Goal: Task Accomplishment & Management: Manage account settings

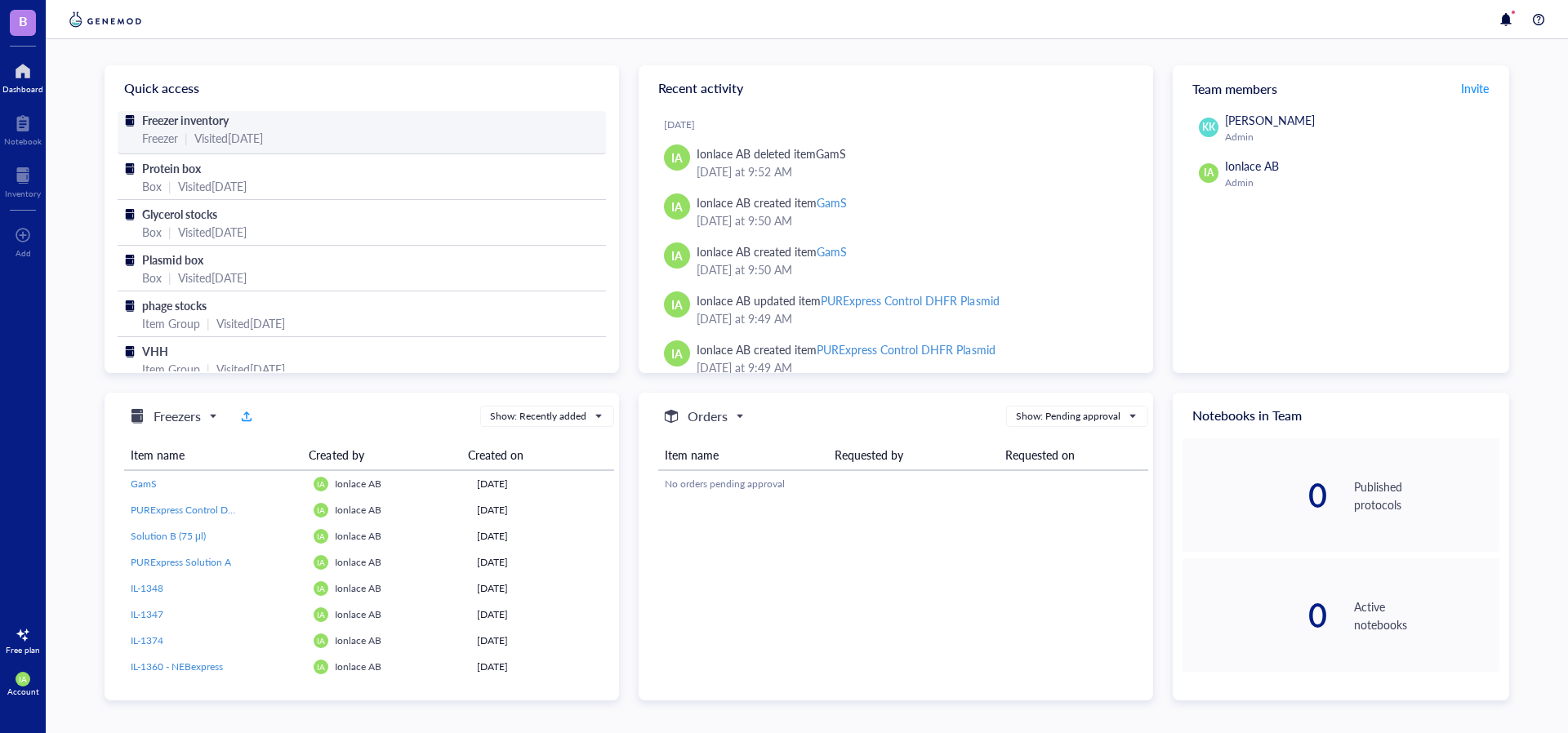
click at [176, 119] on span "Freezer inventory" at bounding box center [186, 119] width 87 height 16
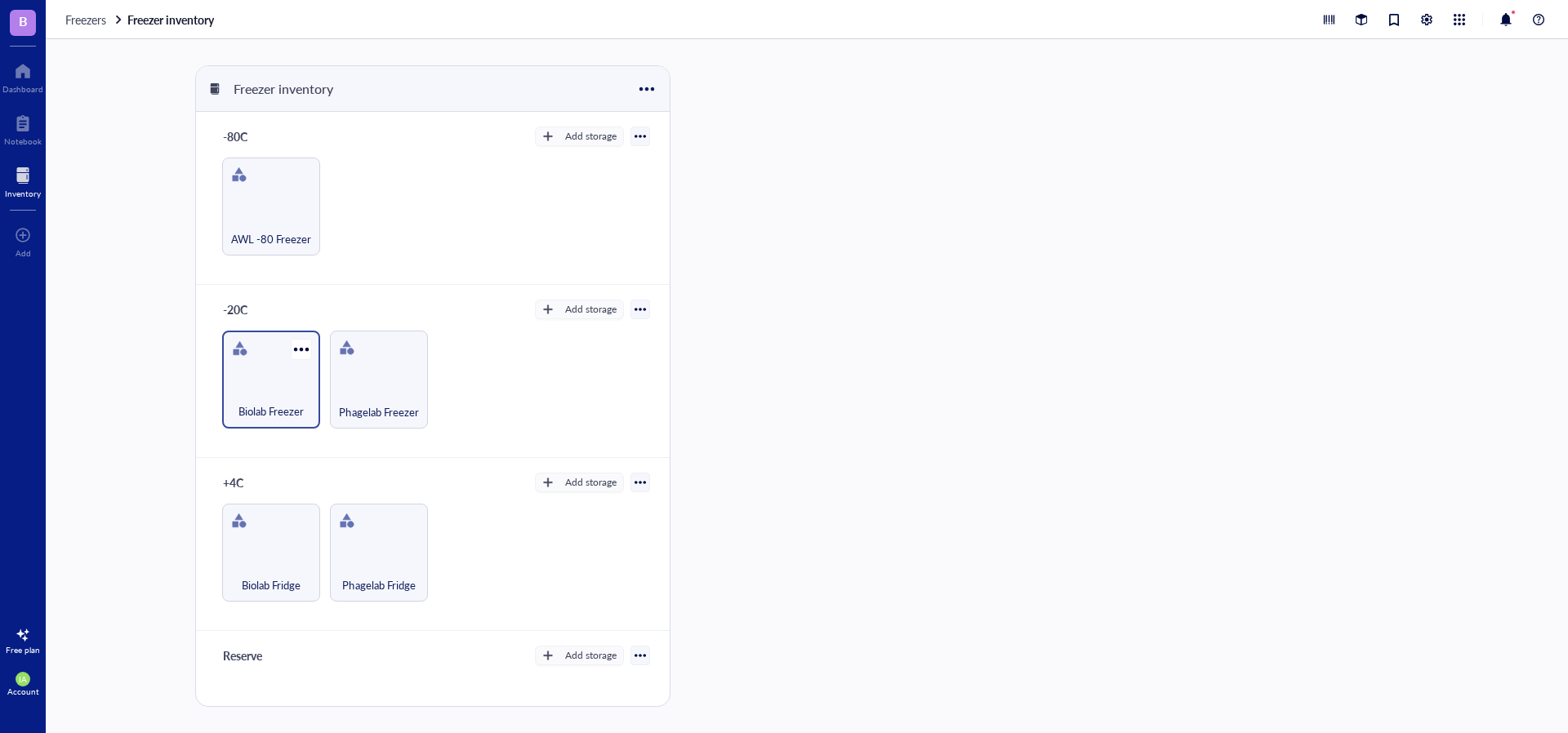
click at [296, 390] on div "Biolab Freezer" at bounding box center [271, 402] width 82 height 36
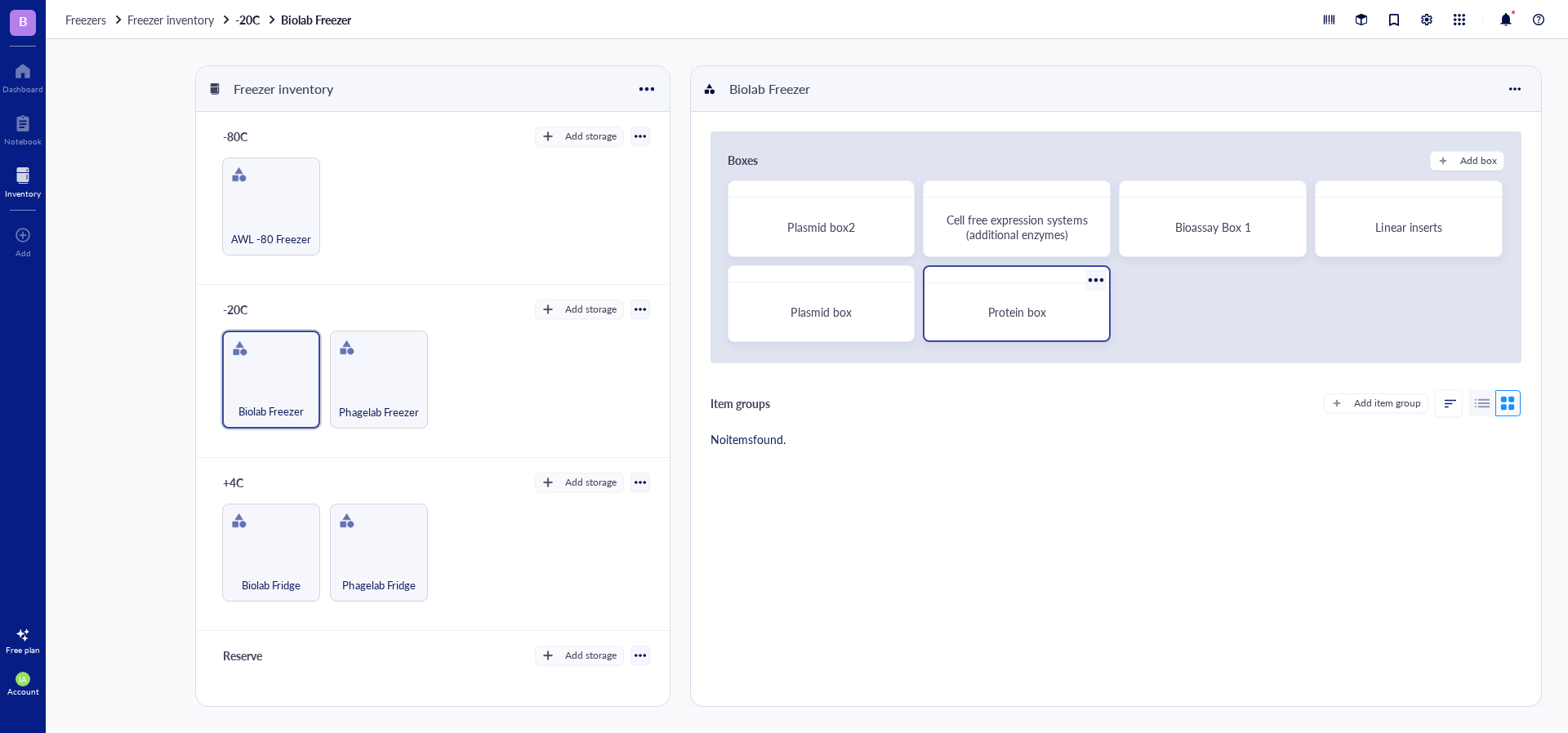
click at [989, 319] on div "Protein box" at bounding box center [1016, 312] width 171 height 44
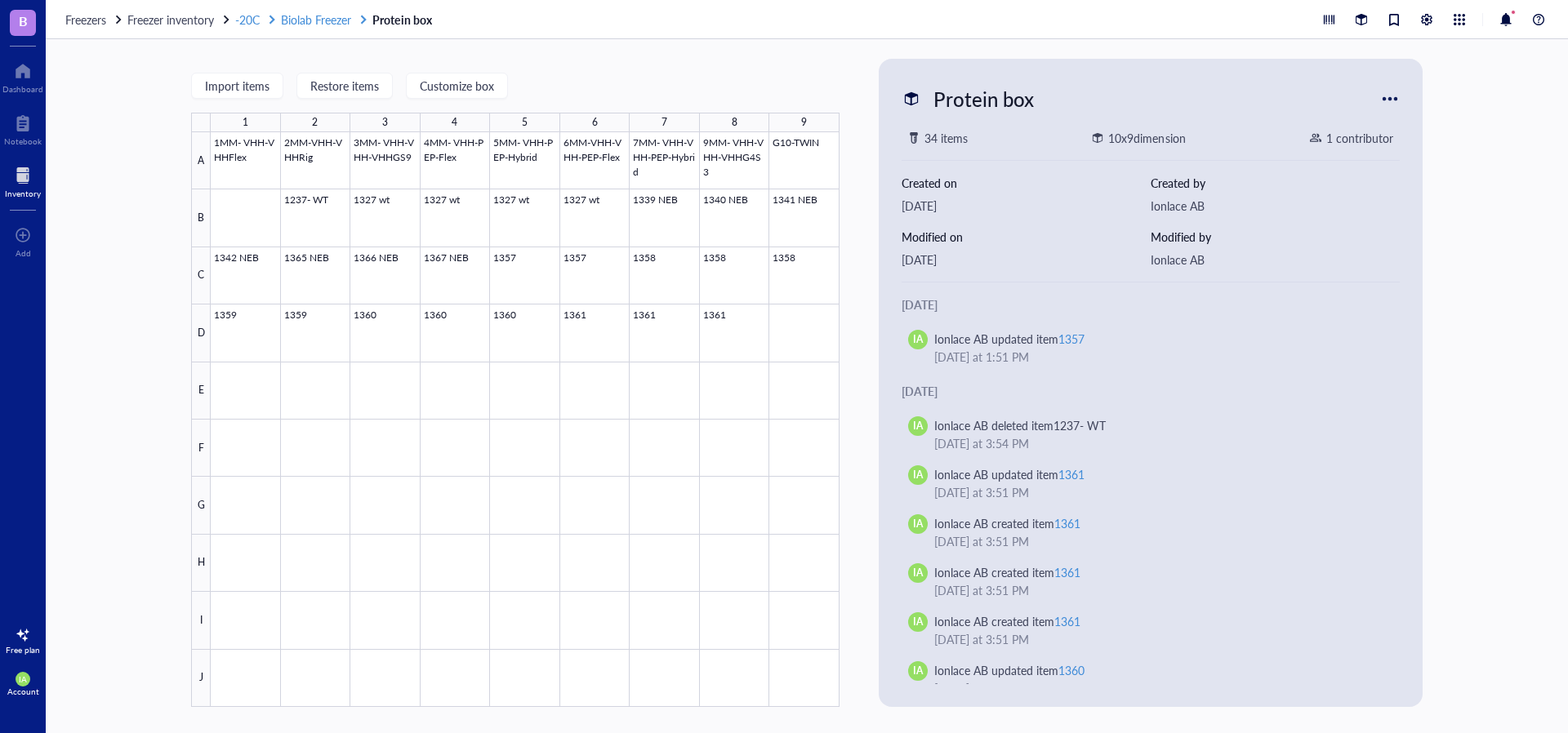
click at [298, 24] on span "Biolab Freezer" at bounding box center [315, 19] width 70 height 16
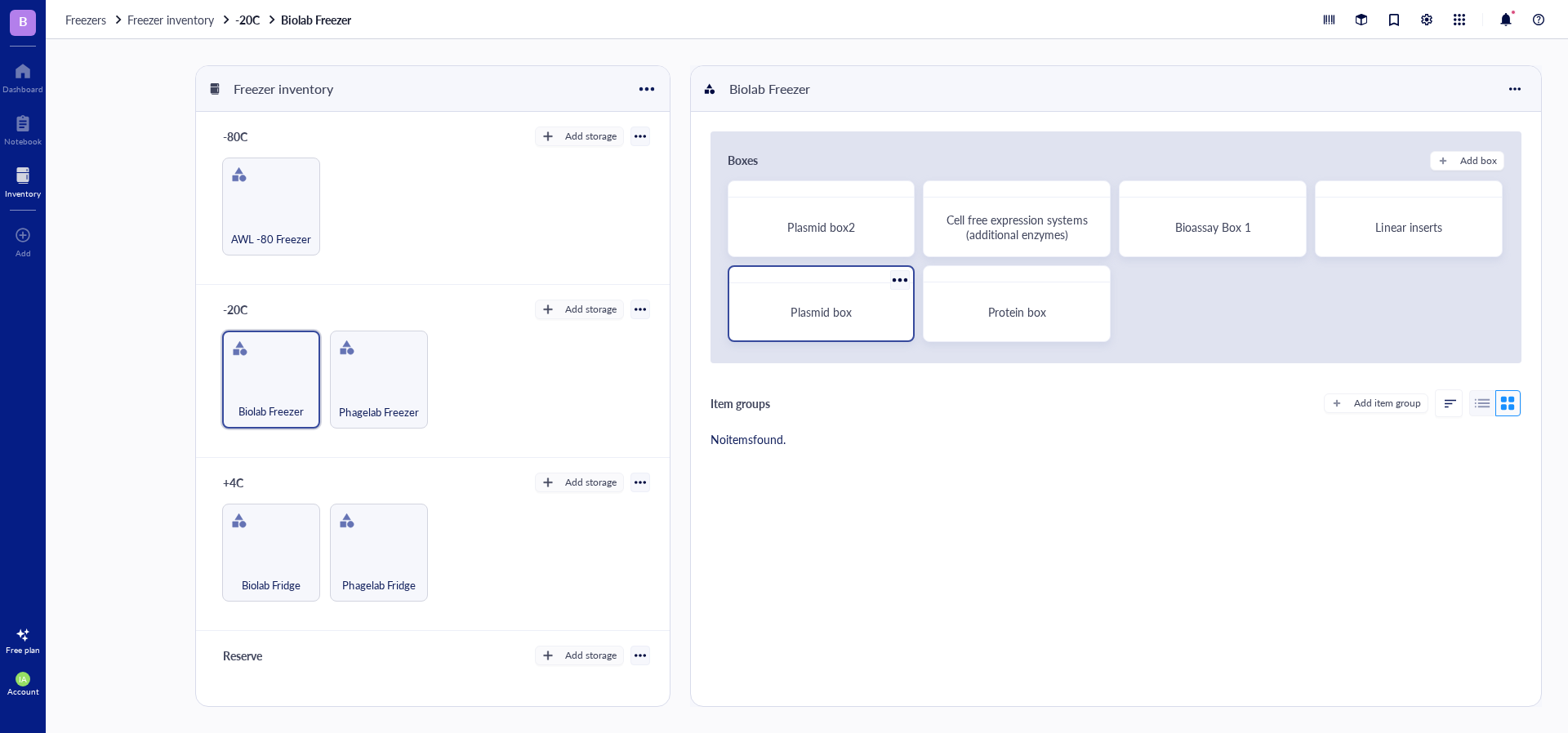
click at [839, 321] on div "Plasmid box" at bounding box center [821, 312] width 171 height 44
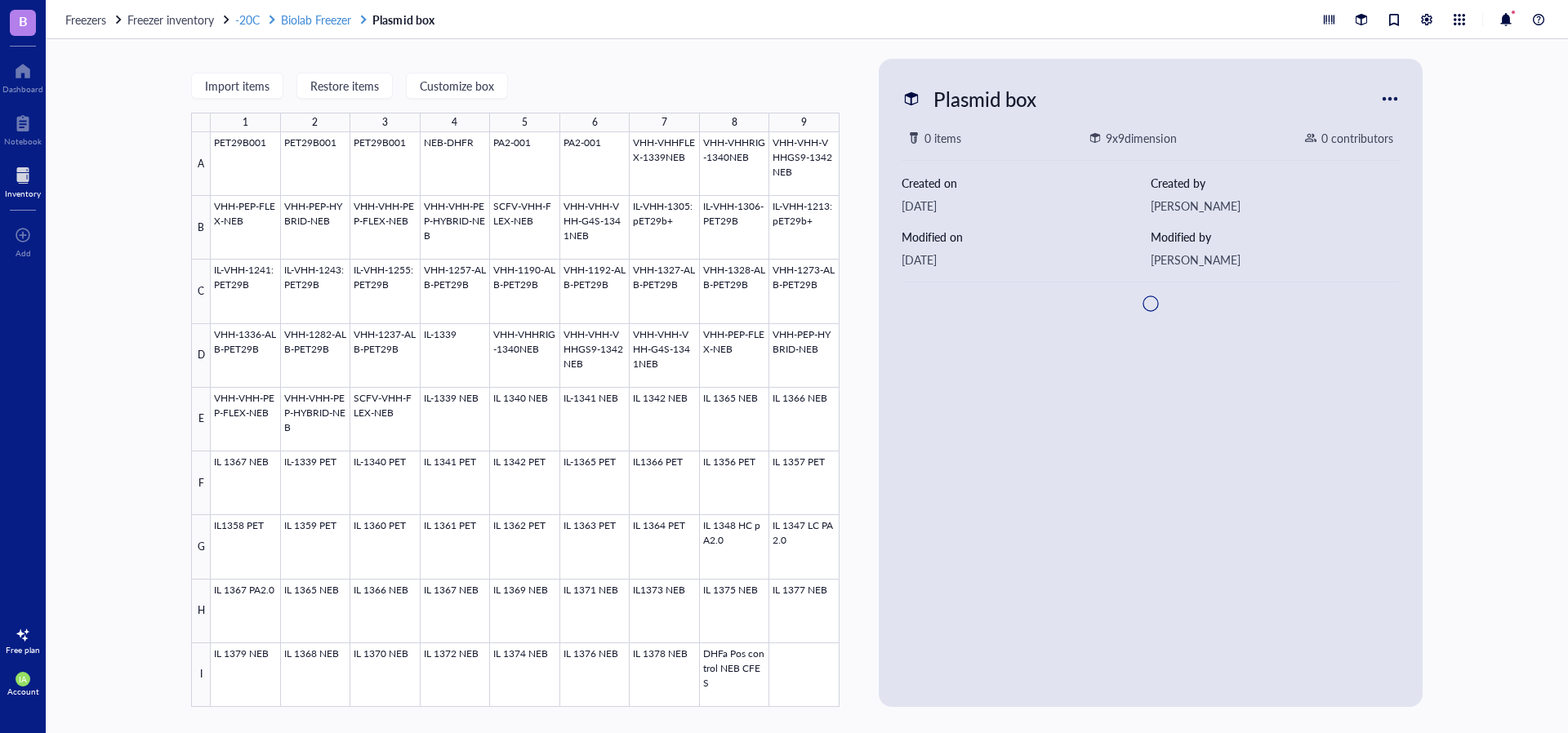
click at [317, 26] on span "Biolab Freezer" at bounding box center [315, 19] width 70 height 16
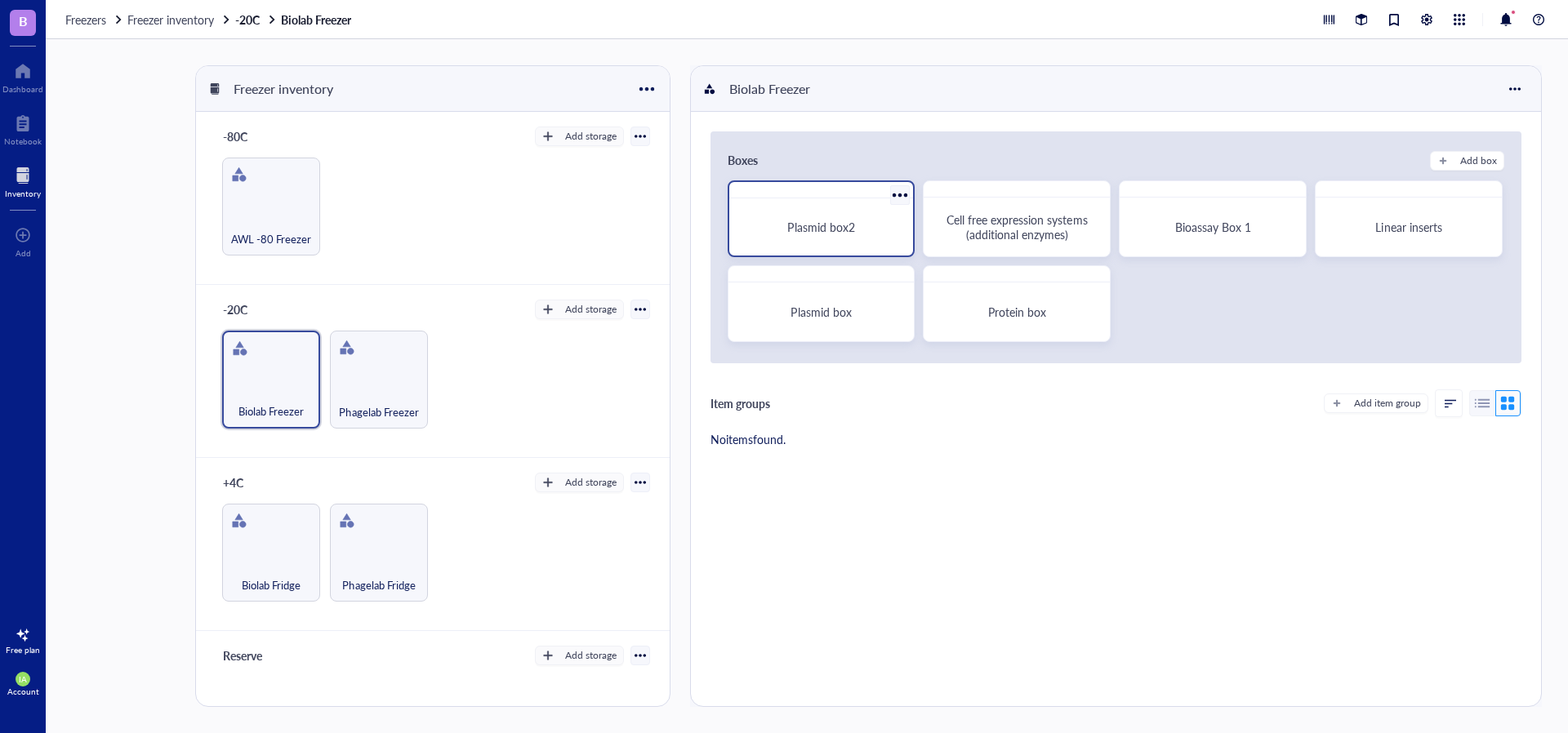
click at [842, 210] on div "Plasmid box2" at bounding box center [821, 227] width 171 height 44
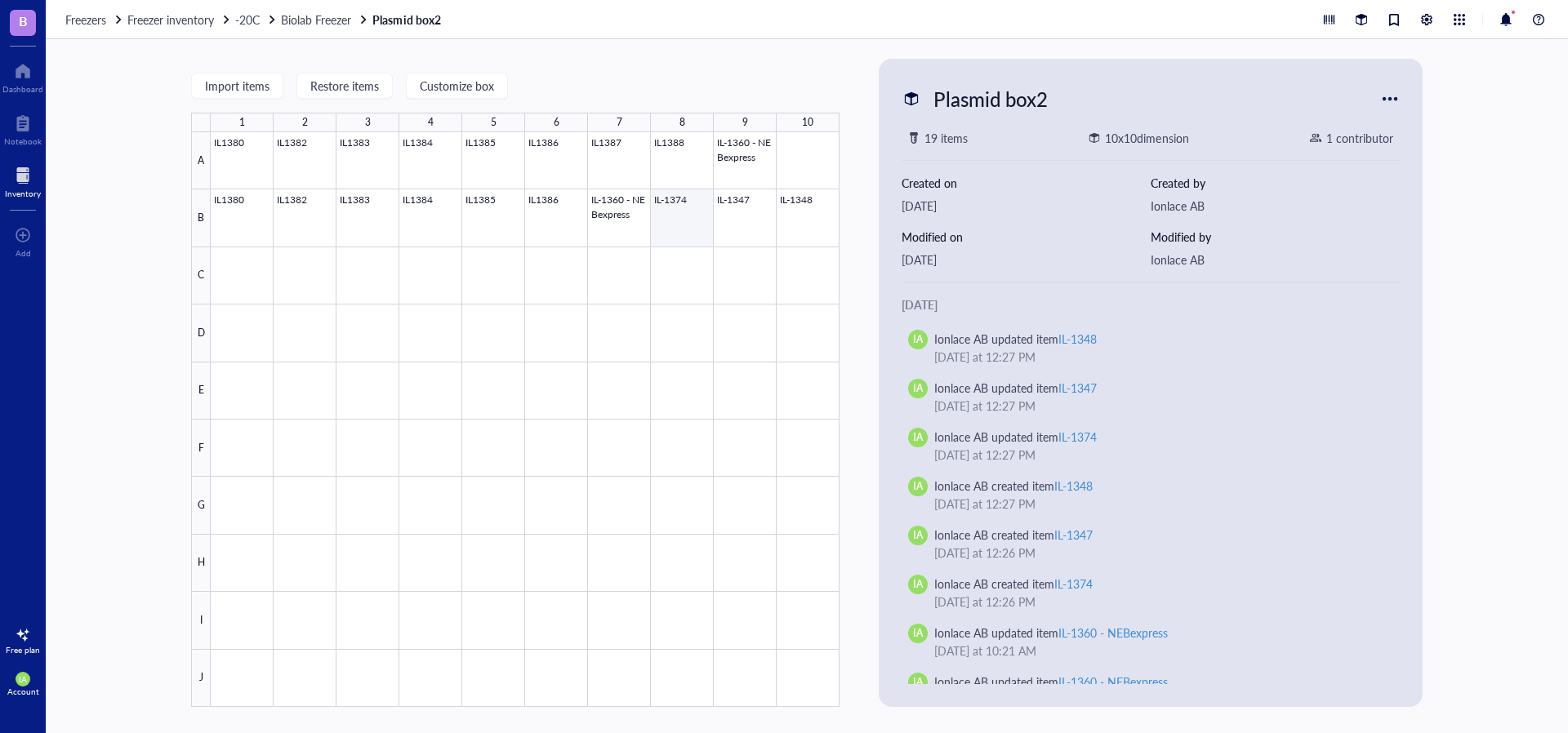
click at [660, 239] on div at bounding box center [524, 419] width 628 height 574
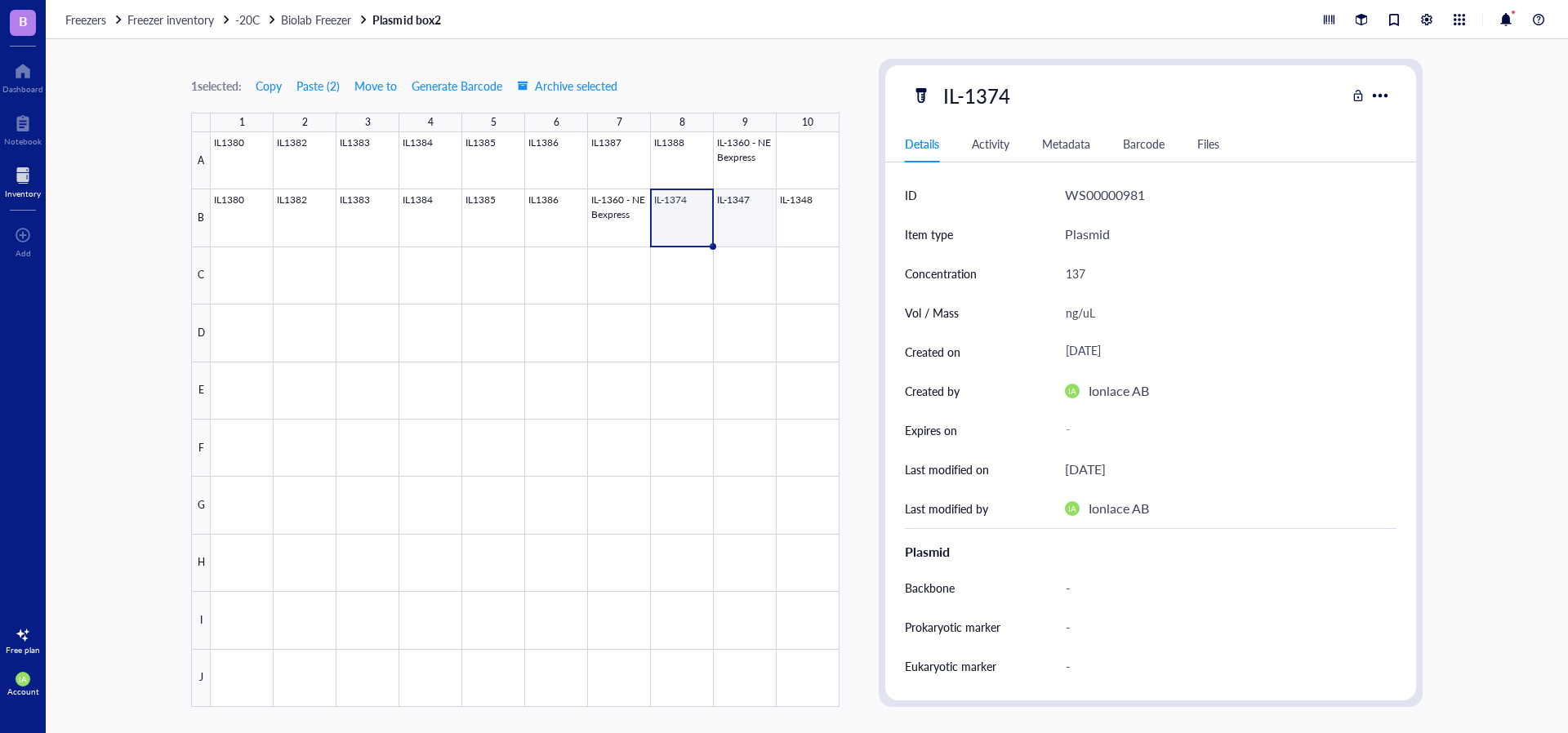
click at [726, 229] on div at bounding box center [524, 419] width 628 height 574
click at [799, 221] on div at bounding box center [524, 419] width 628 height 574
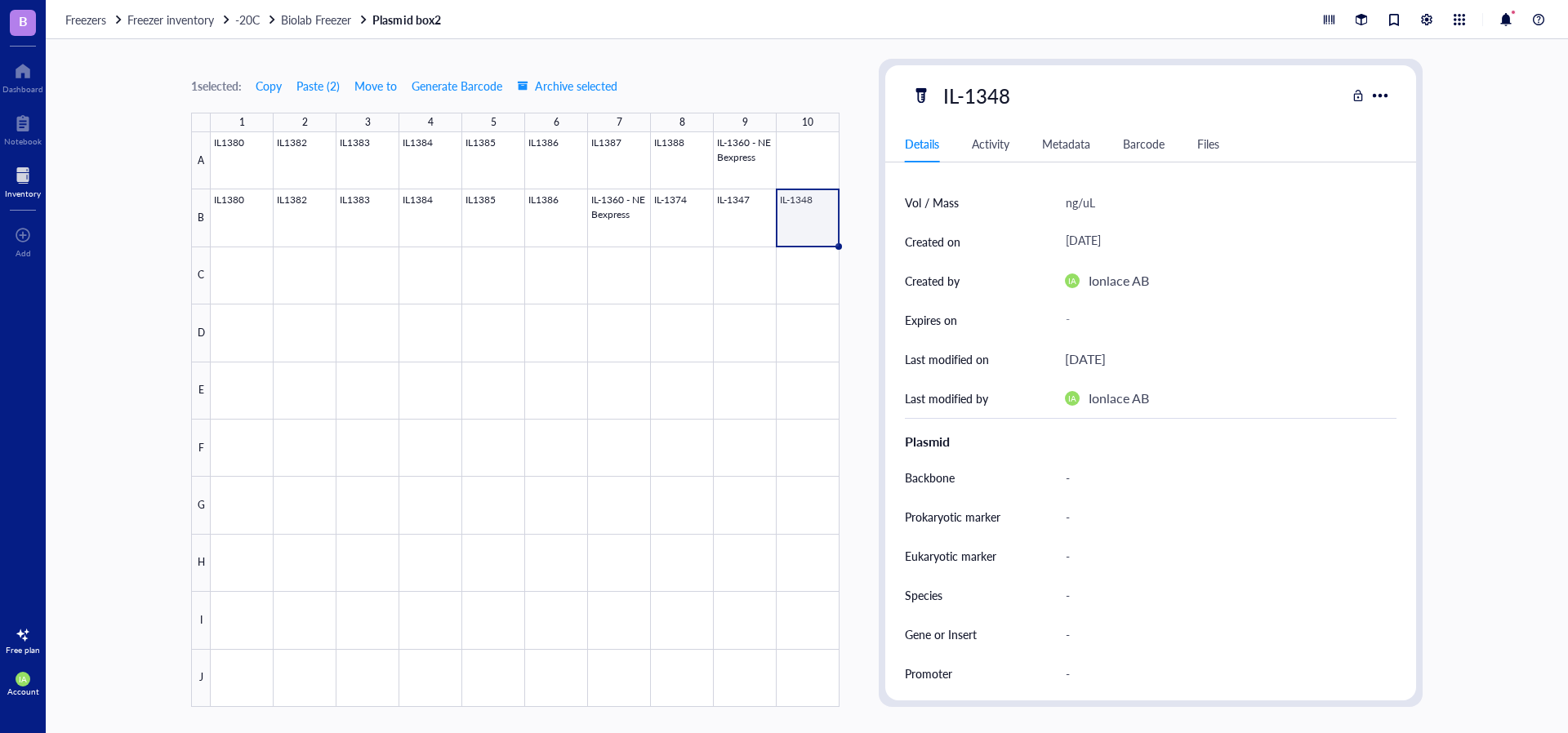
scroll to position [2, 0]
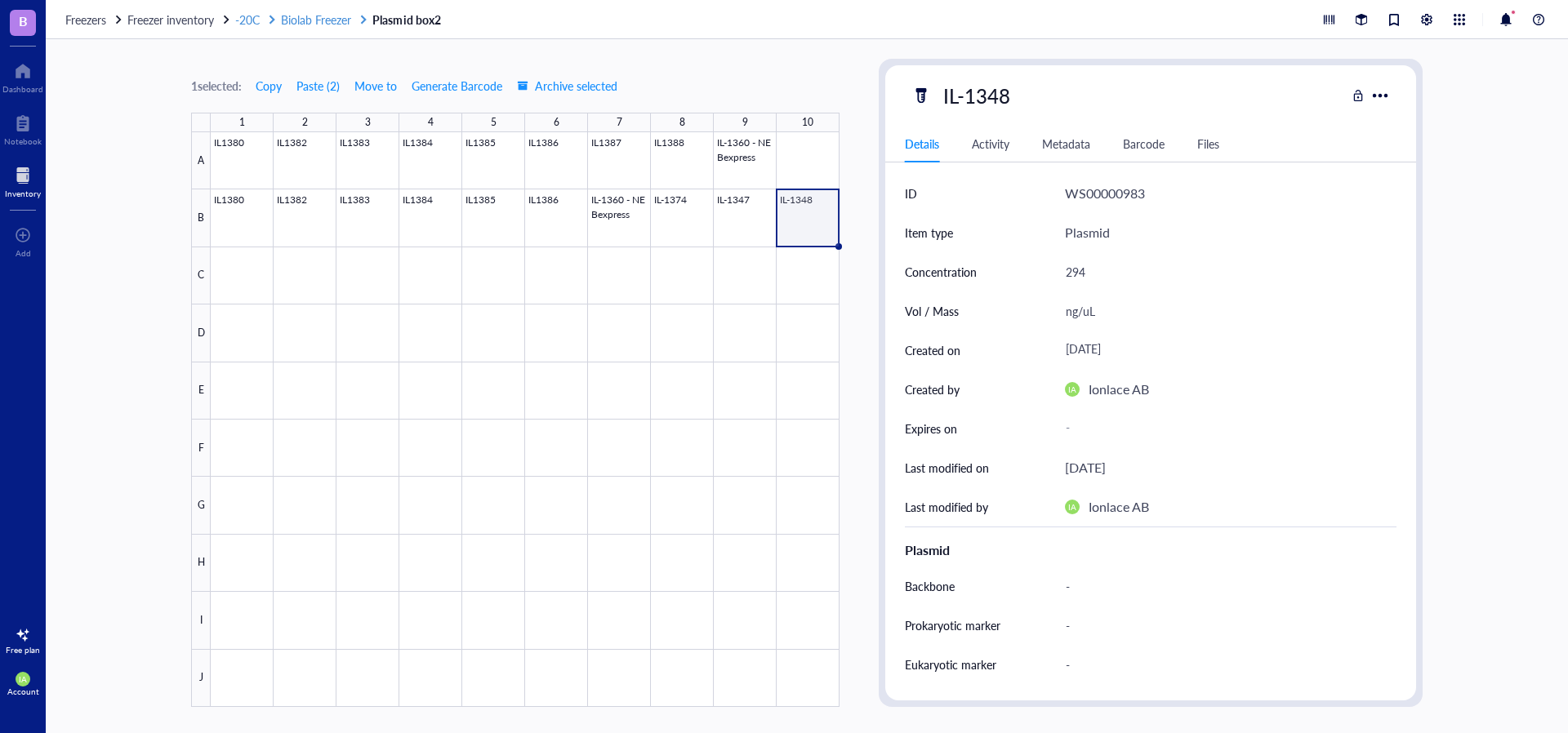
click at [332, 12] on span "Biolab Freezer" at bounding box center [315, 19] width 70 height 16
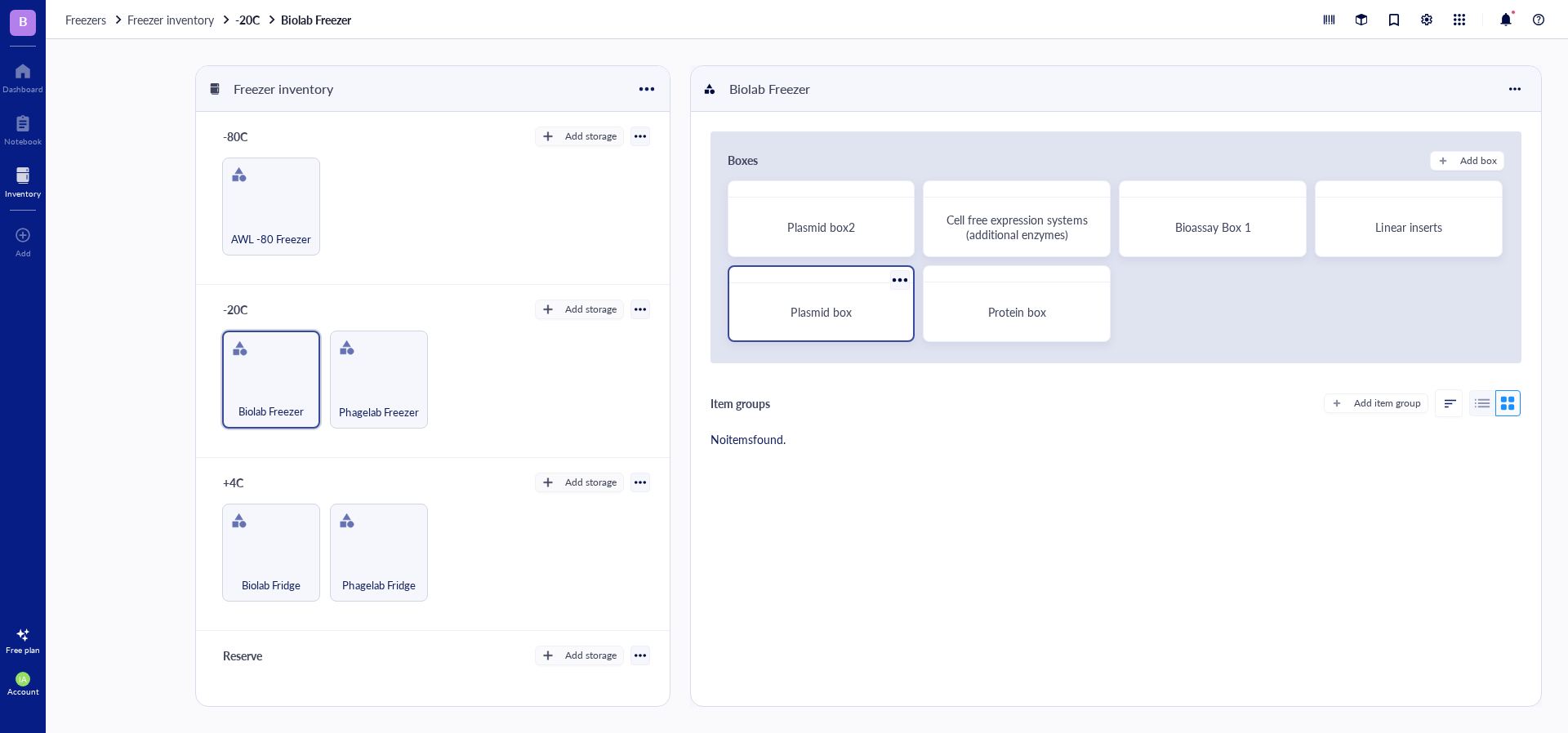
click at [847, 308] on span "Plasmid box" at bounding box center [820, 311] width 61 height 16
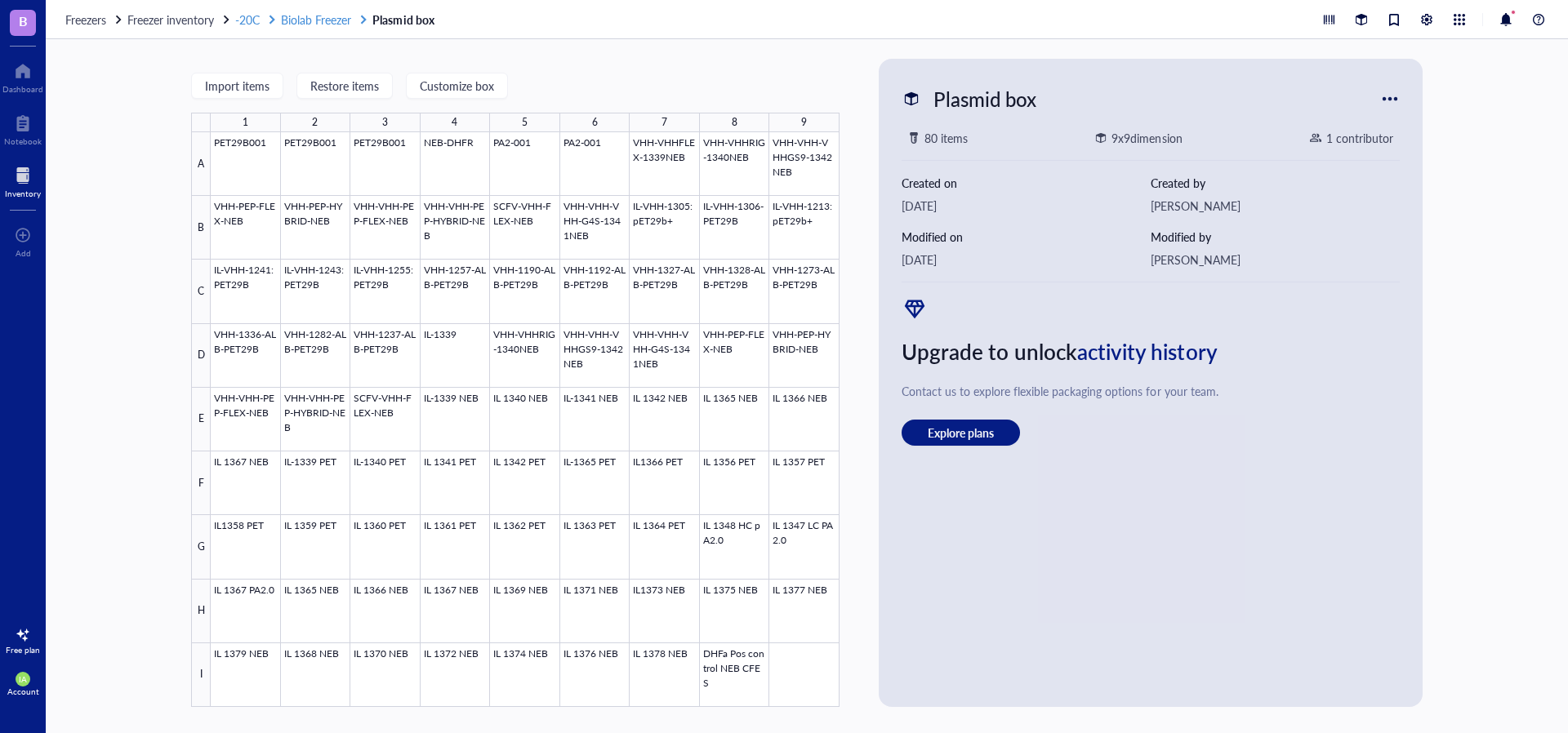
click at [319, 15] on span "Biolab Freezer" at bounding box center [315, 19] width 70 height 16
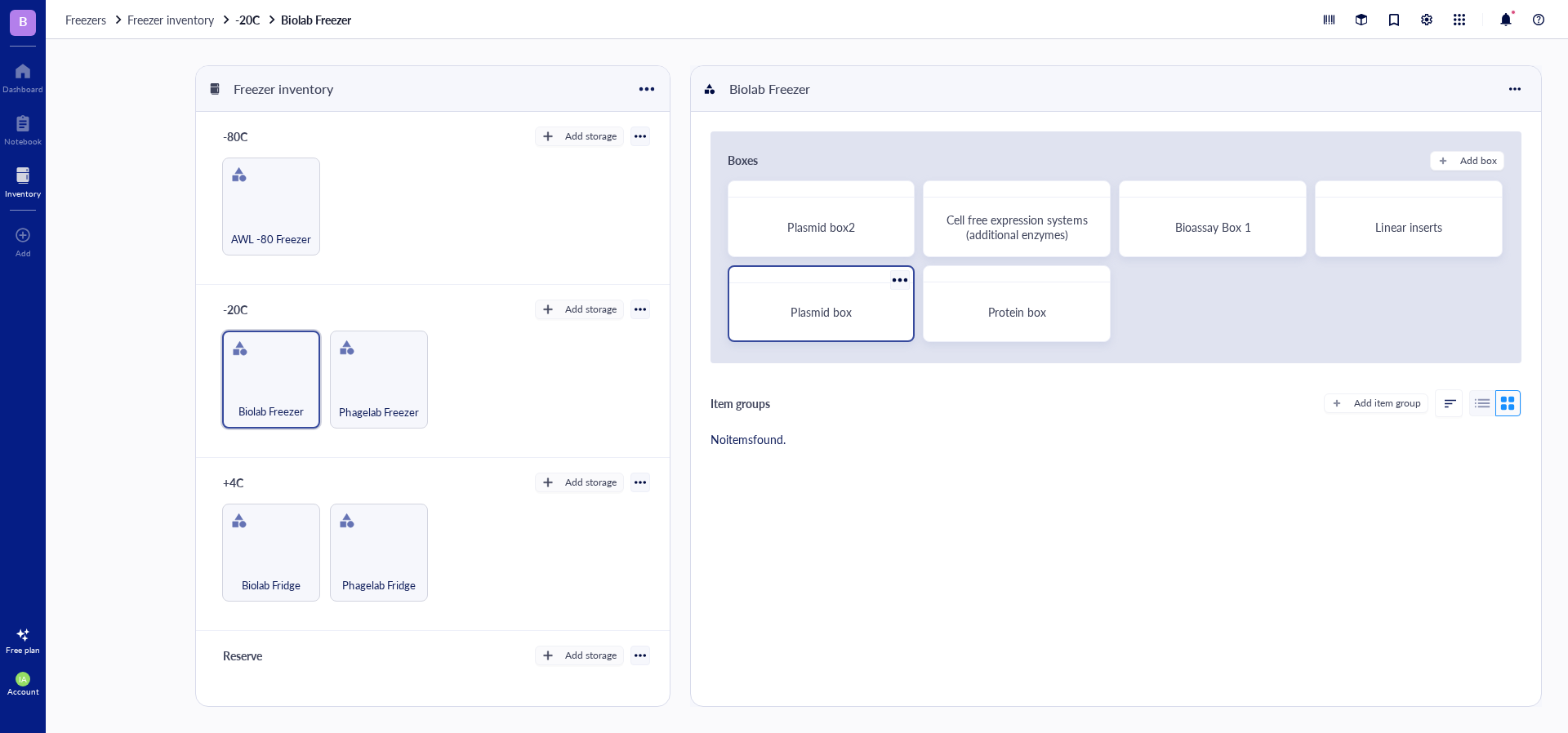
click at [819, 297] on div "Plasmid box" at bounding box center [821, 312] width 171 height 44
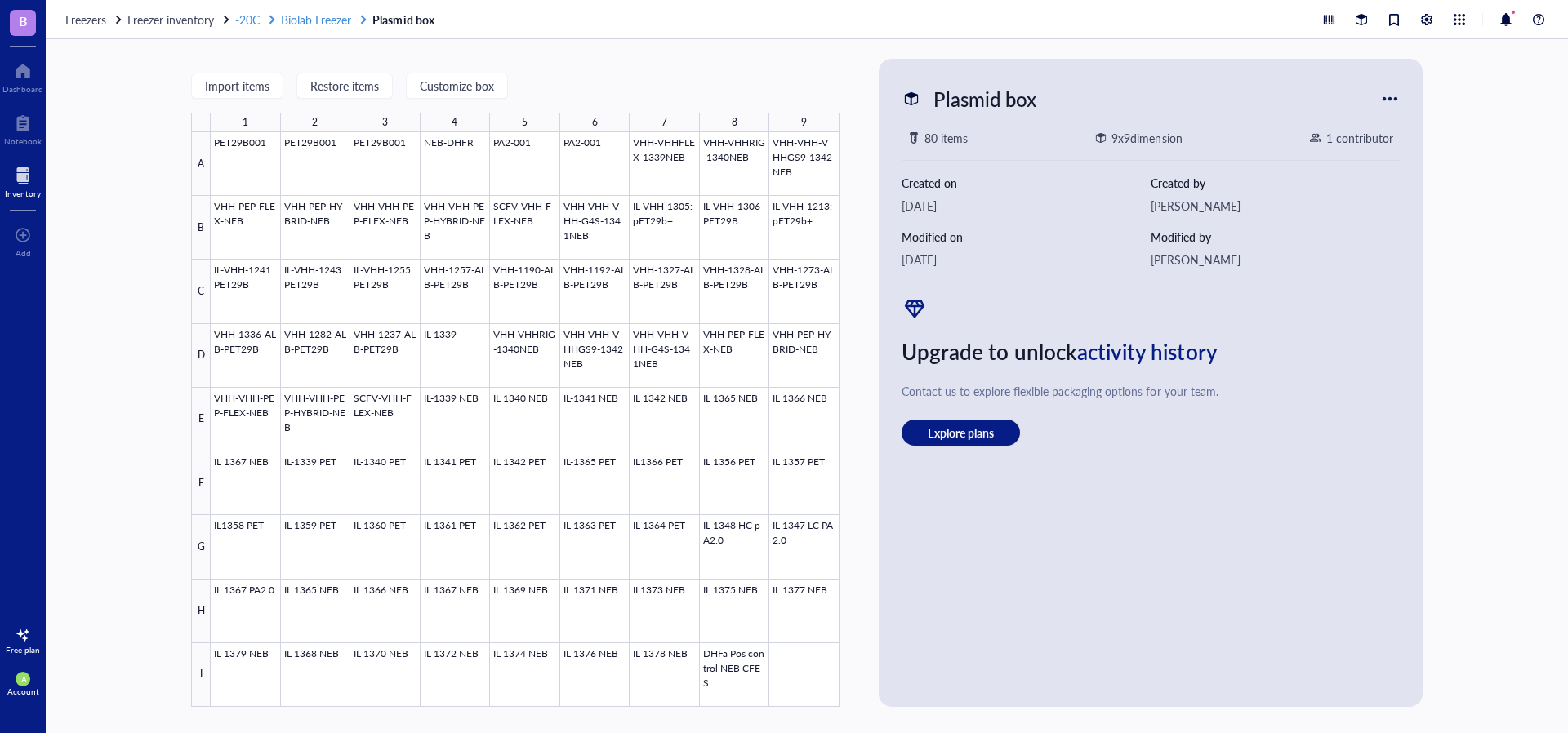
click at [330, 23] on span "Biolab Freezer" at bounding box center [315, 19] width 70 height 16
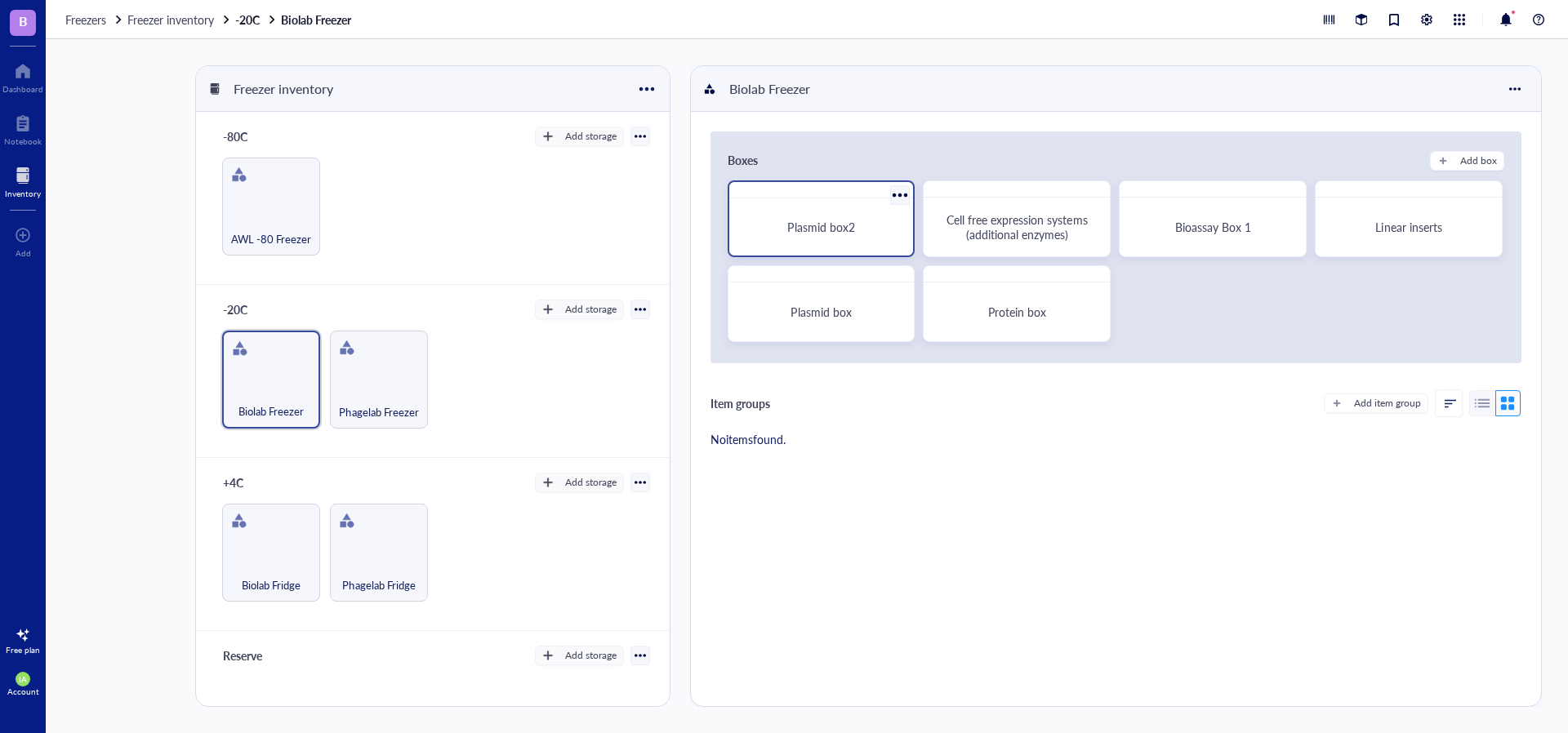
click at [804, 221] on span "Plasmid box2" at bounding box center [820, 227] width 67 height 16
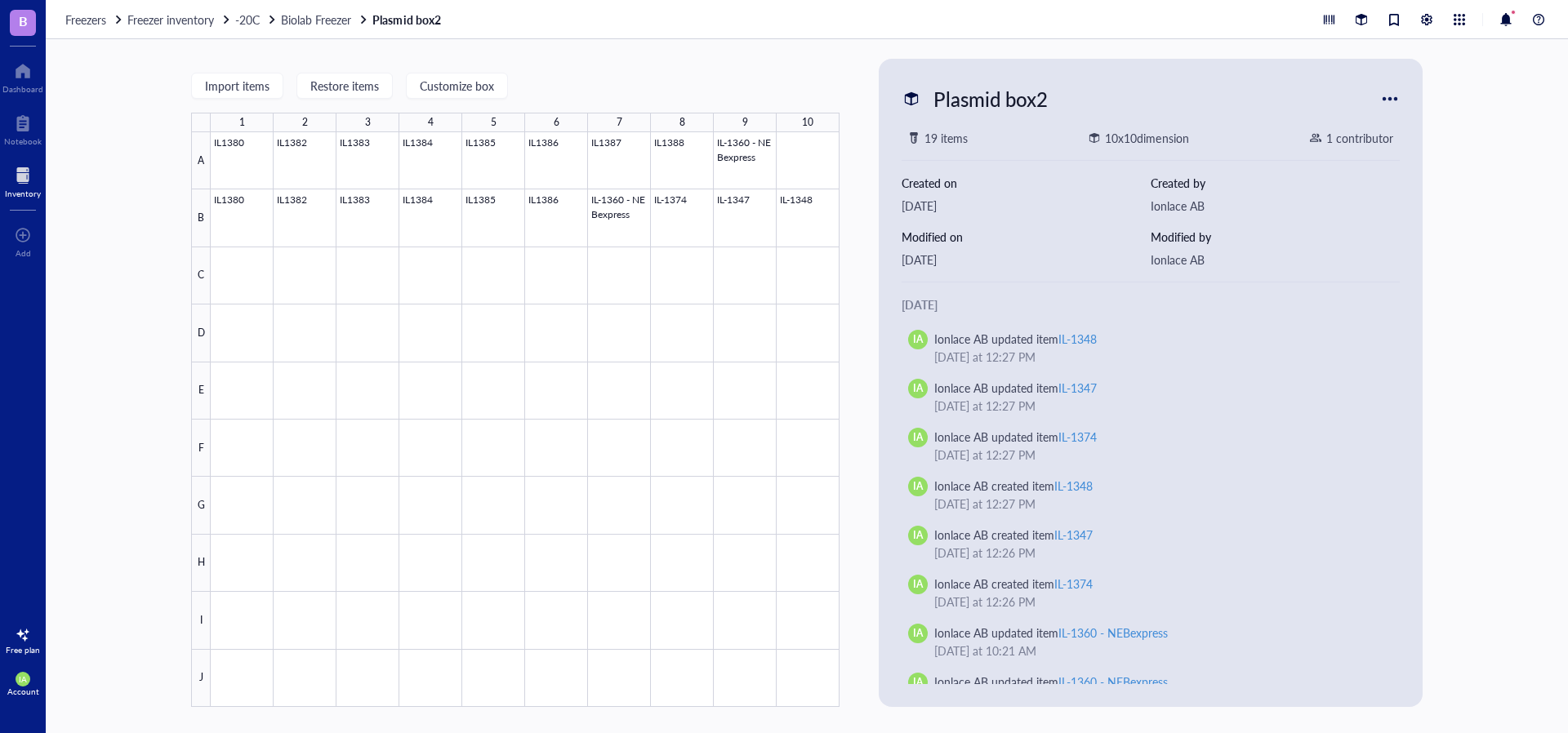
click at [336, 27] on div "Freezers Freezer inventory -20C Biolab Freezer Plasmid box2" at bounding box center [807, 20] width 1522 height 39
click at [332, 24] on span "Biolab Freezer" at bounding box center [315, 19] width 70 height 16
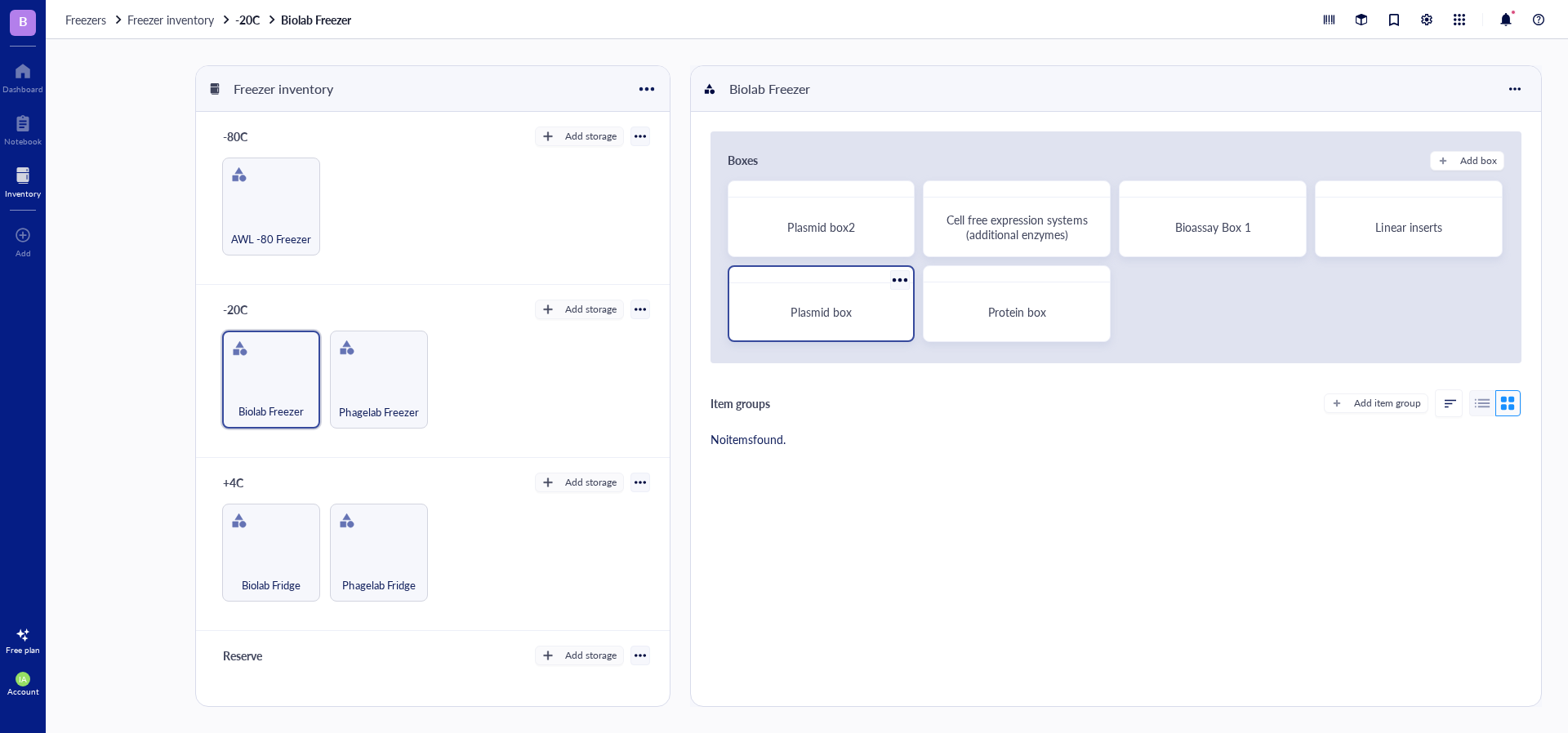
click at [844, 310] on span "Plasmid box" at bounding box center [820, 311] width 61 height 16
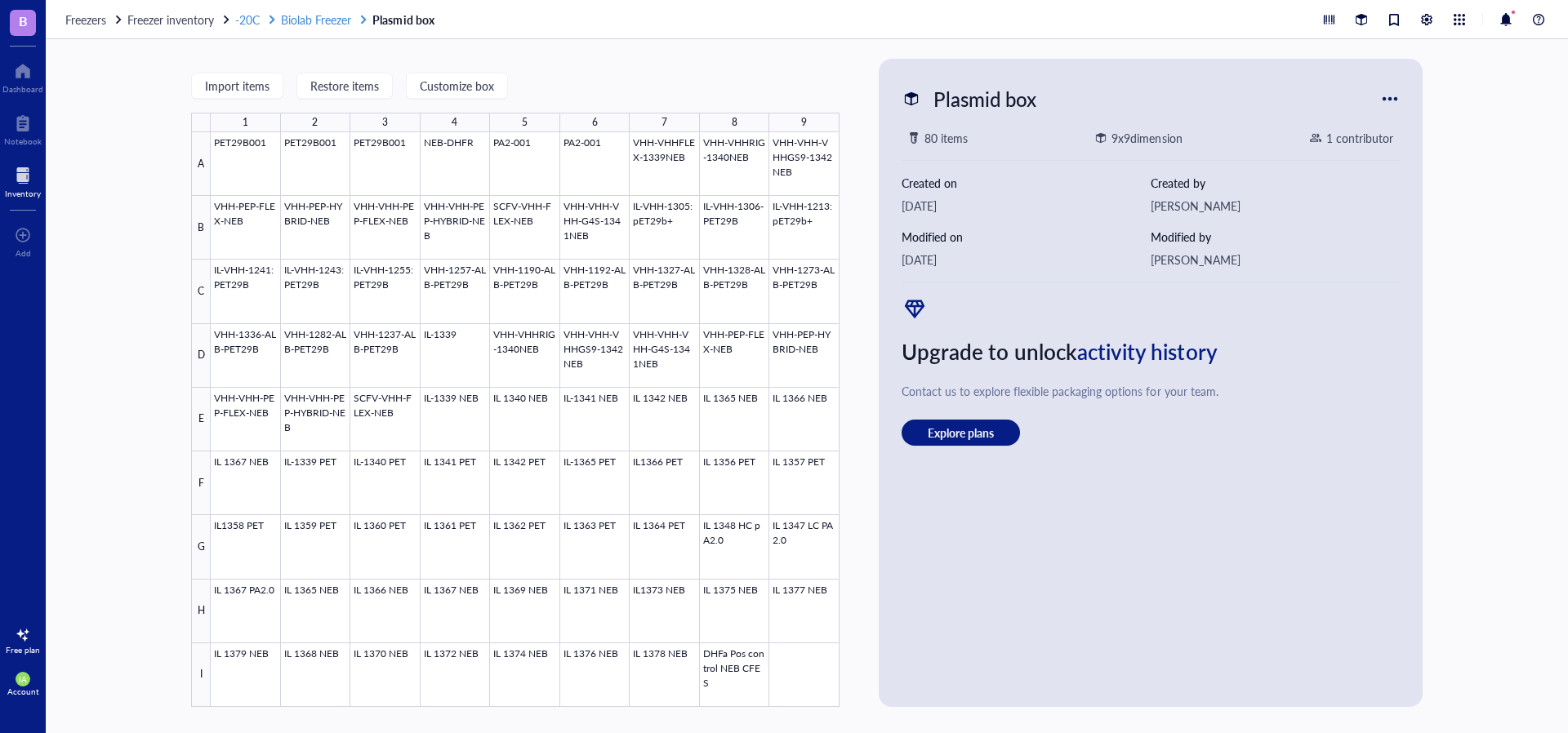
click at [315, 26] on span "Biolab Freezer" at bounding box center [315, 19] width 70 height 16
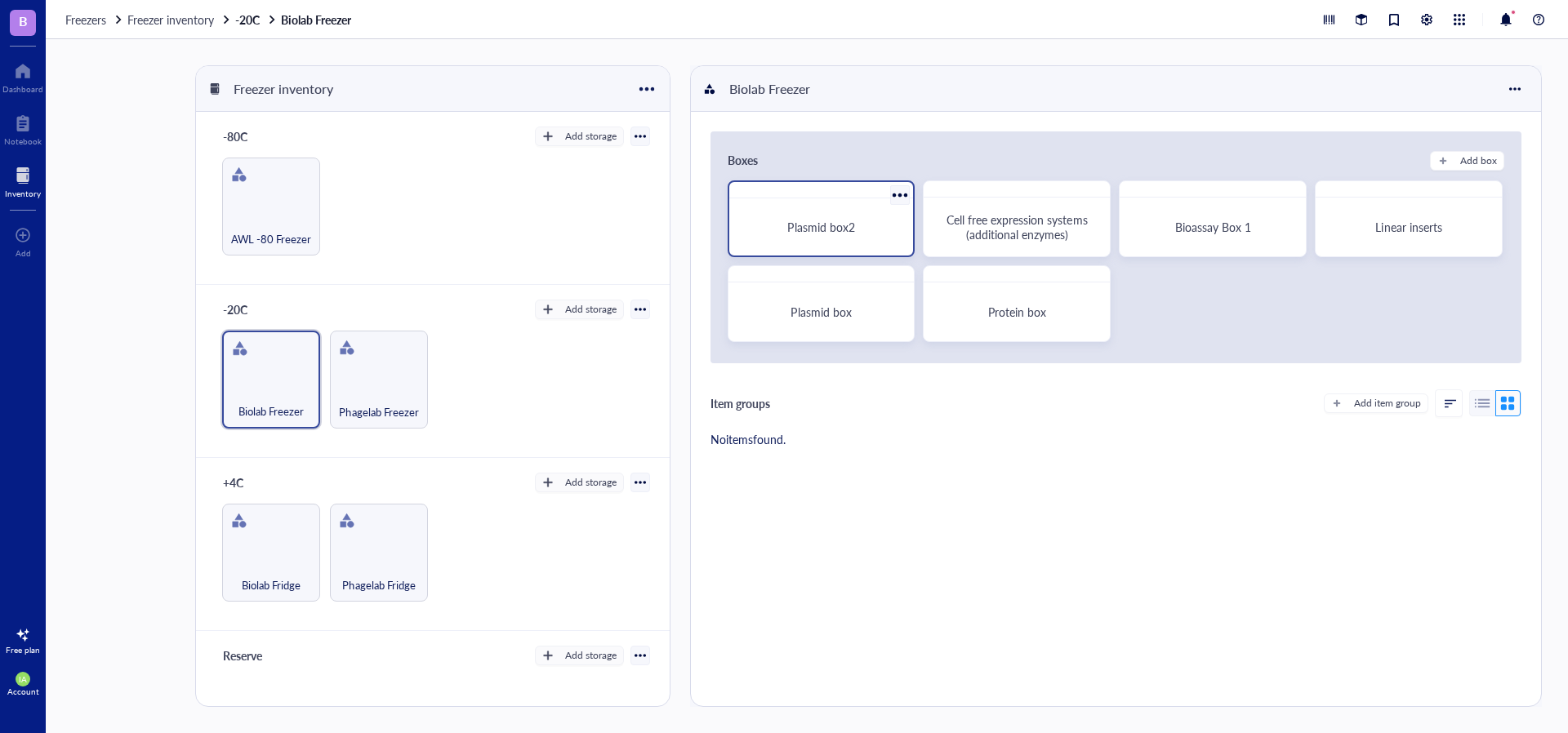
click at [830, 238] on div "Plasmid box2" at bounding box center [821, 227] width 171 height 44
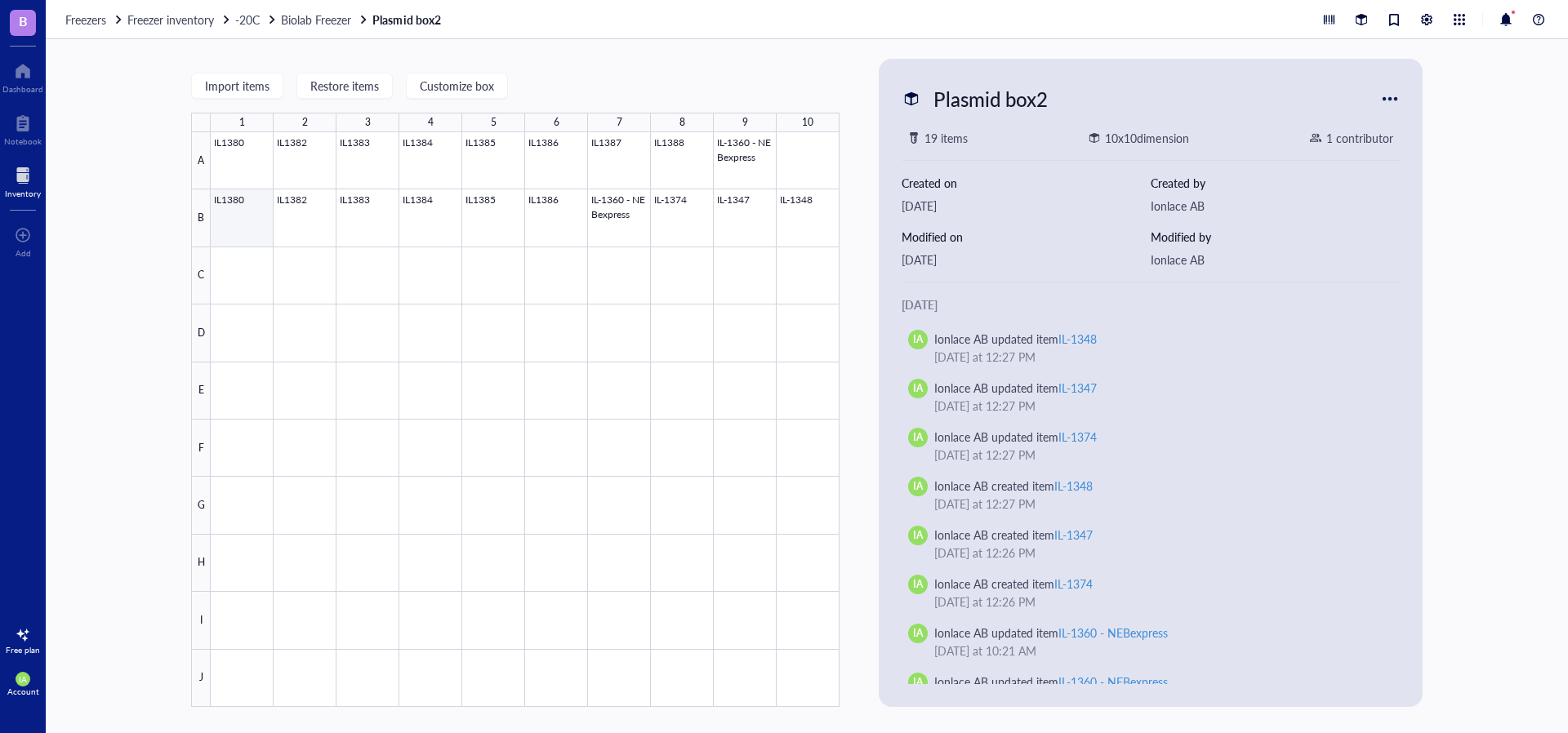
click at [258, 231] on div at bounding box center [524, 419] width 628 height 574
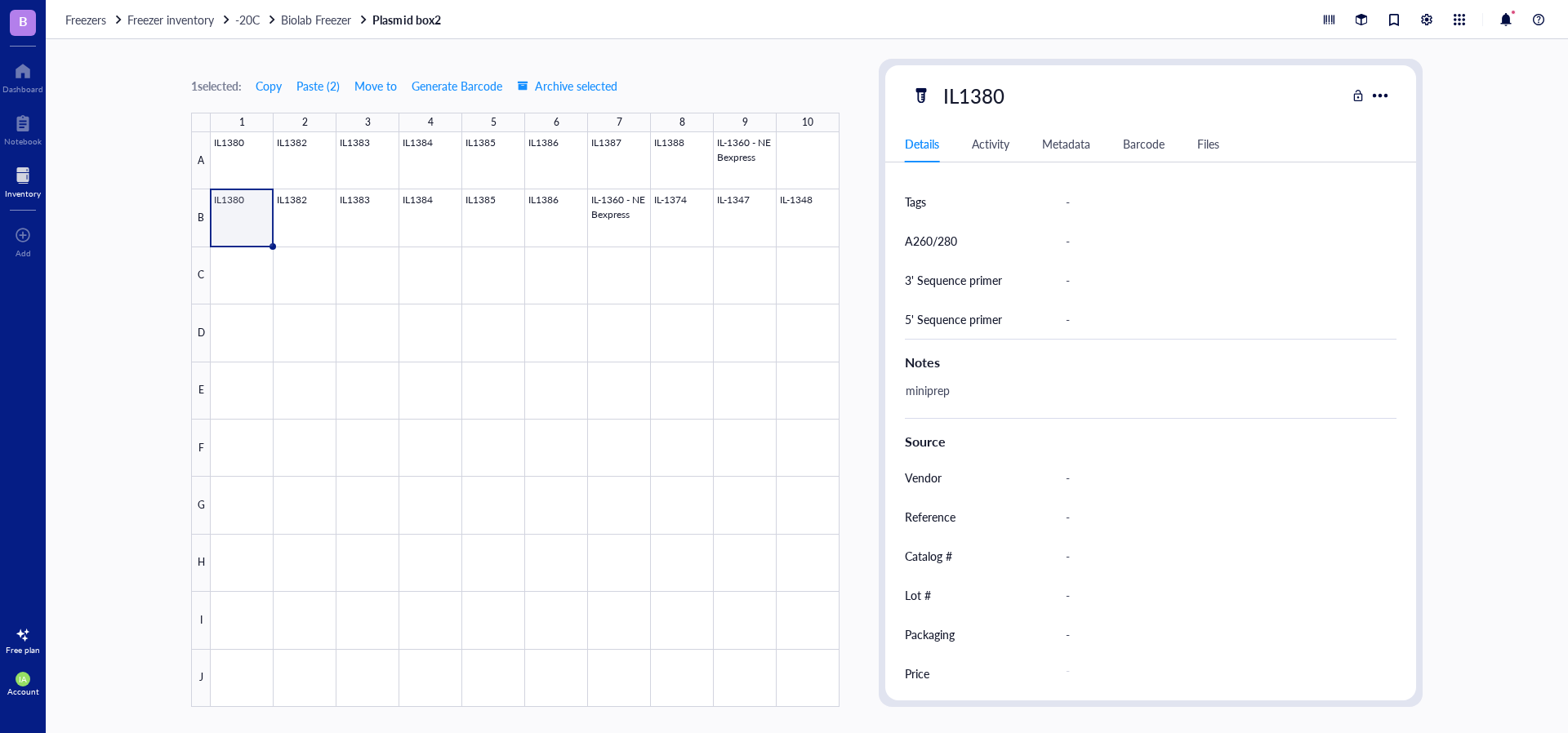
scroll to position [620, 0]
click at [309, 211] on div at bounding box center [524, 419] width 628 height 574
click at [354, 209] on div at bounding box center [524, 419] width 628 height 574
click at [424, 216] on div at bounding box center [524, 419] width 628 height 574
click at [505, 219] on div at bounding box center [524, 419] width 628 height 574
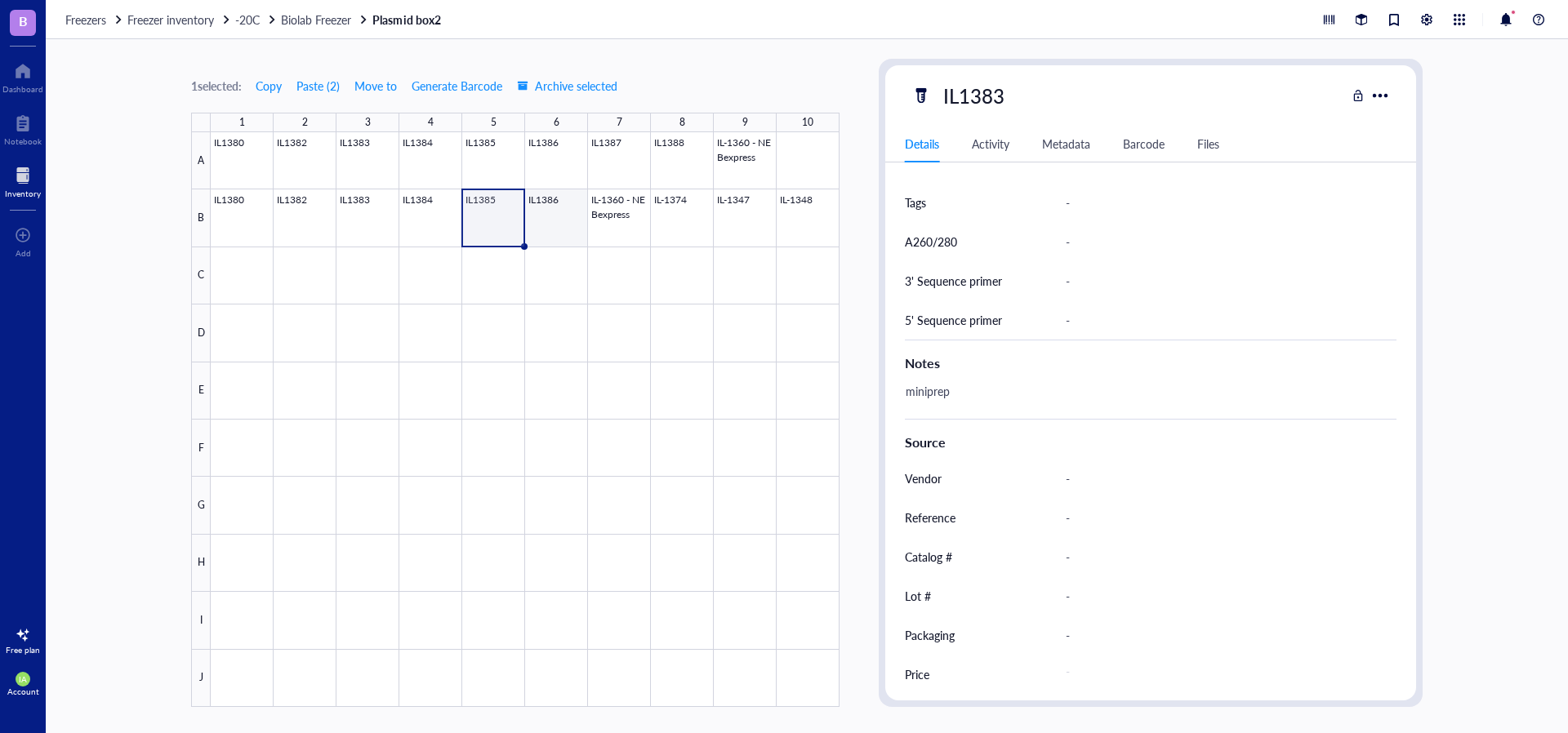
click at [550, 222] on div at bounding box center [524, 419] width 628 height 574
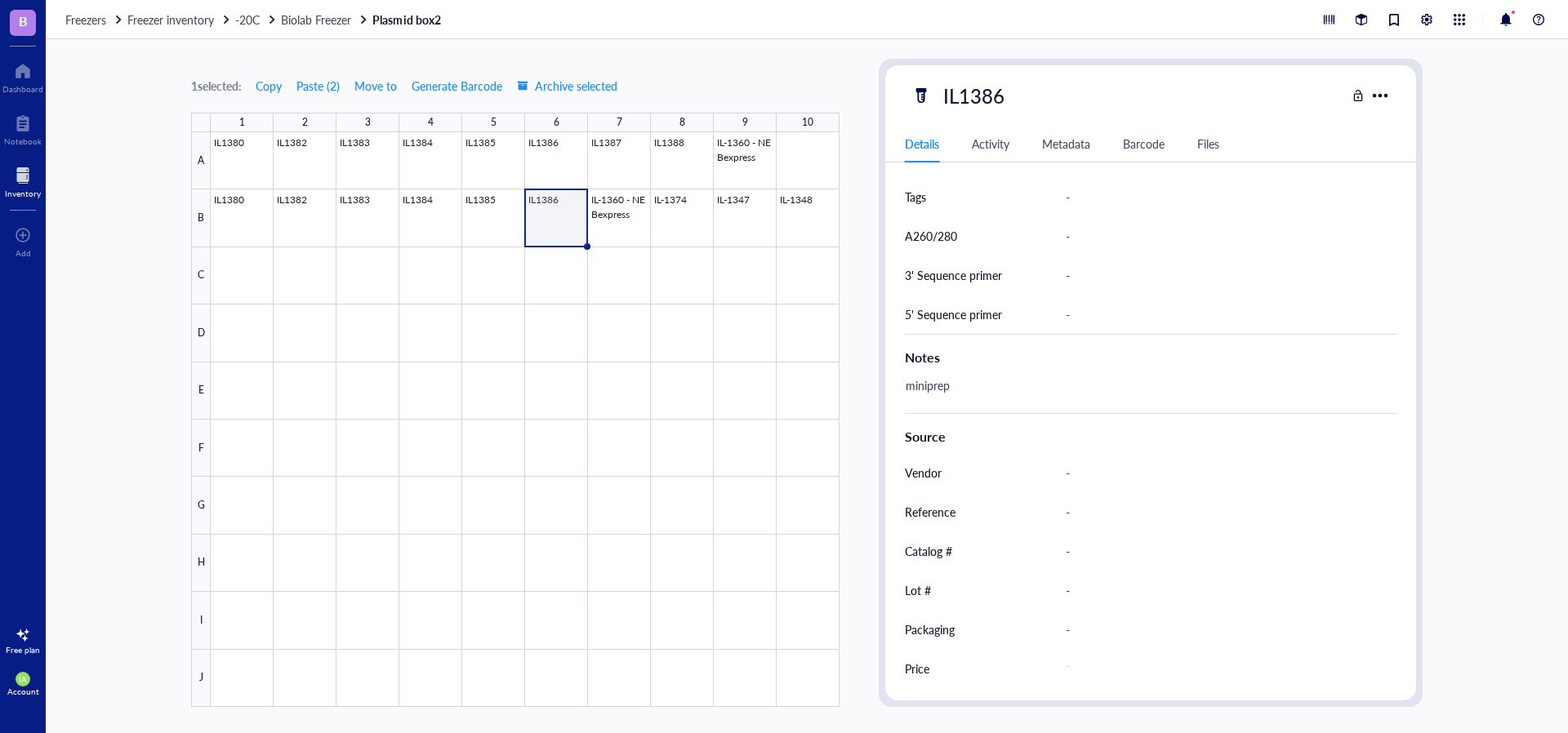
scroll to position [627, 0]
click at [229, 157] on div at bounding box center [524, 419] width 628 height 574
click at [315, 175] on div at bounding box center [524, 419] width 628 height 574
click at [362, 170] on div at bounding box center [524, 419] width 628 height 574
click at [436, 164] on div at bounding box center [524, 419] width 628 height 574
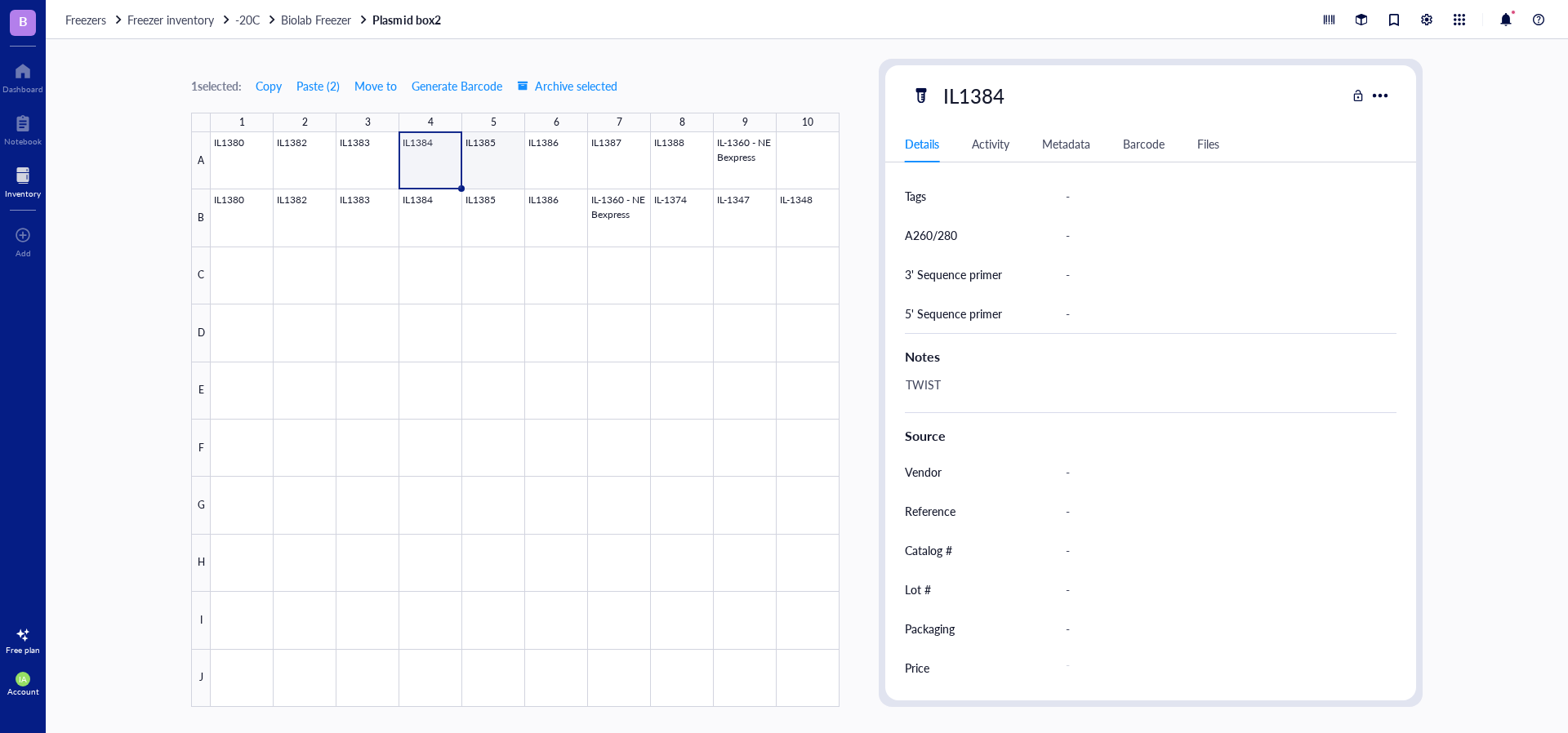
click at [485, 164] on div at bounding box center [524, 419] width 628 height 574
click at [564, 164] on div at bounding box center [524, 419] width 628 height 574
click at [626, 162] on div at bounding box center [524, 419] width 628 height 574
click at [670, 162] on div at bounding box center [524, 419] width 628 height 574
click at [252, 205] on div at bounding box center [524, 419] width 628 height 574
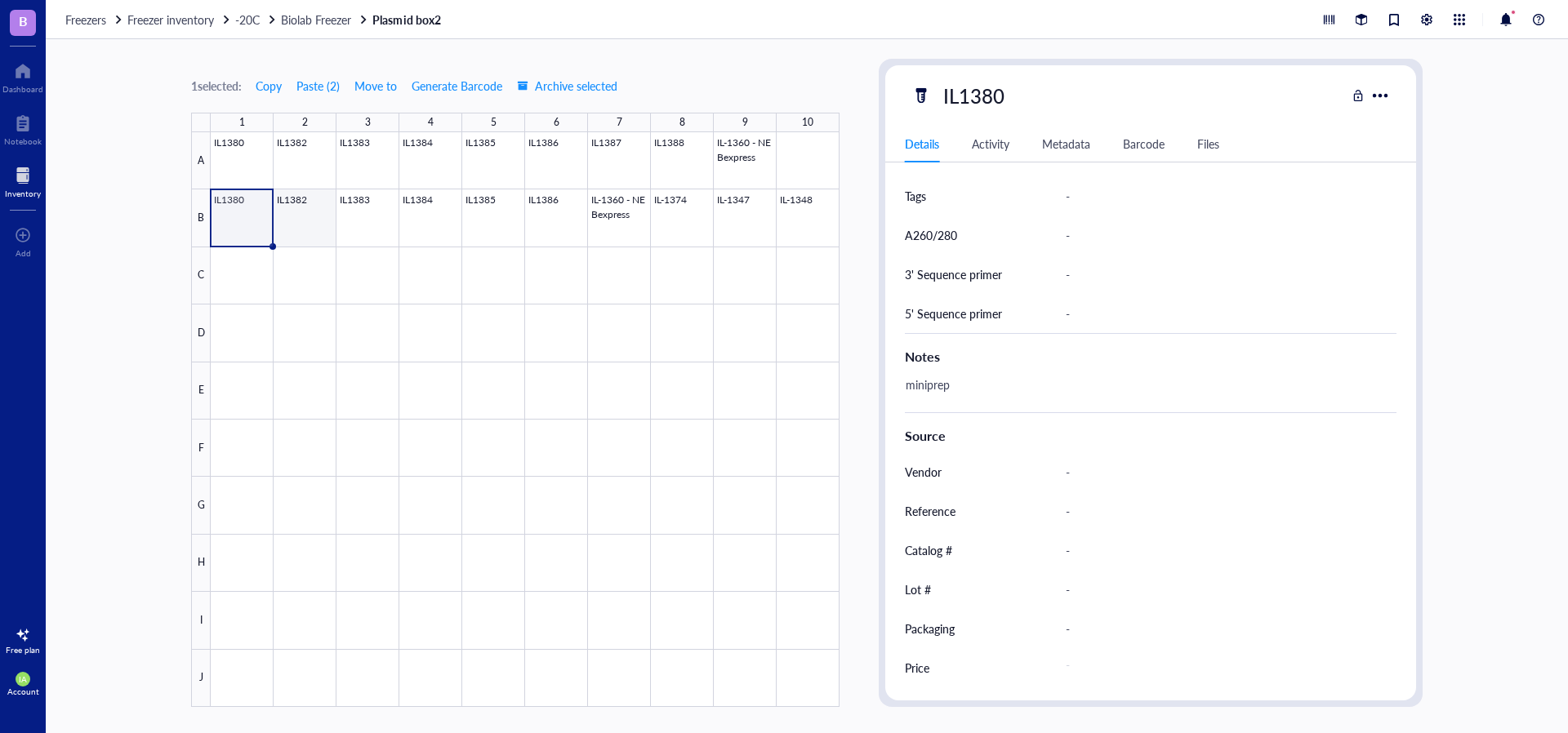
click at [292, 206] on div at bounding box center [524, 419] width 628 height 574
click at [374, 216] on div at bounding box center [524, 419] width 628 height 574
click at [435, 216] on div at bounding box center [524, 419] width 628 height 574
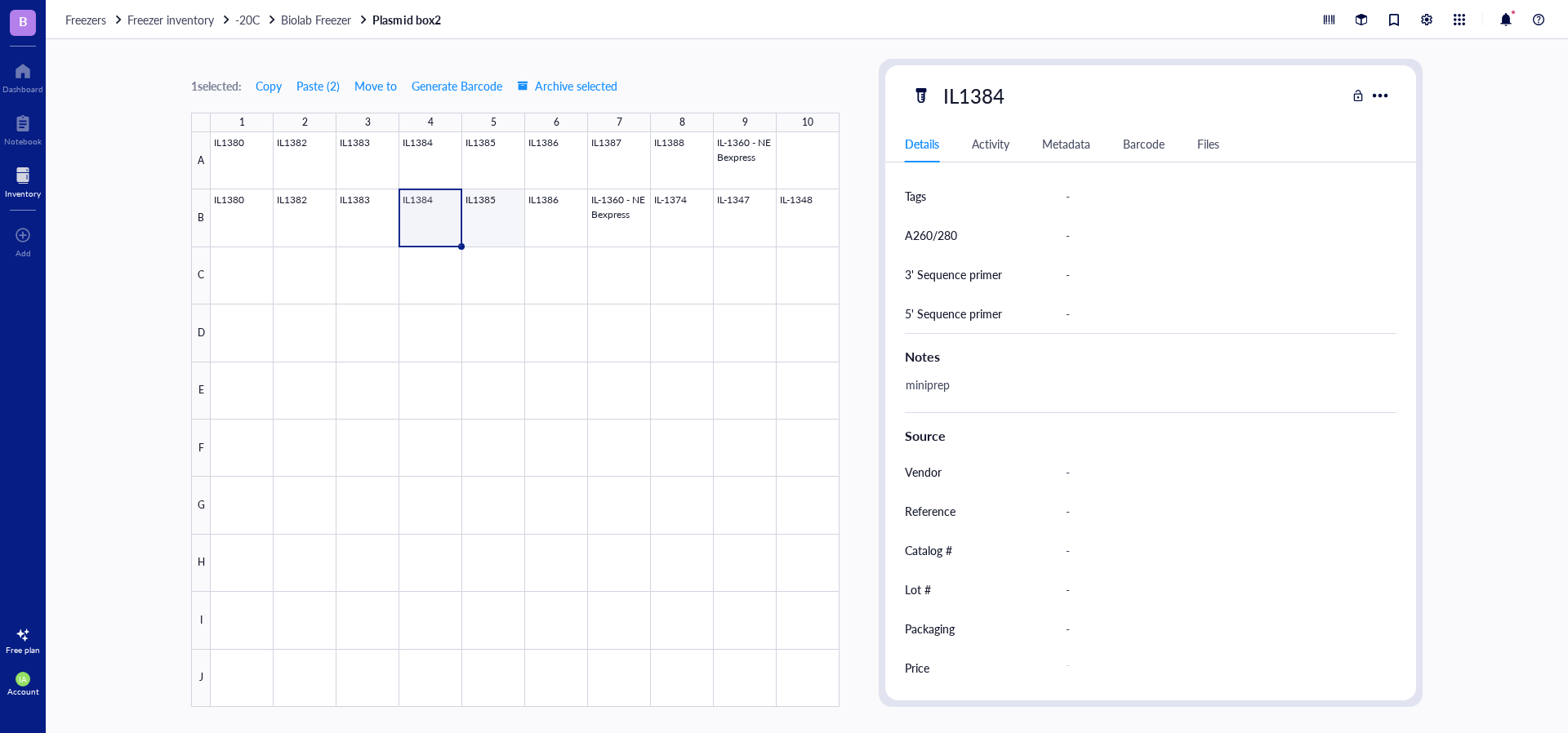
click at [495, 220] on div at bounding box center [524, 419] width 628 height 574
click at [567, 221] on div at bounding box center [524, 419] width 628 height 574
click at [690, 224] on div at bounding box center [524, 419] width 628 height 574
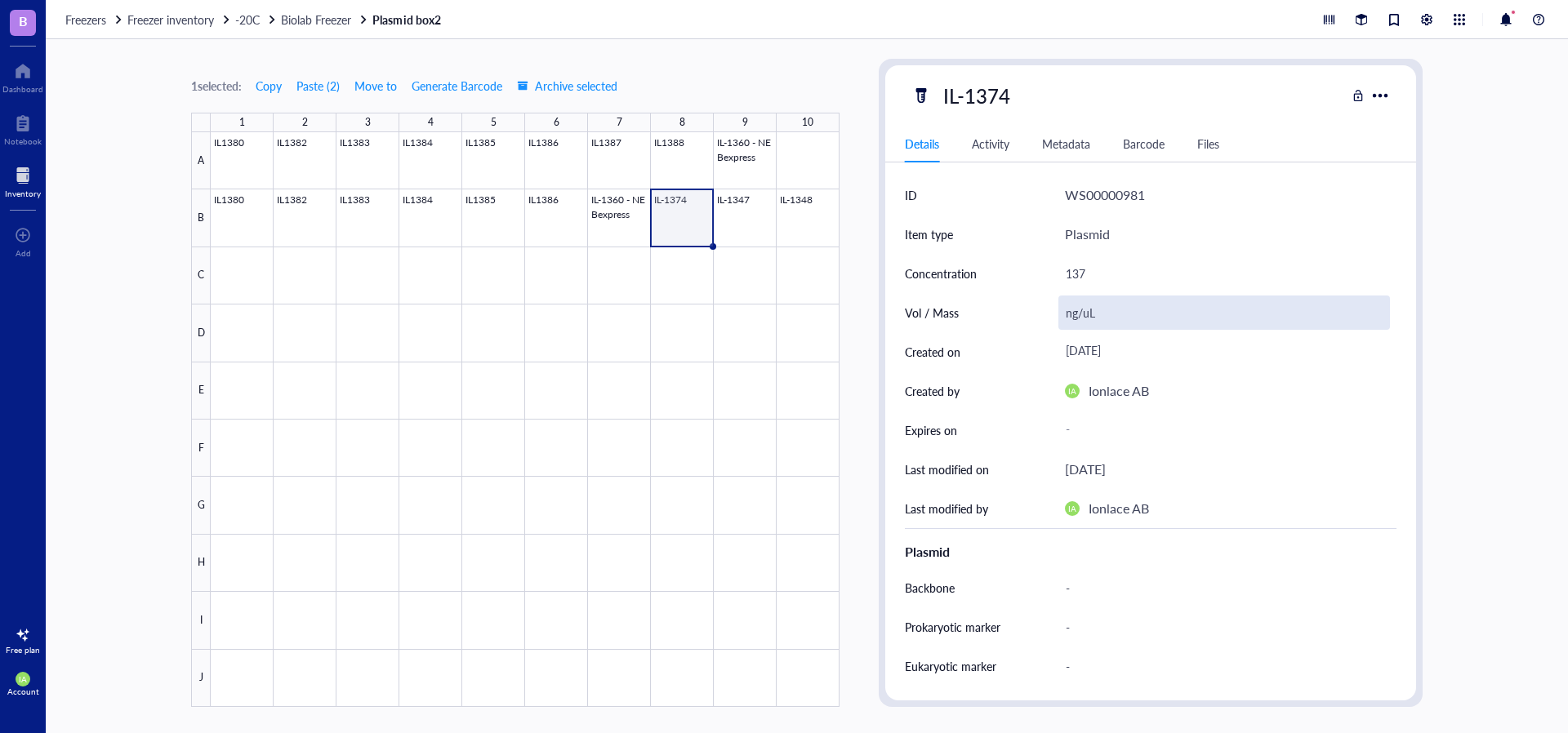
click at [1082, 315] on div "ng/uL" at bounding box center [1224, 313] width 332 height 34
click at [1073, 315] on input "ng/uL" at bounding box center [1224, 313] width 330 height 32
drag, startPoint x: 1101, startPoint y: 313, endPoint x: 1058, endPoint y: 319, distance: 43.4
click at [1059, 319] on input "ng/uL" at bounding box center [1224, 313] width 330 height 32
click at [753, 222] on div at bounding box center [524, 419] width 628 height 574
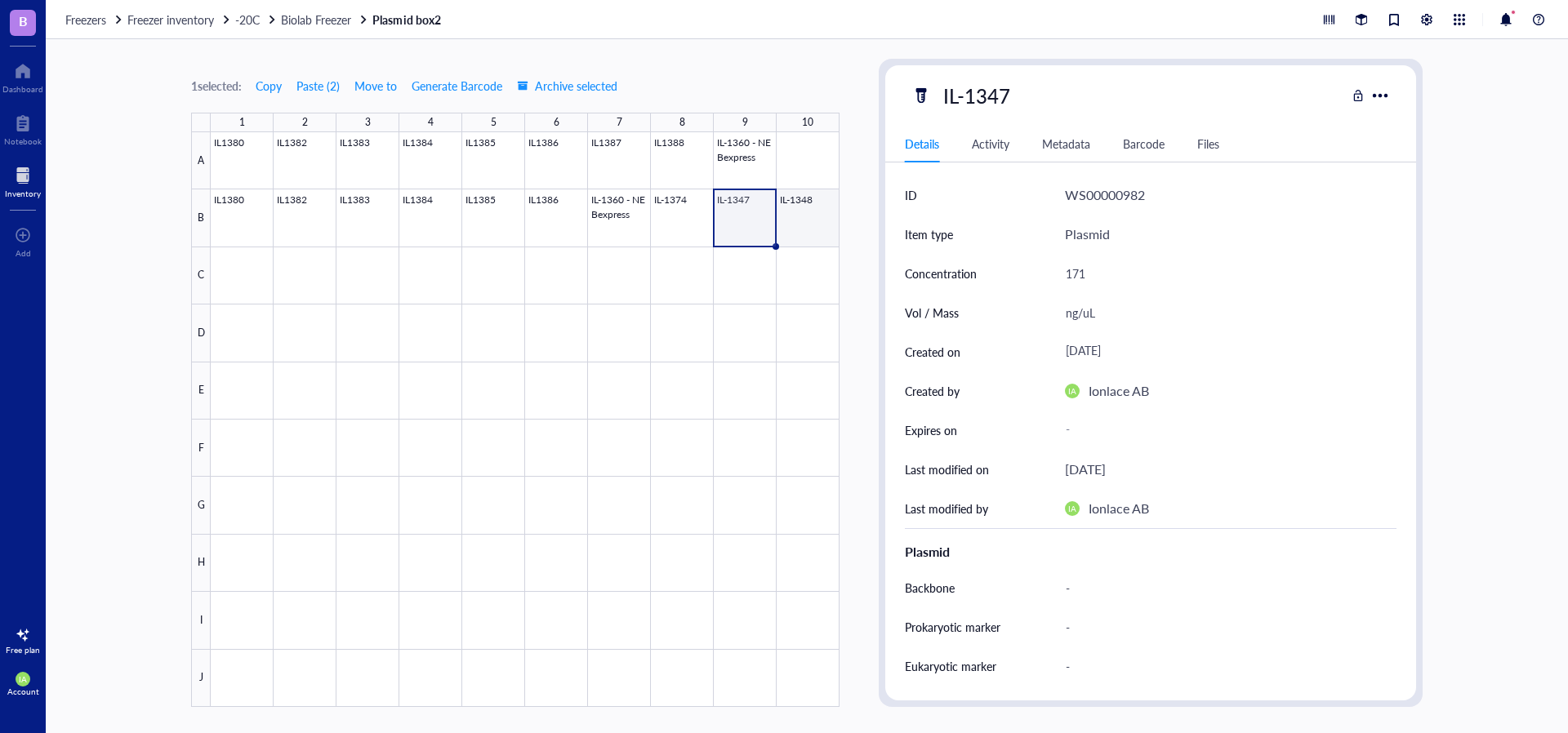
click at [799, 222] on div at bounding box center [524, 419] width 628 height 574
click at [747, 222] on div at bounding box center [524, 419] width 628 height 574
click at [686, 224] on div at bounding box center [524, 419] width 628 height 574
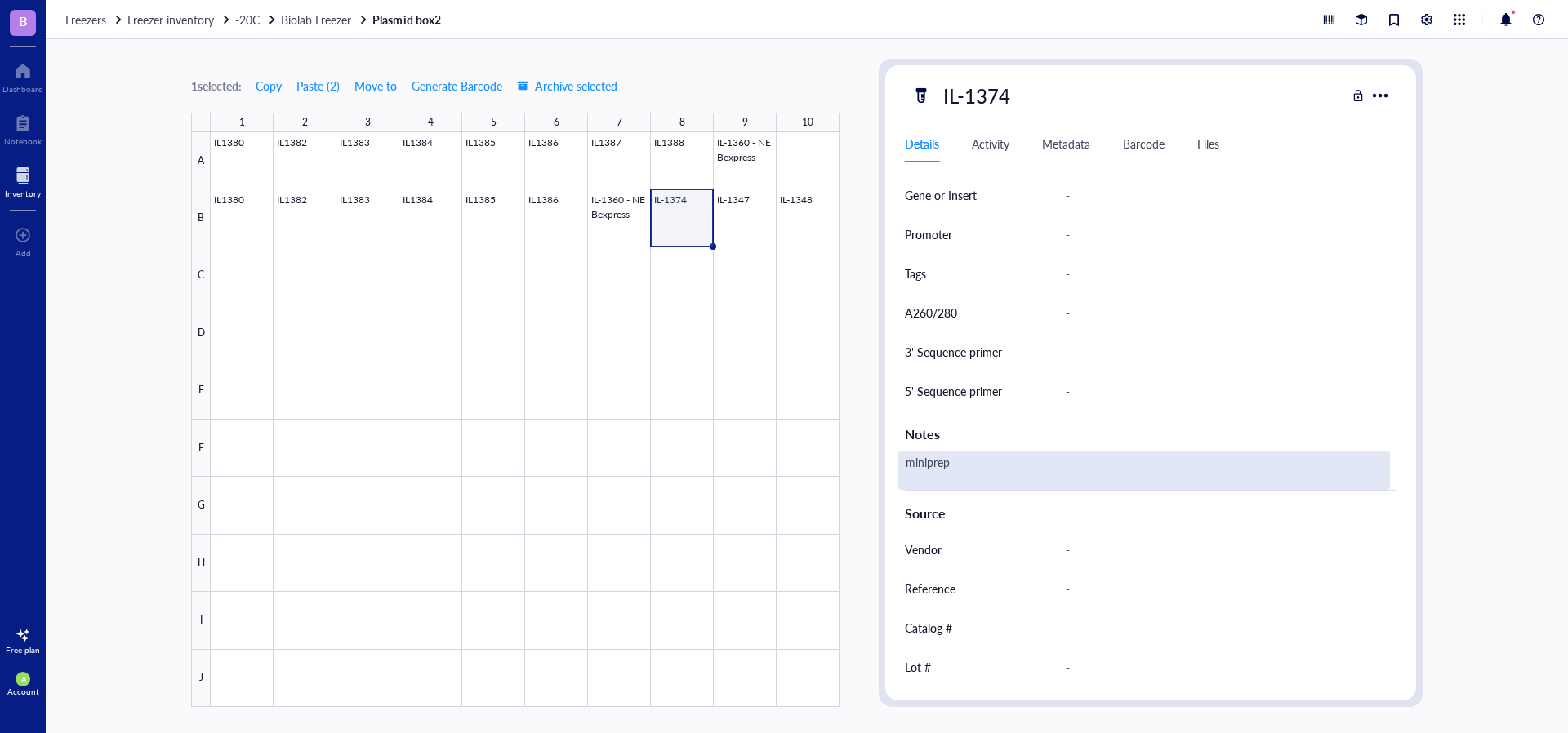
scroll to position [627, 0]
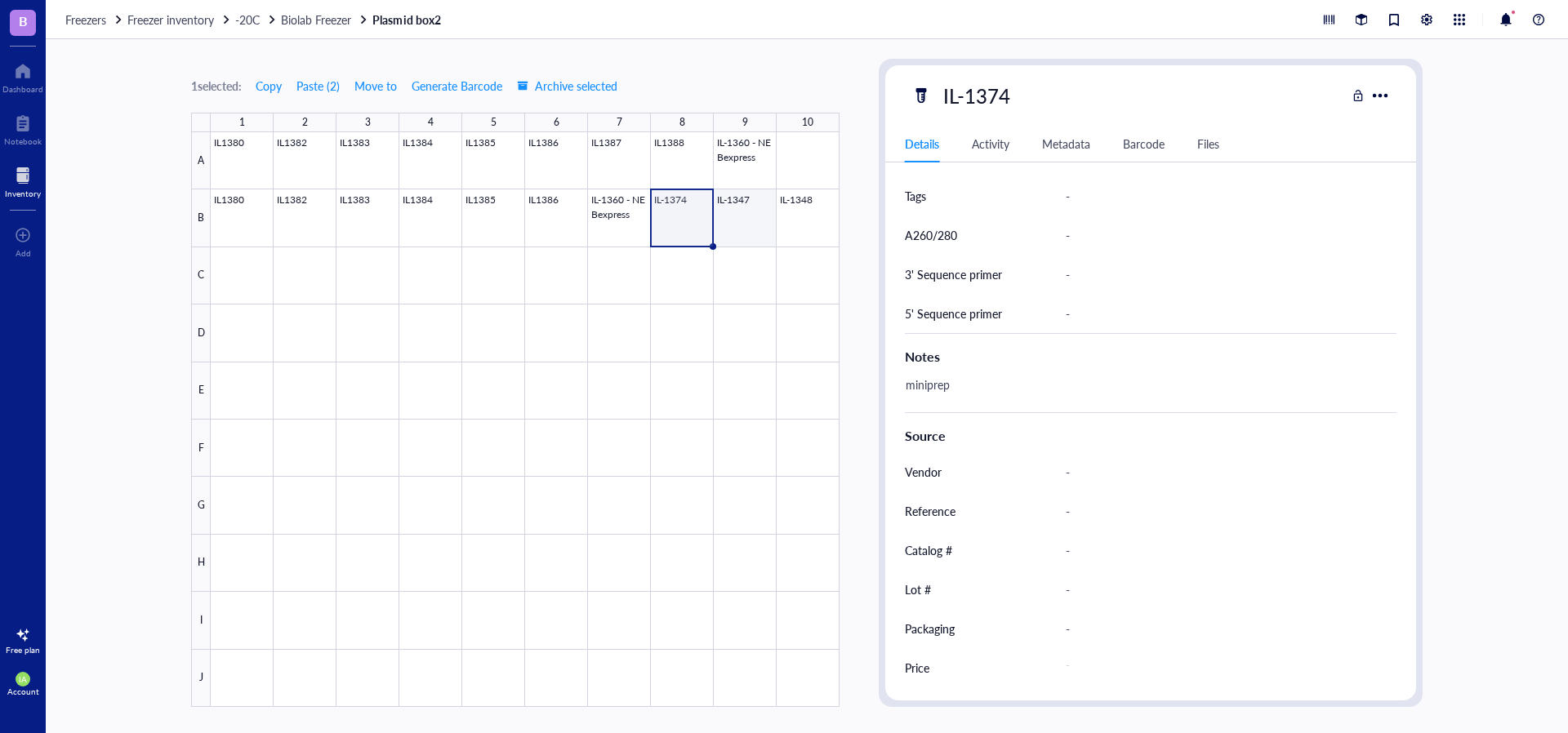
click at [726, 220] on div at bounding box center [524, 419] width 628 height 574
click at [798, 221] on div at bounding box center [524, 419] width 628 height 574
click at [678, 217] on div at bounding box center [524, 419] width 628 height 574
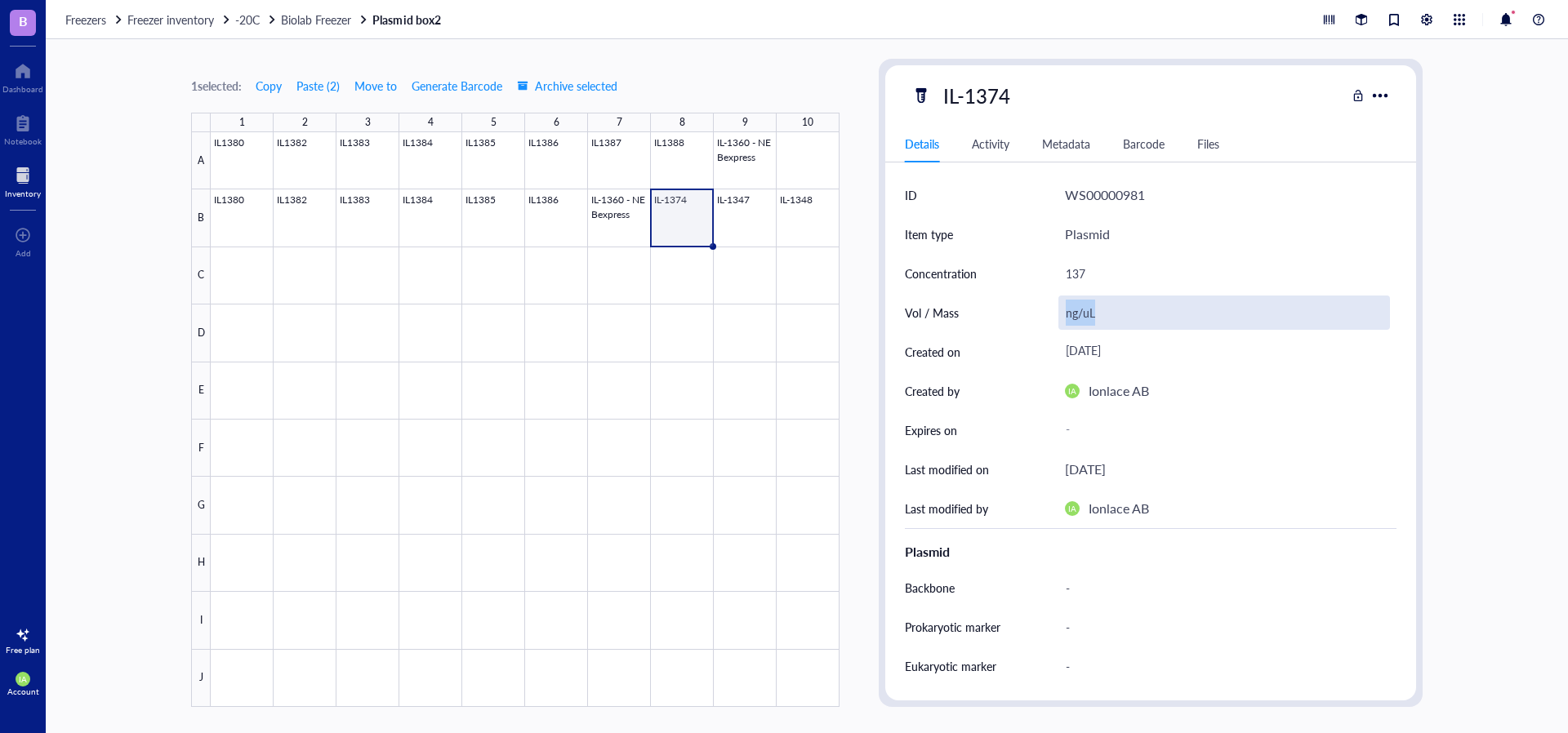
drag, startPoint x: 1097, startPoint y: 317, endPoint x: 1062, endPoint y: 319, distance: 35.1
click at [1062, 319] on div "ng/uL" at bounding box center [1224, 313] width 332 height 34
drag, startPoint x: 1098, startPoint y: 310, endPoint x: 1065, endPoint y: 315, distance: 33.4
click at [1065, 315] on input "ng/uL" at bounding box center [1224, 313] width 330 height 32
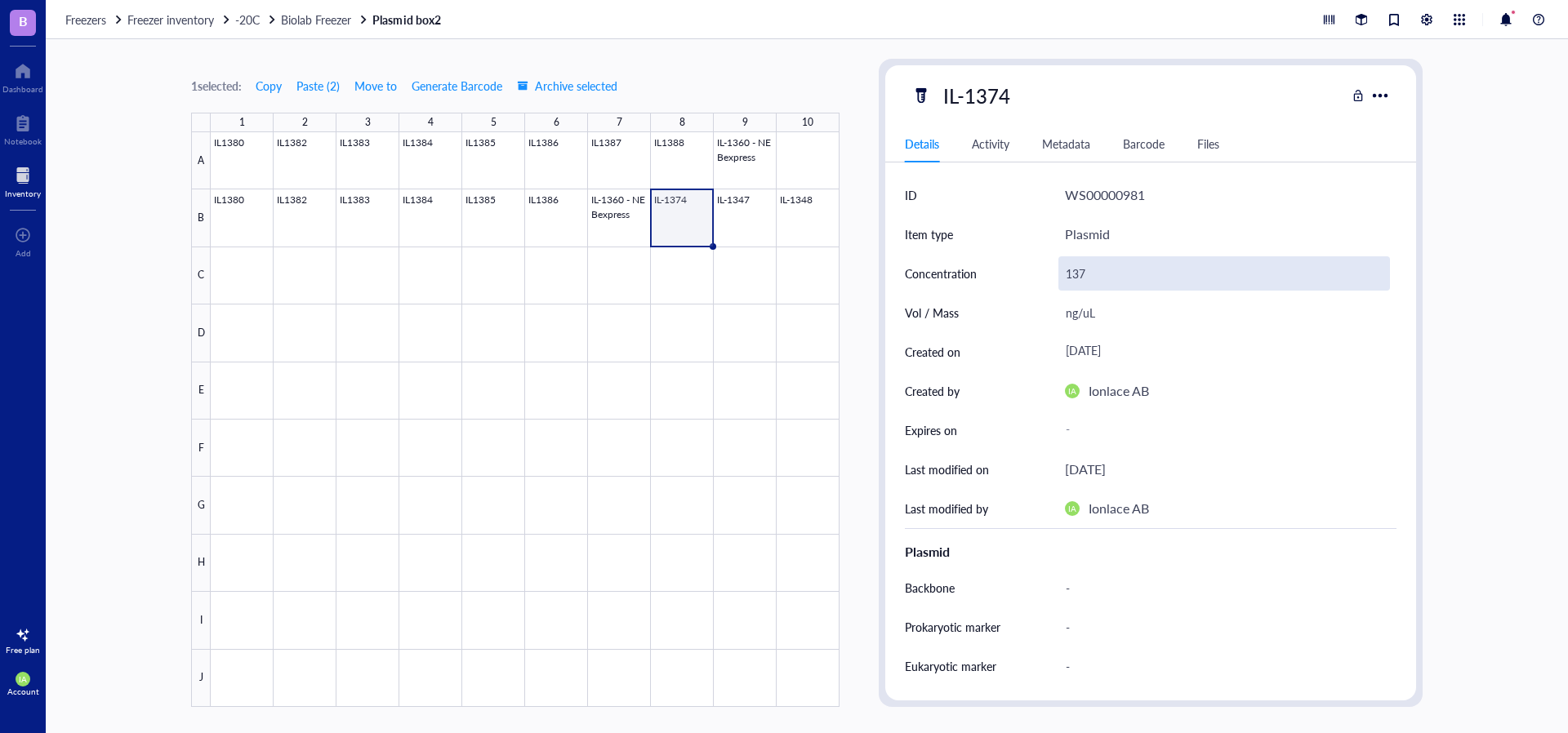
click at [1120, 284] on div "137" at bounding box center [1224, 274] width 332 height 34
type input "137 ng/uL"
drag, startPoint x: 1113, startPoint y: 310, endPoint x: 1054, endPoint y: 319, distance: 59.7
click at [1054, 319] on div "Vol / Mass ng/uL" at bounding box center [1150, 313] width 492 height 39
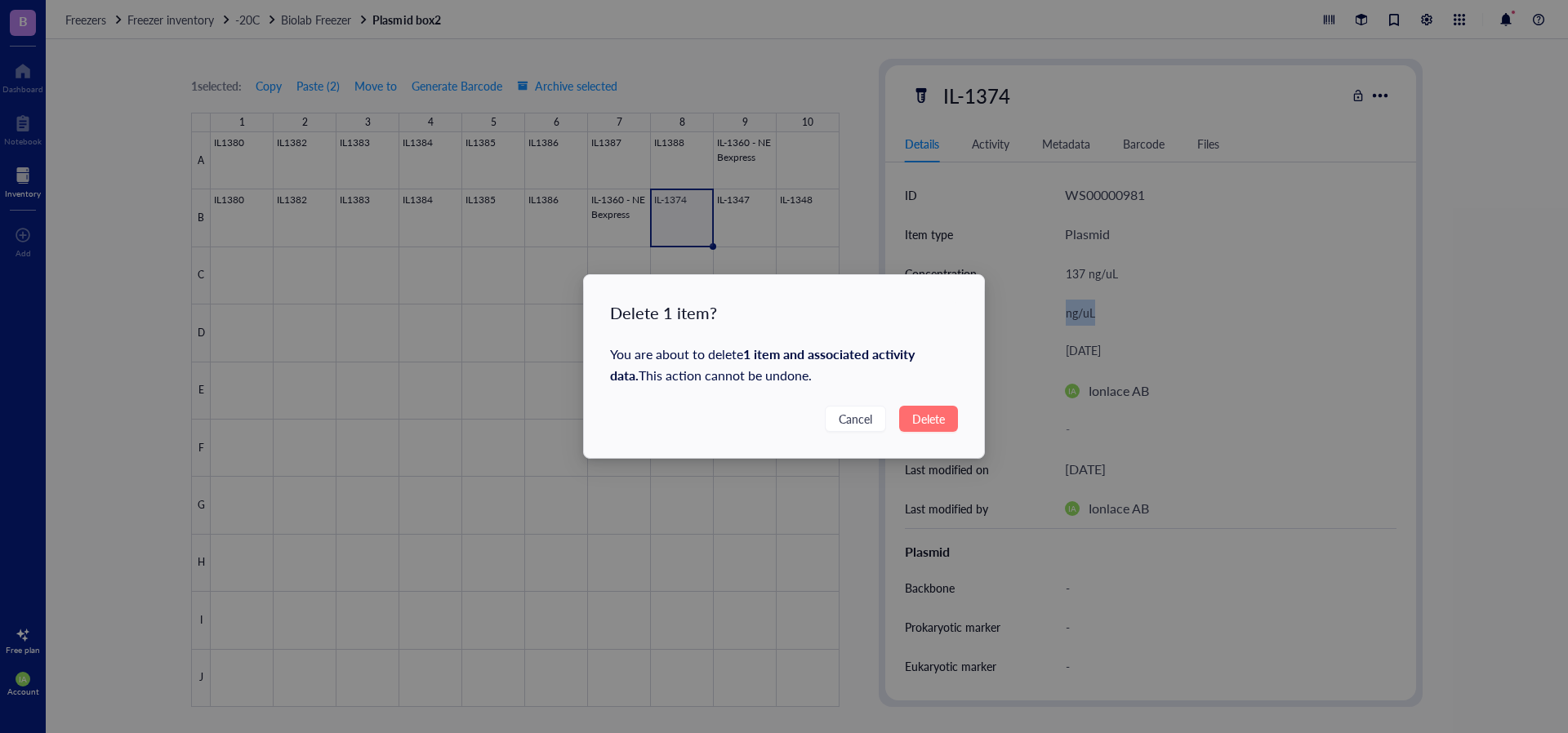
click at [944, 419] on span "Delete" at bounding box center [929, 418] width 32 height 18
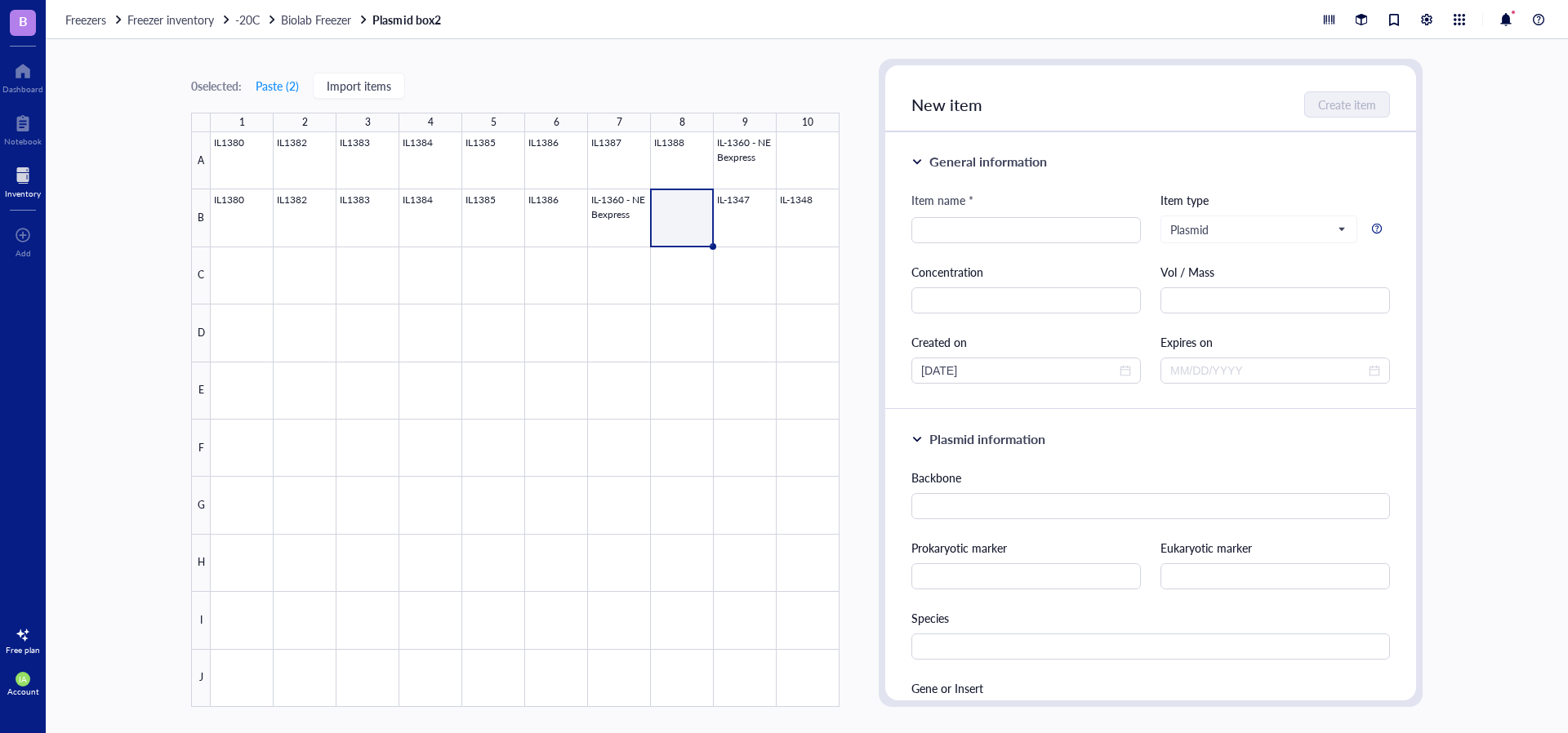
click at [686, 222] on div at bounding box center [524, 419] width 628 height 574
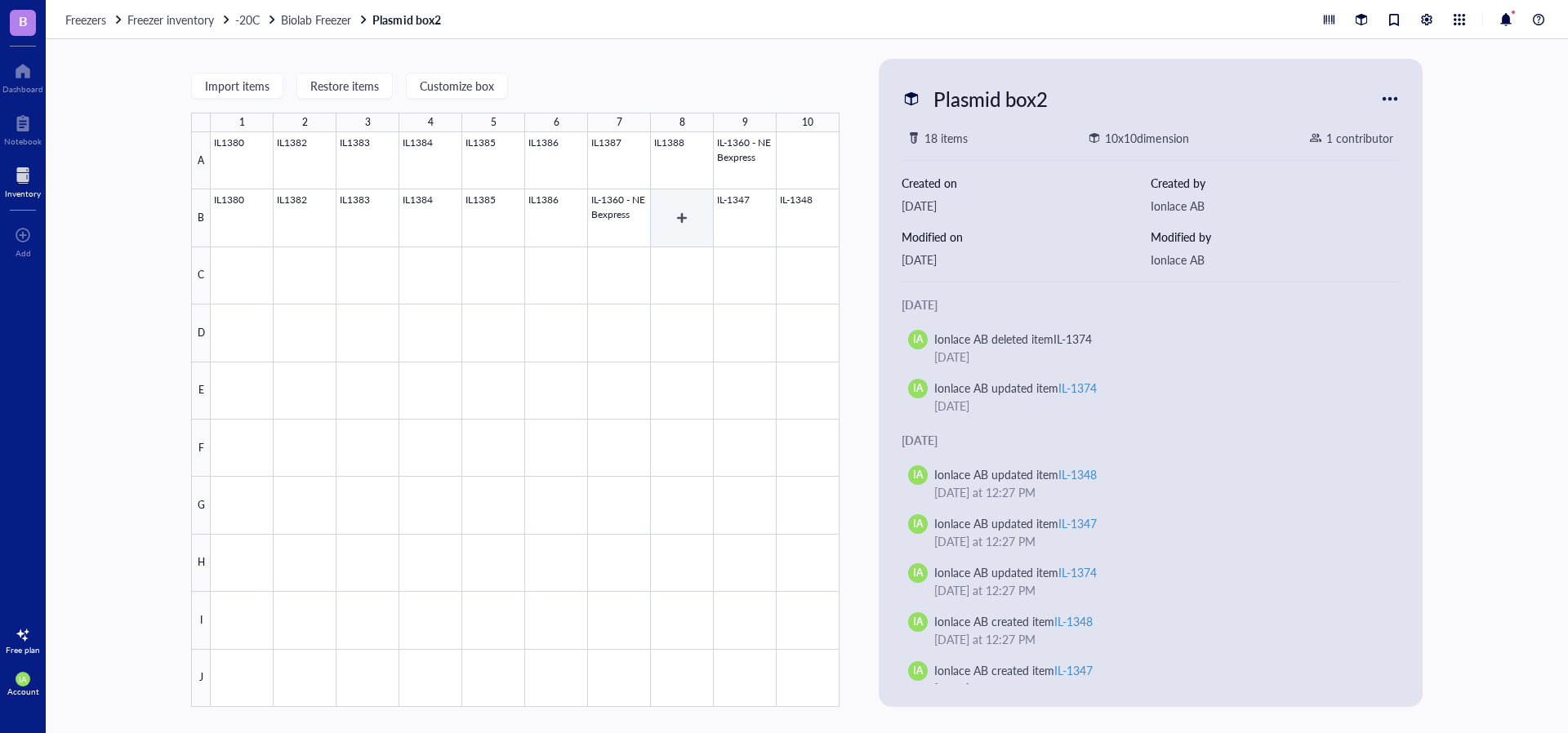
click at [686, 222] on div at bounding box center [524, 419] width 628 height 574
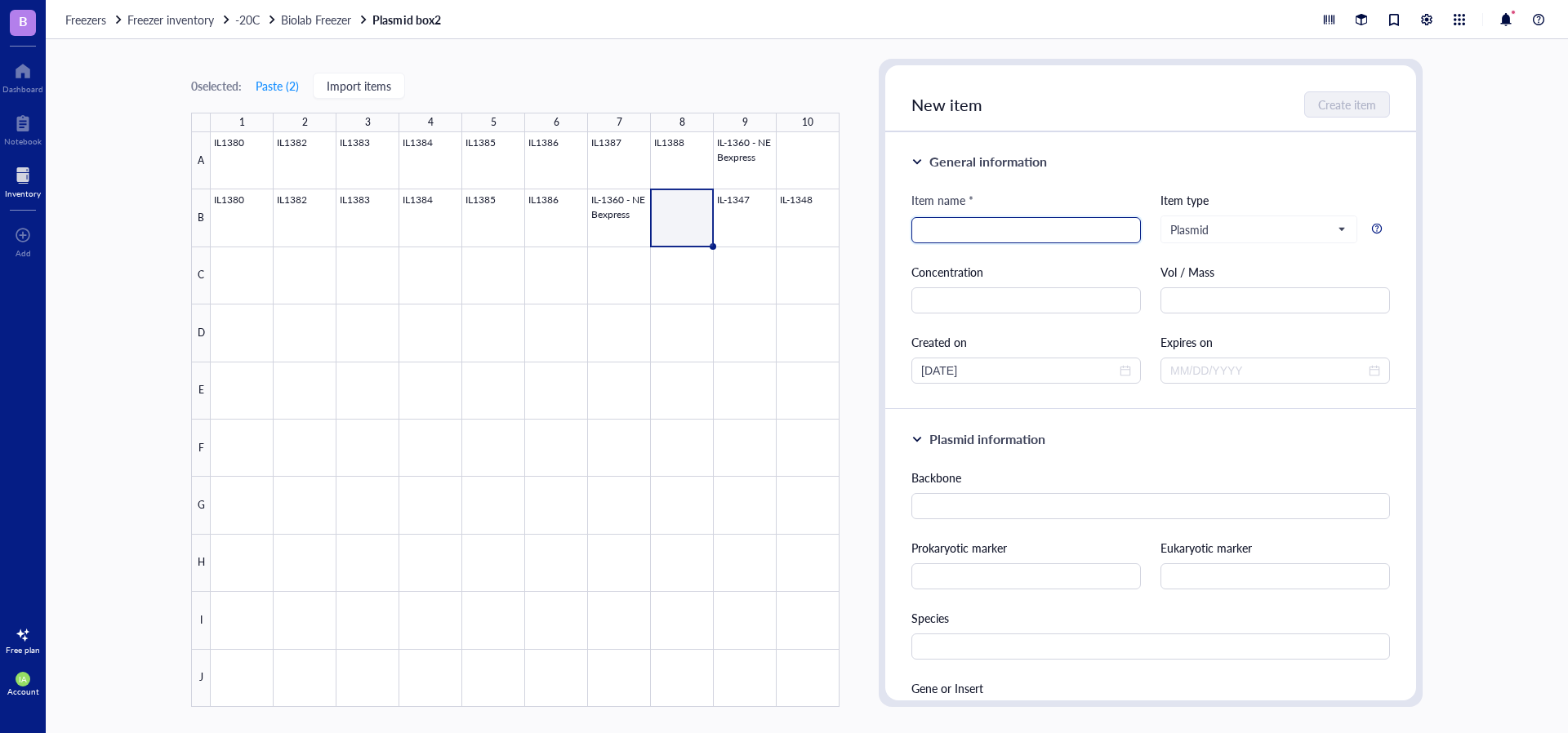
click at [944, 228] on input "search" at bounding box center [1026, 230] width 210 height 25
click at [666, 229] on div at bounding box center [524, 419] width 628 height 574
type input "IL-1374"
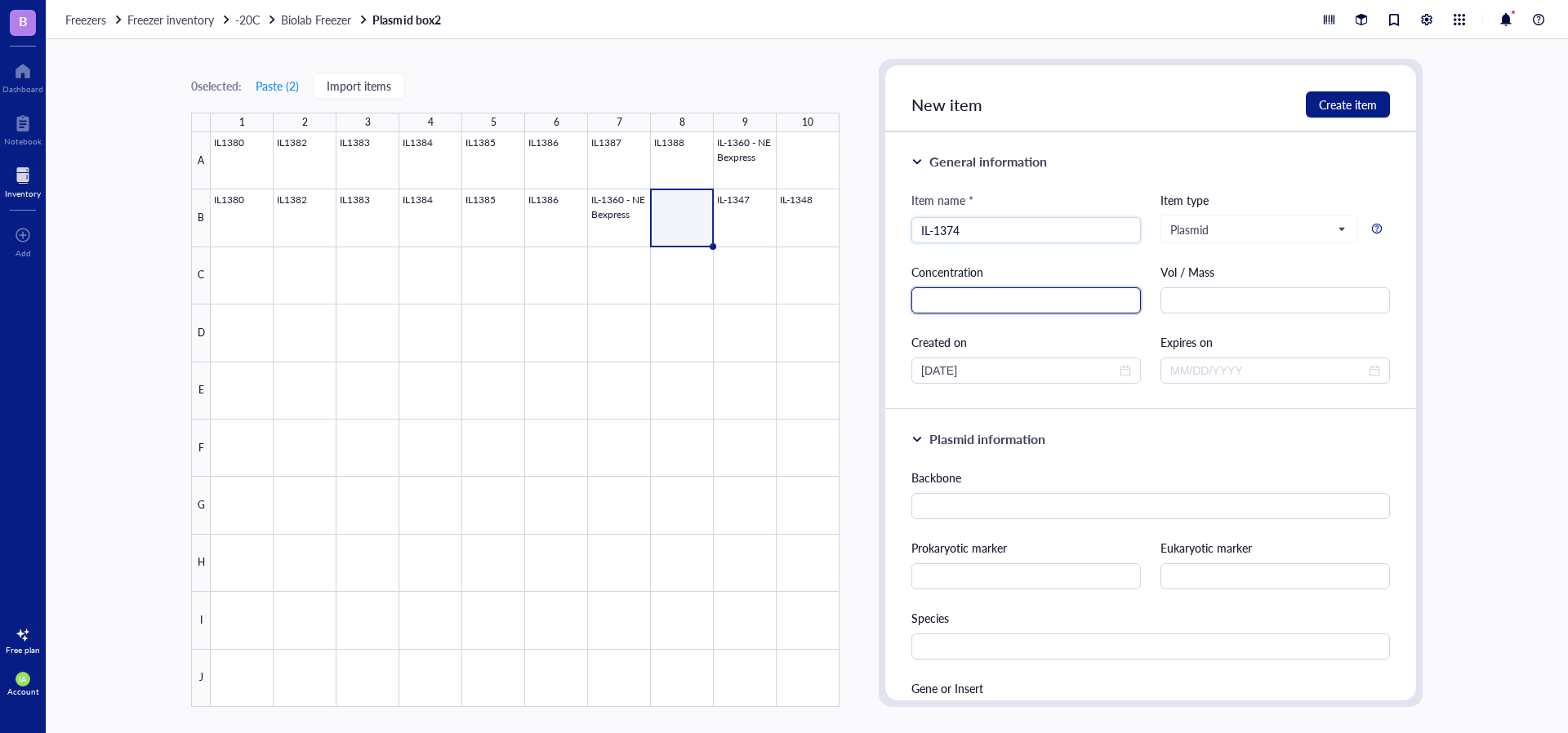
click at [940, 310] on input "text" at bounding box center [1026, 300] width 229 height 26
click at [954, 305] on input "1" at bounding box center [1026, 300] width 229 height 26
click at [958, 297] on input "1" at bounding box center [1026, 297] width 229 height 26
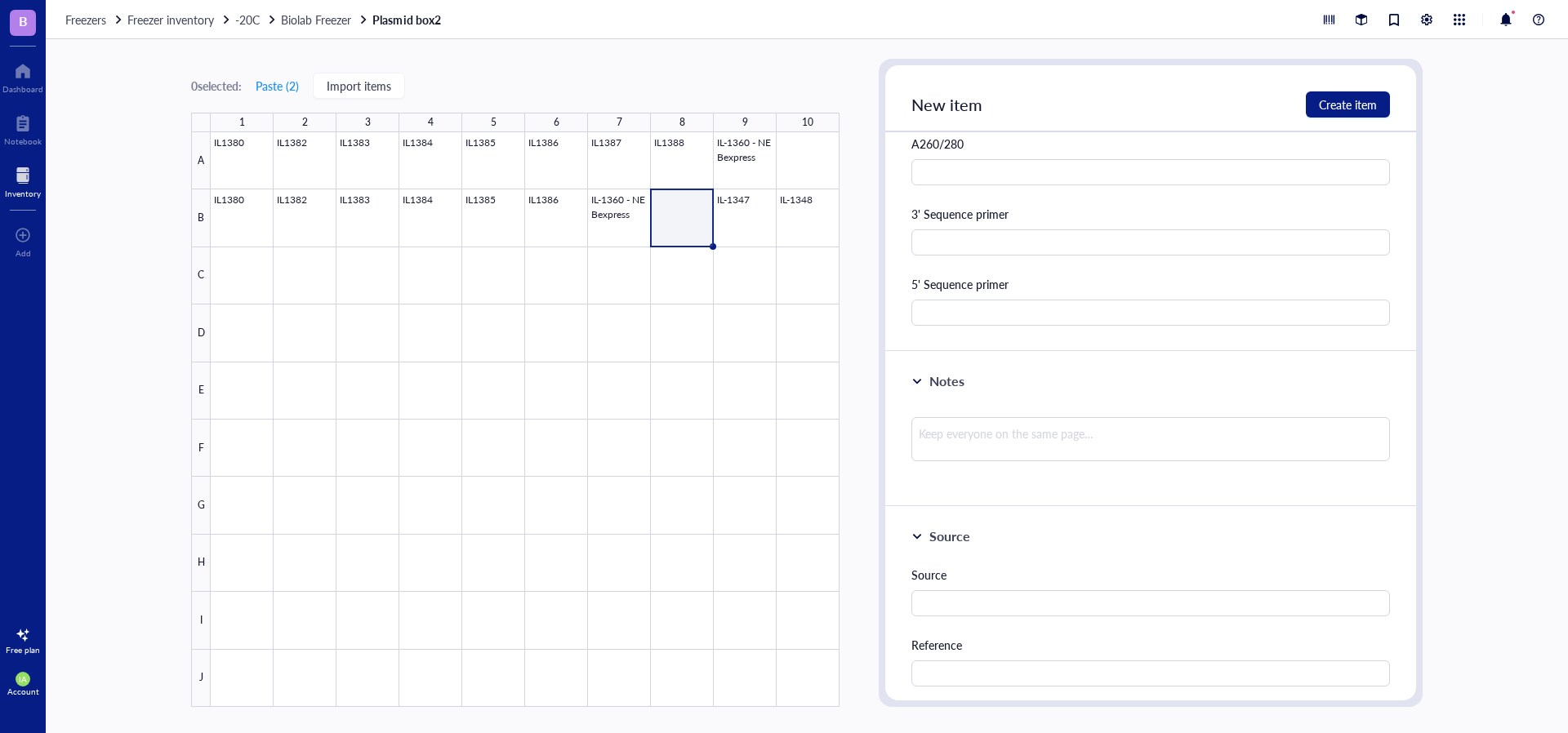
scroll to position [771, 0]
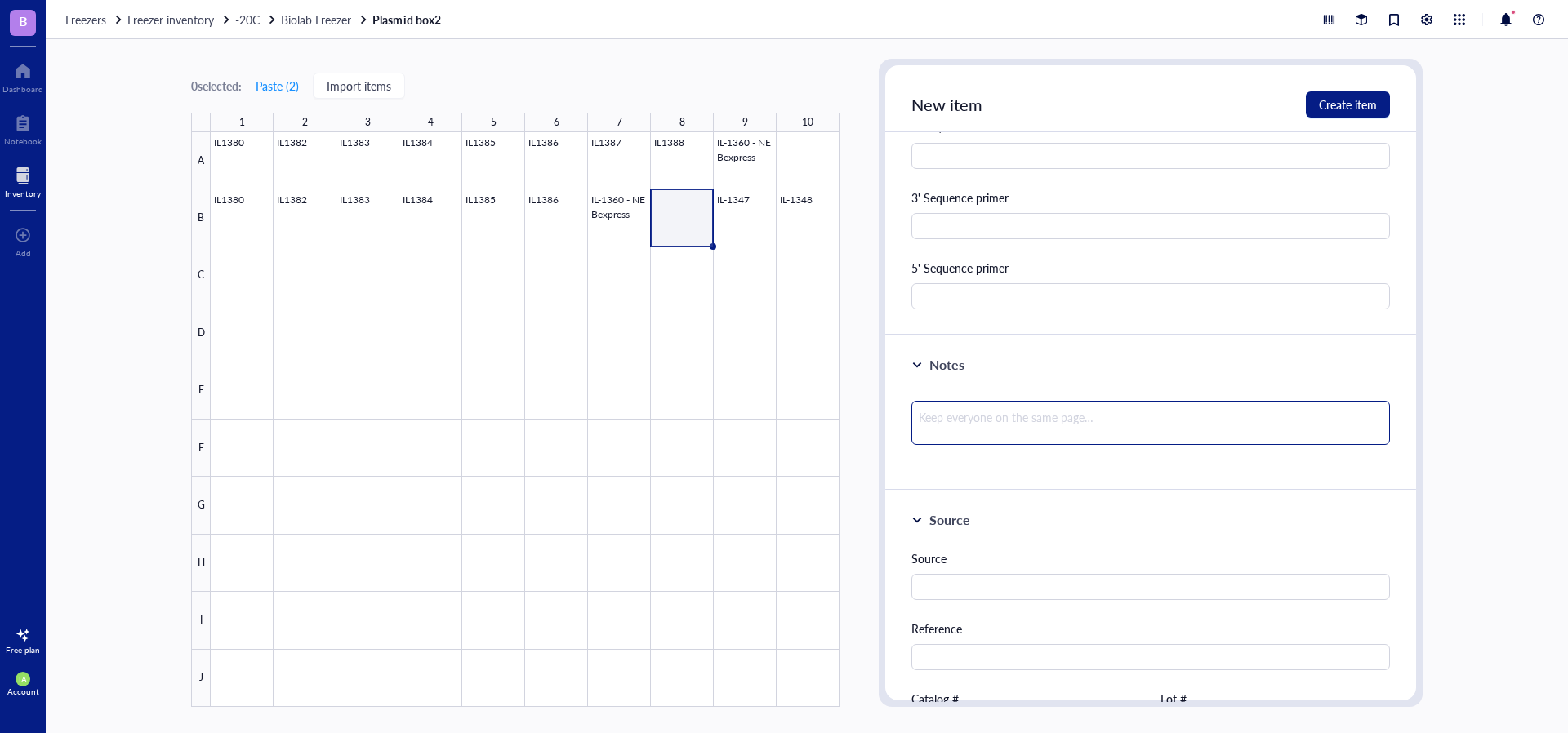
type input "137 NG/UL"
click at [953, 425] on textarea at bounding box center [1150, 423] width 478 height 44
type textarea "m"
type textarea "mi"
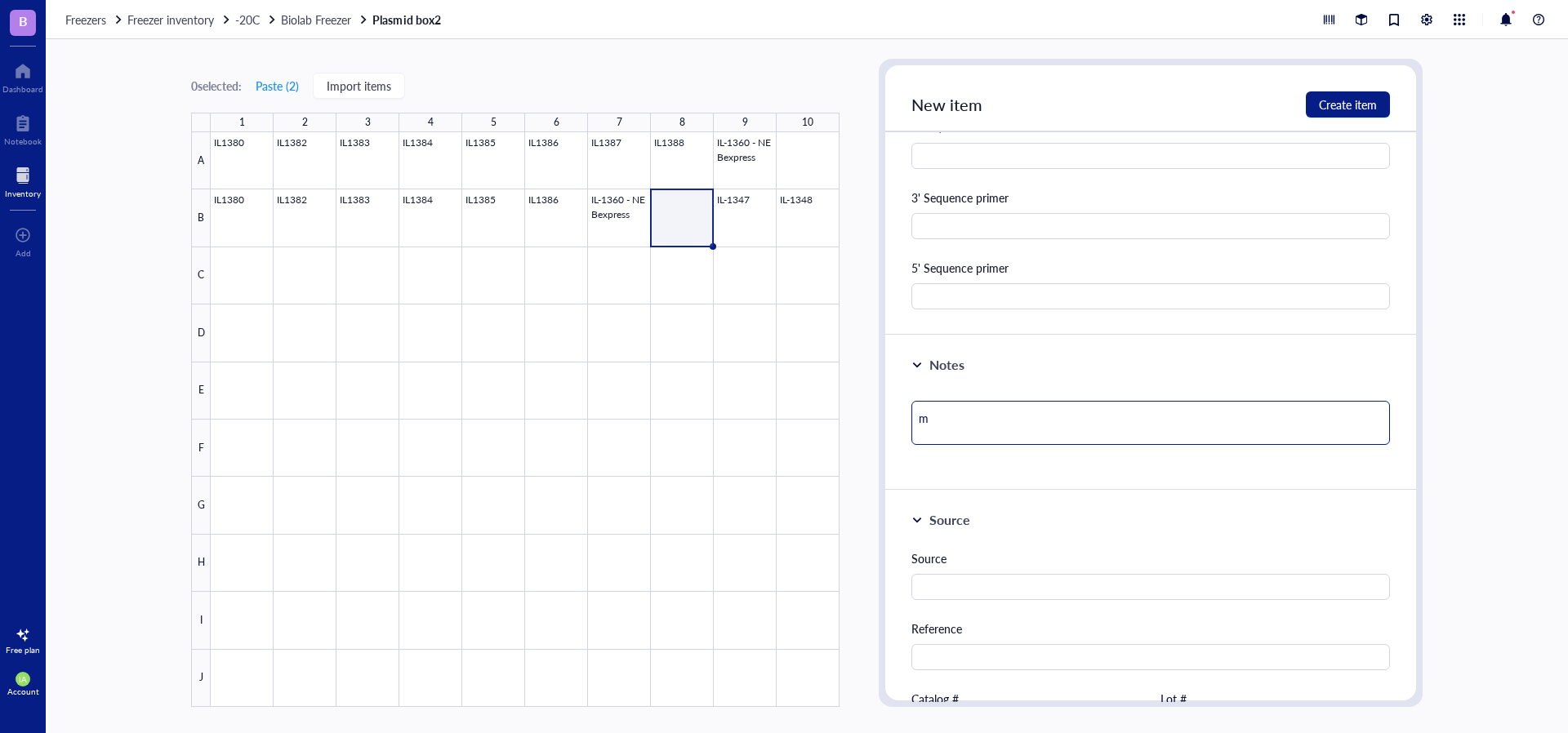
type textarea "mi"
type textarea "min"
type textarea "mini"
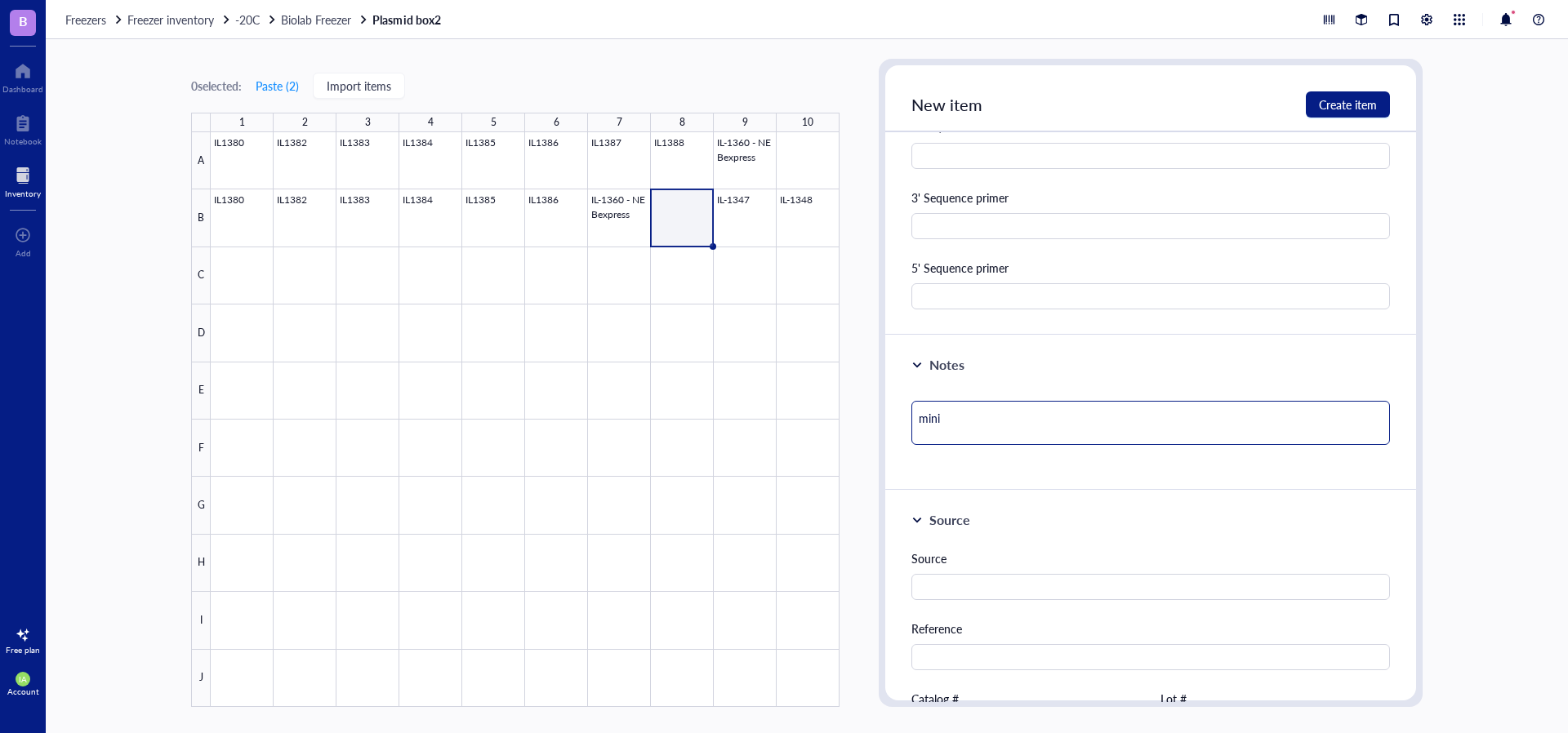
type textarea "minip"
type textarea "minipr"
type textarea "minipre"
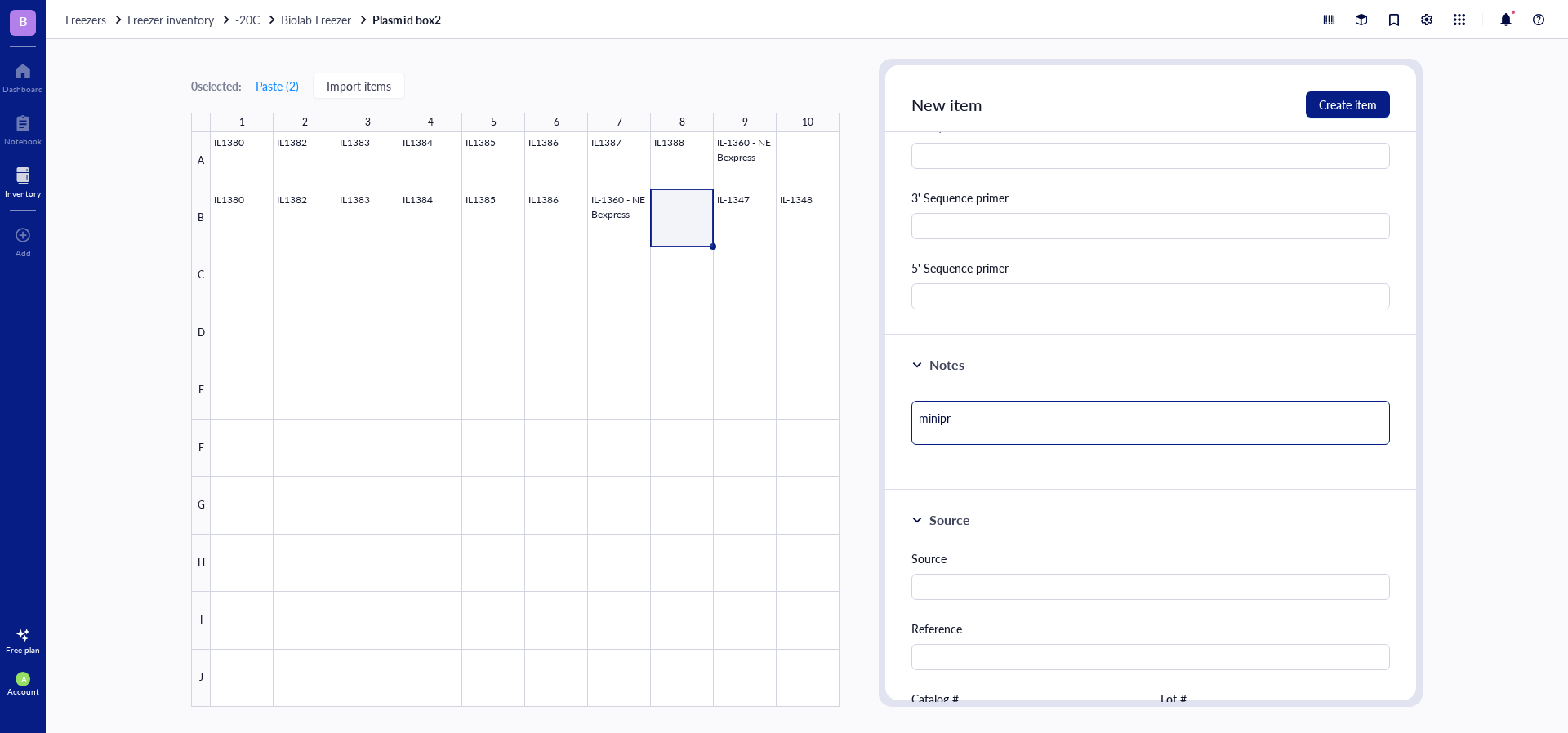
type textarea "minipre"
type textarea "miniprep"
type textarea "miniprep,"
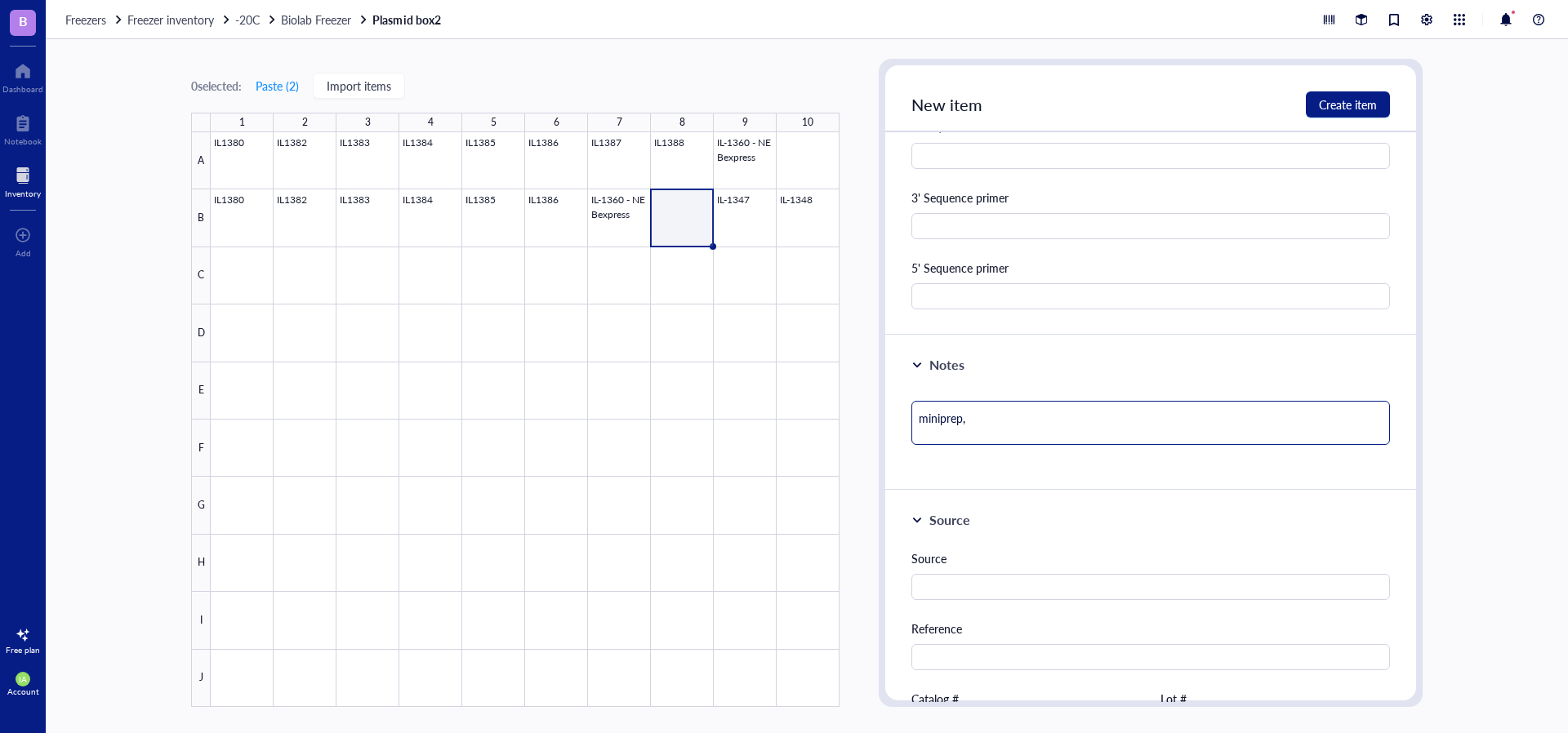
type textarea "miniprep,"
type textarea "miniprep, K"
type textarea "miniprep, KA"
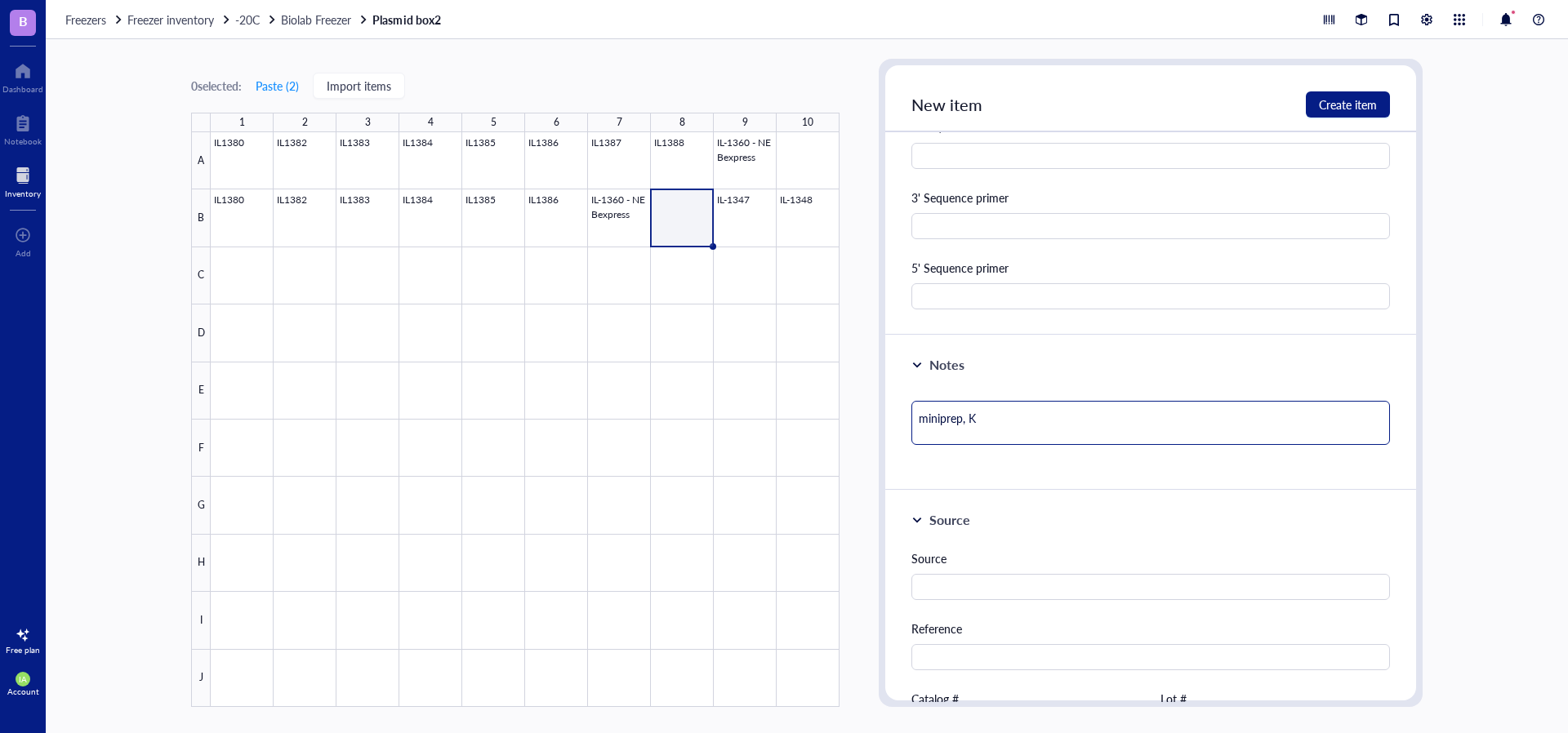
type textarea "miniprep, KA"
type textarea "miniprep, KAT"
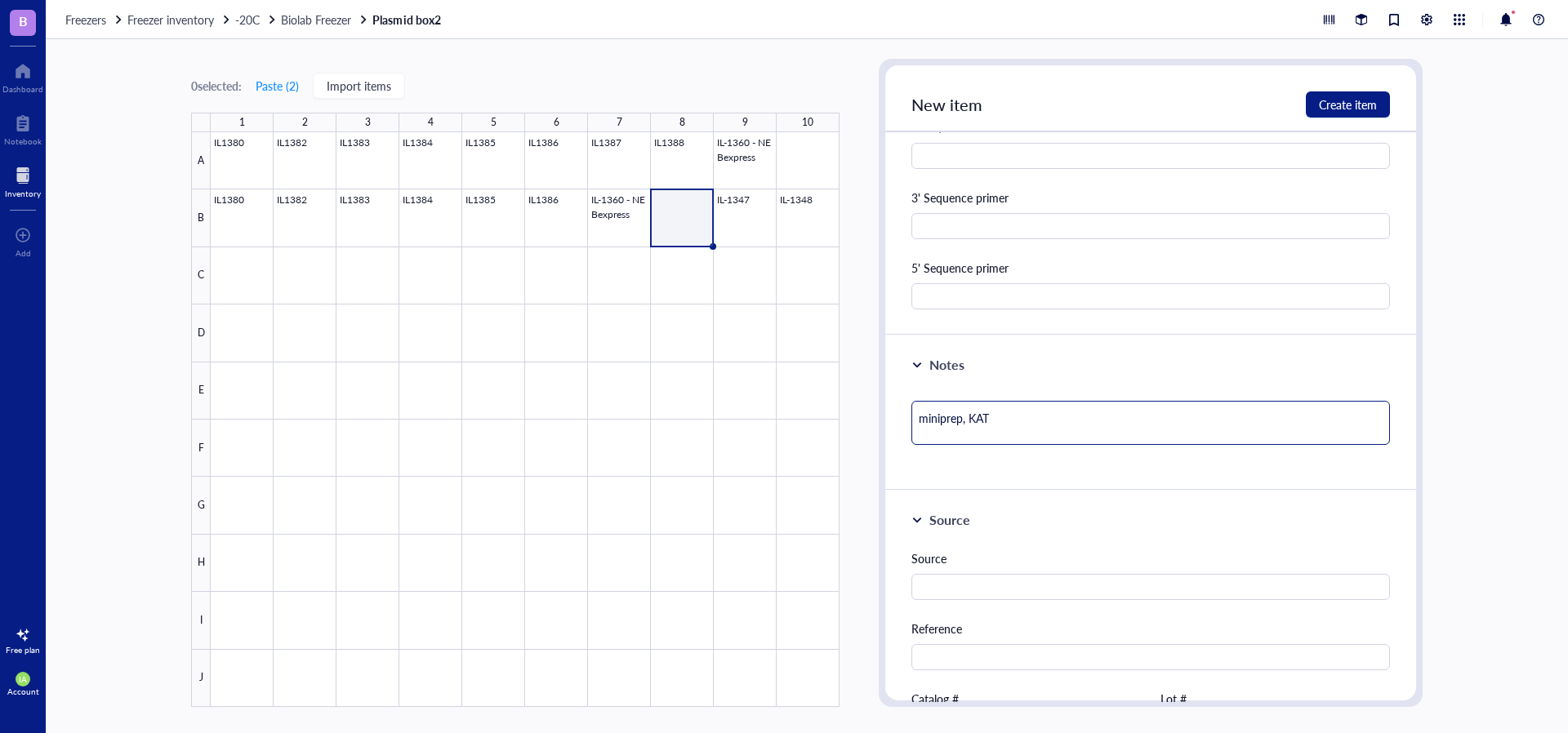
type textarea "miniprep, [PERSON_NAME]"
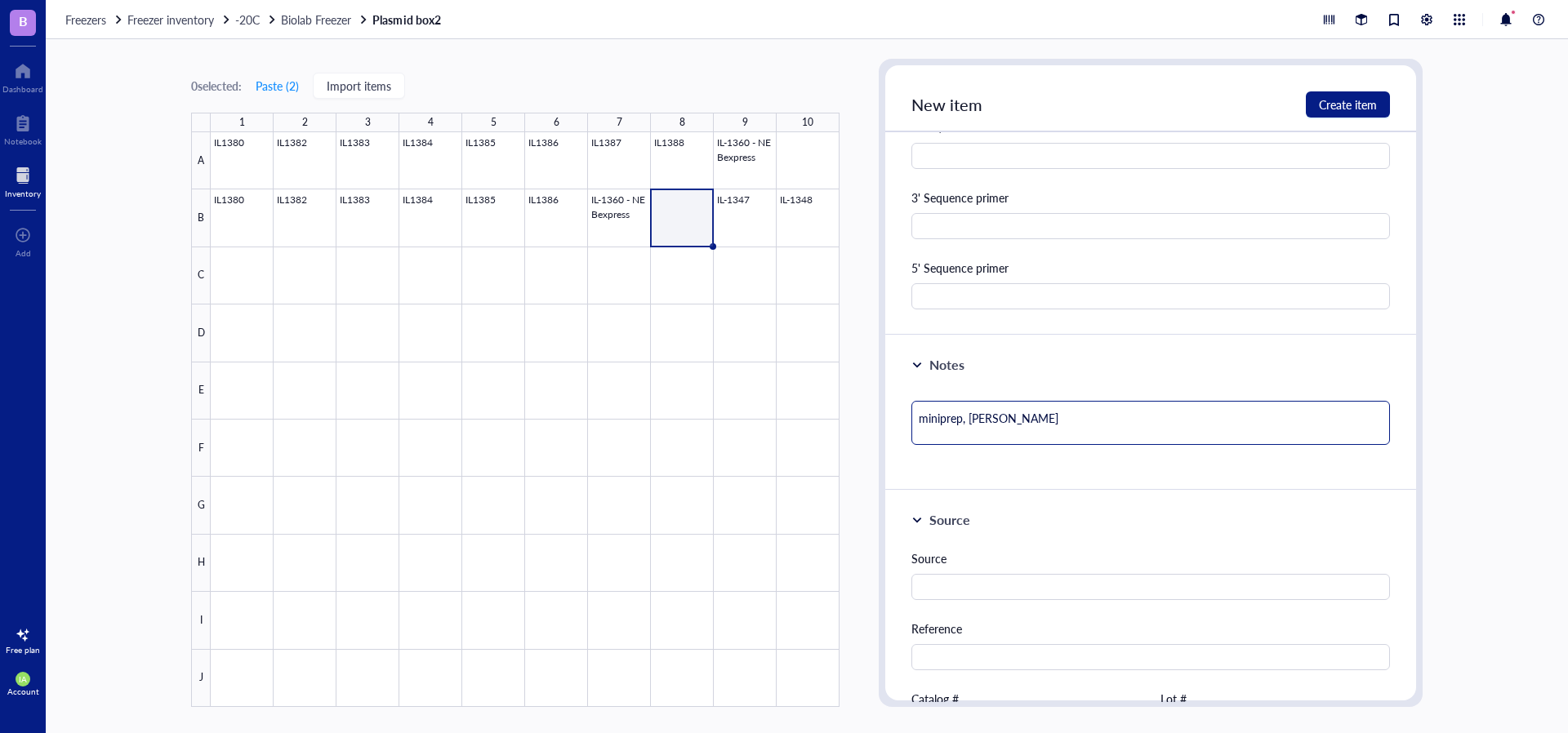
type textarea "miniprep, [PERSON_NAME]"
type textarea "miniprep, KAT II N"
type textarea "miniprep, KAT II N t"
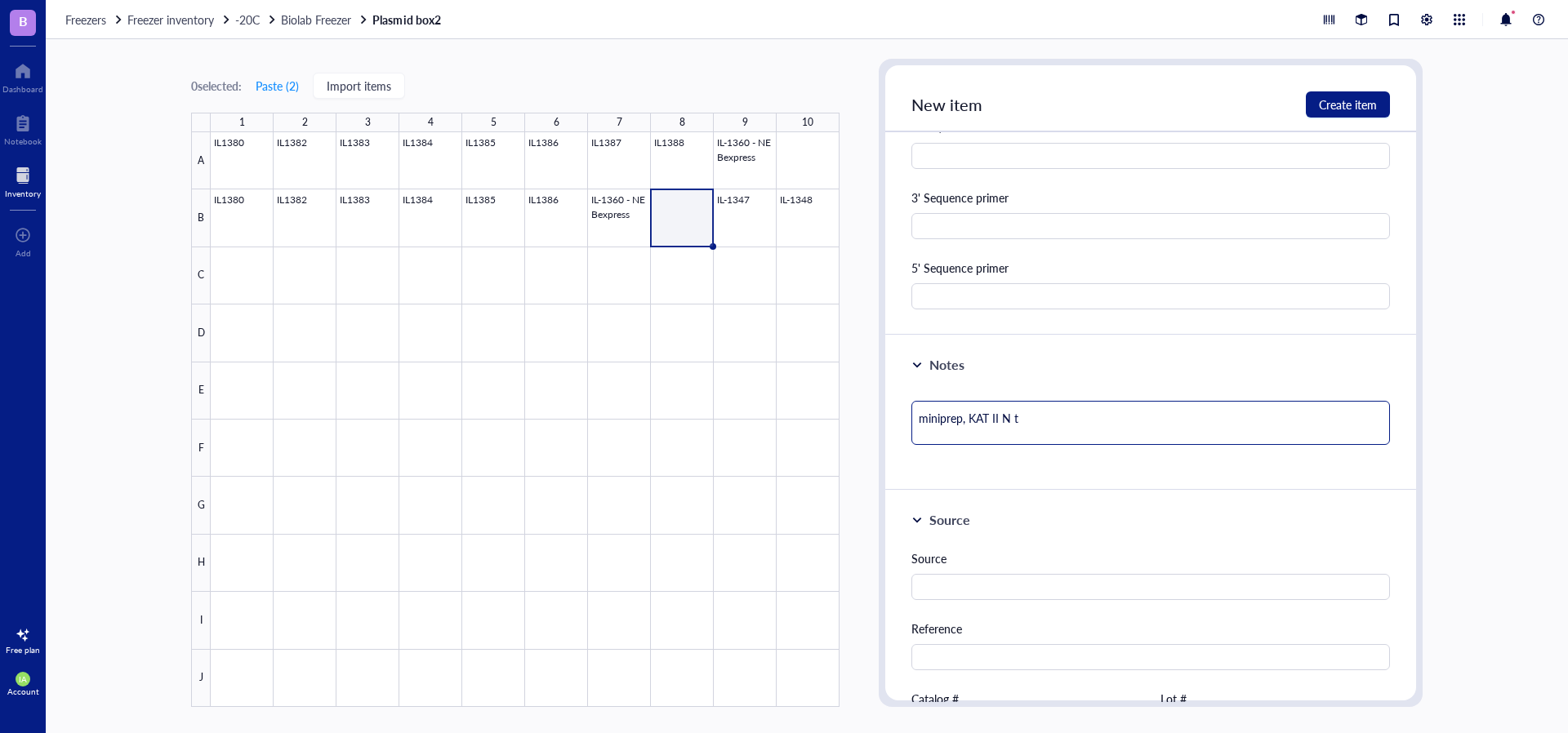
type textarea "miniprep, KAT II N te"
type textarea "miniprep, KAT II N ter"
type textarea "miniprep, KAT II N term"
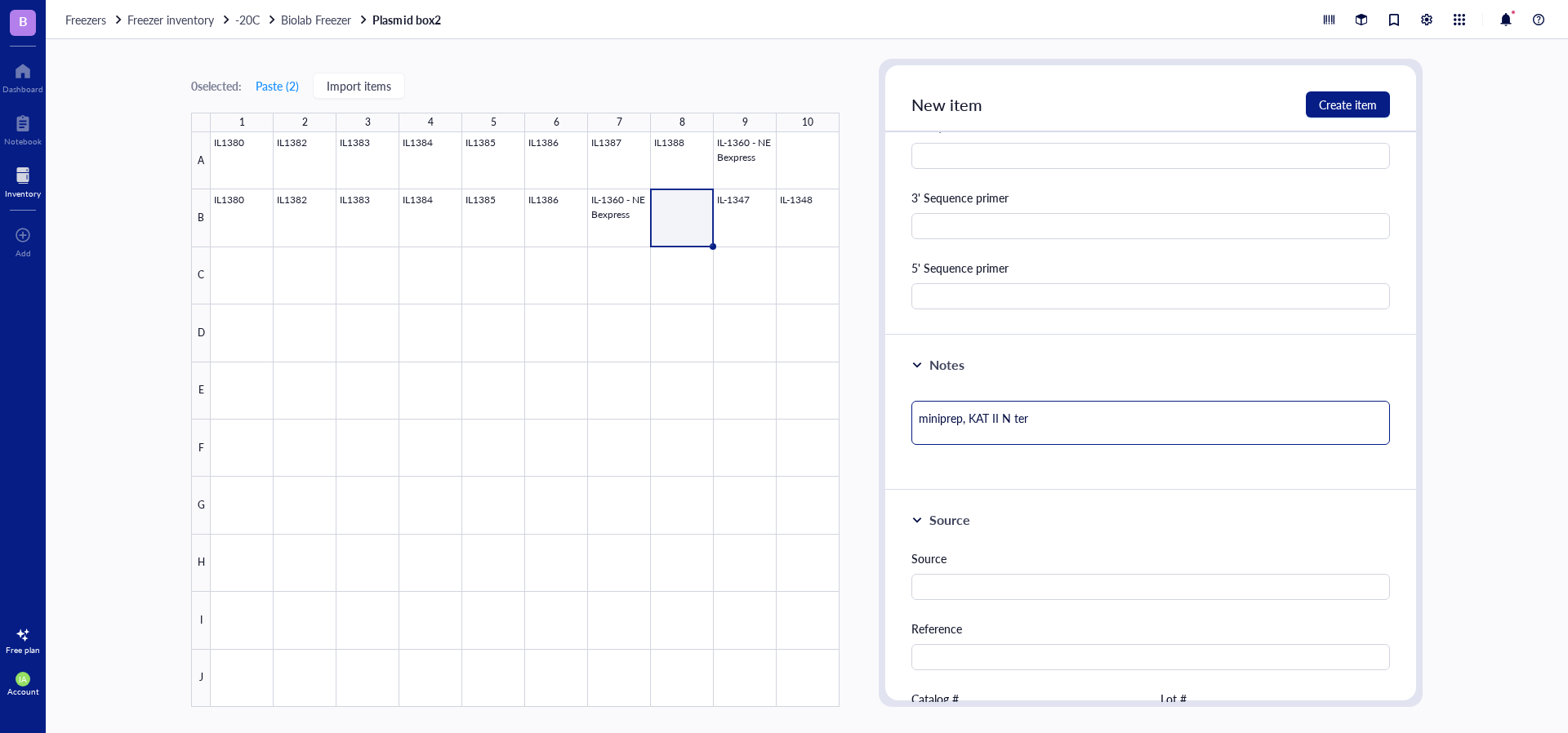
type textarea "miniprep, KAT II N term"
type textarea "miniprep, KAT II N term H"
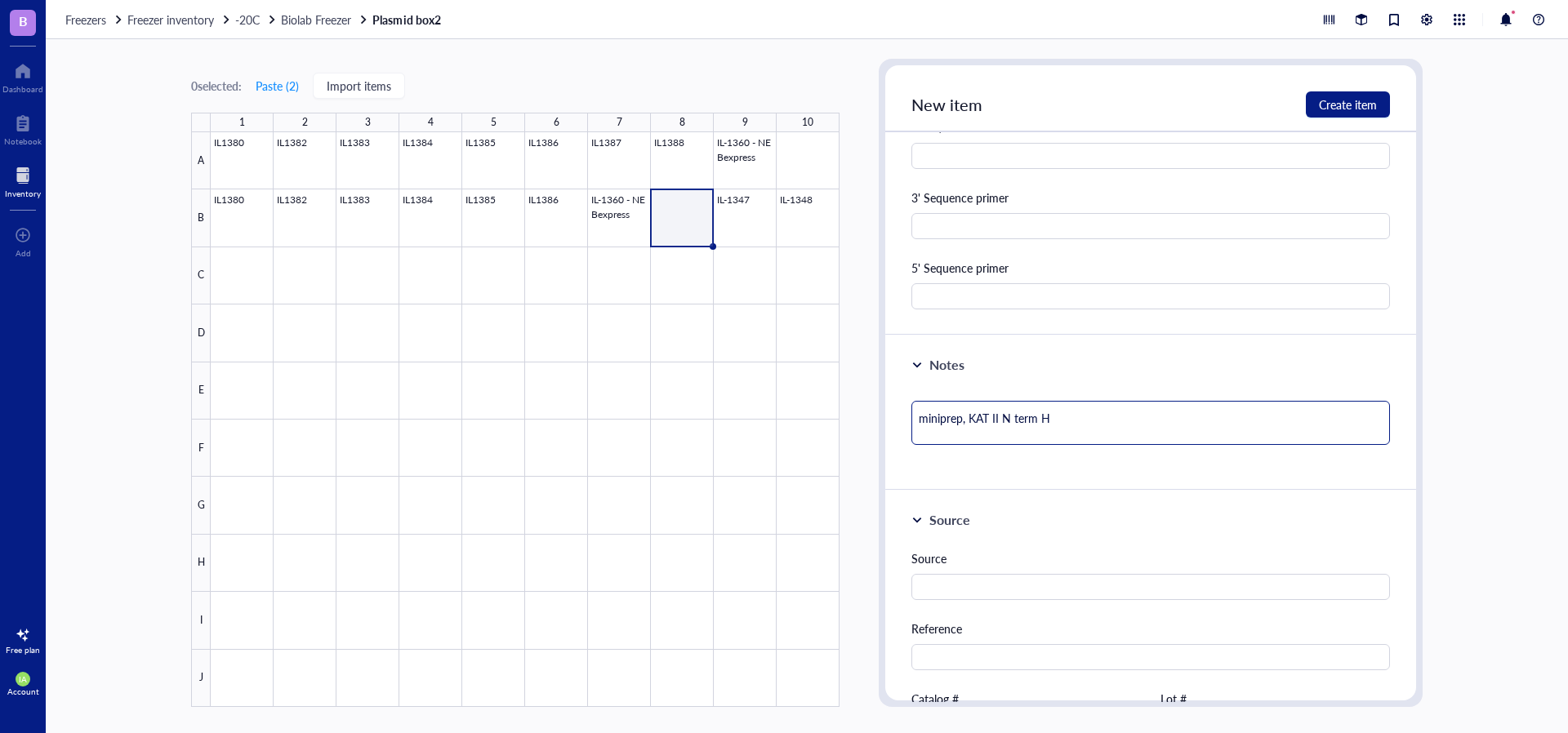
type textarea "miniprep, KAT II N term HI"
type textarea "miniprep, [PERSON_NAME] N term HIS"
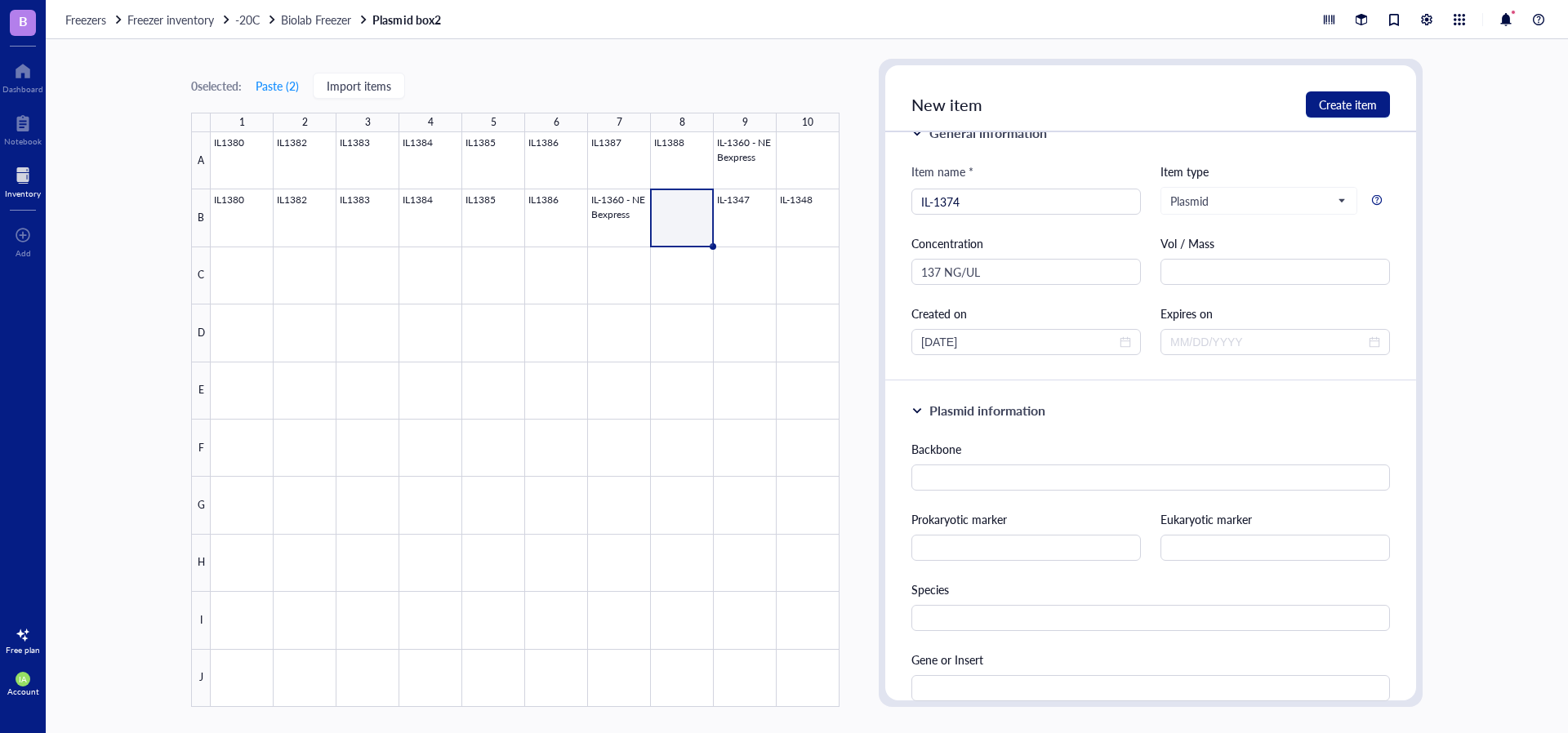
scroll to position [0, 0]
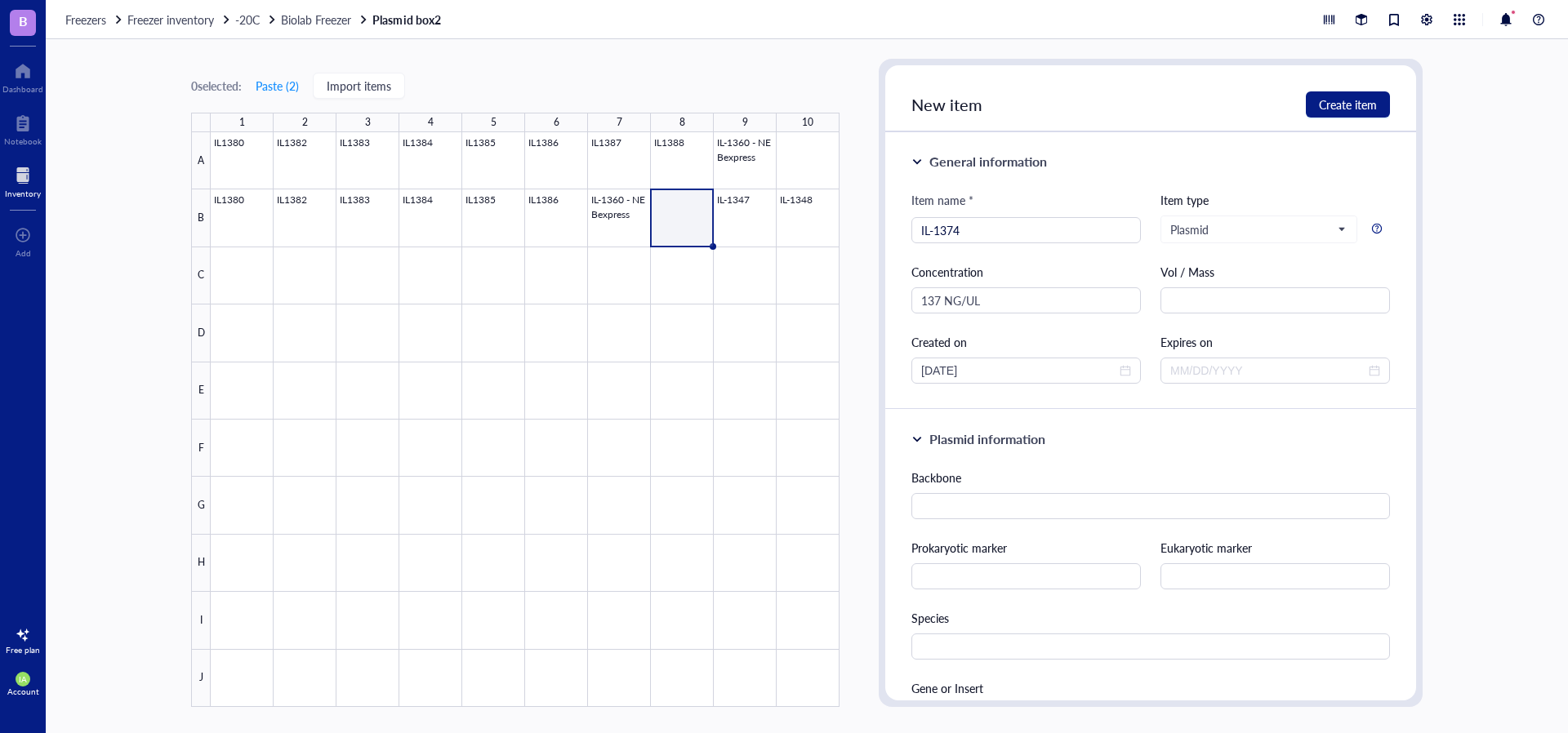
type textarea "miniprep, [PERSON_NAME] N term HIS"
click at [1363, 89] on div "New item Create item" at bounding box center [1150, 99] width 531 height 67
click at [1363, 93] on button "Create item" at bounding box center [1347, 104] width 84 height 26
type textarea "Keep everyone on the same page…"
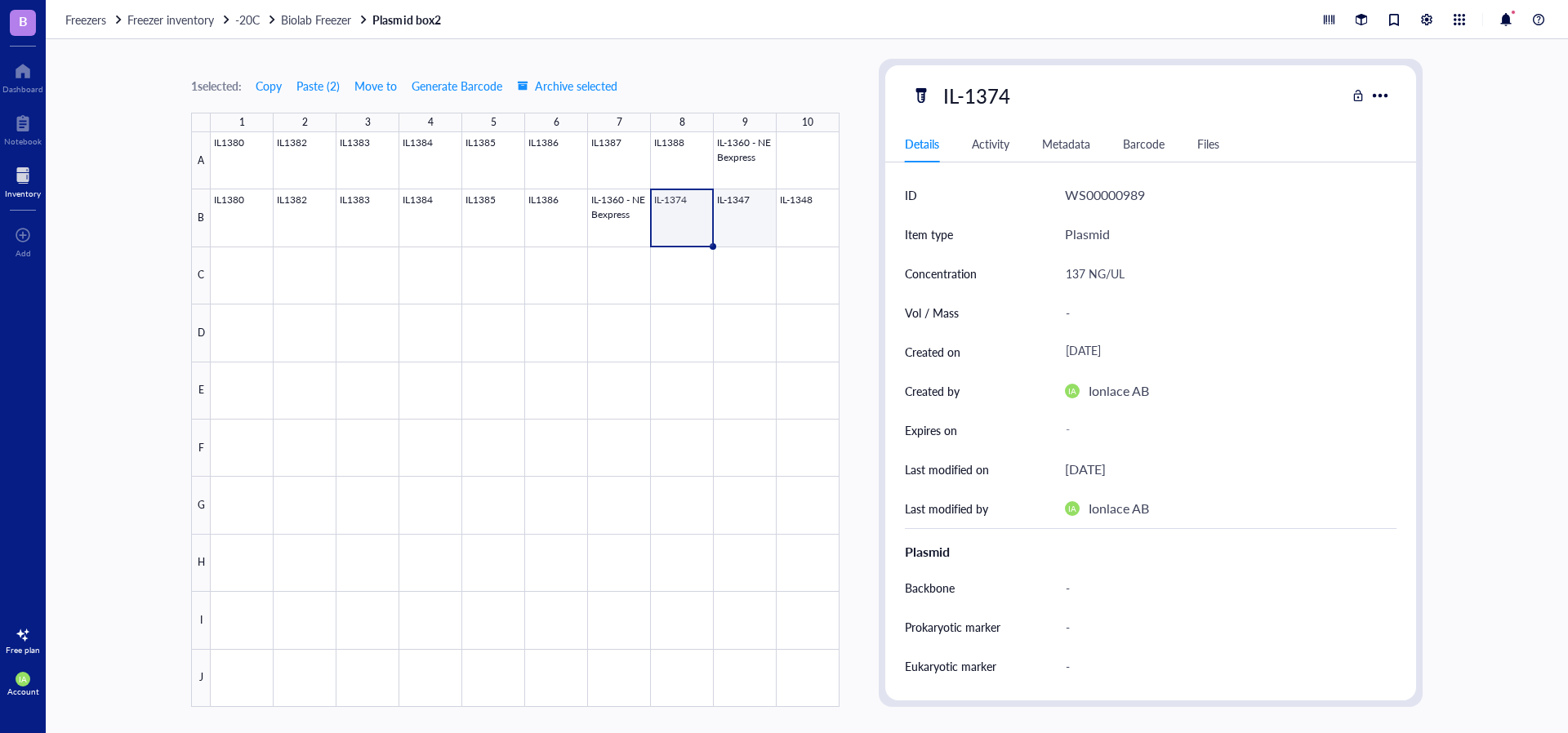
click at [751, 215] on div at bounding box center [524, 419] width 628 height 574
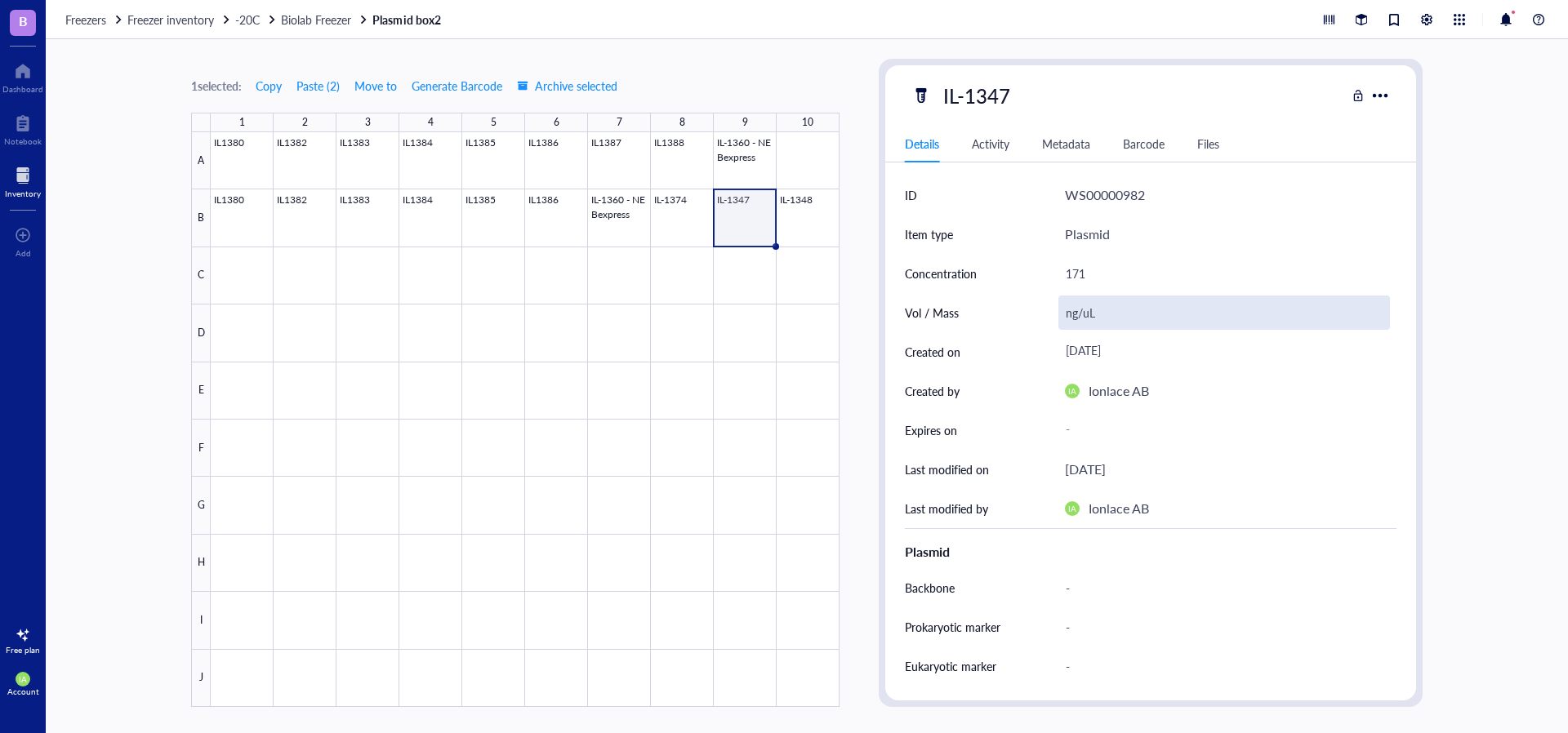
click at [1102, 319] on div "ng/uL" at bounding box center [1224, 313] width 332 height 34
drag, startPoint x: 1102, startPoint y: 315, endPoint x: 1035, endPoint y: 315, distance: 67.0
click at [1035, 315] on div "Vol / Mass ng/uL" at bounding box center [1150, 313] width 492 height 39
click at [1115, 274] on div "171" at bounding box center [1224, 274] width 332 height 34
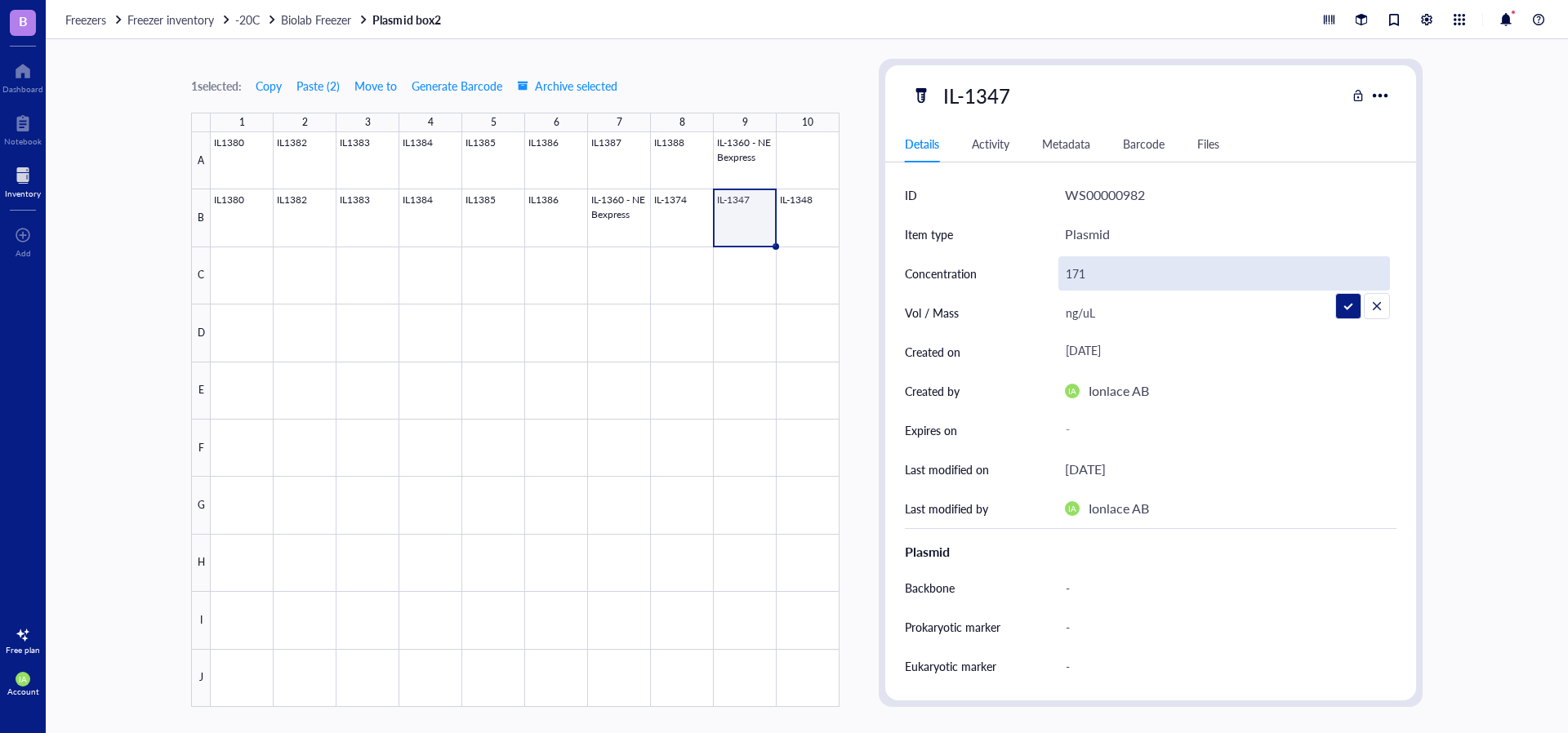
type input "171ng/uL"
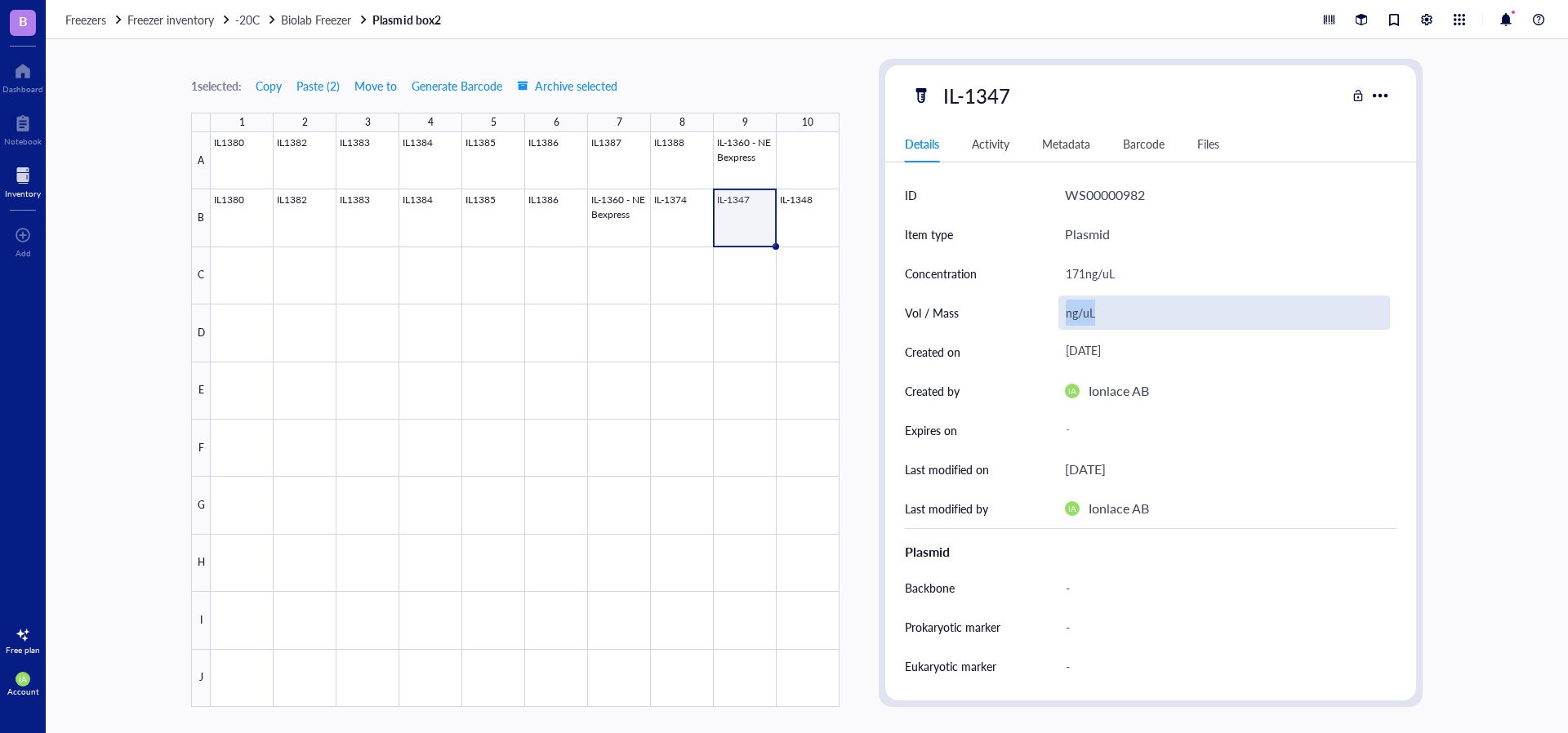
drag, startPoint x: 1121, startPoint y: 302, endPoint x: 1062, endPoint y: 311, distance: 59.7
click at [1062, 311] on div "ng/uL" at bounding box center [1224, 313] width 332 height 34
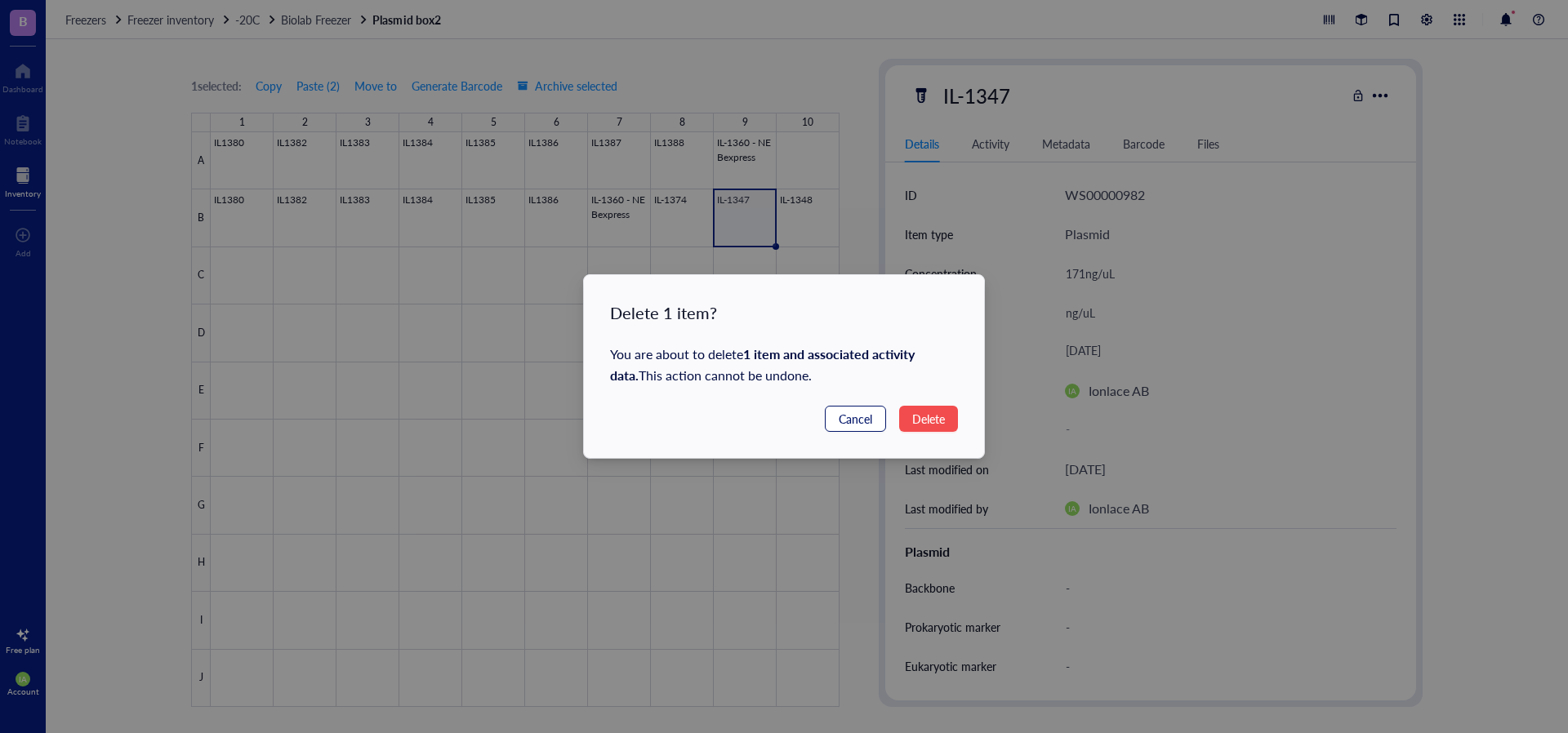
click at [854, 418] on span "Cancel" at bounding box center [855, 418] width 33 height 18
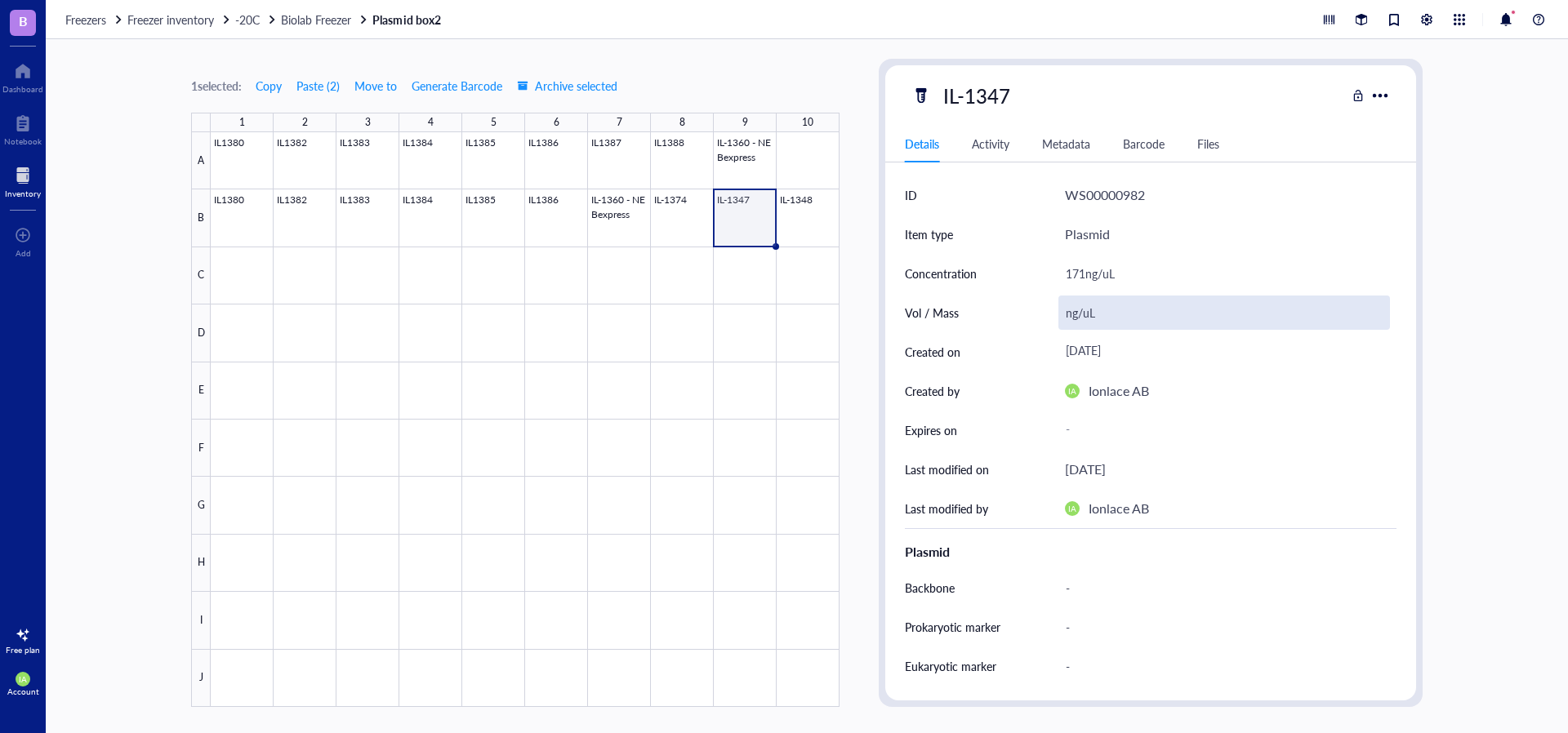
click at [1126, 311] on div "ng/uL" at bounding box center [1224, 313] width 332 height 34
type input "n"
click at [1242, 319] on div "ng/uL" at bounding box center [1224, 313] width 332 height 34
type input "n"
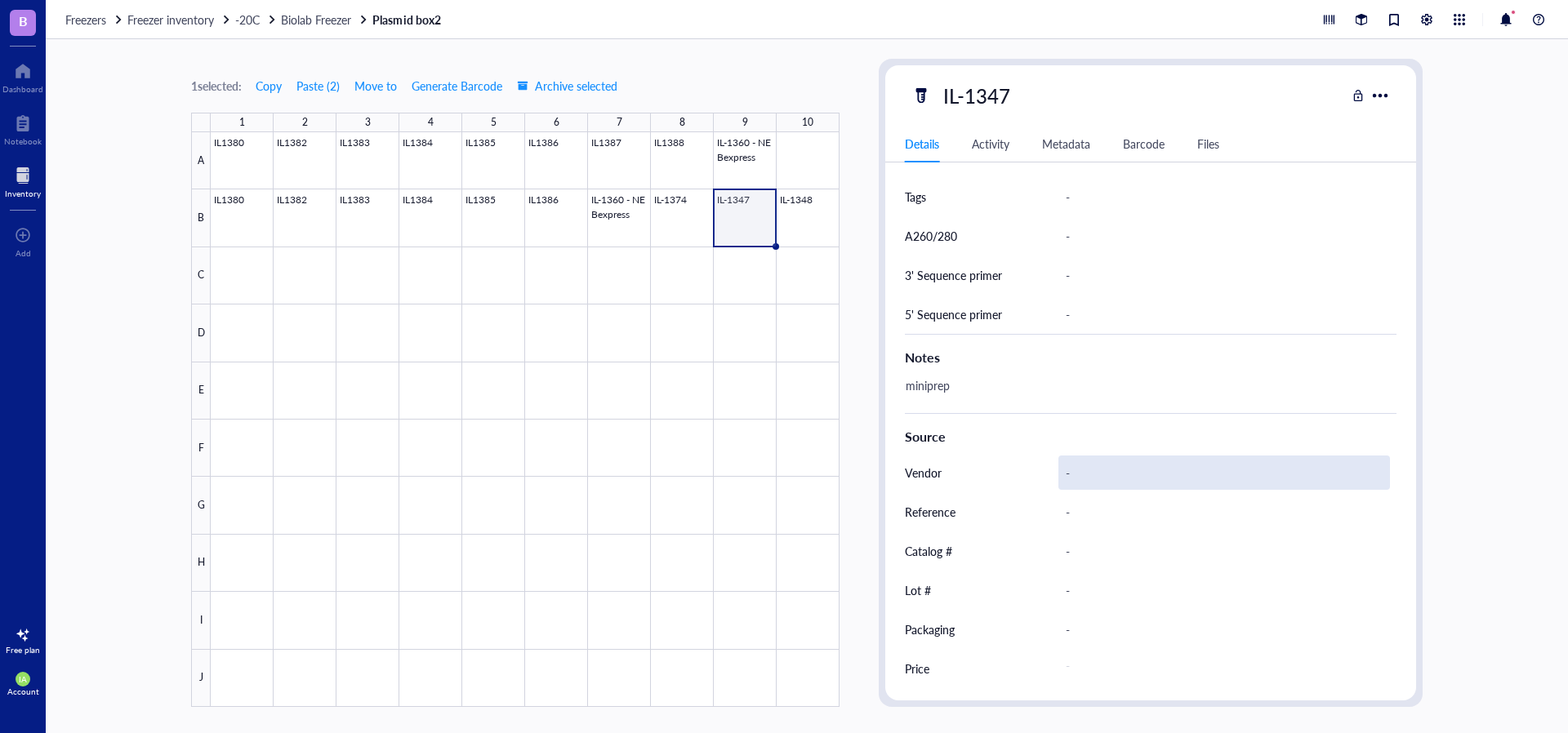
scroll to position [627, 0]
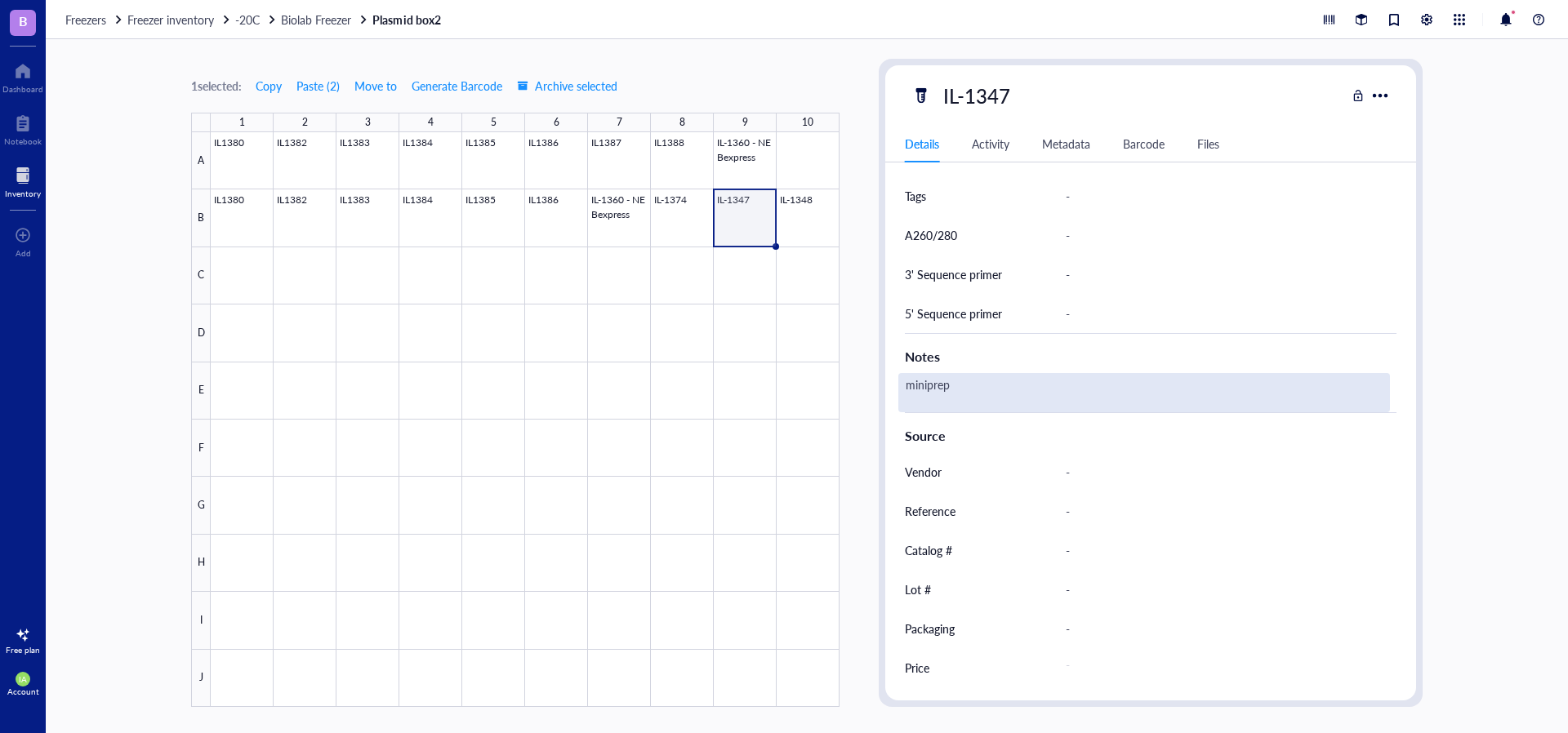
click at [978, 390] on div "miniprep" at bounding box center [1144, 393] width 492 height 39
type textarea "miniprep, PA2.0"
click at [1003, 384] on div "miniprep, PA2.0" at bounding box center [1144, 393] width 492 height 39
type textarea "miniprep, PA2.0 LC"
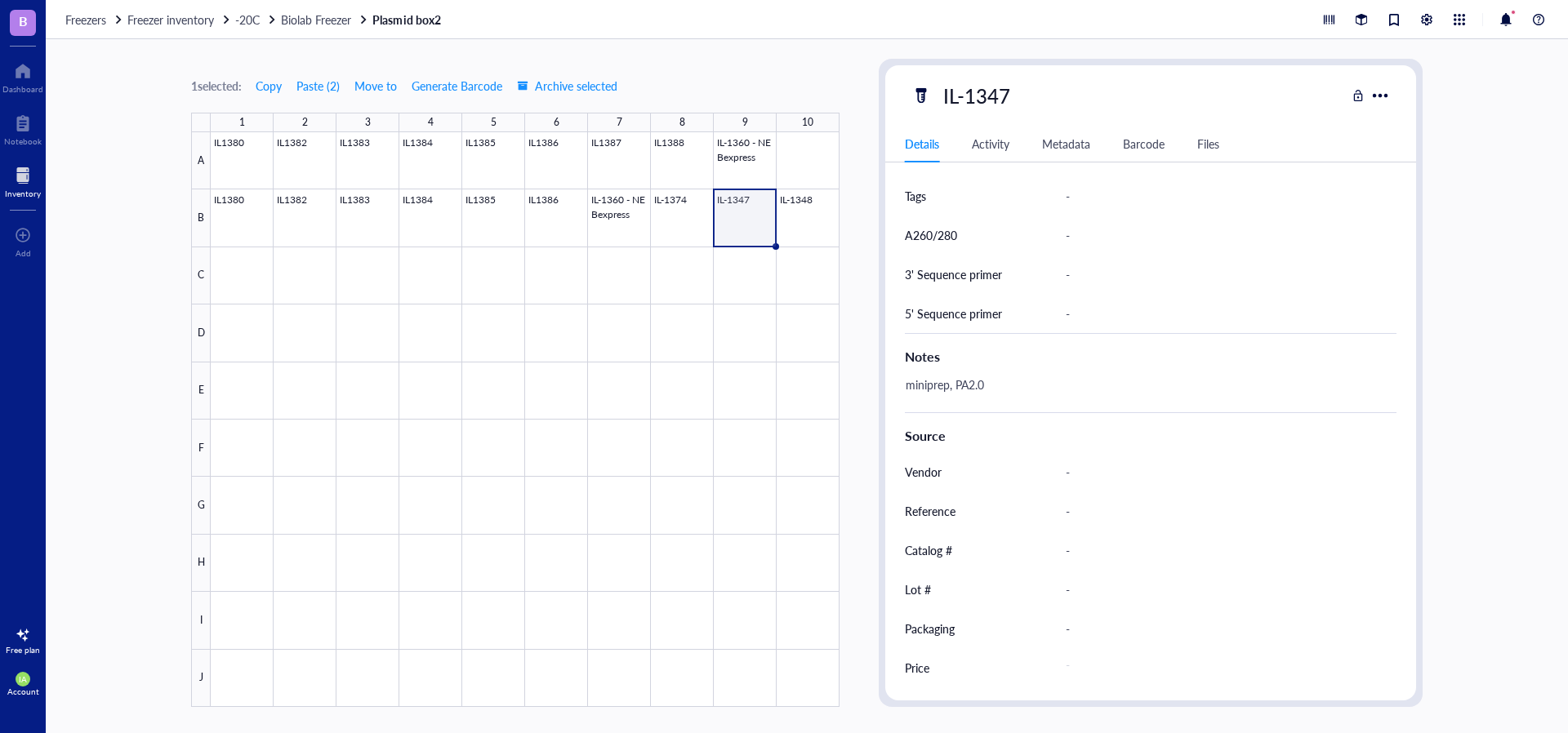
click at [1028, 102] on div "IL-1347" at bounding box center [1129, 95] width 435 height 34
click at [1001, 101] on div "IL-1347" at bounding box center [977, 95] width 82 height 34
type input "IL-1347 LC"
click at [796, 233] on div at bounding box center [524, 419] width 628 height 574
click at [798, 216] on div at bounding box center [524, 419] width 628 height 574
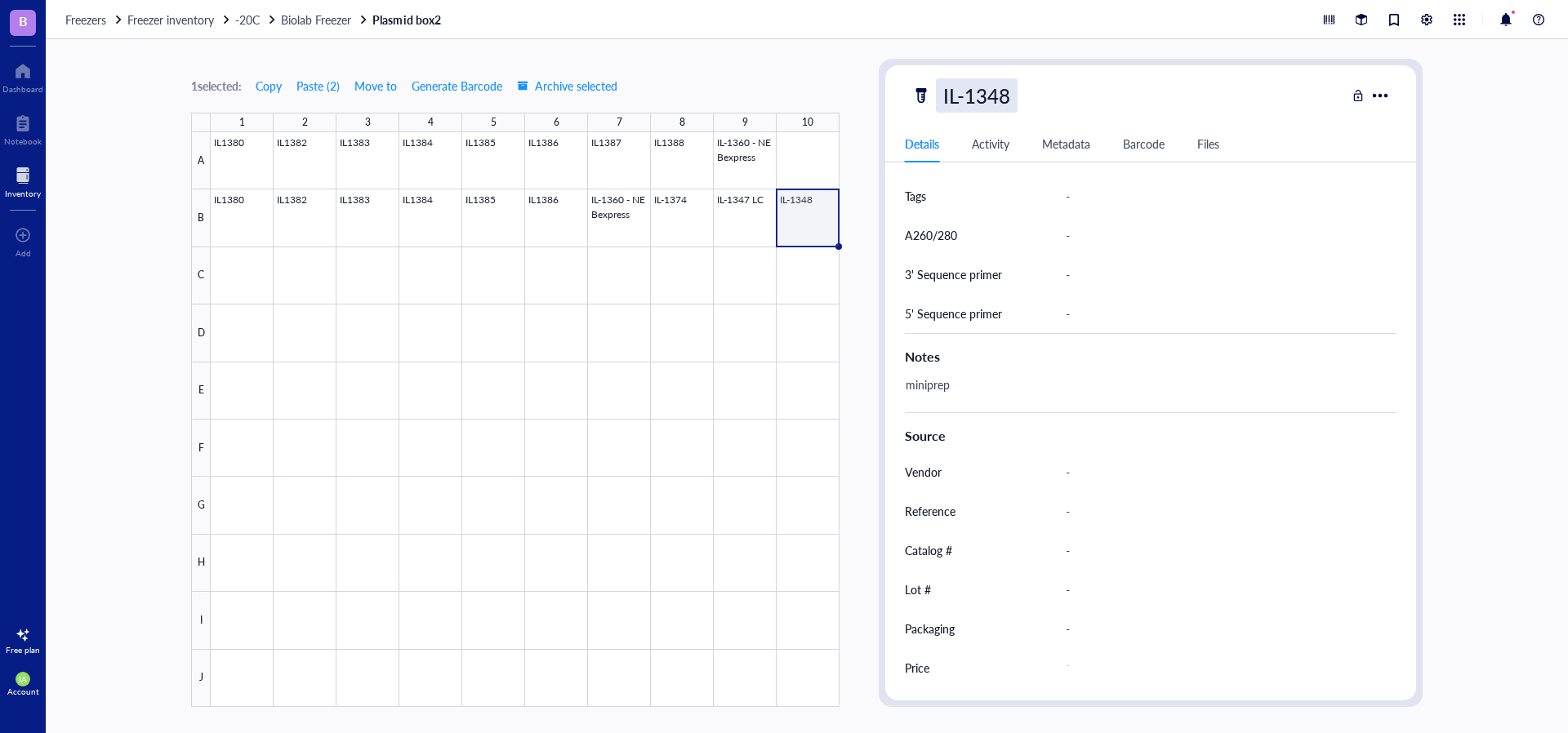
click at [1010, 100] on div "IL-1348" at bounding box center [977, 95] width 82 height 34
type input "IL-1348 HC"
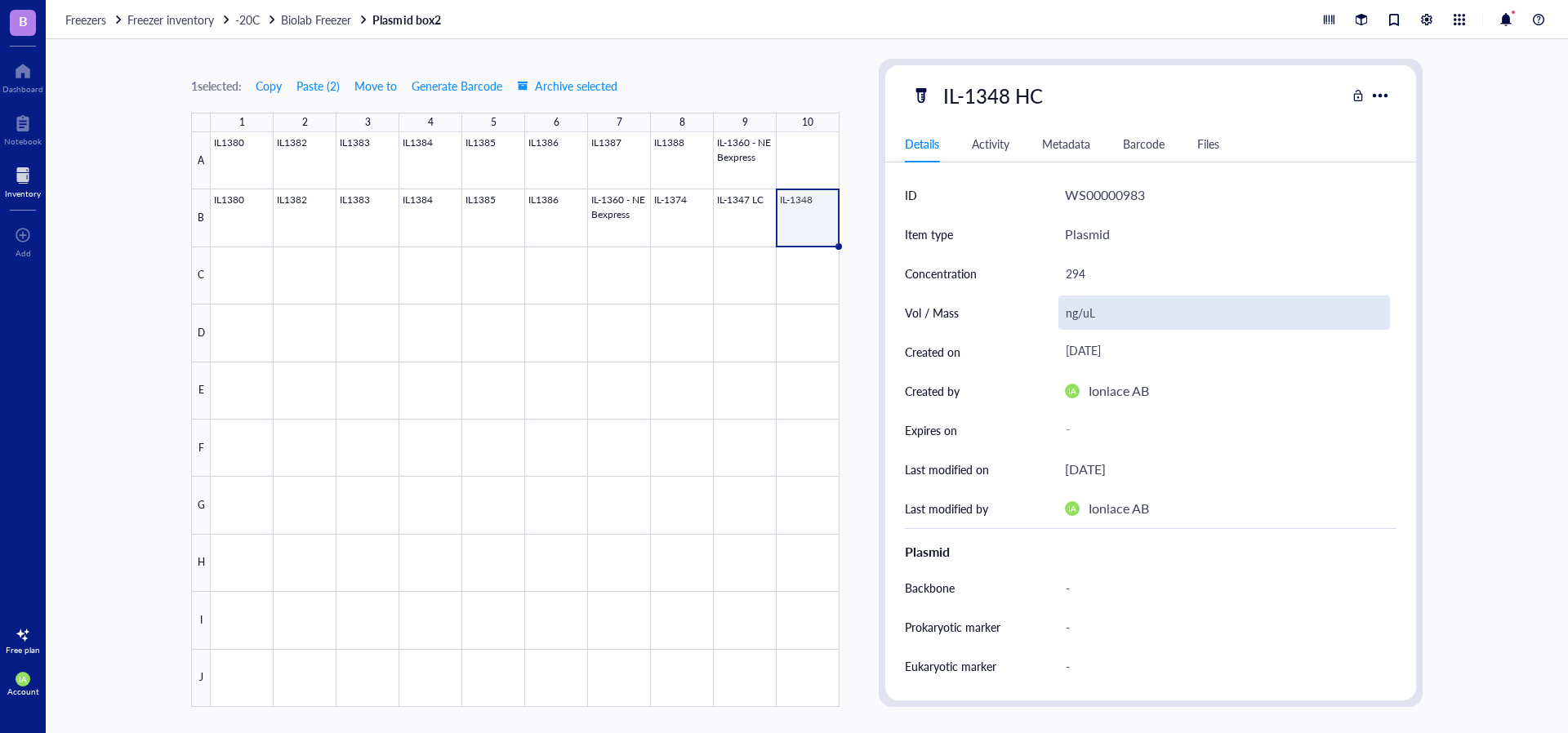
click at [1097, 315] on div "ng/uL" at bounding box center [1224, 313] width 332 height 34
drag, startPoint x: 1102, startPoint y: 315, endPoint x: 1073, endPoint y: 319, distance: 29.3
drag, startPoint x: 1097, startPoint y: 318, endPoint x: 1065, endPoint y: 320, distance: 32.1
click at [1065, 320] on div "ng/uL" at bounding box center [1224, 313] width 332 height 34
click at [1125, 273] on div "294" at bounding box center [1224, 274] width 332 height 34
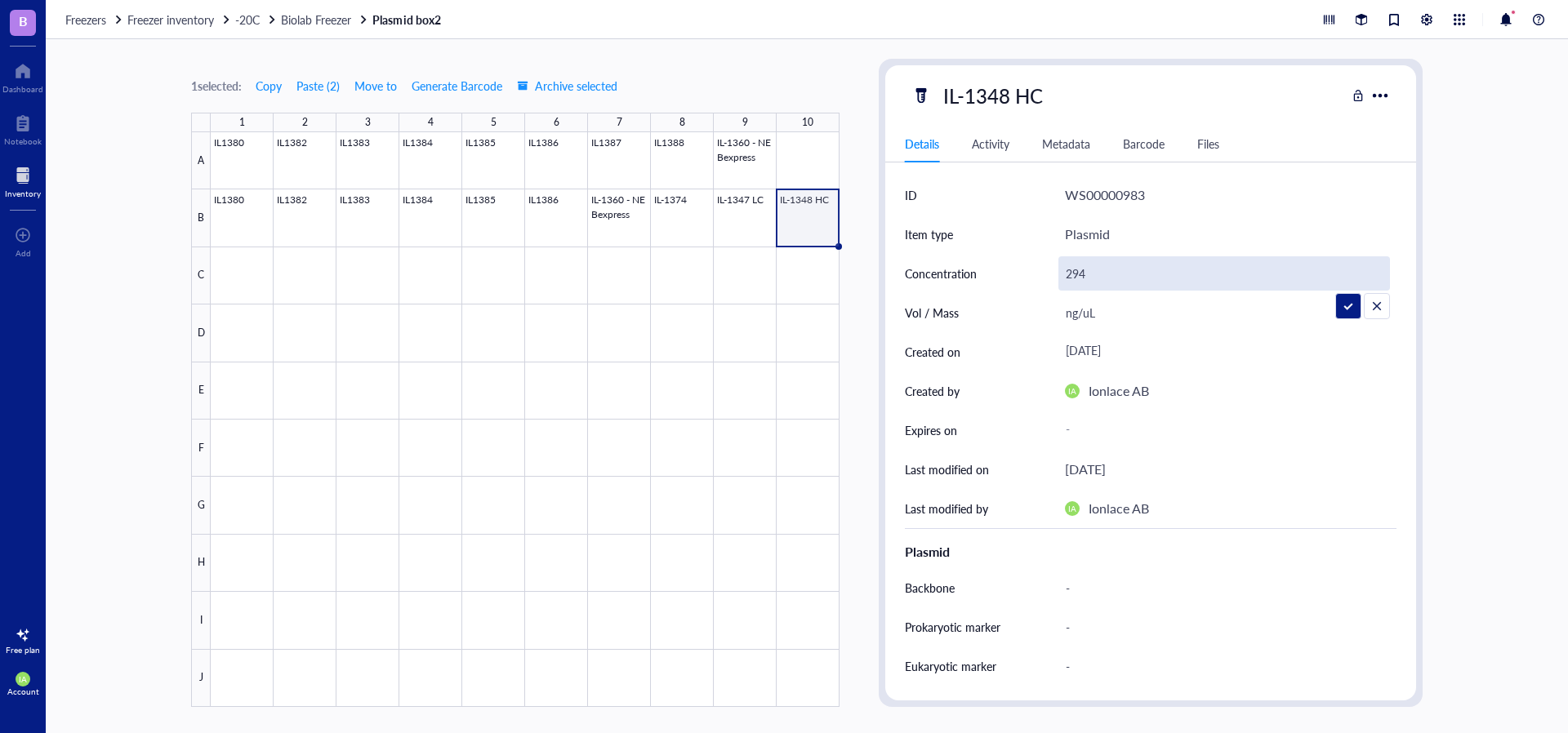
type input "294 ng/uL"
click at [1132, 301] on div "ng/uL" at bounding box center [1224, 313] width 332 height 34
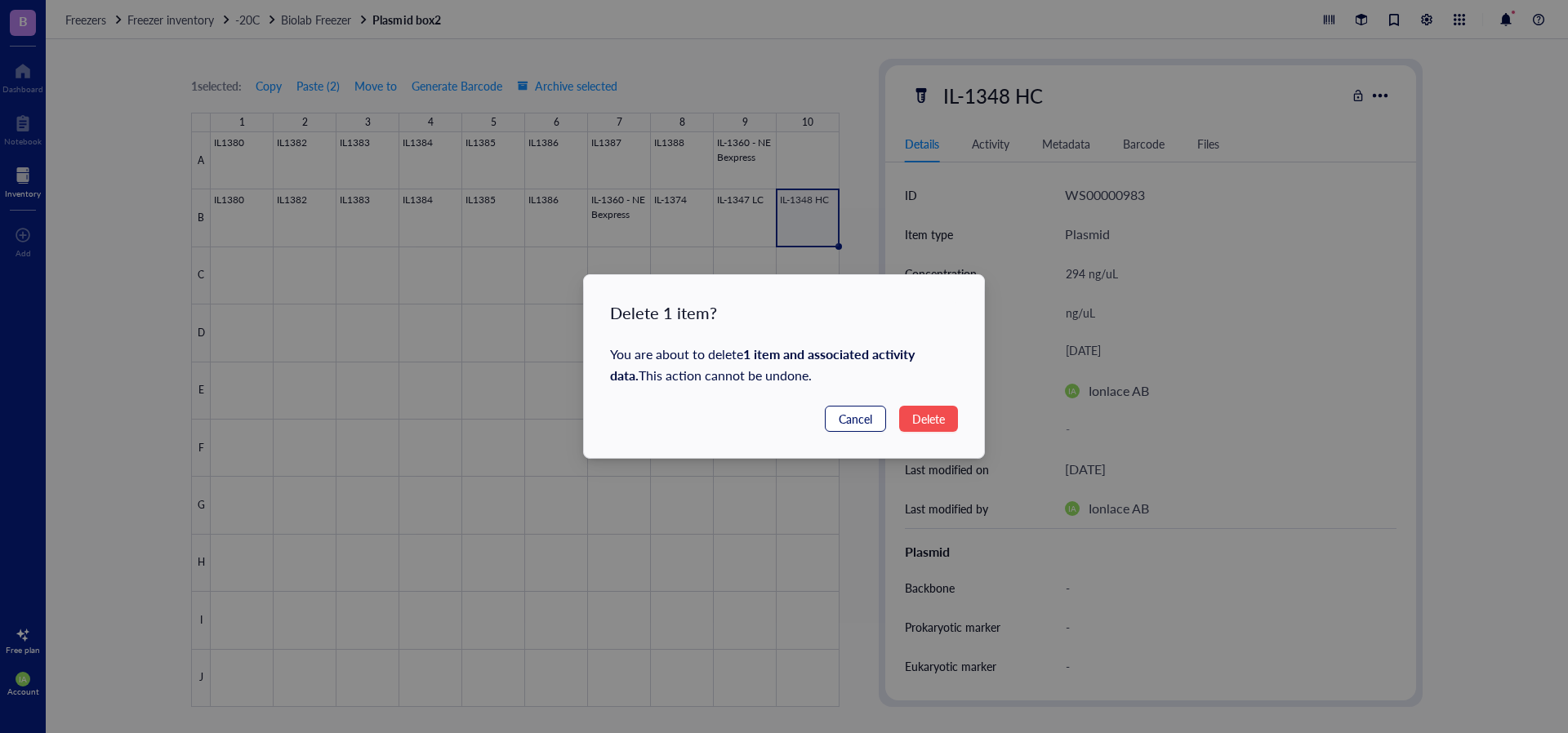
click at [839, 417] on span "Cancel" at bounding box center [855, 418] width 33 height 18
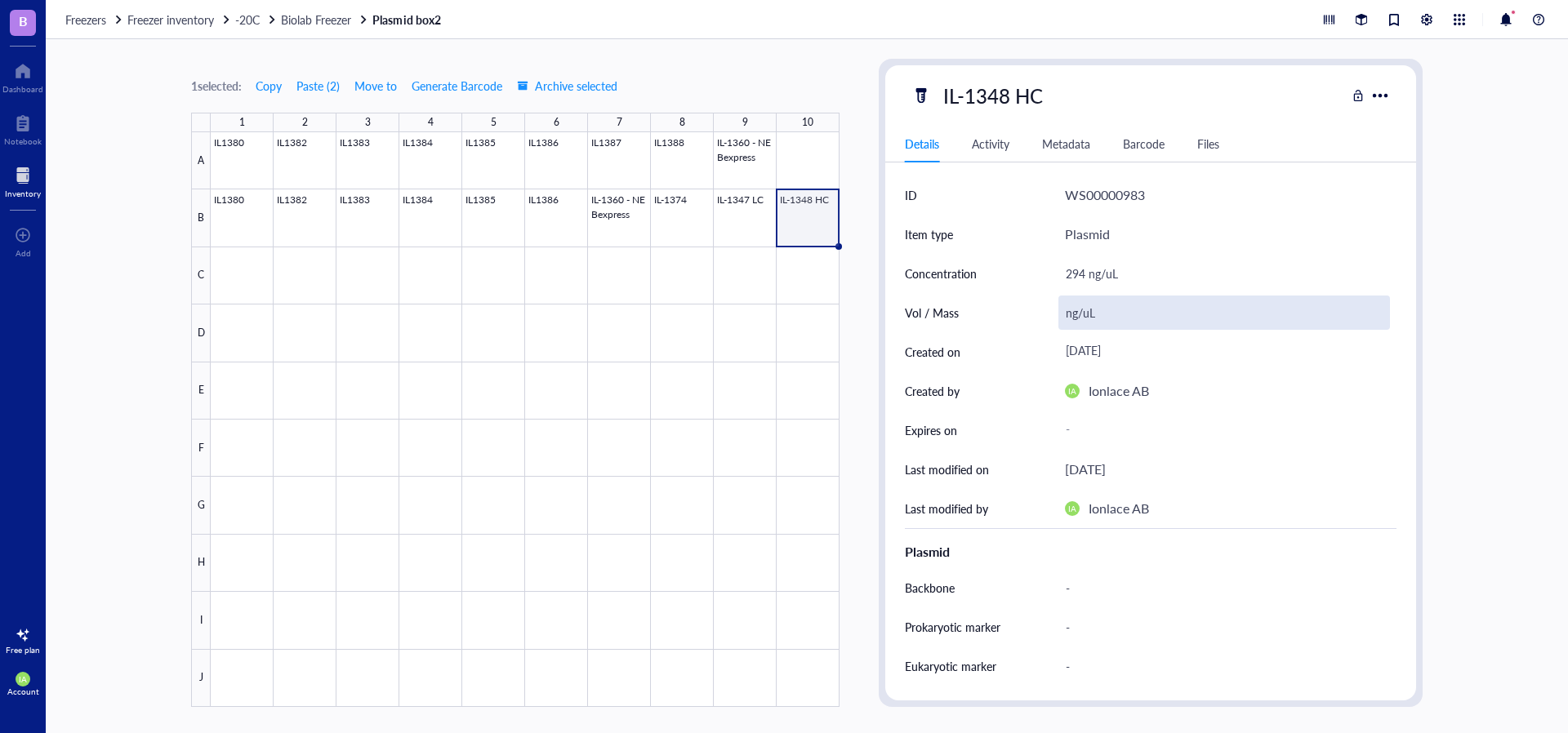
click at [1105, 312] on div "ng/uL" at bounding box center [1224, 313] width 332 height 34
type input "n"
click at [666, 227] on div at bounding box center [524, 419] width 628 height 574
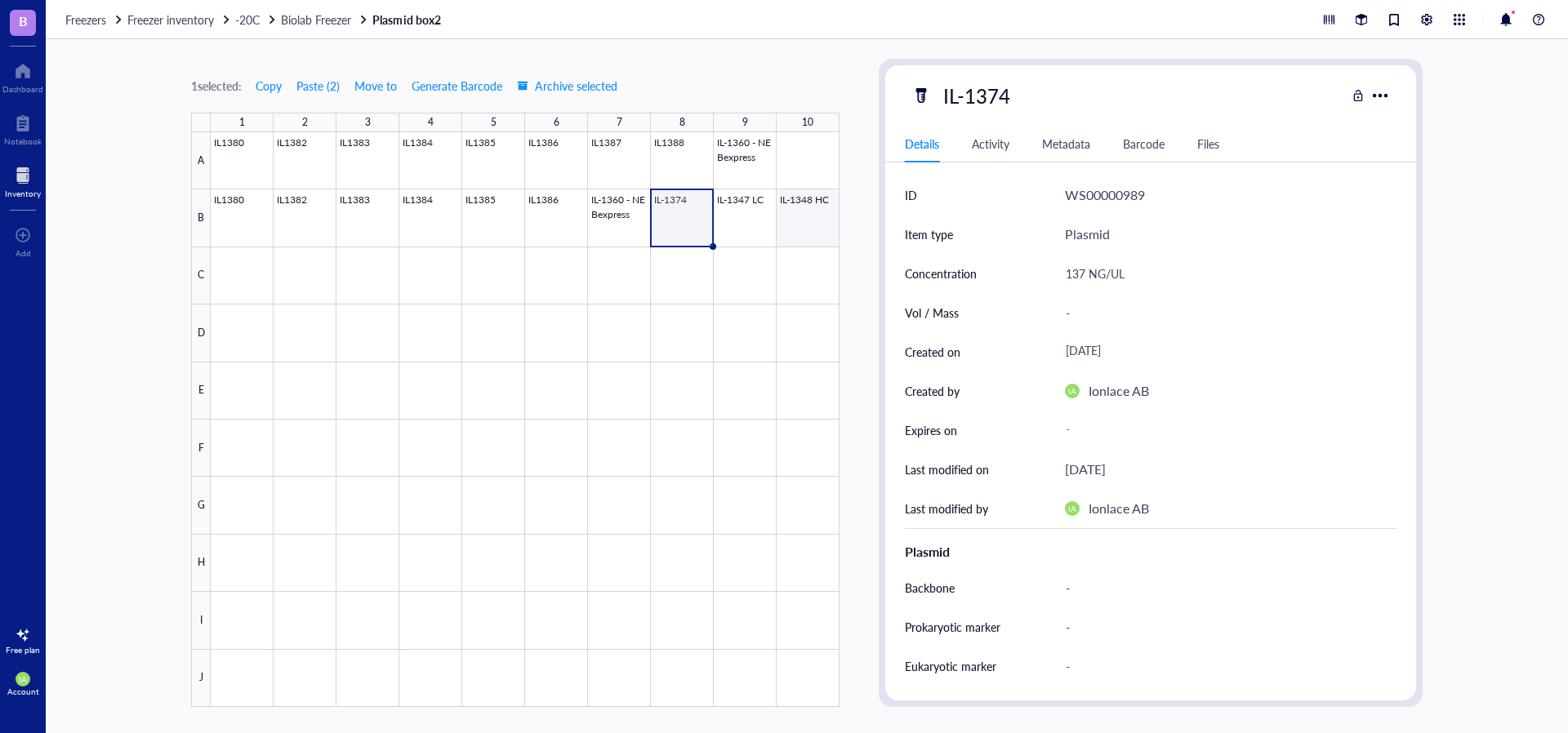
click at [807, 228] on div at bounding box center [524, 419] width 628 height 574
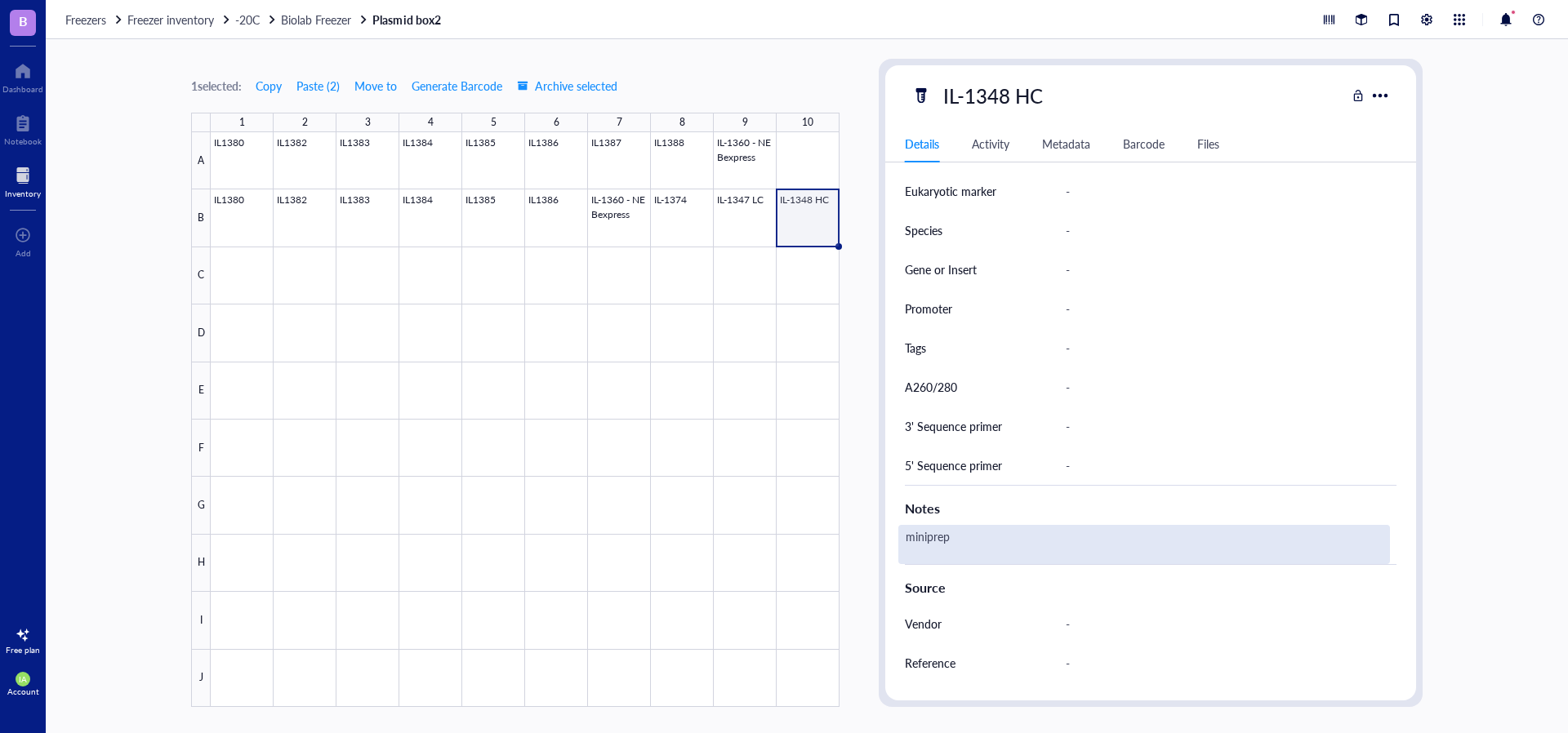
scroll to position [490, 0]
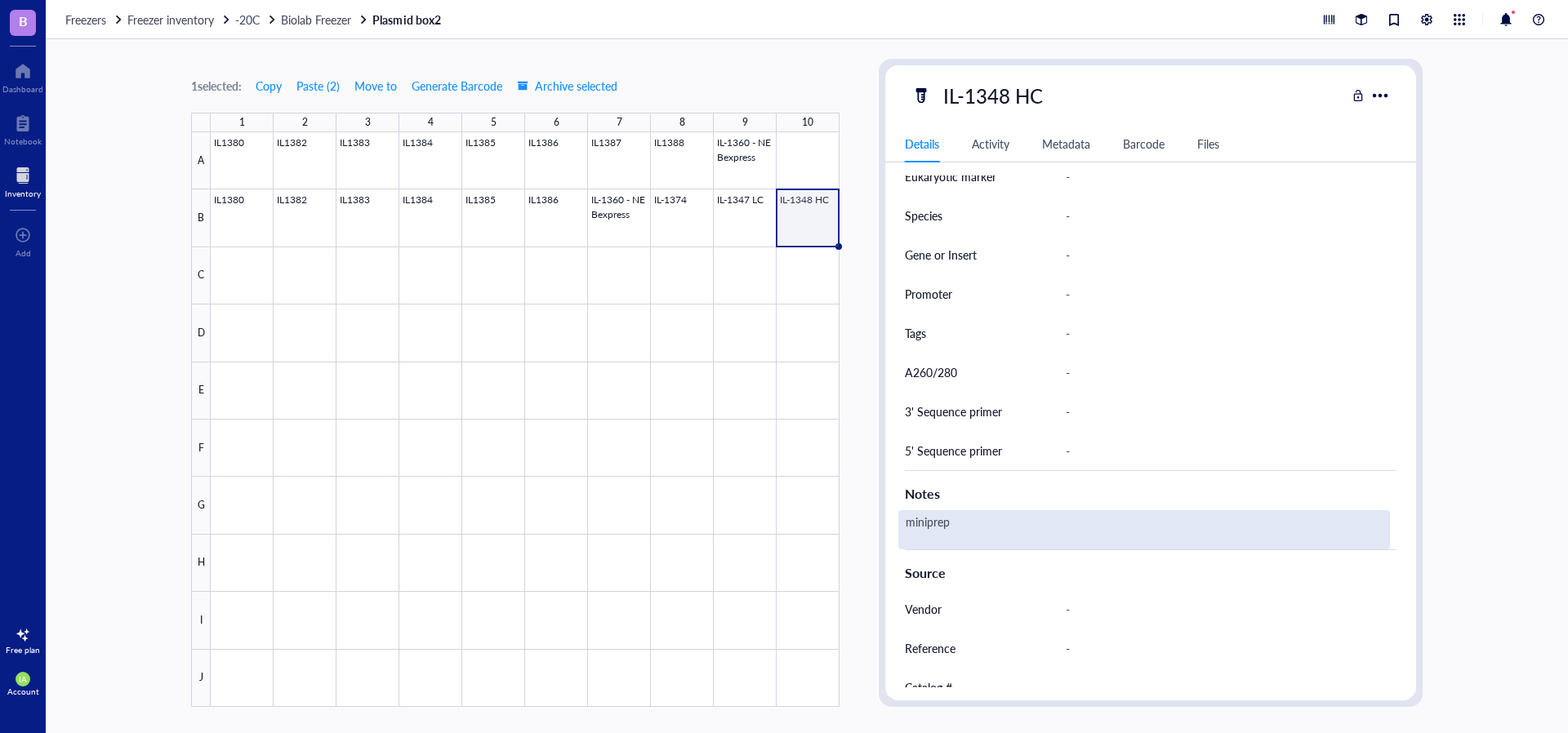
click at [993, 534] on div "miniprep" at bounding box center [1144, 530] width 492 height 39
type textarea "miniprep, pA2.0 HC"
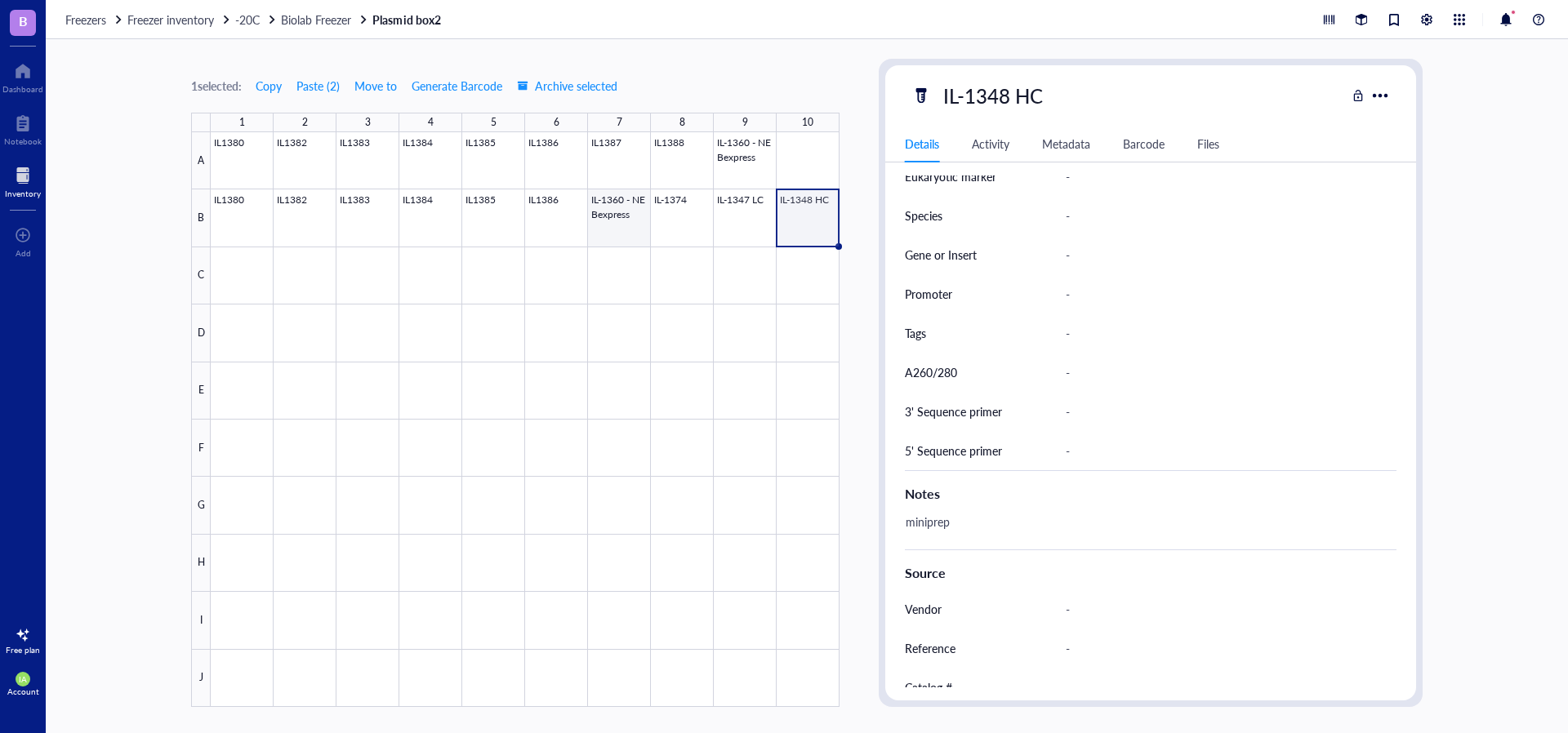
click at [606, 223] on div at bounding box center [524, 419] width 628 height 574
click at [627, 230] on div at bounding box center [524, 419] width 628 height 574
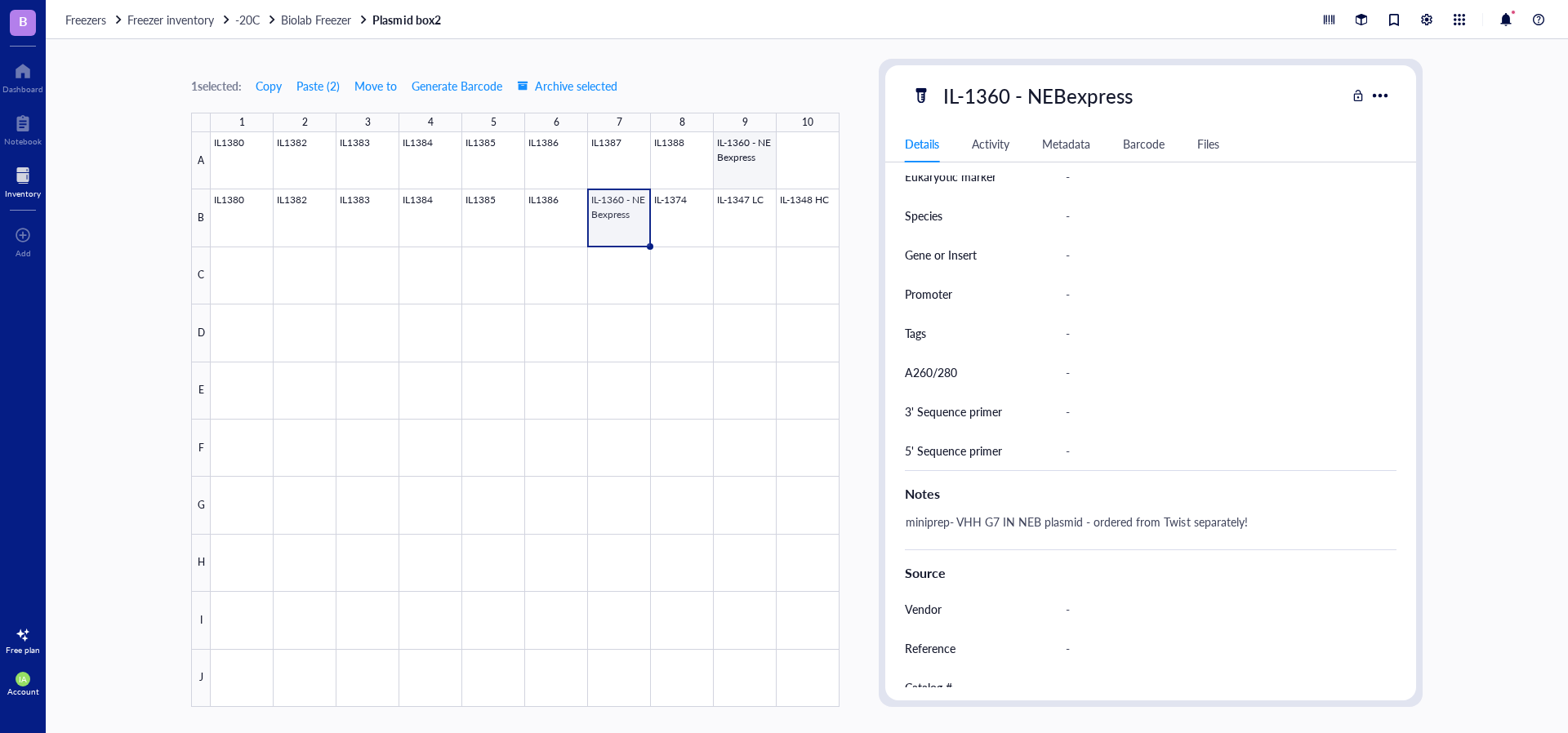
click at [735, 162] on div at bounding box center [524, 419] width 628 height 574
click at [667, 162] on div at bounding box center [524, 419] width 628 height 574
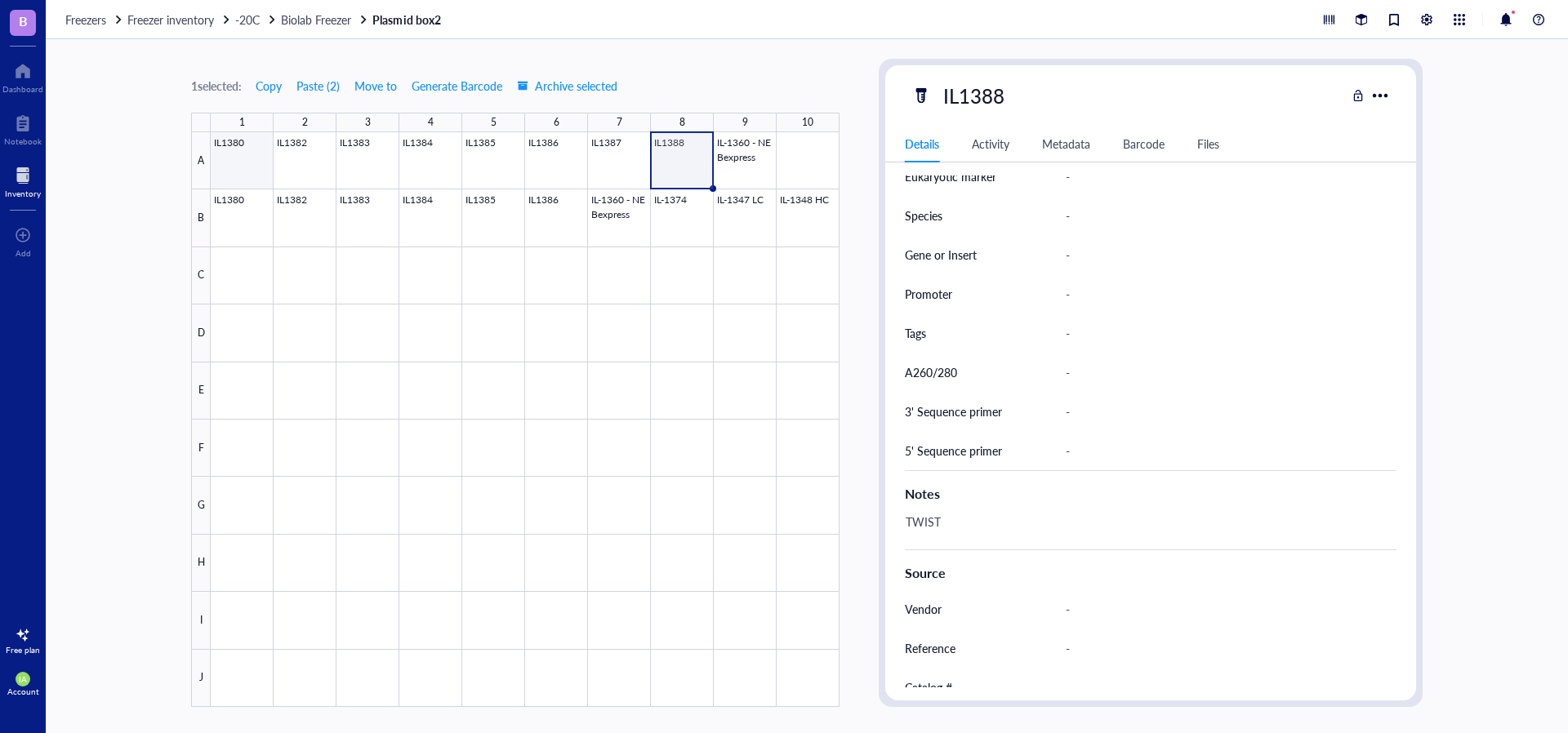
click at [254, 173] on div at bounding box center [524, 419] width 628 height 574
click at [254, 170] on div at bounding box center [524, 419] width 628 height 574
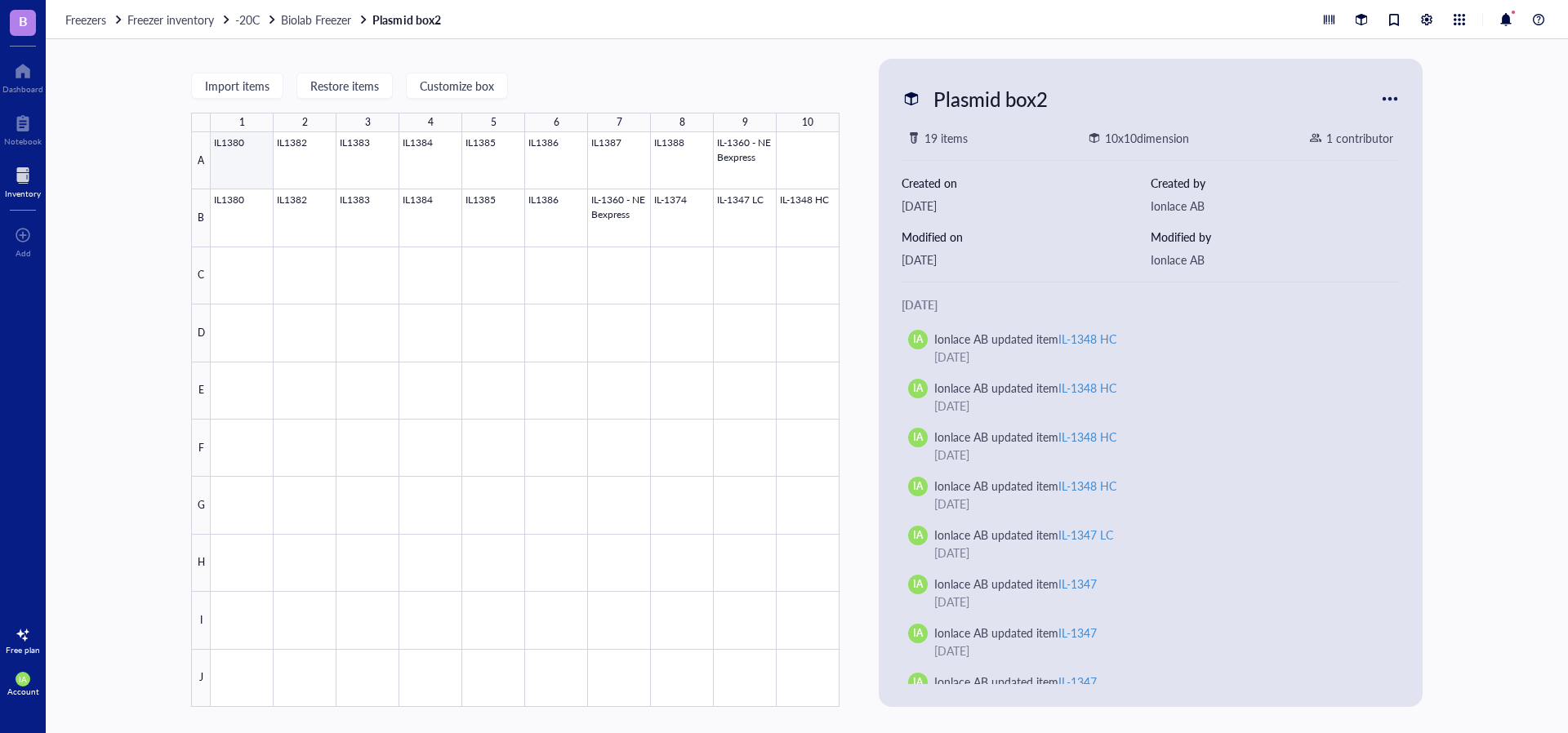
click at [254, 170] on div at bounding box center [524, 419] width 628 height 574
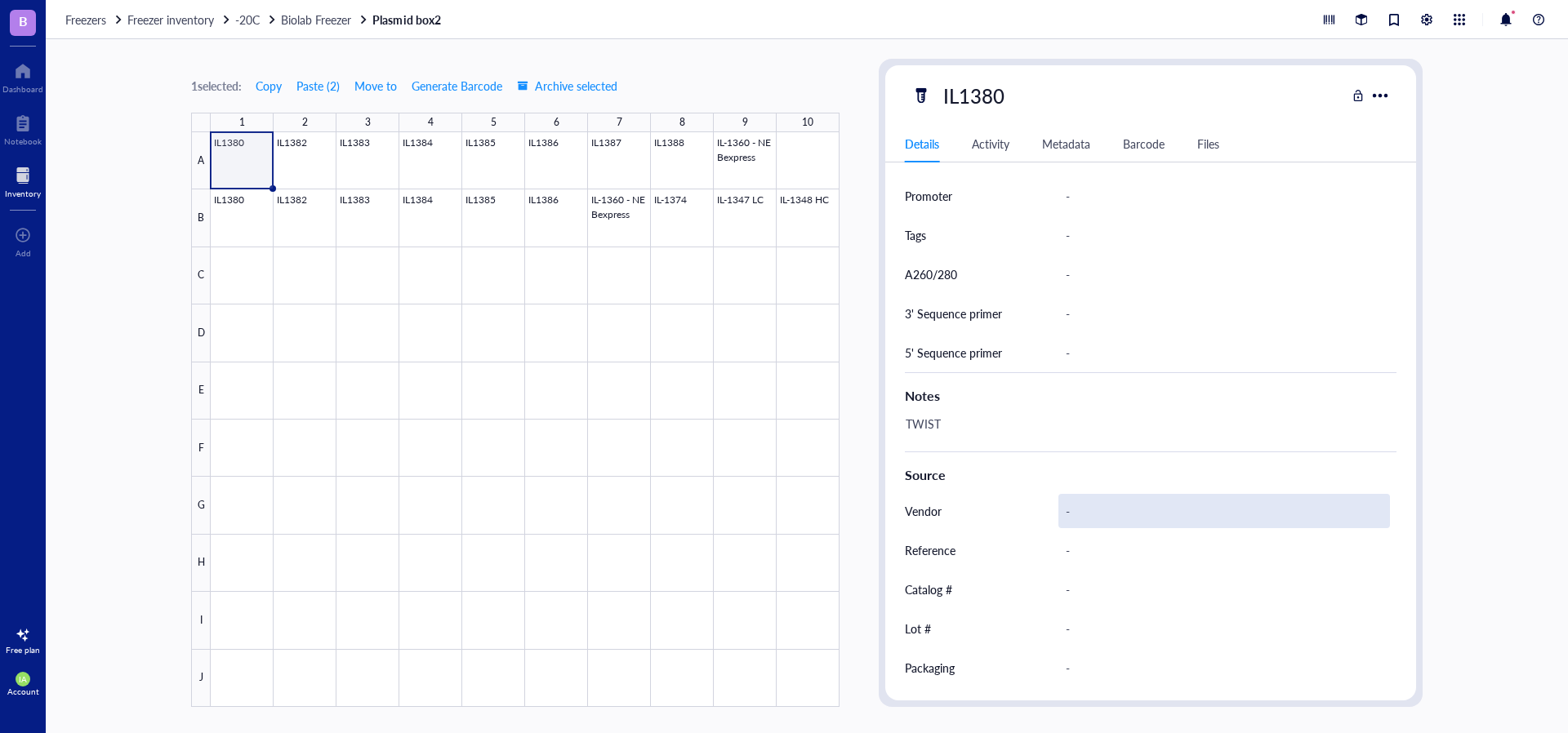
scroll to position [587, 0]
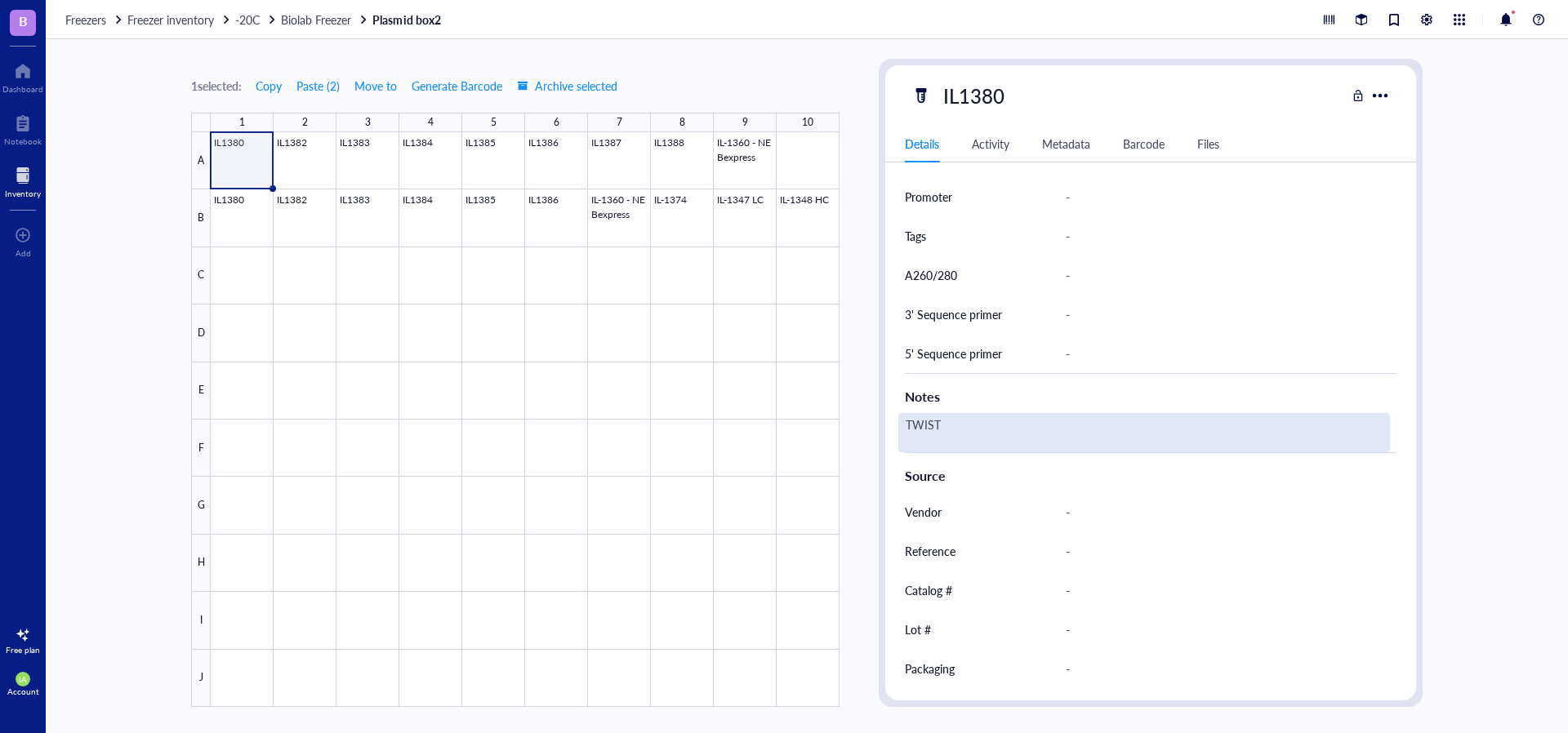
click at [987, 433] on div "TWIST" at bounding box center [1144, 433] width 492 height 39
click at [987, 433] on textarea "TWIST" at bounding box center [962, 433] width 124 height 36
click at [984, 428] on textarea "TWIST" at bounding box center [962, 433] width 124 height 36
type textarea "TWIST, G7 VHH - 2xG4S - BCAT1"
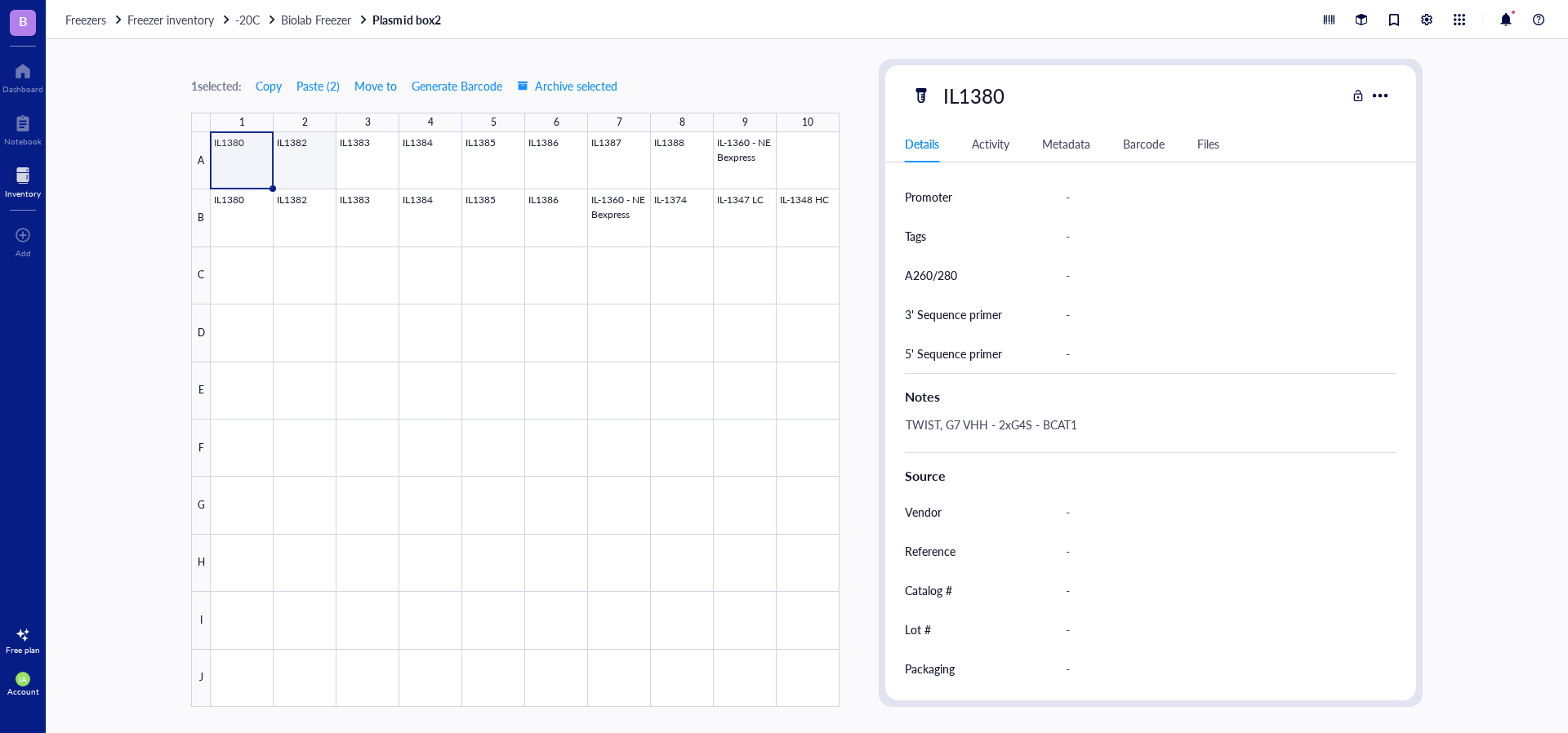
click at [321, 163] on div at bounding box center [524, 419] width 628 height 574
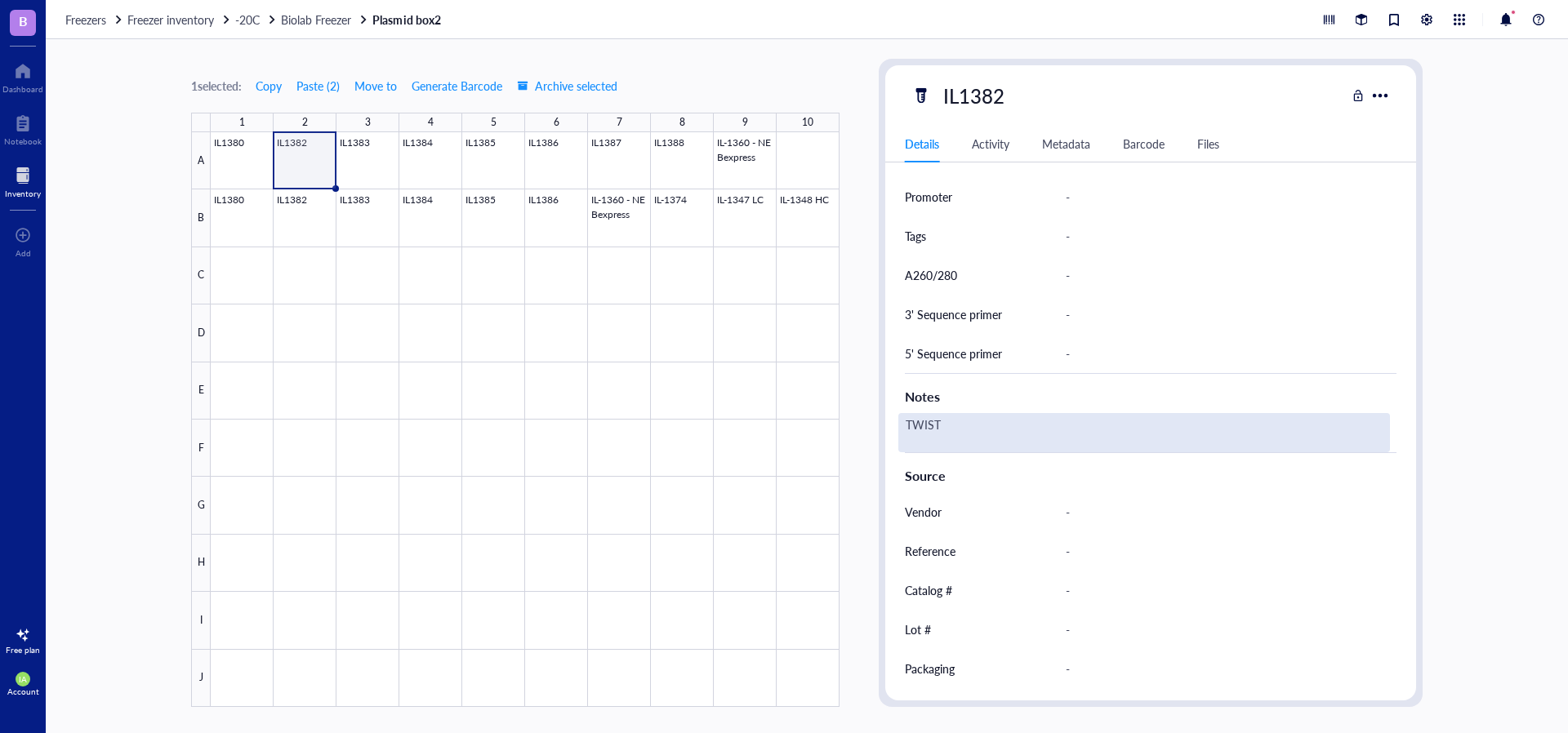
click at [1001, 418] on div "TWIST" at bounding box center [1144, 433] width 492 height 39
type textarea "TWIST, BCAT1 - 2xG4S- G7 VHH"
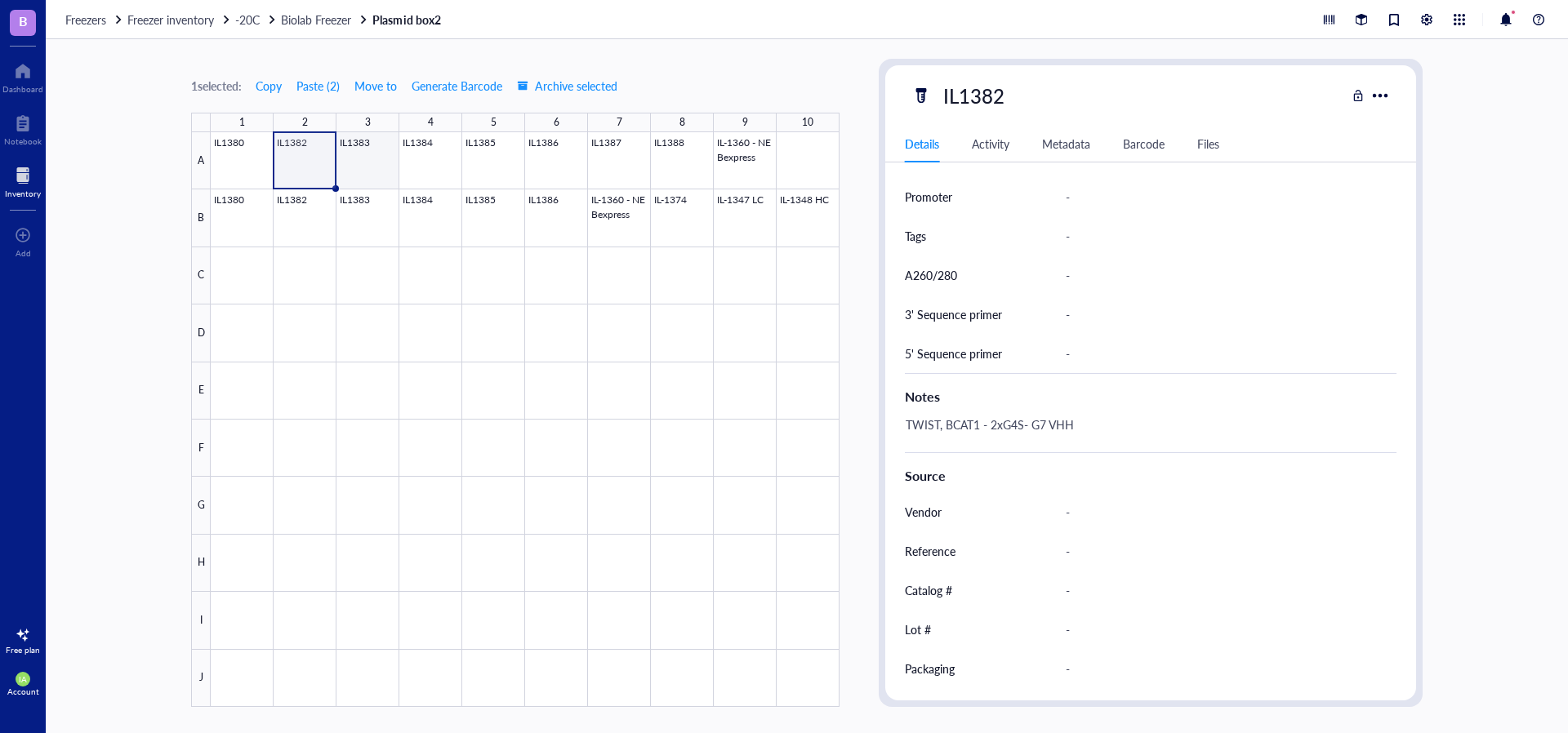
click at [363, 161] on div at bounding box center [524, 419] width 628 height 574
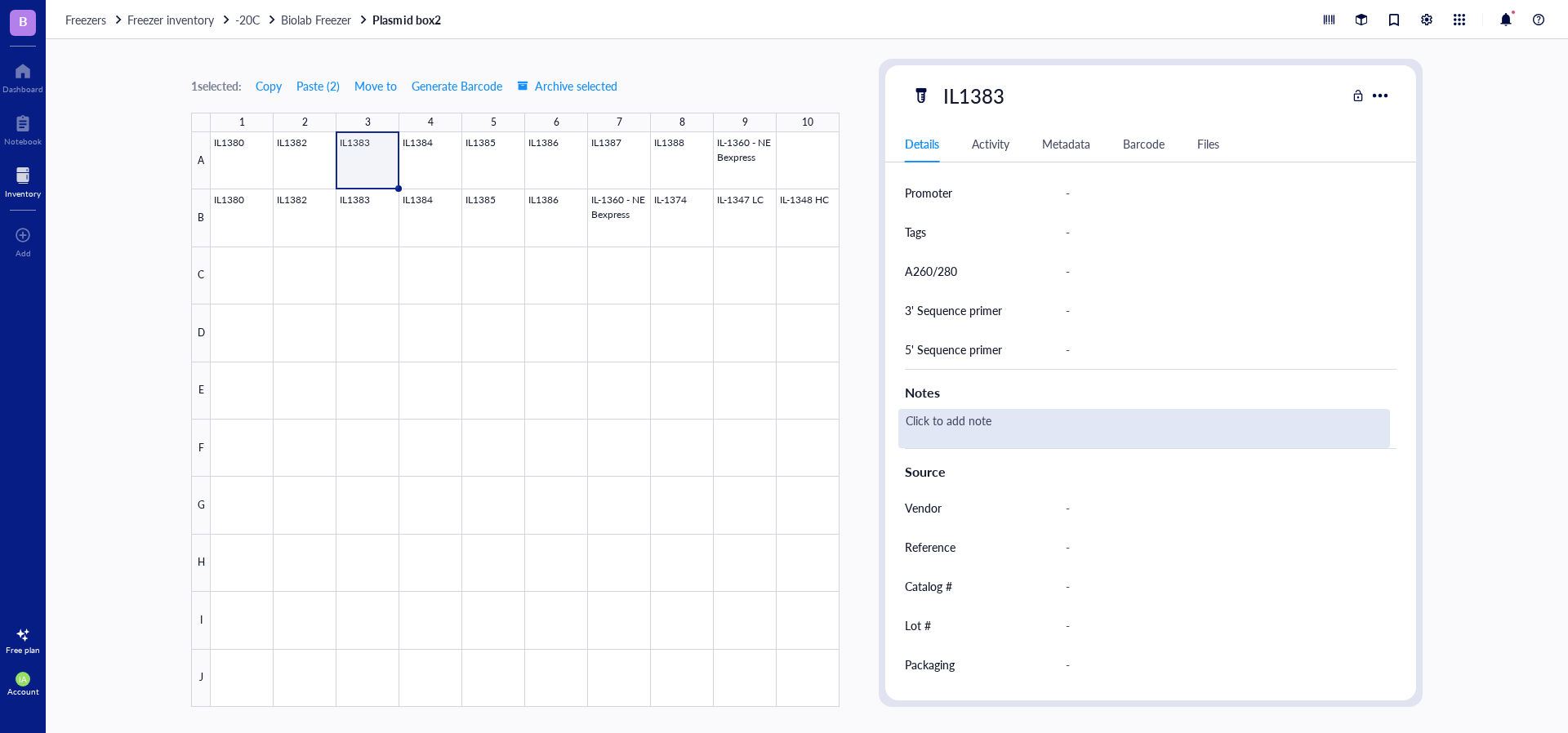
click at [1006, 431] on div "Click to add note" at bounding box center [1144, 429] width 492 height 39
click at [910, 426] on textarea "G7 VHH - 2xG4S - KAT-II" at bounding box center [1027, 429] width 255 height 36
type textarea "TWIST: G7 VHH - 2xG4S - KAT-II"
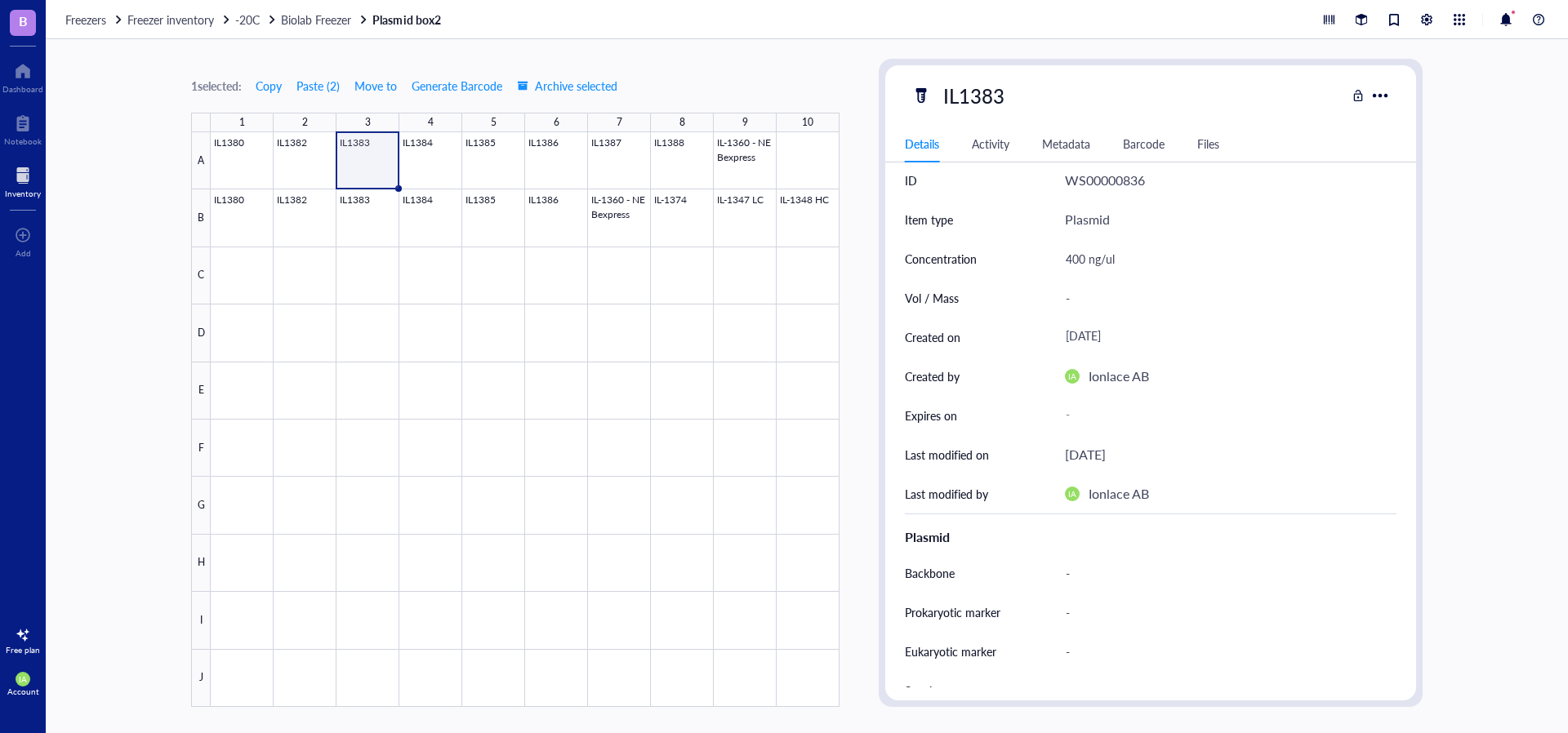
scroll to position [0, 0]
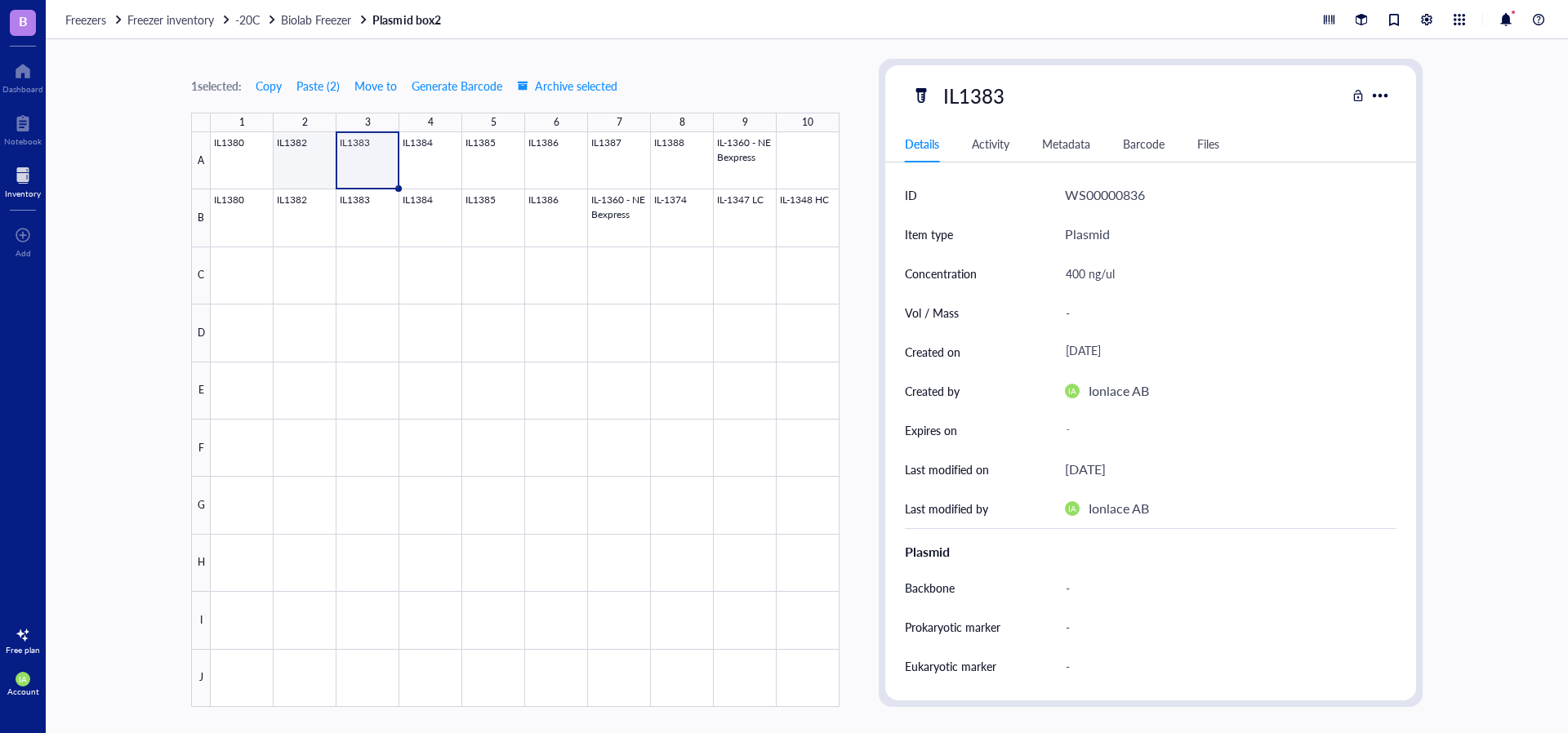
click at [320, 161] on div at bounding box center [524, 419] width 628 height 574
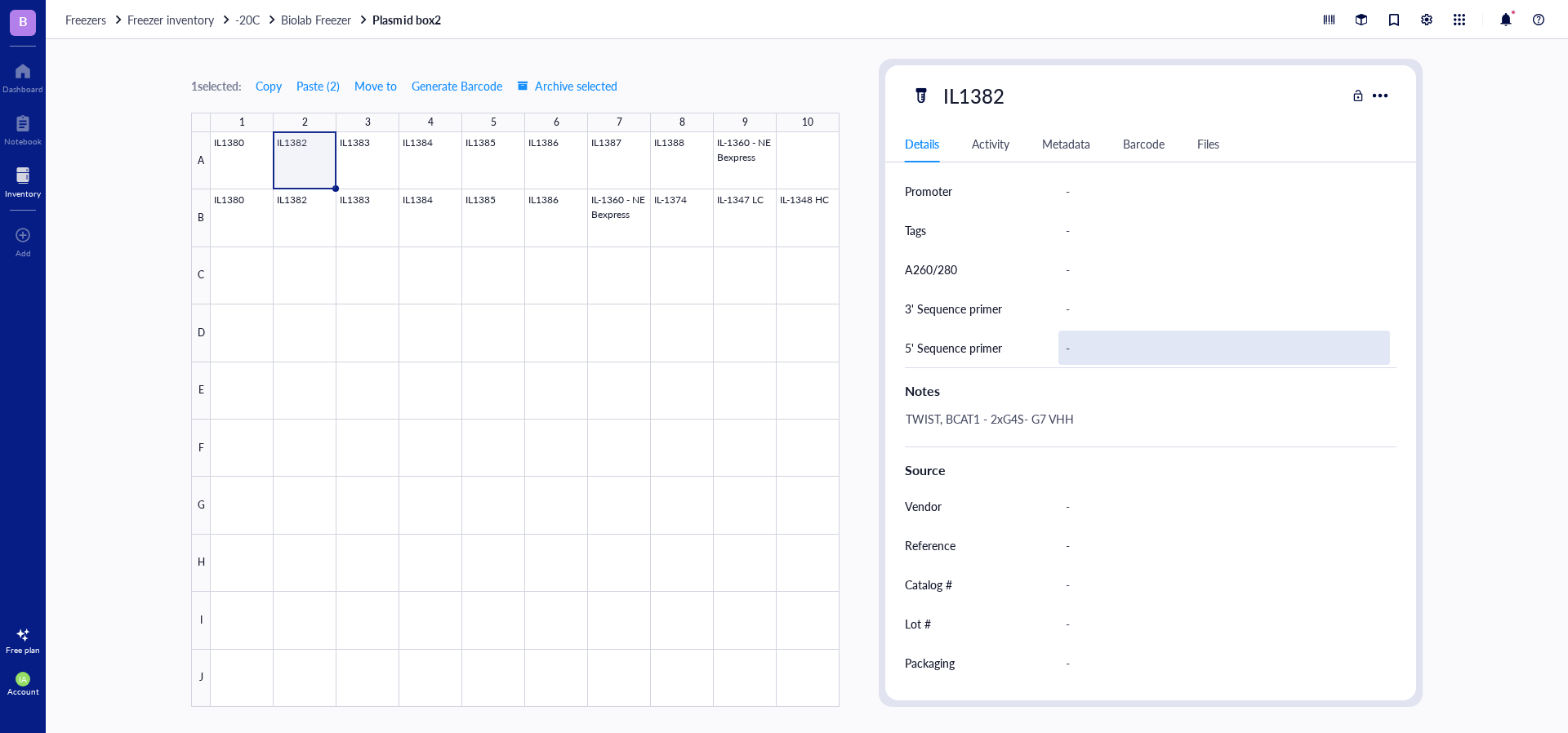
scroll to position [627, 0]
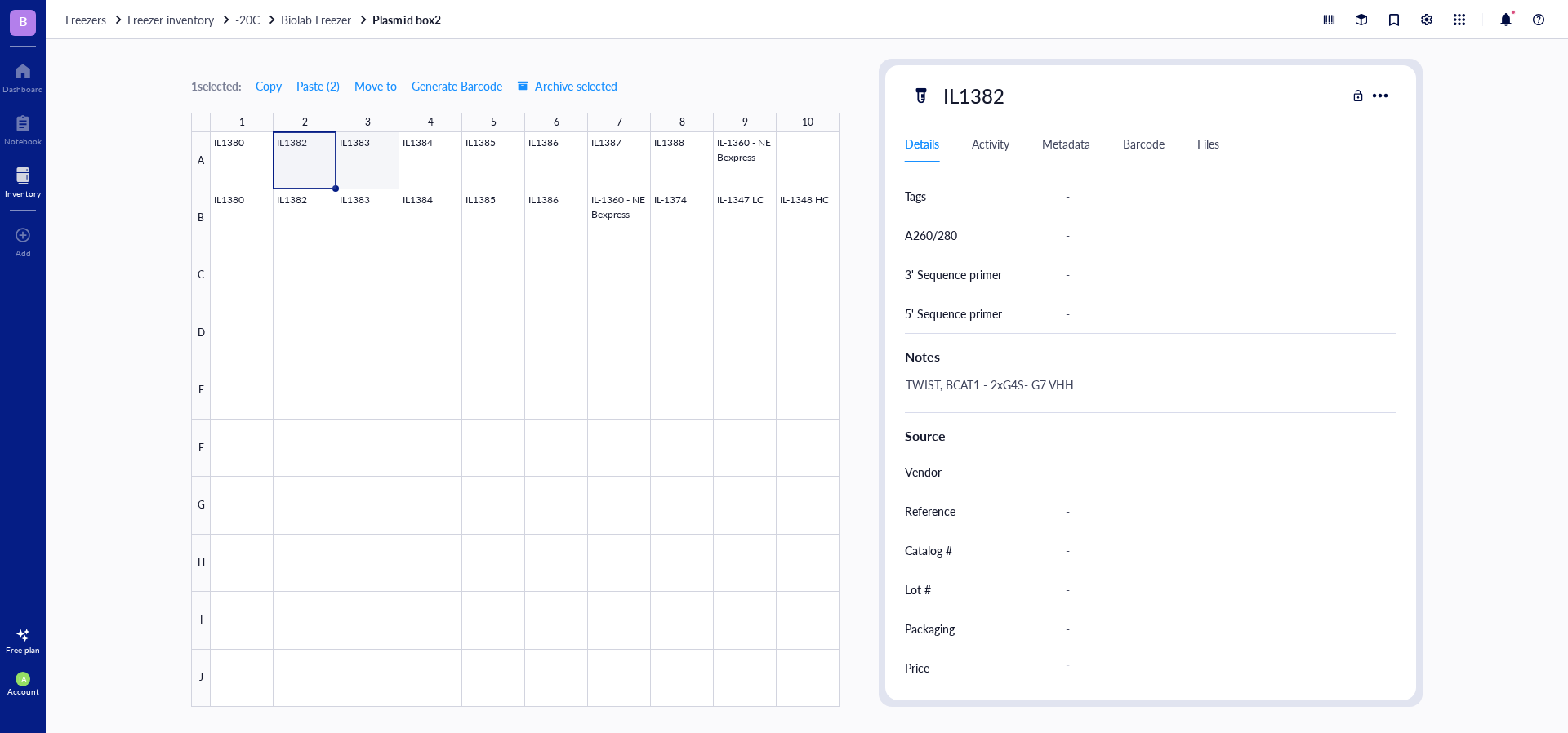
click at [377, 162] on div at bounding box center [524, 419] width 628 height 574
click at [431, 163] on div at bounding box center [524, 419] width 628 height 574
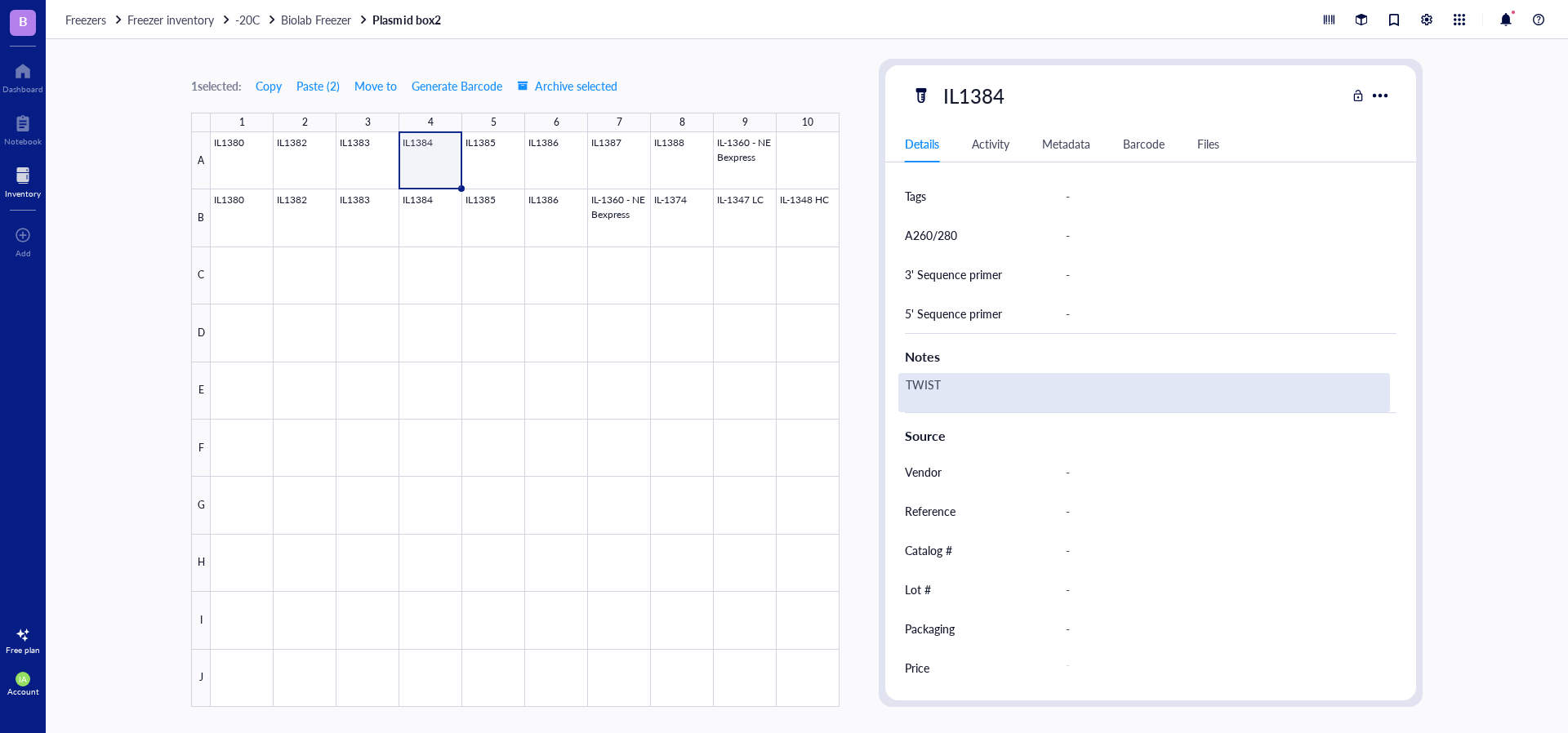
click at [984, 378] on div "TWIST" at bounding box center [1144, 393] width 492 height 39
type textarea "TWIST,"
click at [957, 386] on div "TWIST," at bounding box center [1144, 393] width 492 height 39
type textarea "TWIST, KAT-II - 2xG4S- G7 VHH"
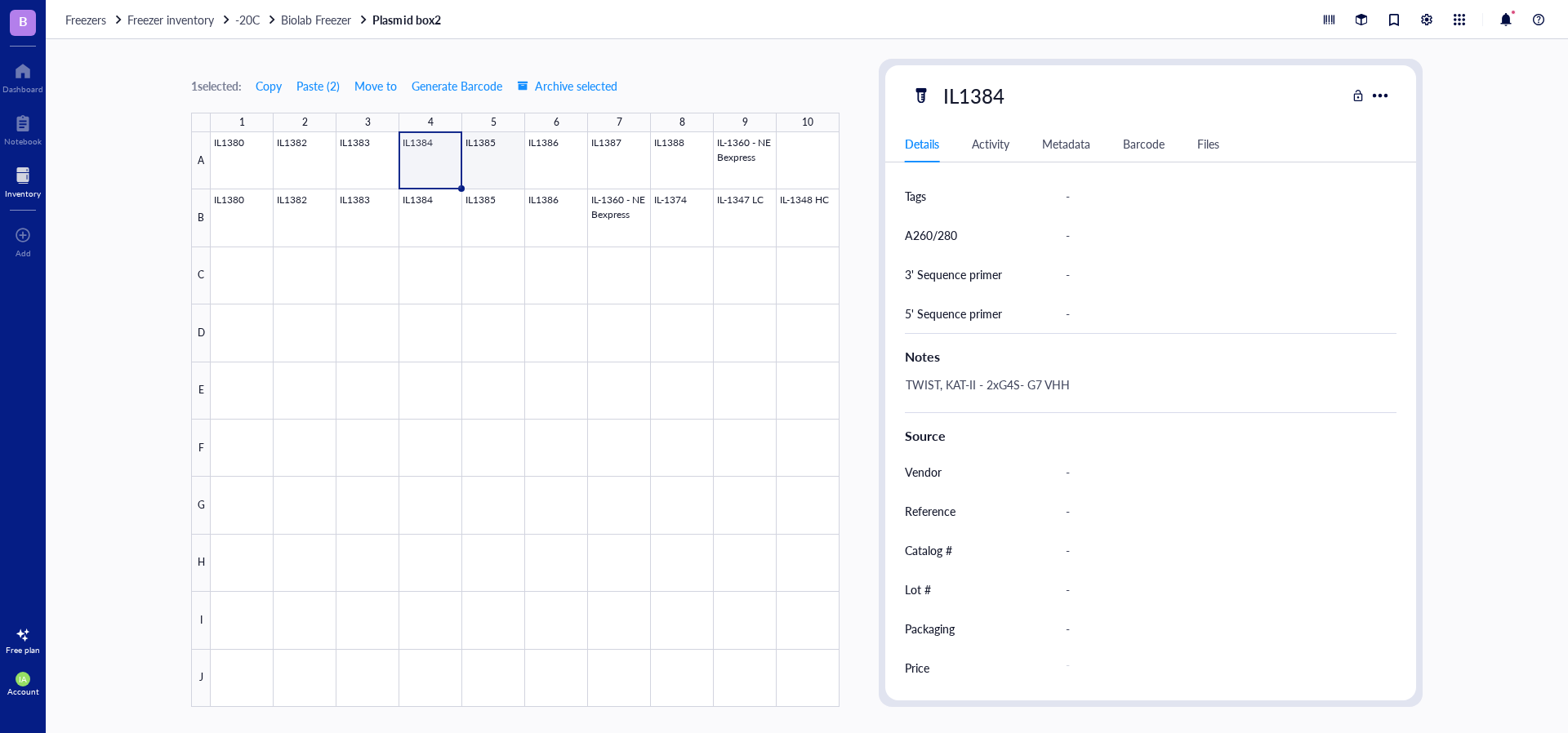
click at [487, 159] on div at bounding box center [524, 419] width 628 height 574
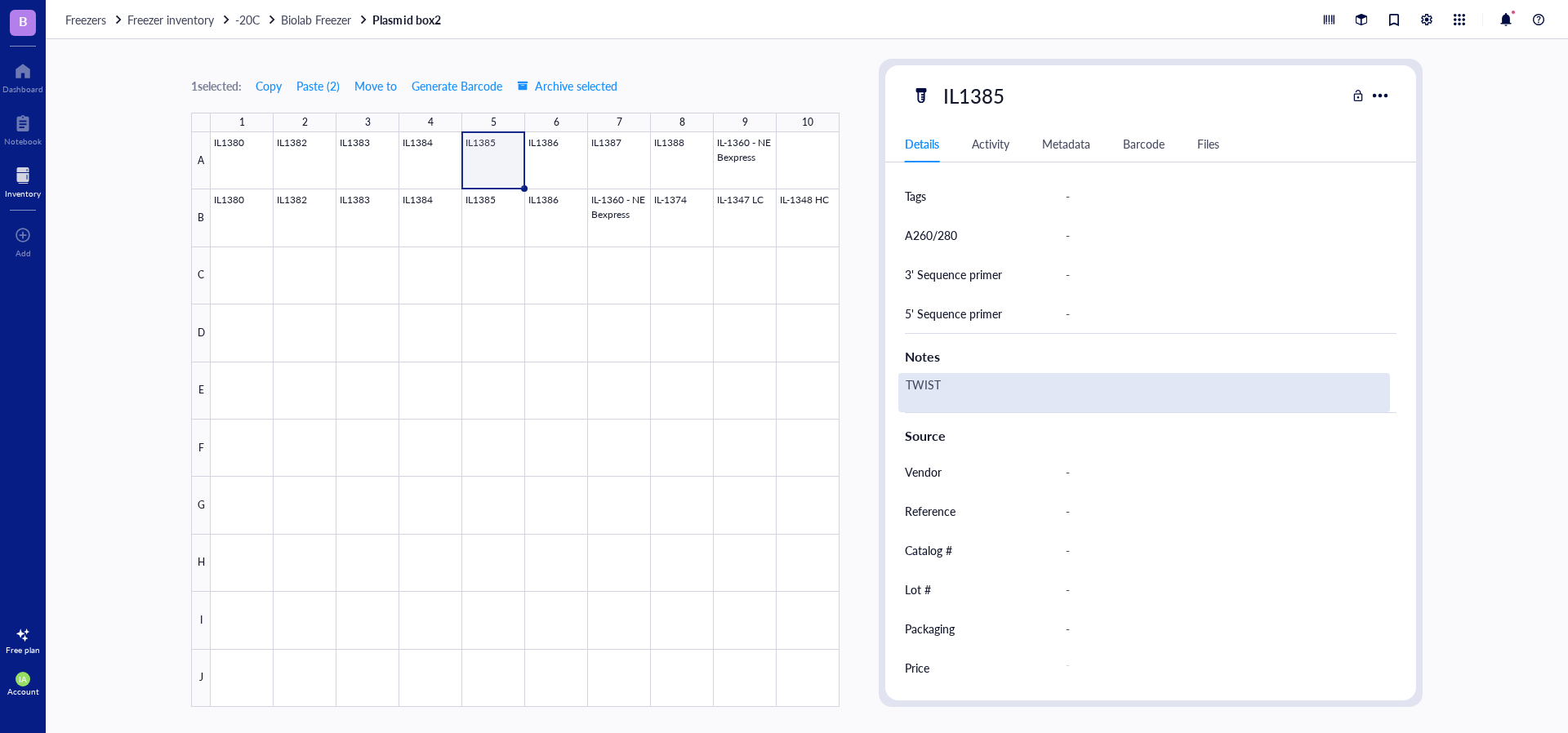
click at [952, 386] on div "TWIST" at bounding box center [1144, 393] width 492 height 39
type textarea "TWIST, G7 VHH - 2xG4S - CDO1"
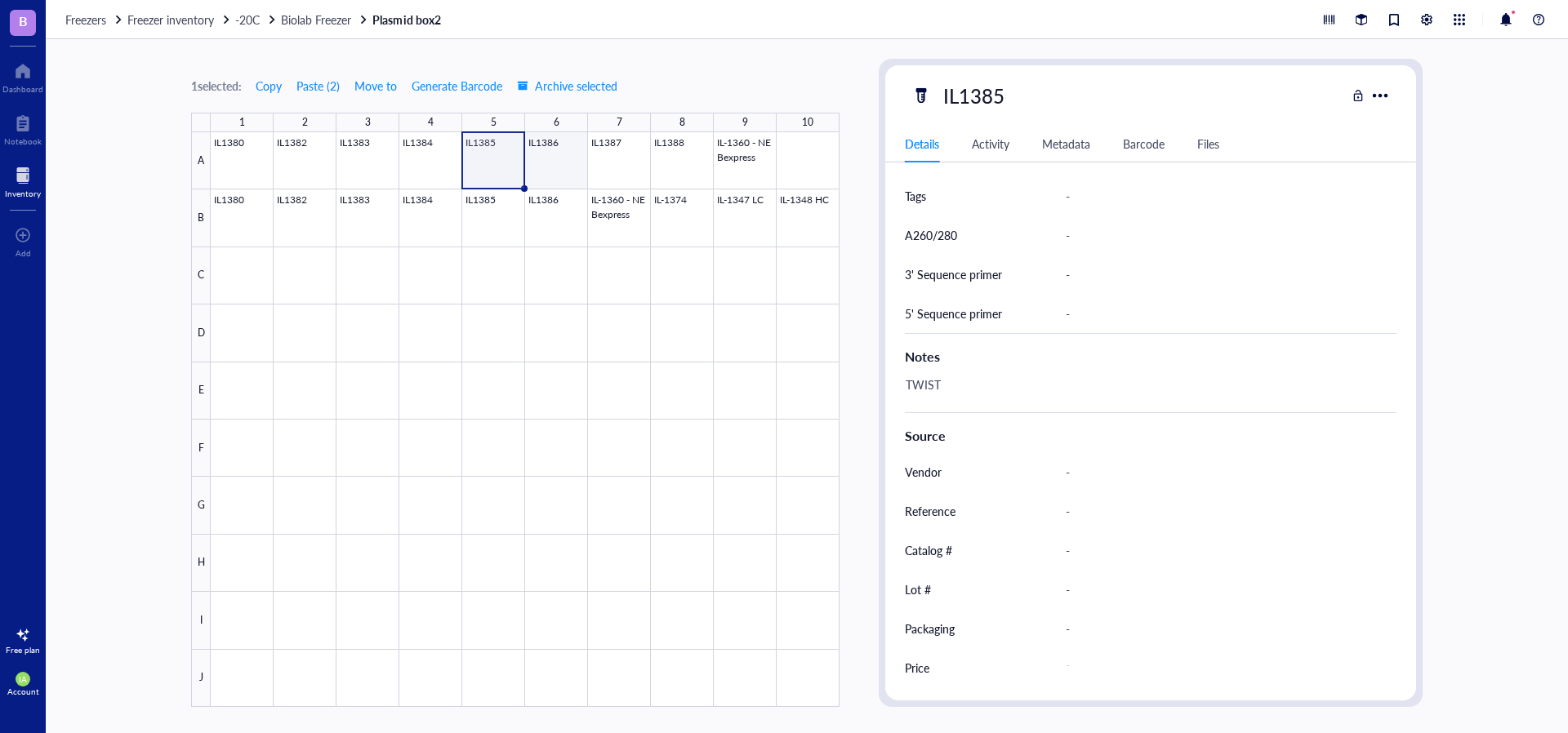
click at [535, 155] on div at bounding box center [524, 419] width 628 height 574
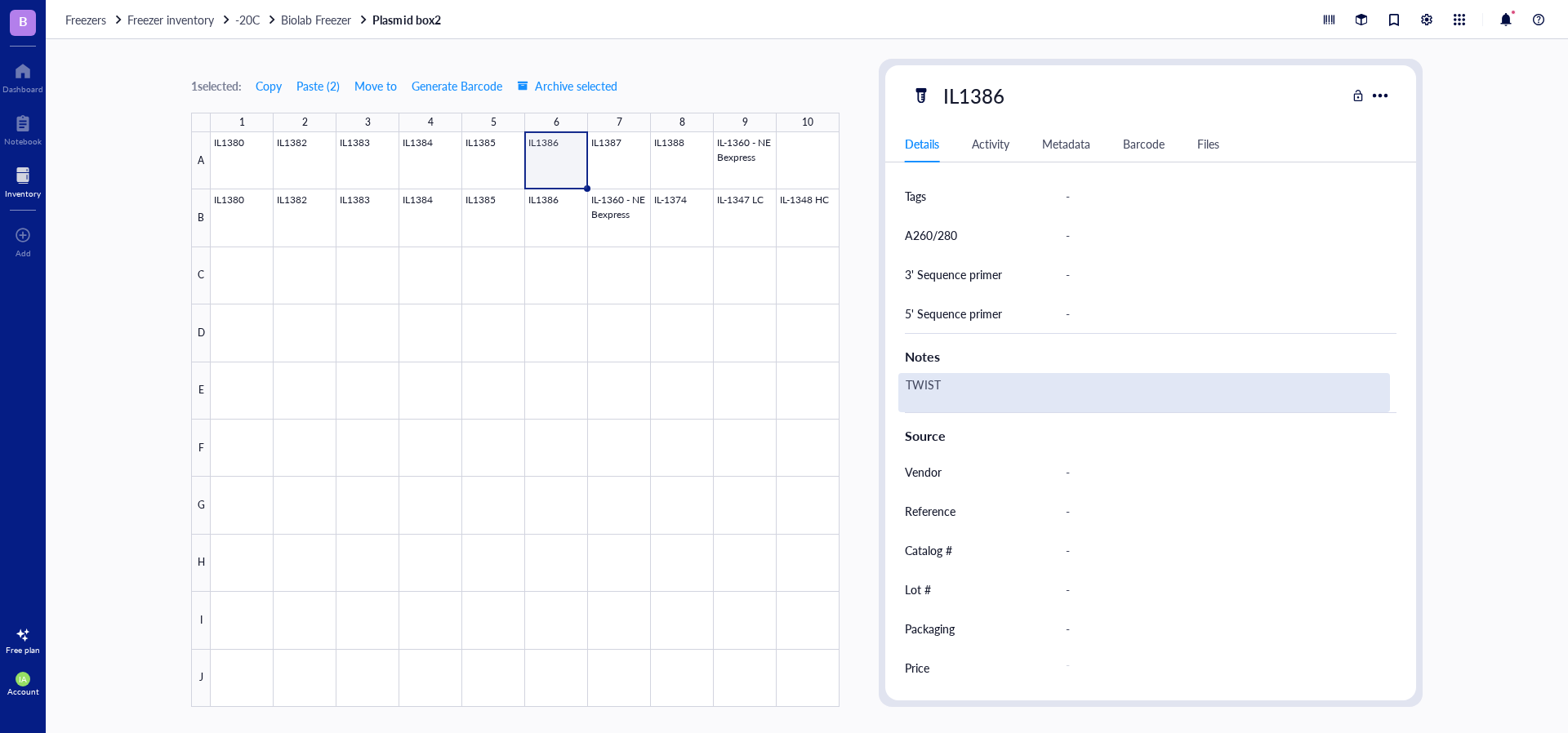
click at [968, 388] on div "TWIST" at bounding box center [1144, 393] width 492 height 39
type textarea "TWIST, CDO1 - 2xG4S- G7 VHH"
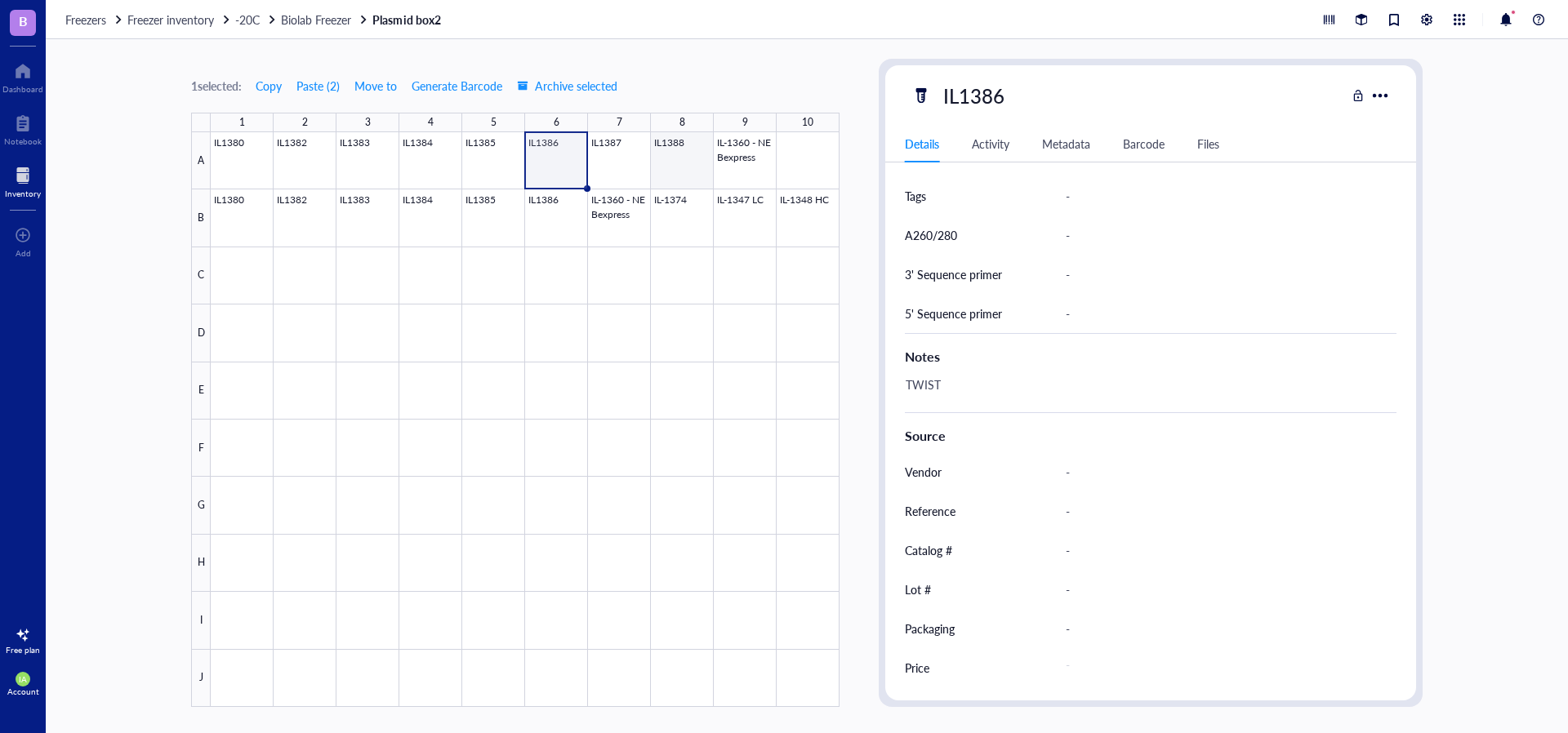
click at [625, 150] on div at bounding box center [524, 419] width 628 height 574
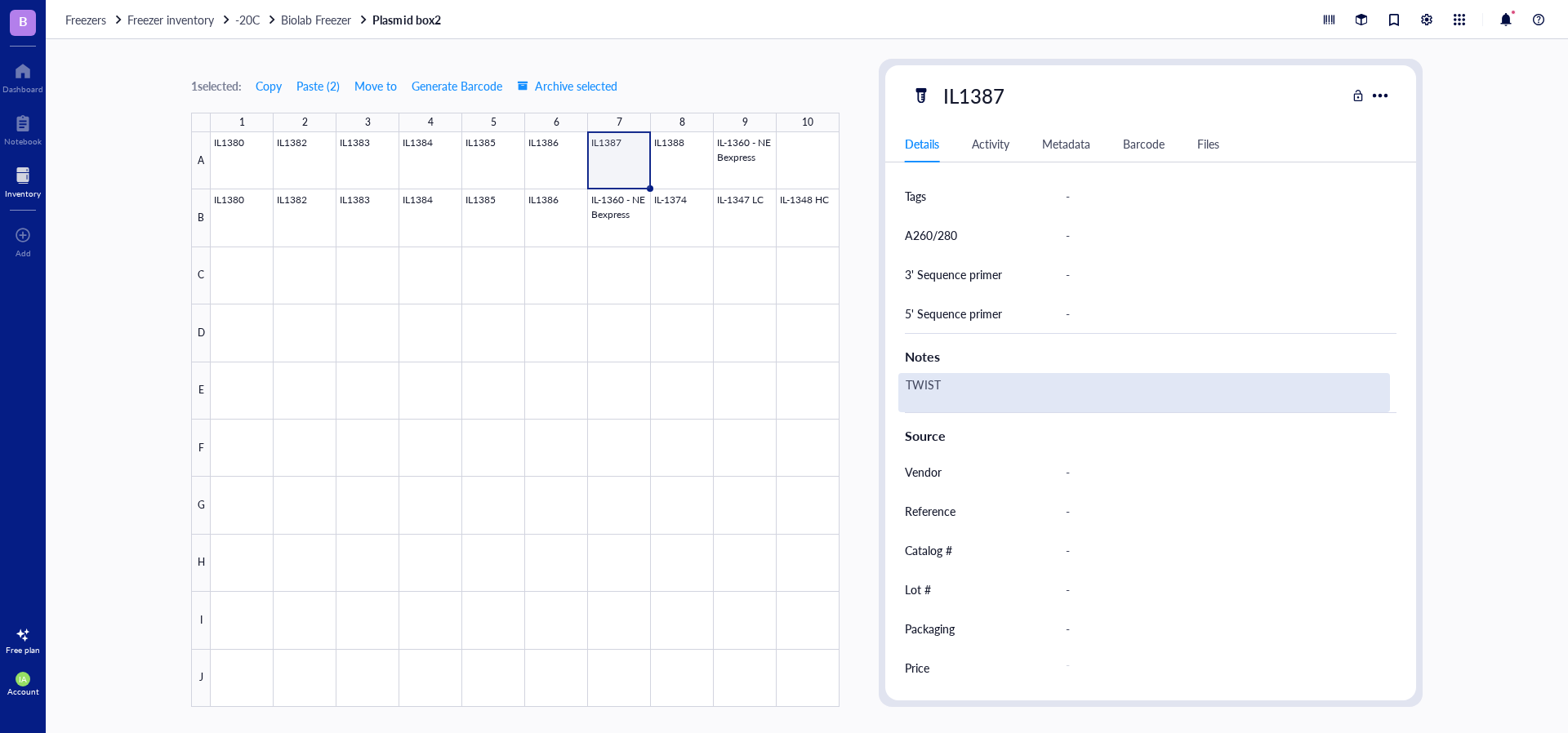
click at [963, 385] on div "TWIST" at bounding box center [1144, 393] width 492 height 39
type textarea "TWIST, TWIN [MEDICAL_DATA] TAG - KAT-II"
click at [992, 395] on div "TWIST, TWIN [MEDICAL_DATA] TAG - KAT-II" at bounding box center [1144, 393] width 492 height 39
click at [675, 155] on div at bounding box center [524, 419] width 628 height 574
click at [959, 379] on div "TWIST" at bounding box center [1144, 393] width 492 height 39
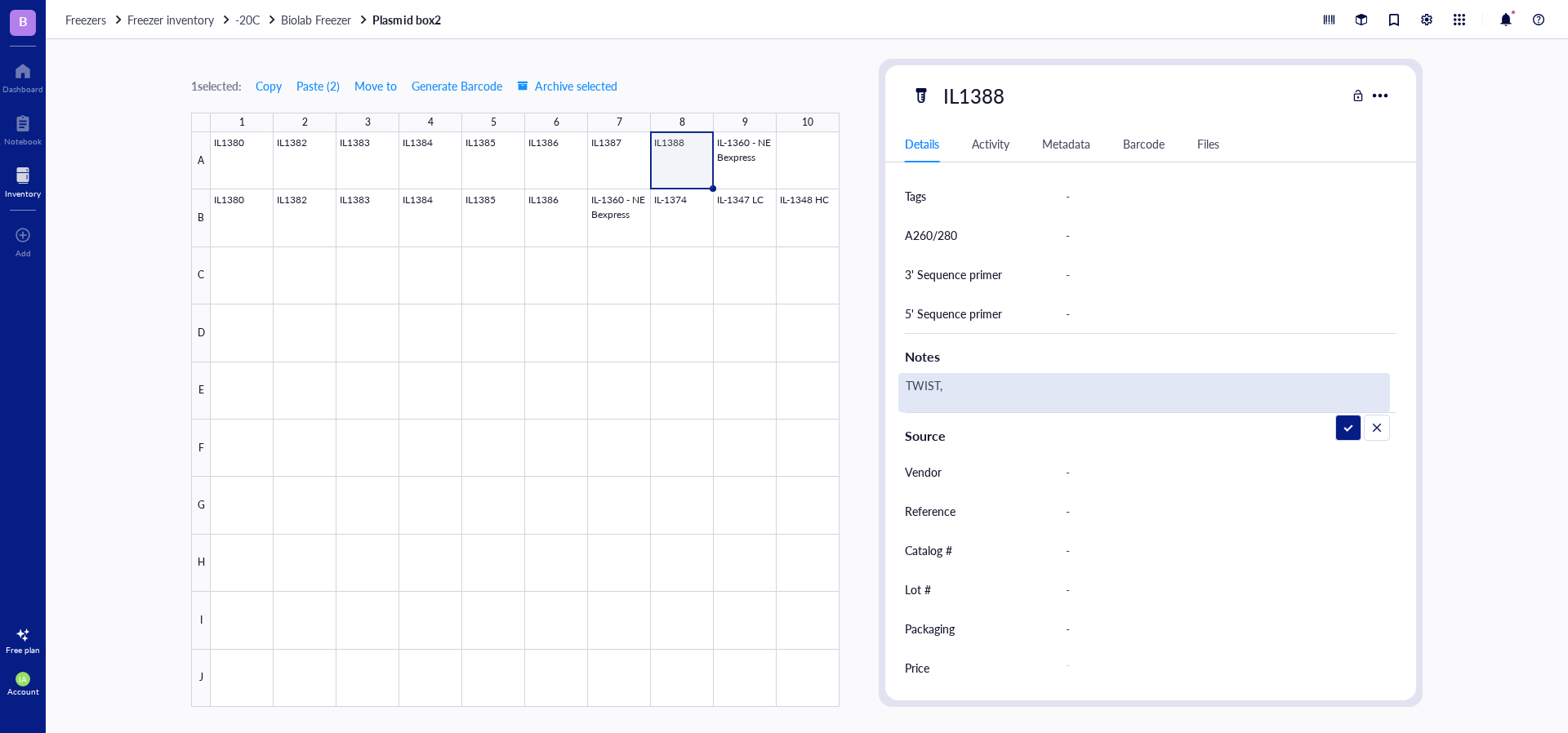
type textarea "TWIST, N term Twin strap tag BCAT1"
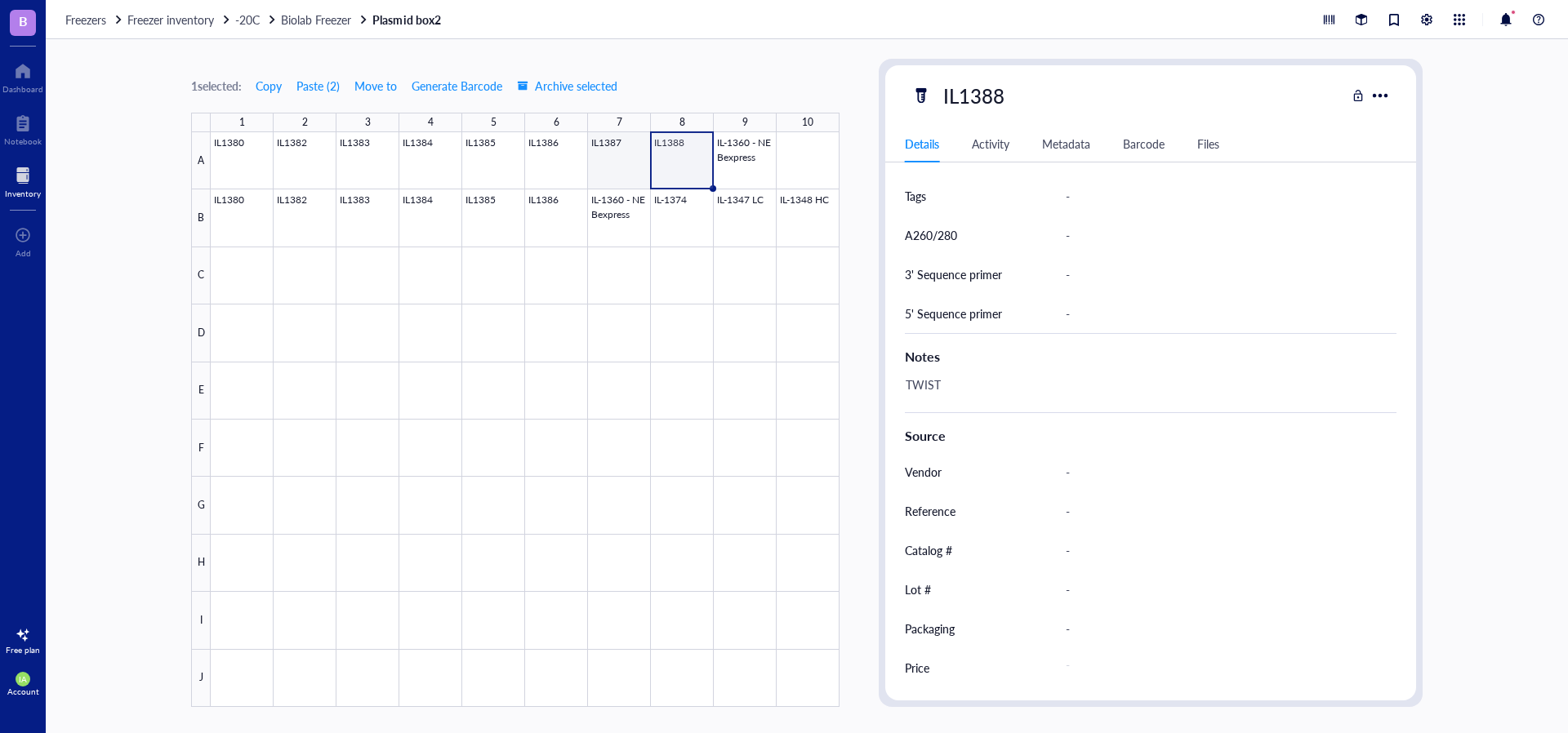
click at [627, 166] on div at bounding box center [524, 419] width 628 height 574
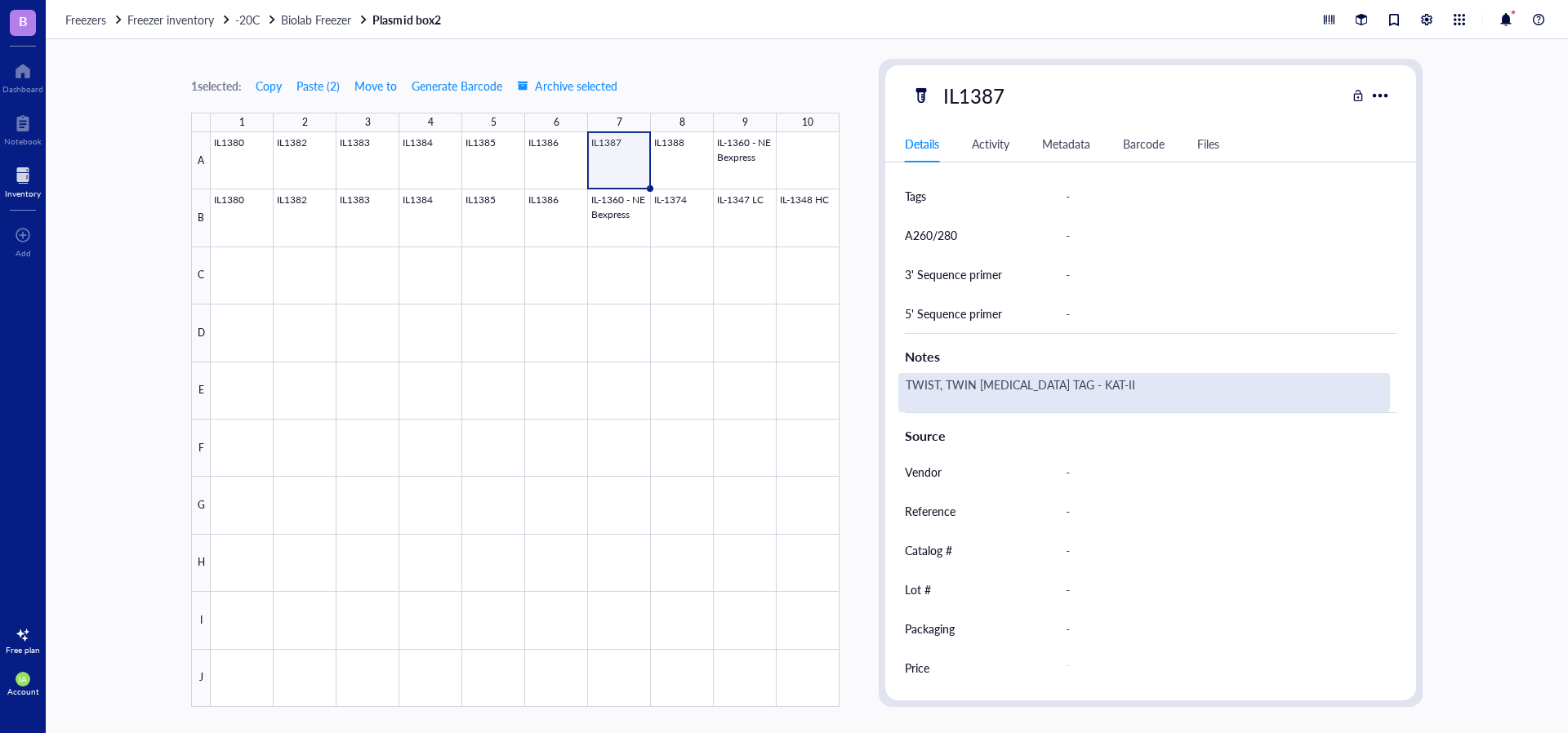
click at [944, 390] on div "TWIST, TWIN [MEDICAL_DATA] TAG - KAT-II" at bounding box center [1144, 393] width 492 height 39
click at [946, 389] on textarea "TWIST, TWIN [MEDICAL_DATA] TAG - KAT-II" at bounding box center [1043, 393] width 287 height 36
type textarea "TWIST, Nterm TWIN [MEDICAL_DATA] TAG - KAT-II"
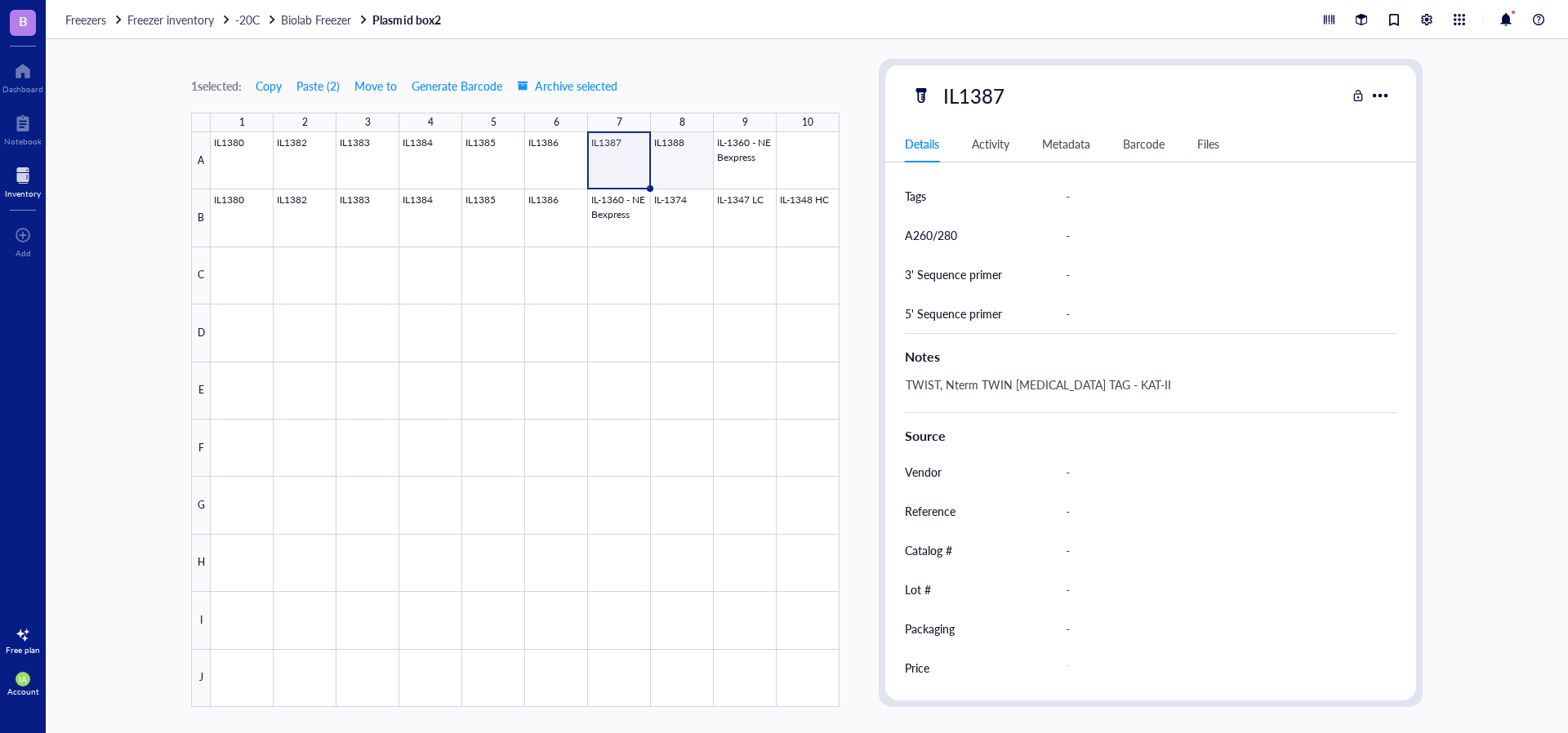
click at [674, 164] on div at bounding box center [524, 419] width 628 height 574
click at [617, 150] on div at bounding box center [524, 419] width 628 height 574
click at [673, 158] on div at bounding box center [524, 419] width 628 height 574
click at [620, 170] on div at bounding box center [524, 419] width 628 height 574
click at [672, 216] on div at bounding box center [524, 419] width 628 height 574
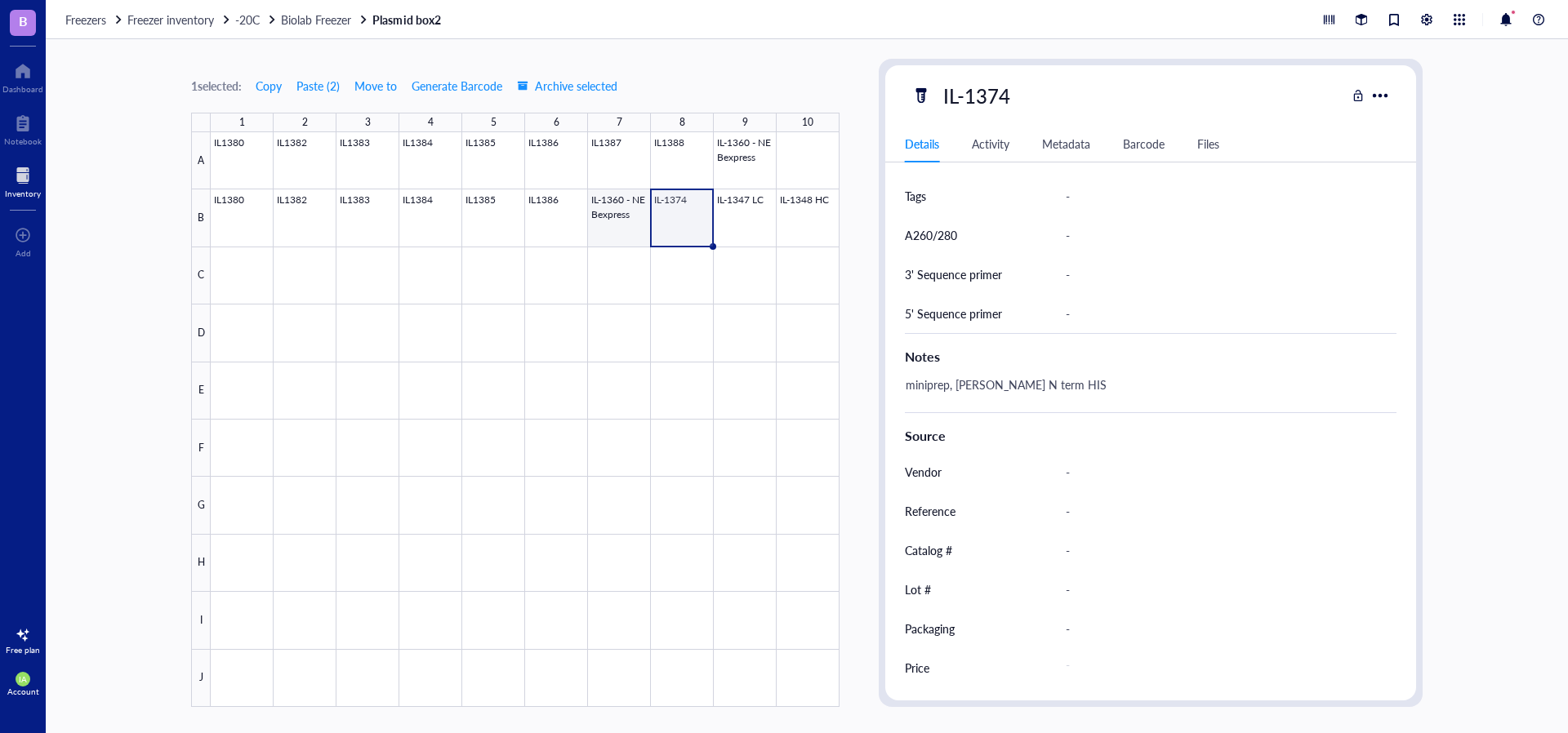
click at [616, 210] on div at bounding box center [524, 419] width 628 height 574
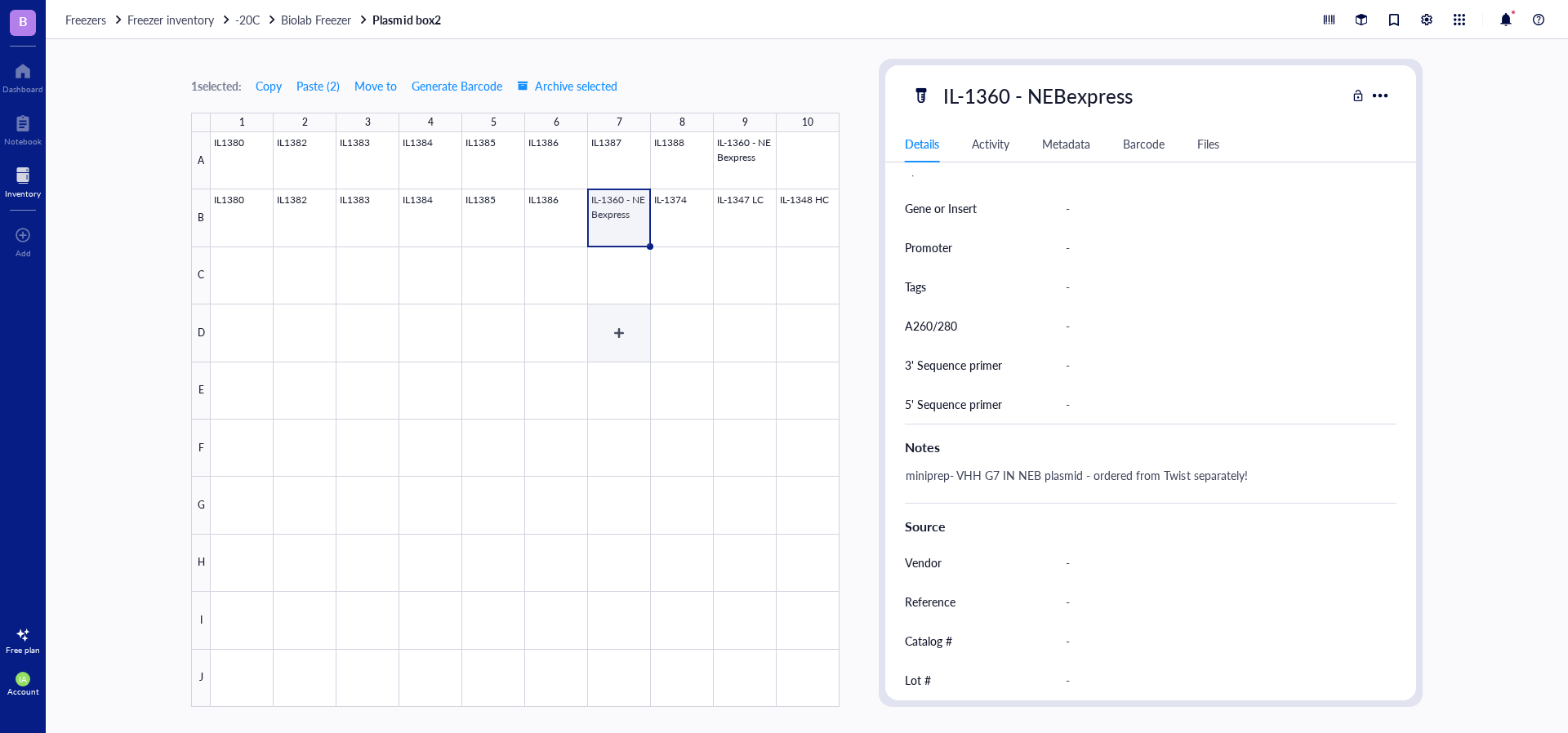
scroll to position [540, 0]
click at [550, 215] on div at bounding box center [524, 419] width 628 height 574
click at [255, 157] on div at bounding box center [524, 419] width 628 height 574
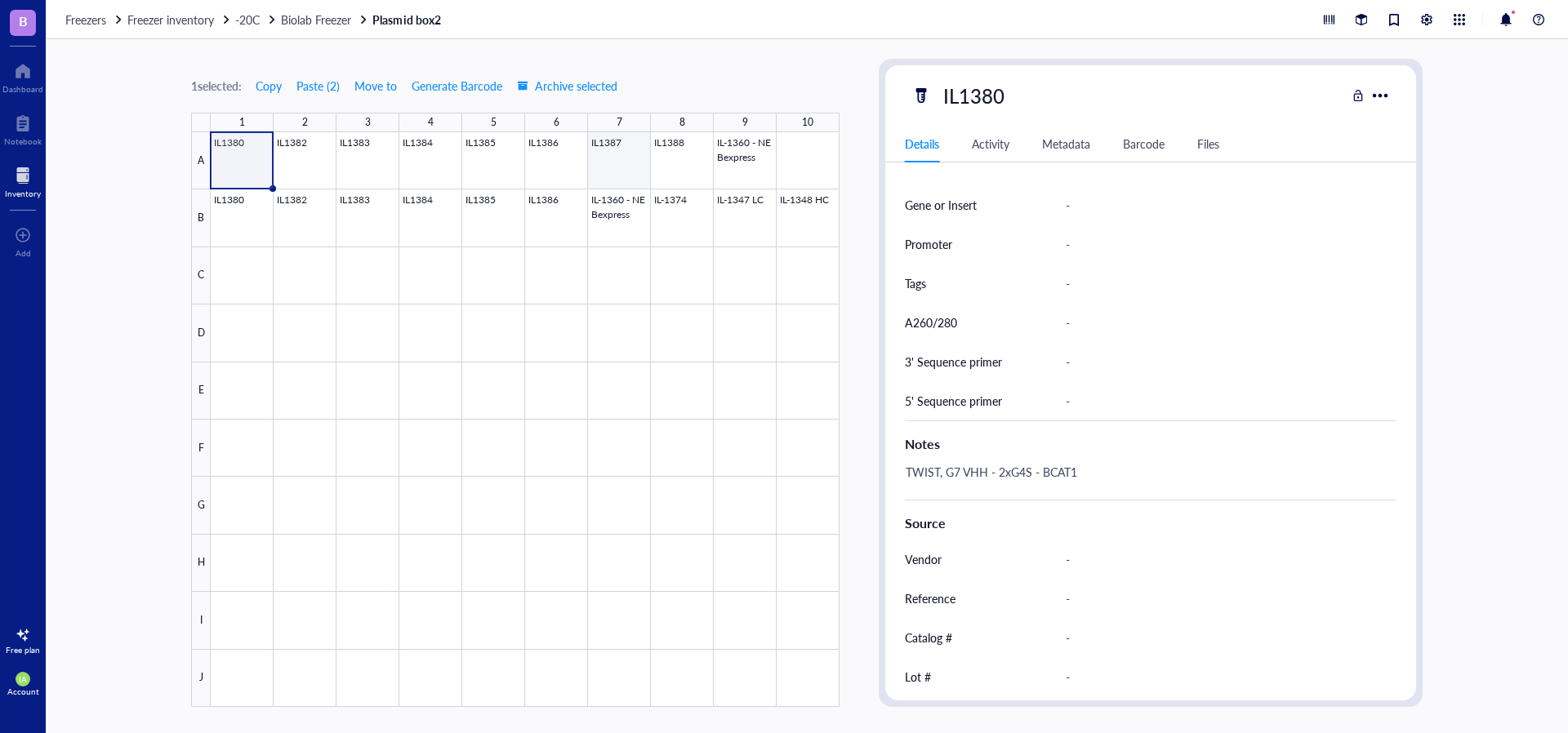
click at [609, 164] on div at bounding box center [524, 419] width 628 height 574
click at [568, 166] on div at bounding box center [524, 419] width 628 height 574
click at [487, 176] on div at bounding box center [524, 419] width 628 height 574
click at [559, 171] on div at bounding box center [524, 419] width 628 height 574
click at [240, 173] on div at bounding box center [524, 419] width 628 height 574
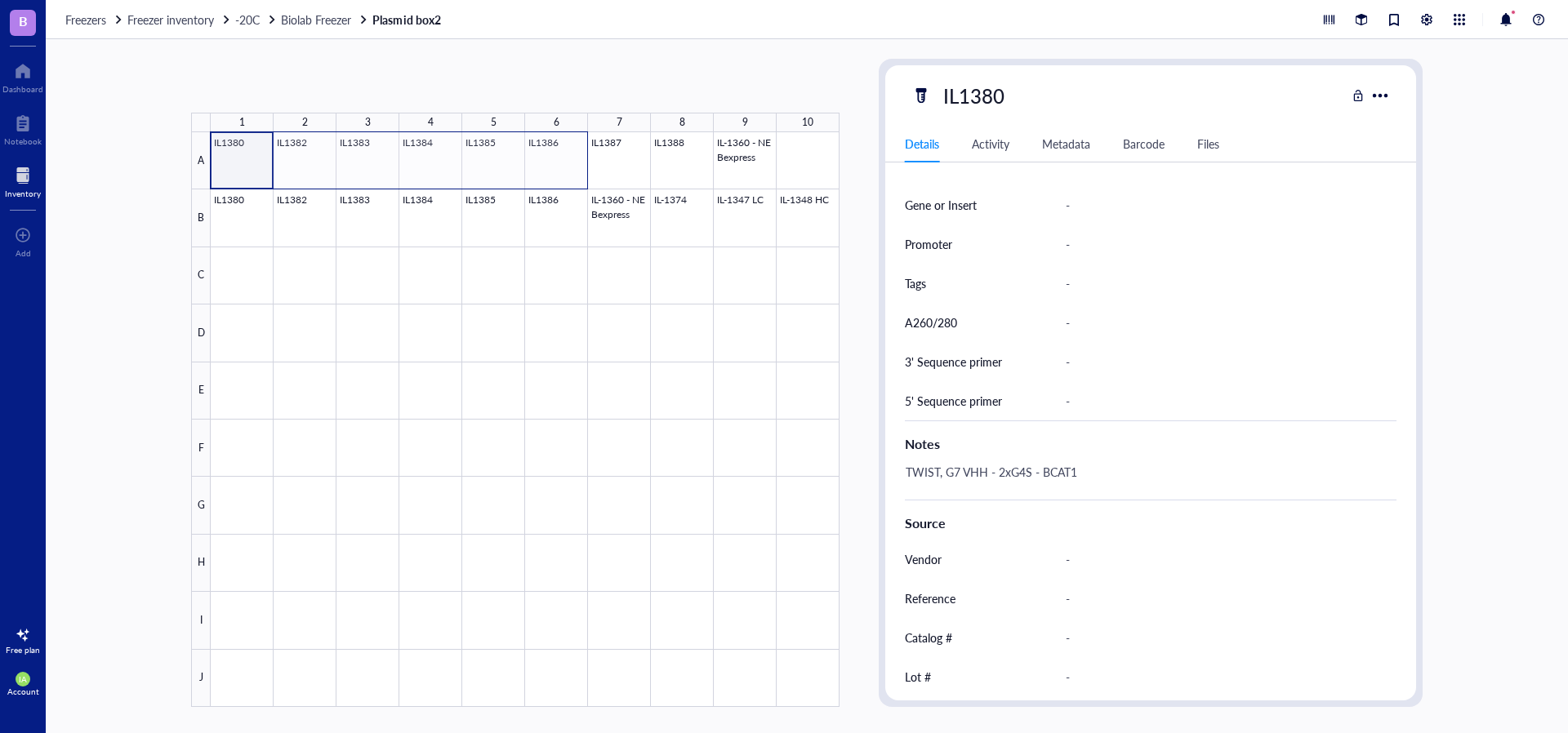
drag, startPoint x: 252, startPoint y: 171, endPoint x: 541, endPoint y: 172, distance: 289.0
click at [541, 172] on div at bounding box center [524, 419] width 628 height 574
click at [242, 216] on div at bounding box center [524, 419] width 628 height 574
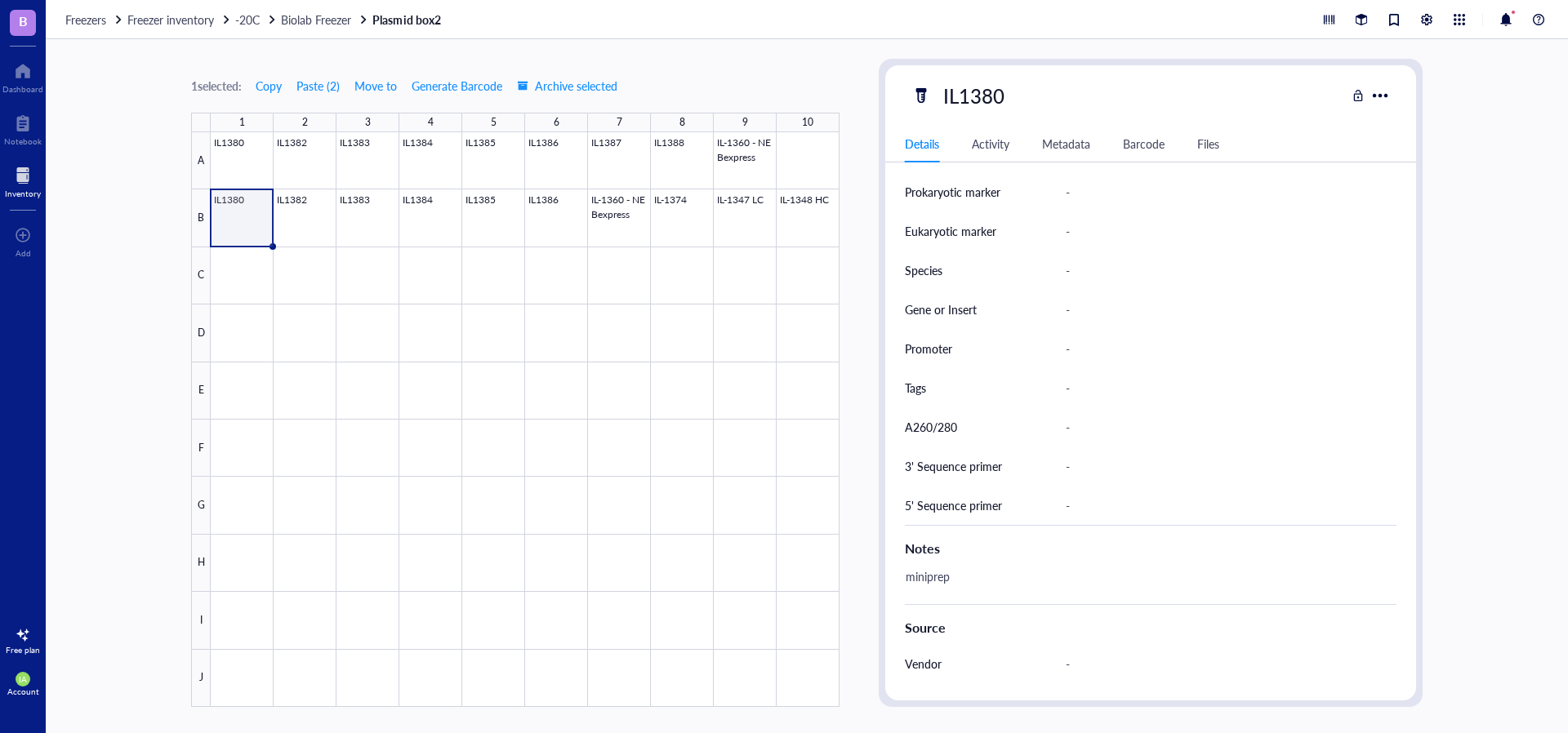
scroll to position [436, 0]
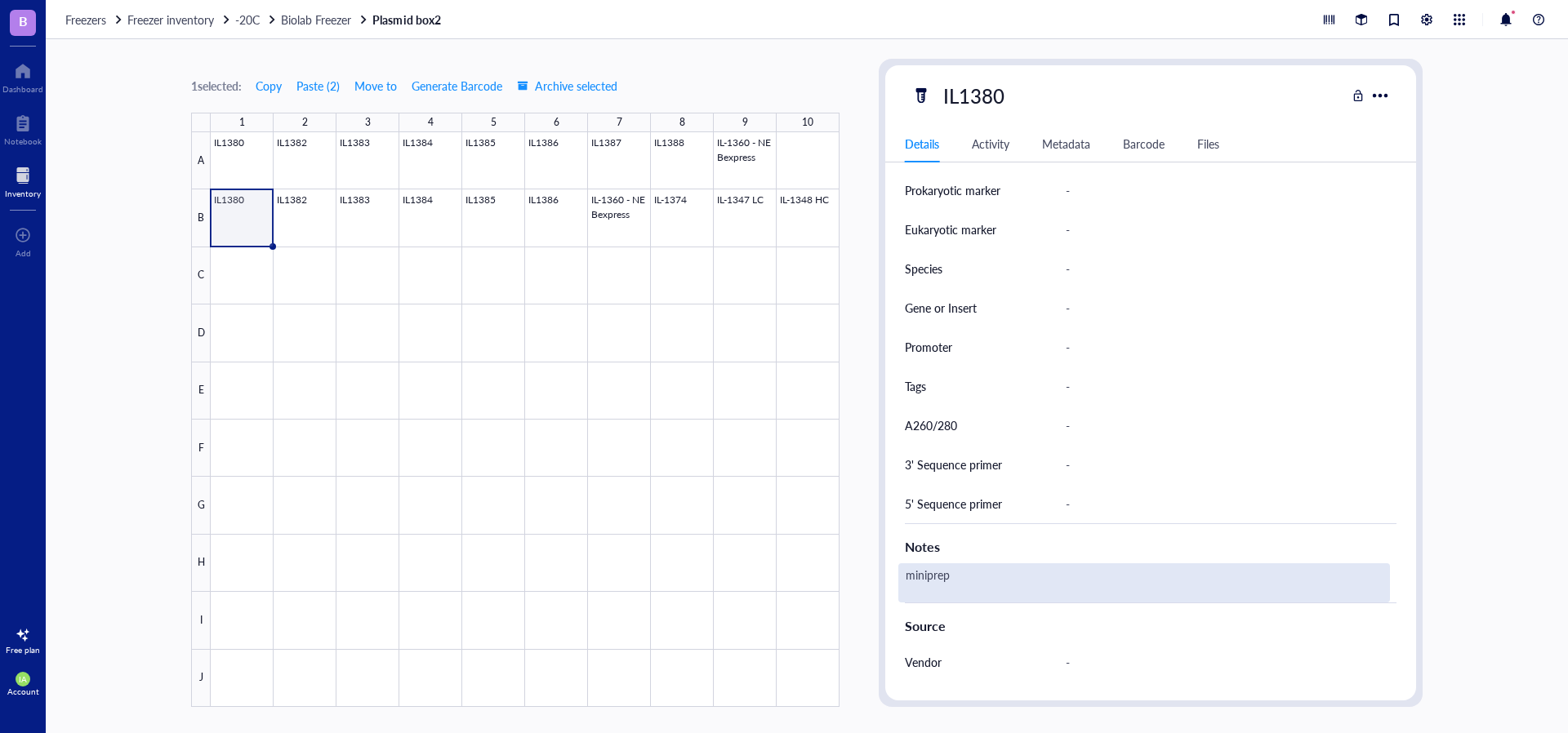
click at [978, 577] on div "miniprep" at bounding box center [1144, 583] width 492 height 39
type textarea "miniprep,"
click at [996, 580] on div "miniprep," at bounding box center [1144, 583] width 492 height 39
type textarea "miniprep, G7 VHH - 2xG4S - BCAT1"
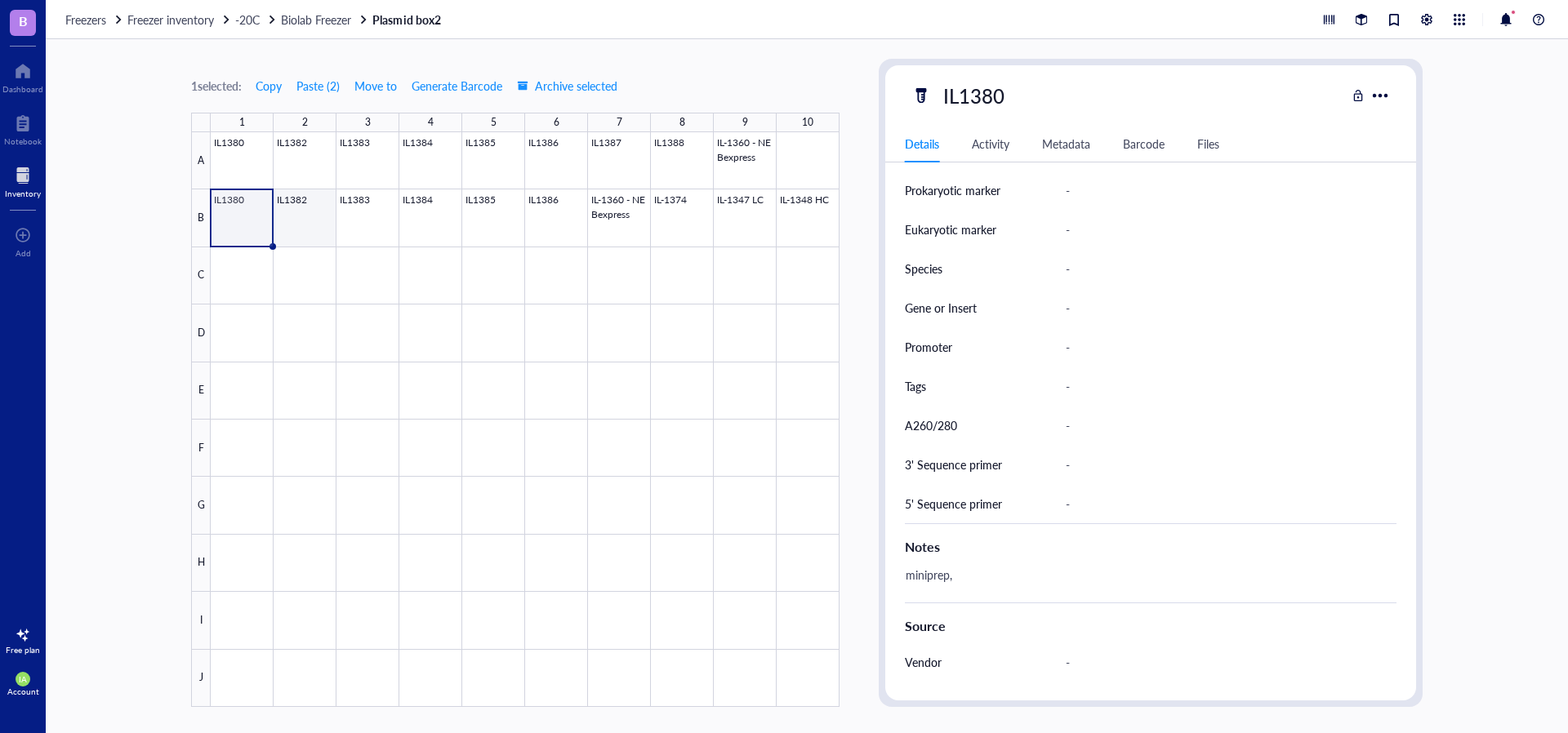
click at [315, 219] on div at bounding box center [524, 419] width 628 height 574
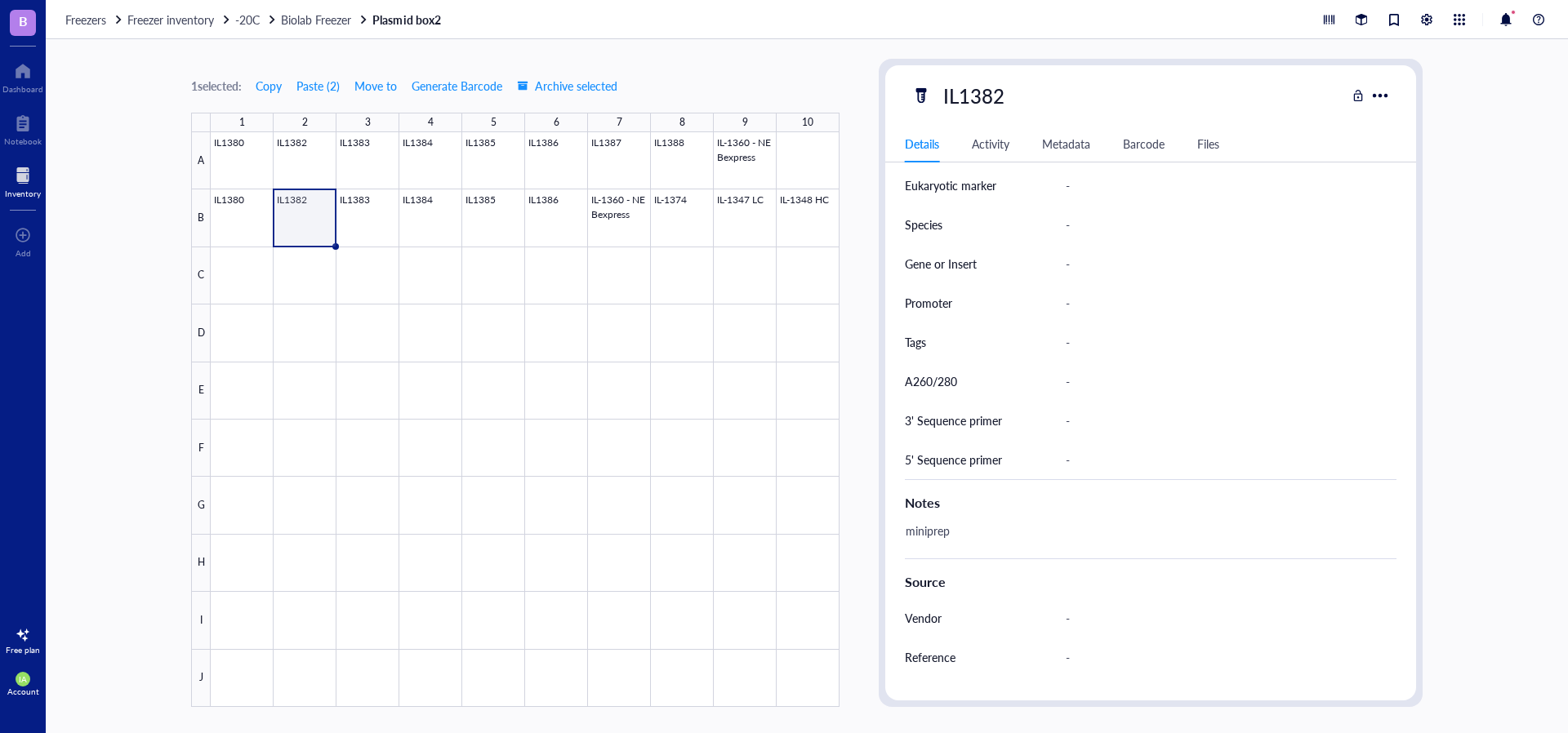
scroll to position [532, 0]
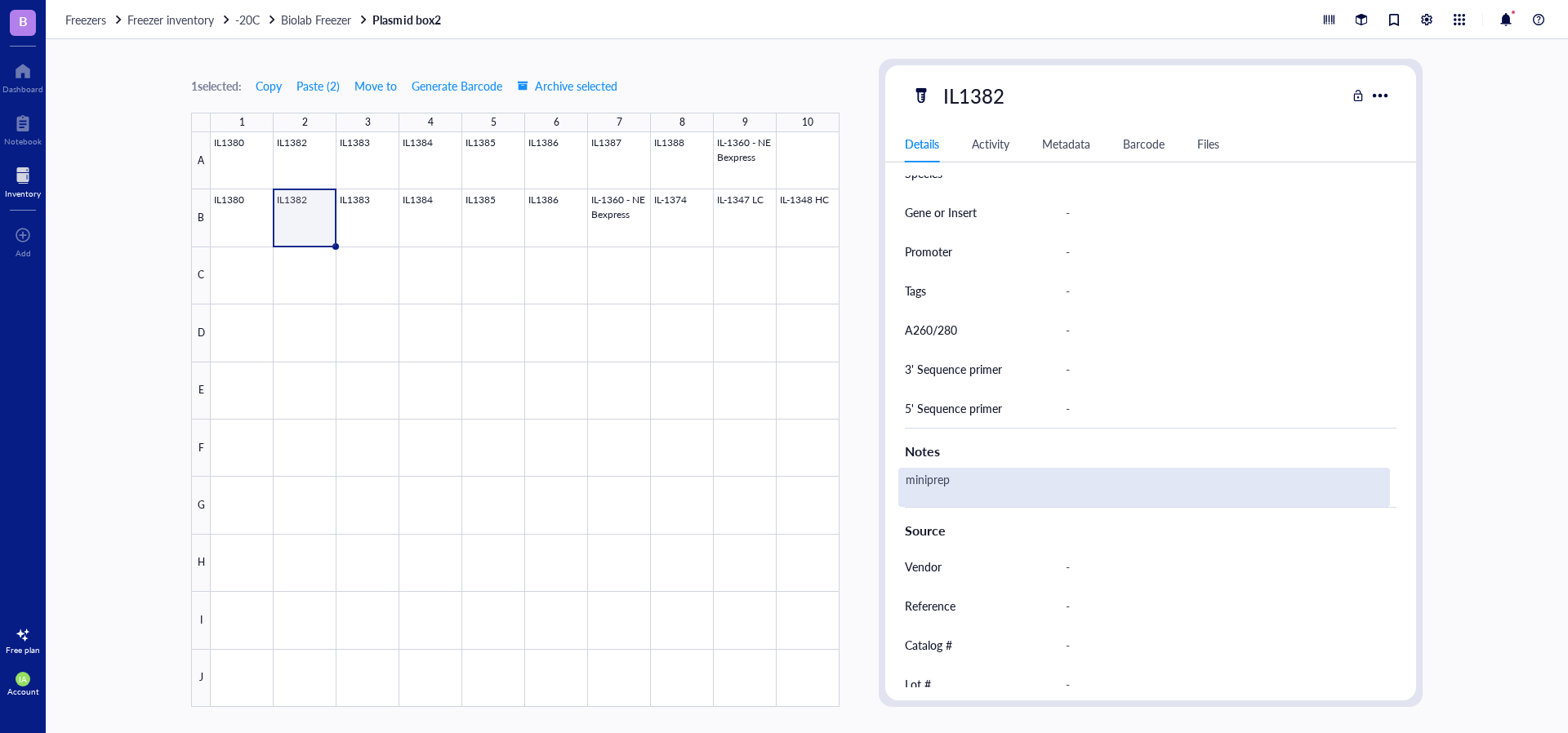
click at [963, 482] on div "miniprep" at bounding box center [1144, 488] width 492 height 39
type textarea "miniprep,BCAT1 - 2xG4S- G7 VHH"
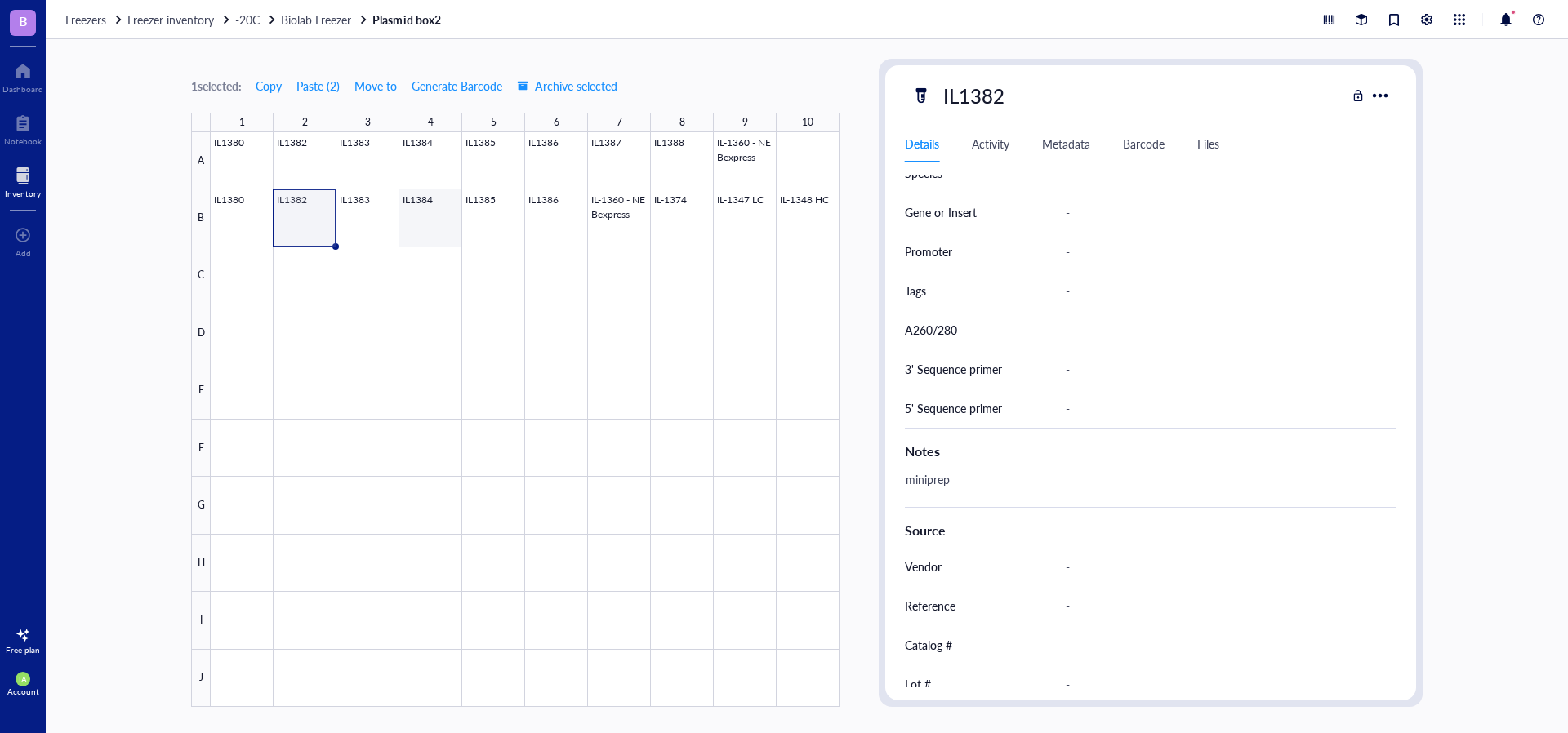
click at [360, 222] on div at bounding box center [524, 419] width 628 height 574
click at [365, 222] on div at bounding box center [524, 419] width 628 height 574
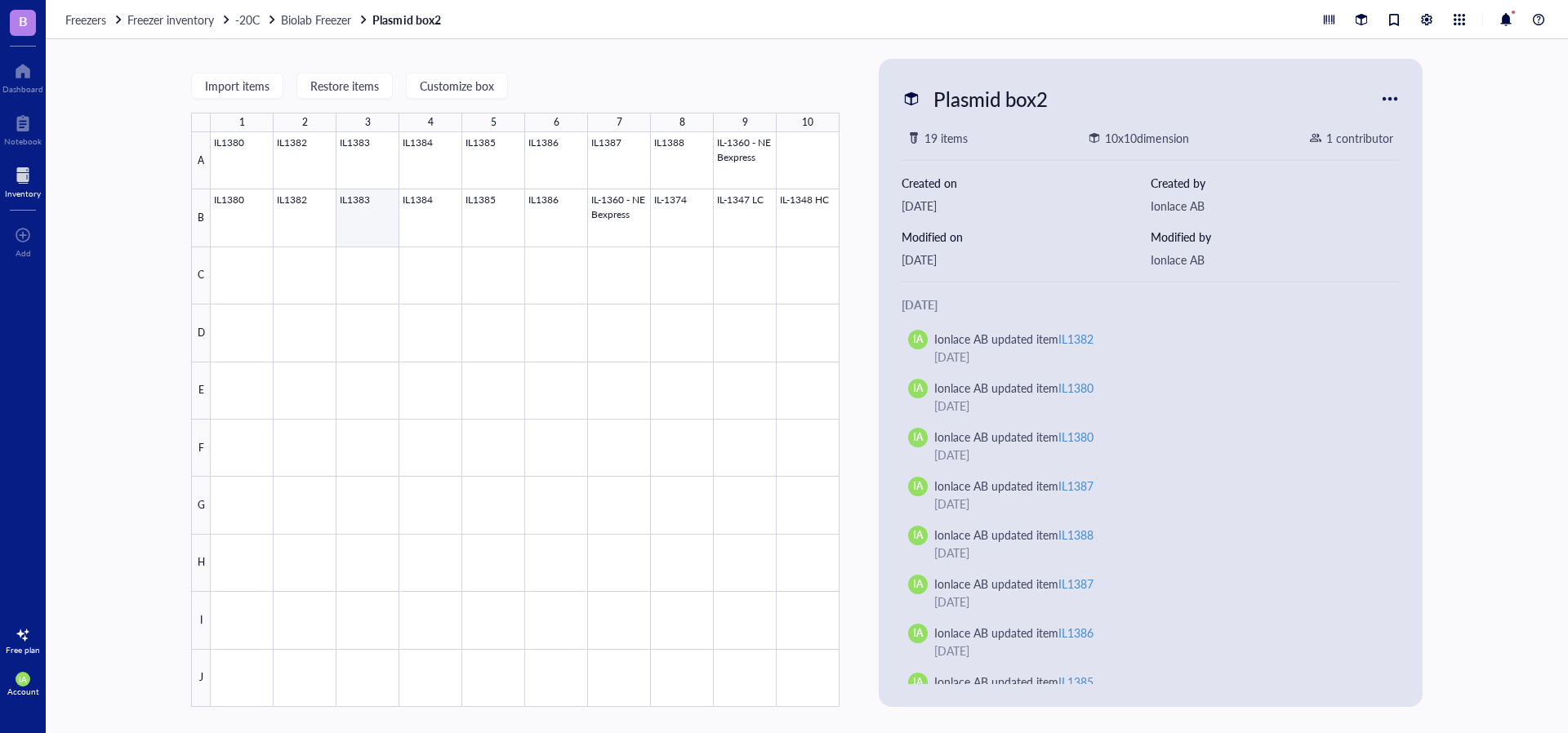
click at [360, 224] on div at bounding box center [524, 419] width 628 height 574
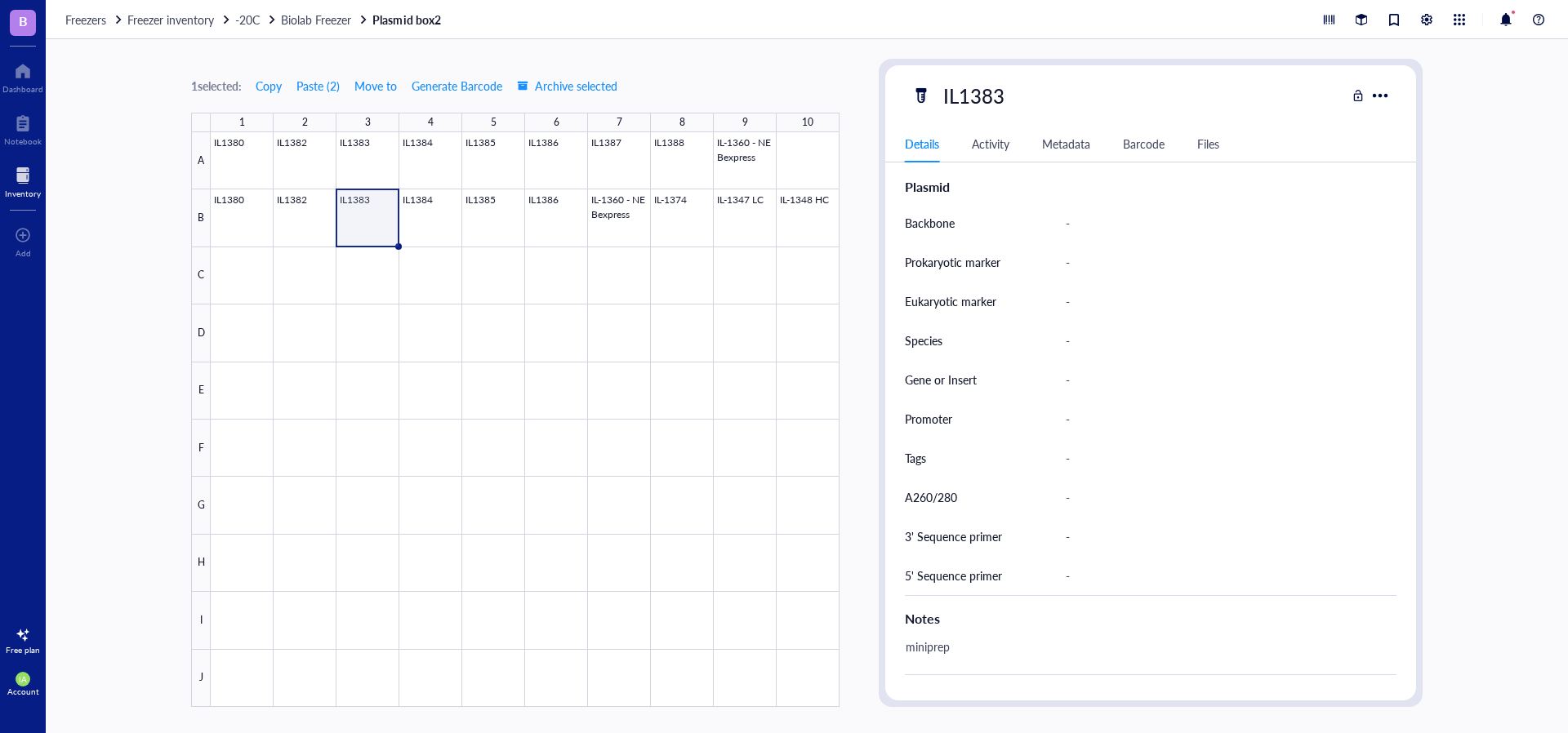
scroll to position [627, 0]
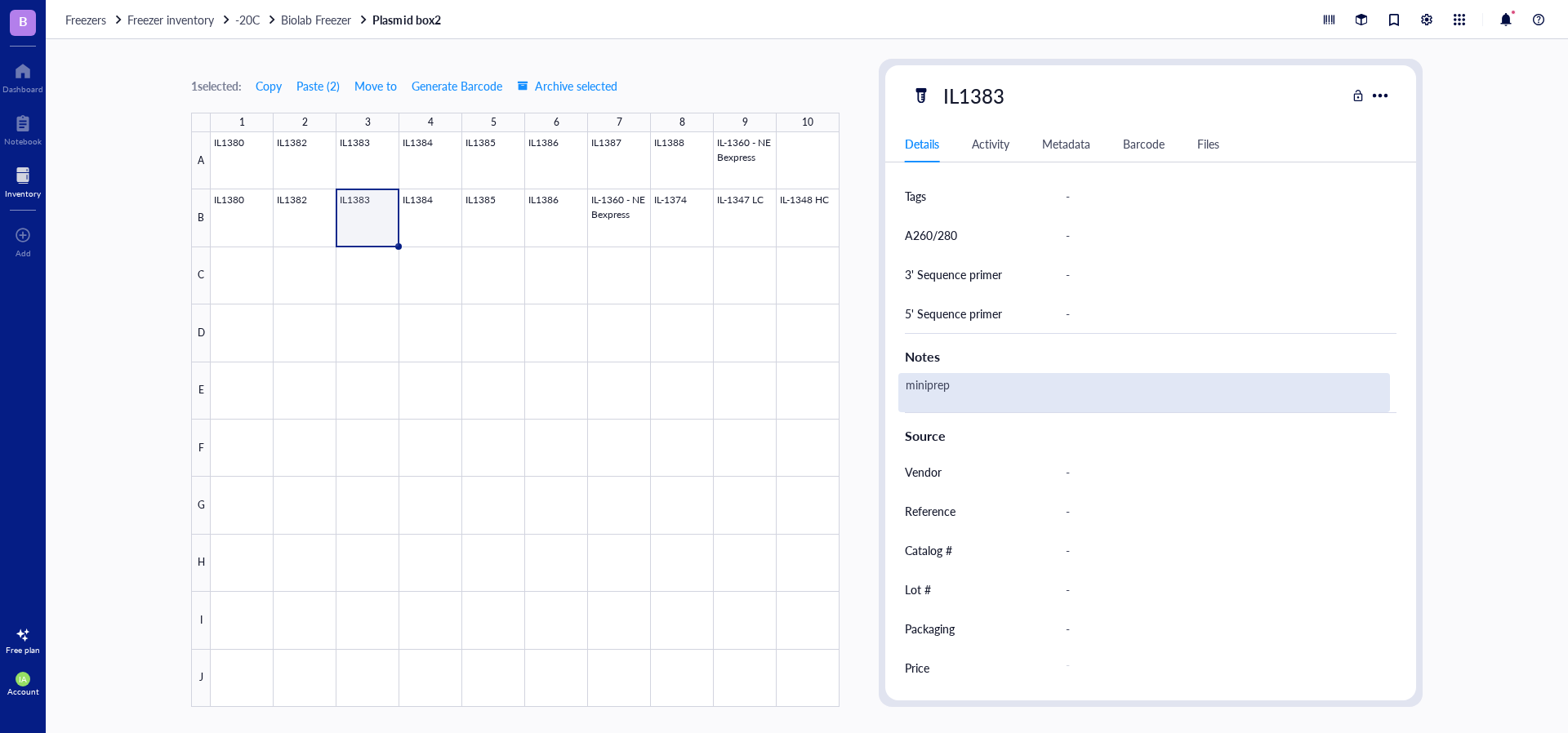
click at [997, 388] on div "miniprep" at bounding box center [1144, 393] width 492 height 39
type textarea "miniprep, G7 VHH - 2xG4S - KAT-II"
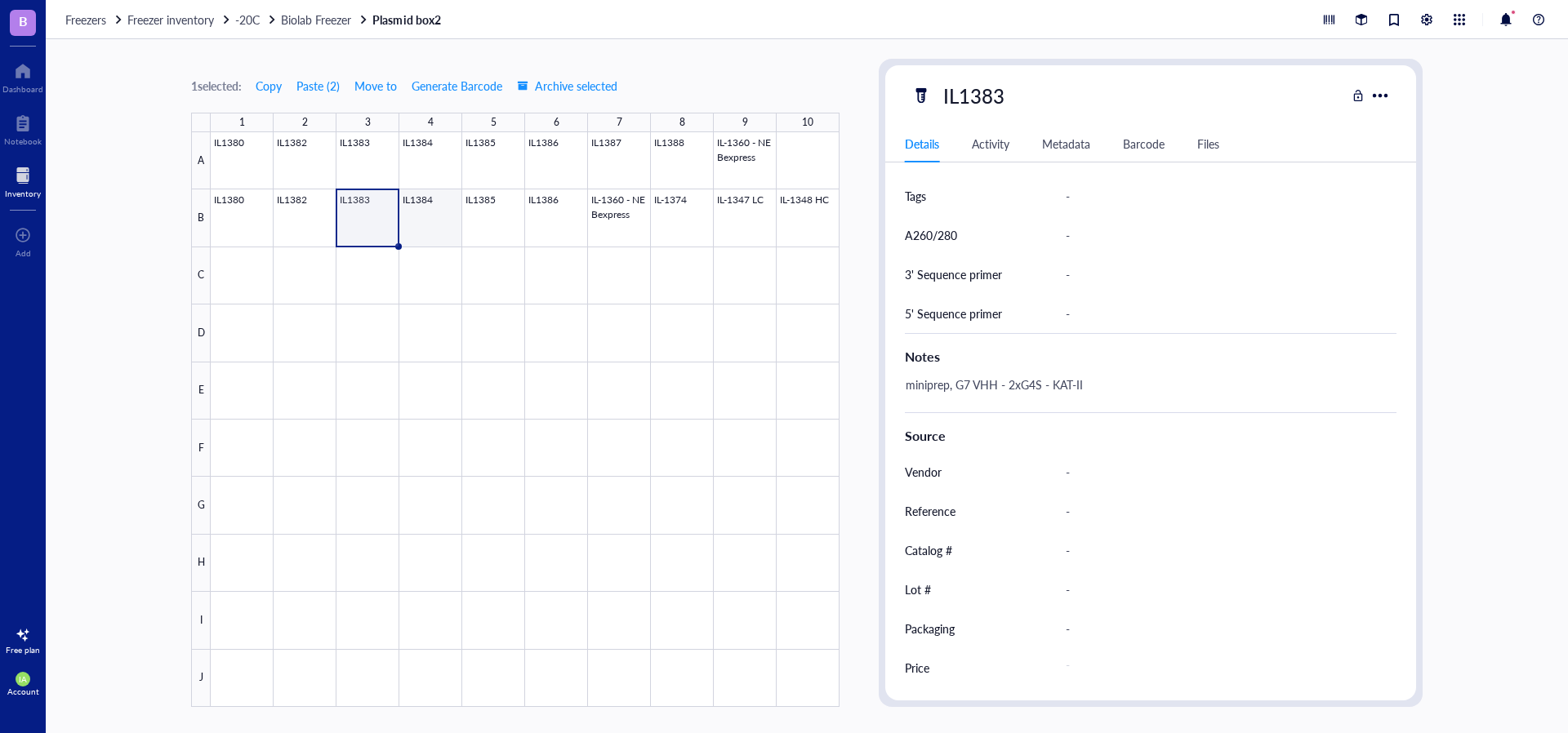
click at [419, 219] on div at bounding box center [524, 419] width 628 height 574
click at [414, 219] on div at bounding box center [524, 419] width 628 height 574
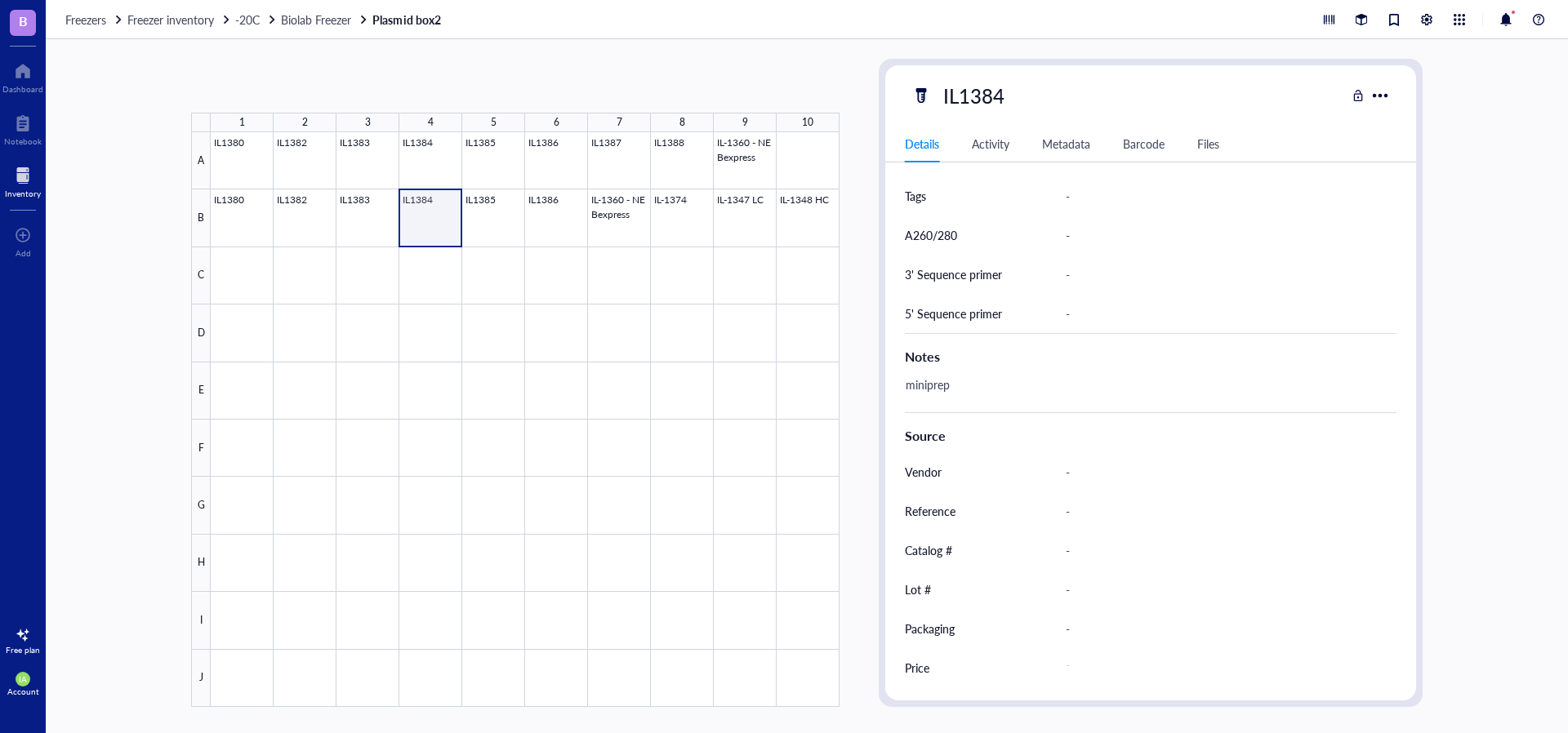
click at [414, 219] on div at bounding box center [524, 419] width 628 height 574
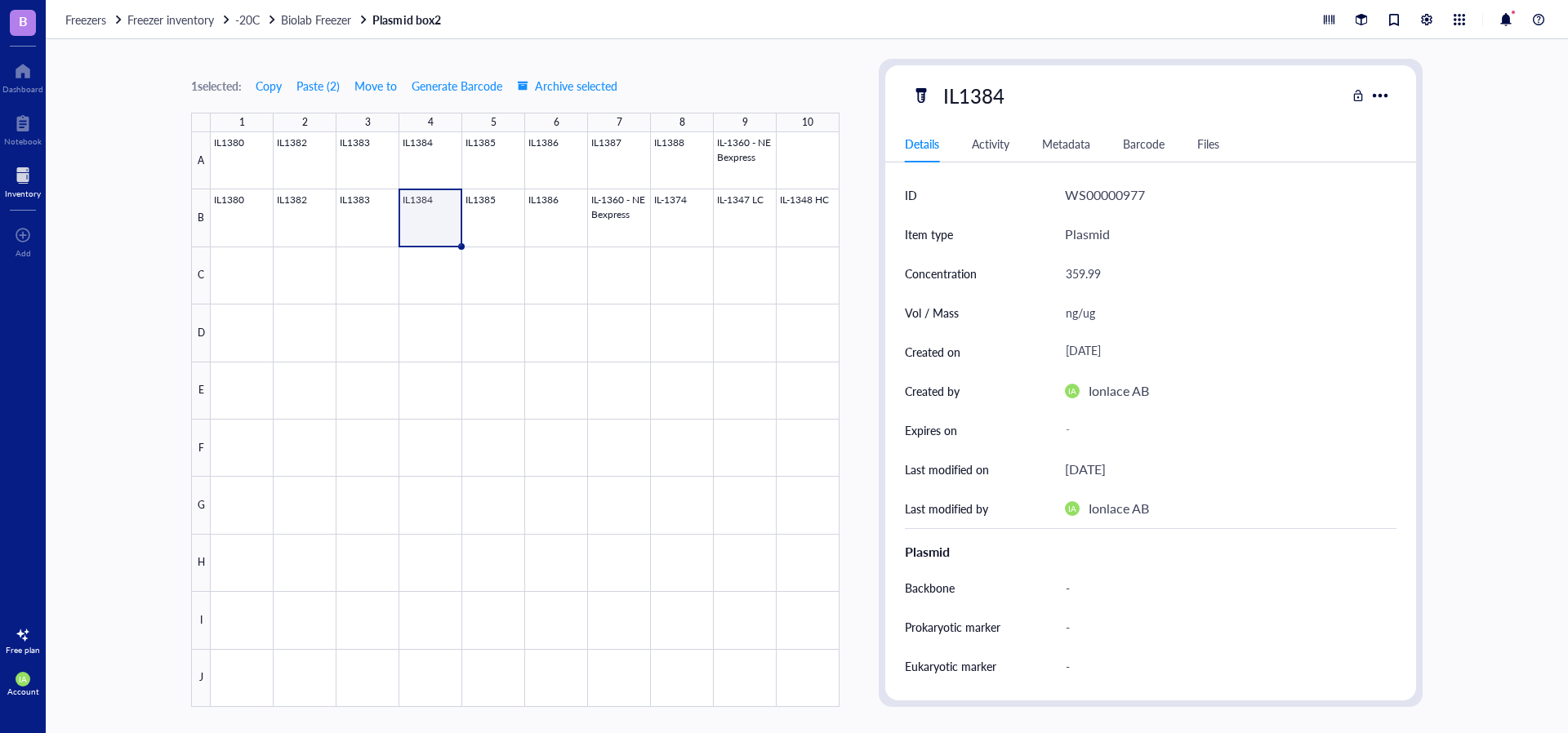
click at [430, 222] on div at bounding box center [524, 419] width 628 height 574
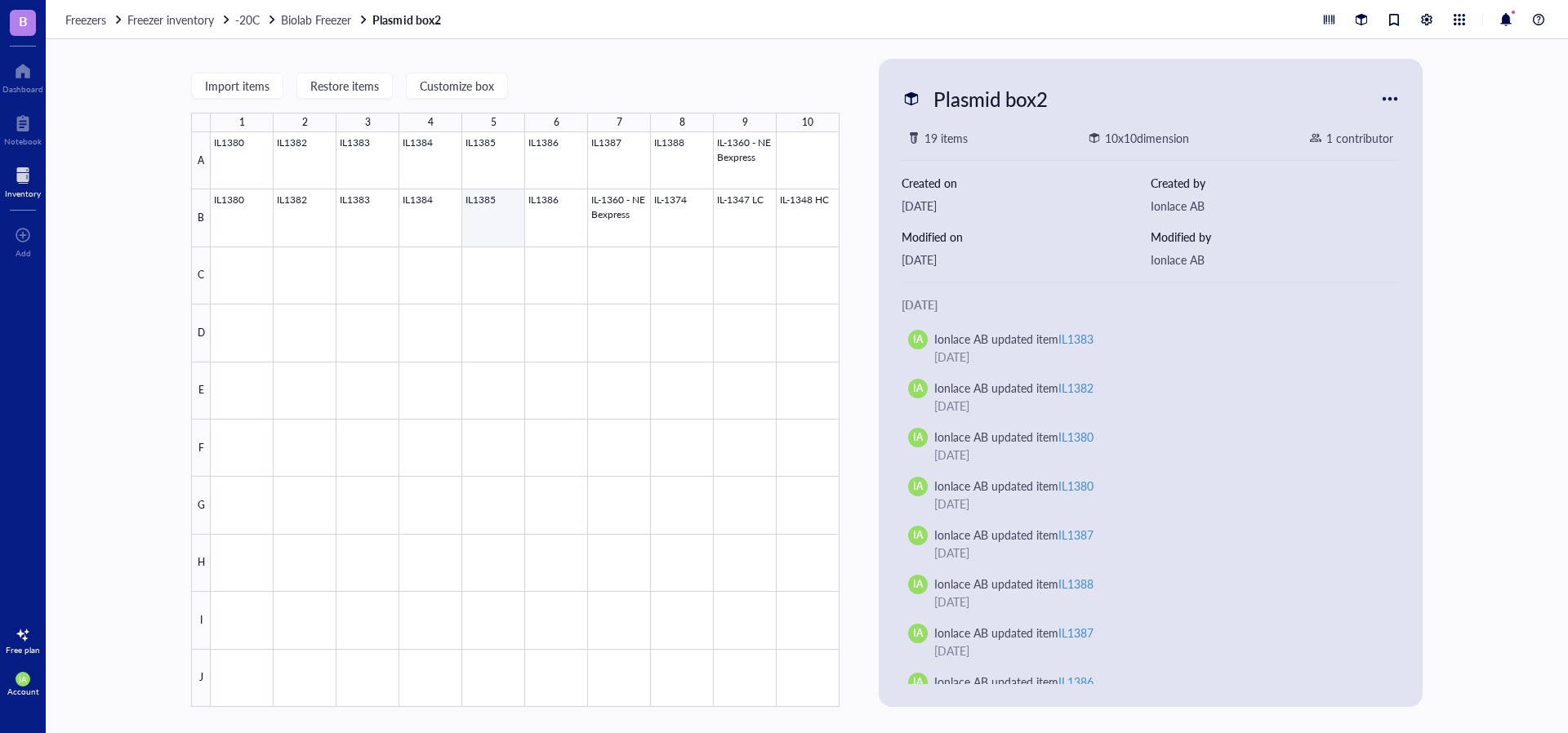
click at [427, 228] on div at bounding box center [524, 419] width 628 height 574
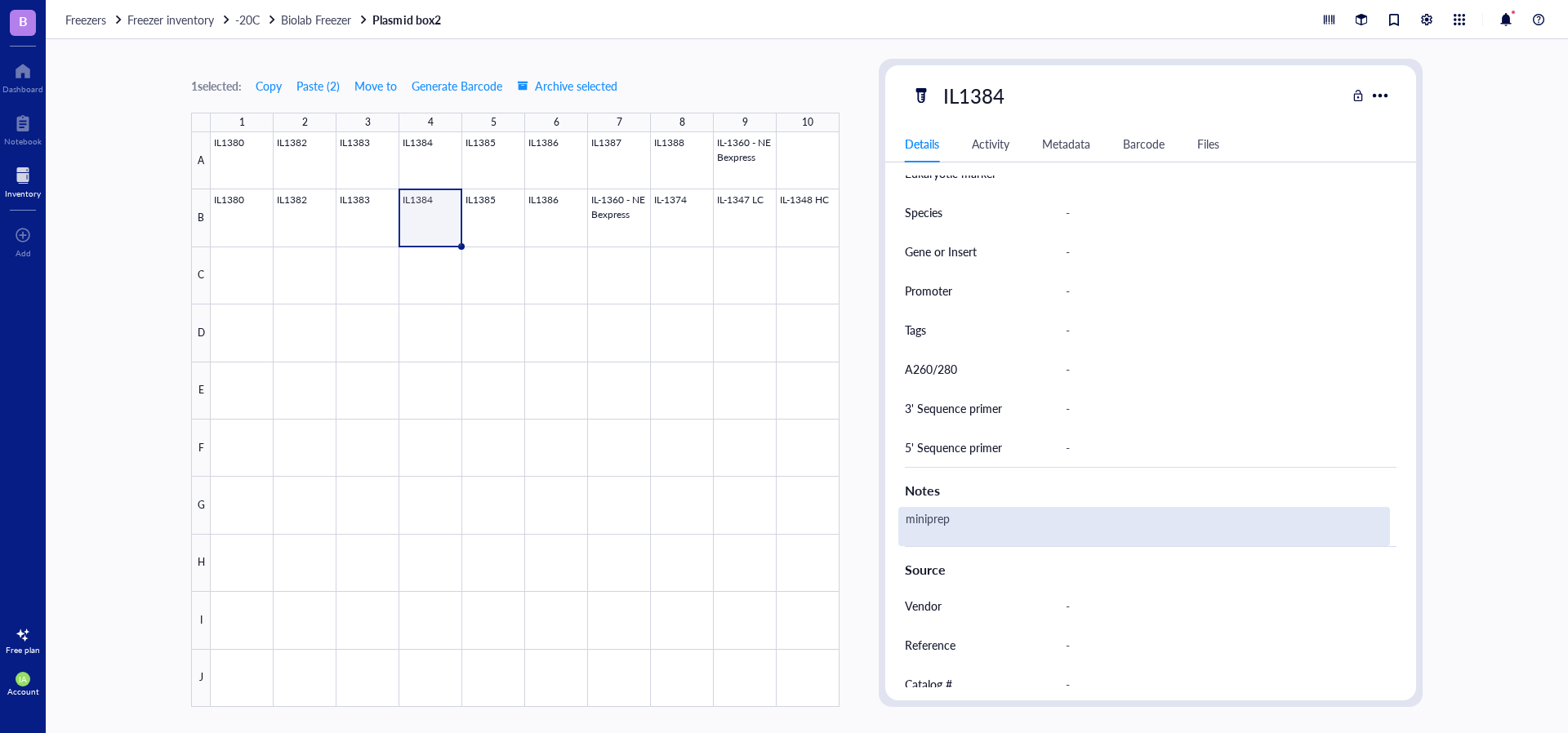
scroll to position [519, 0]
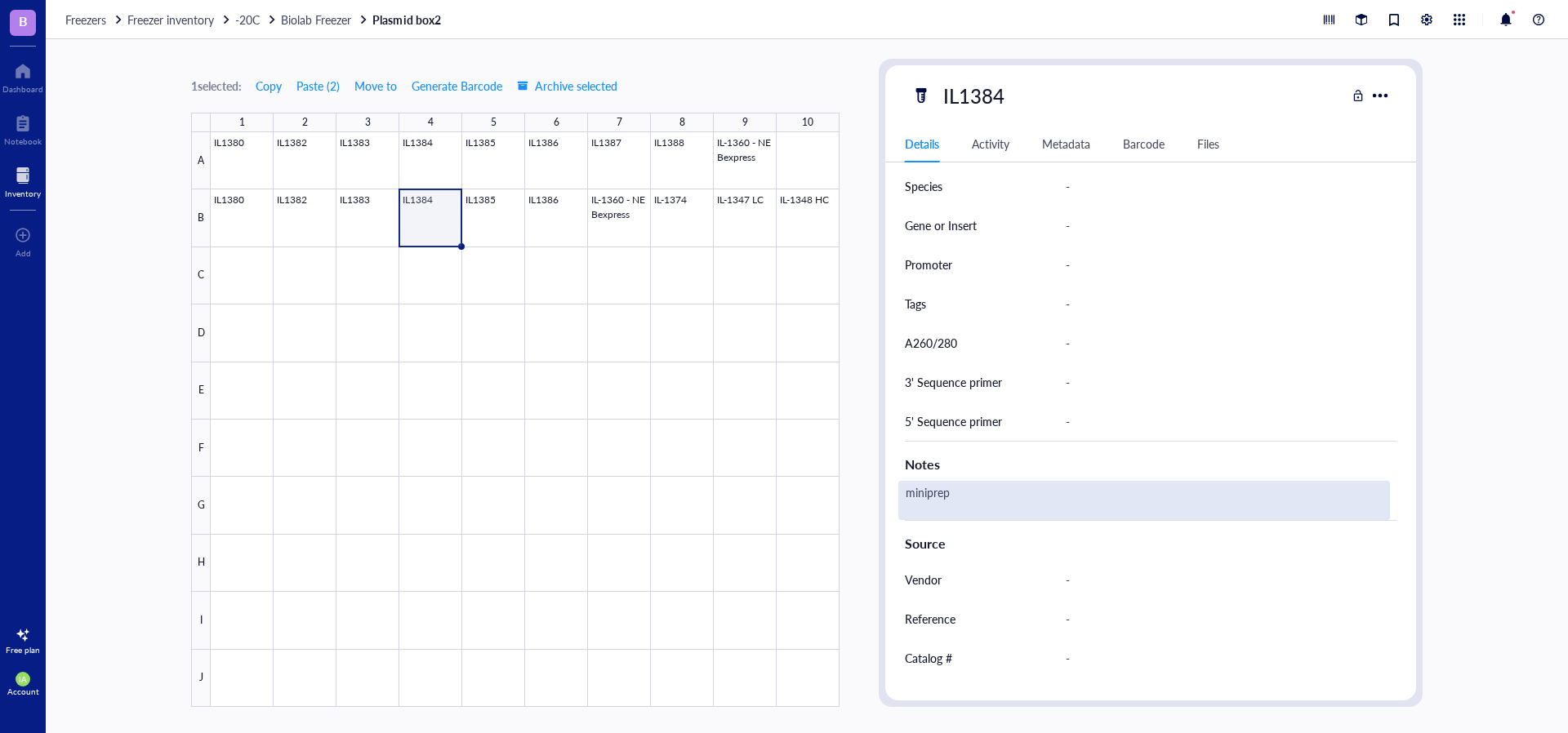
click at [983, 493] on div "miniprep" at bounding box center [1144, 500] width 492 height 39
click at [982, 493] on textarea "miniprep" at bounding box center [971, 500] width 144 height 36
click at [987, 493] on textarea "miniprep" at bounding box center [971, 500] width 144 height 36
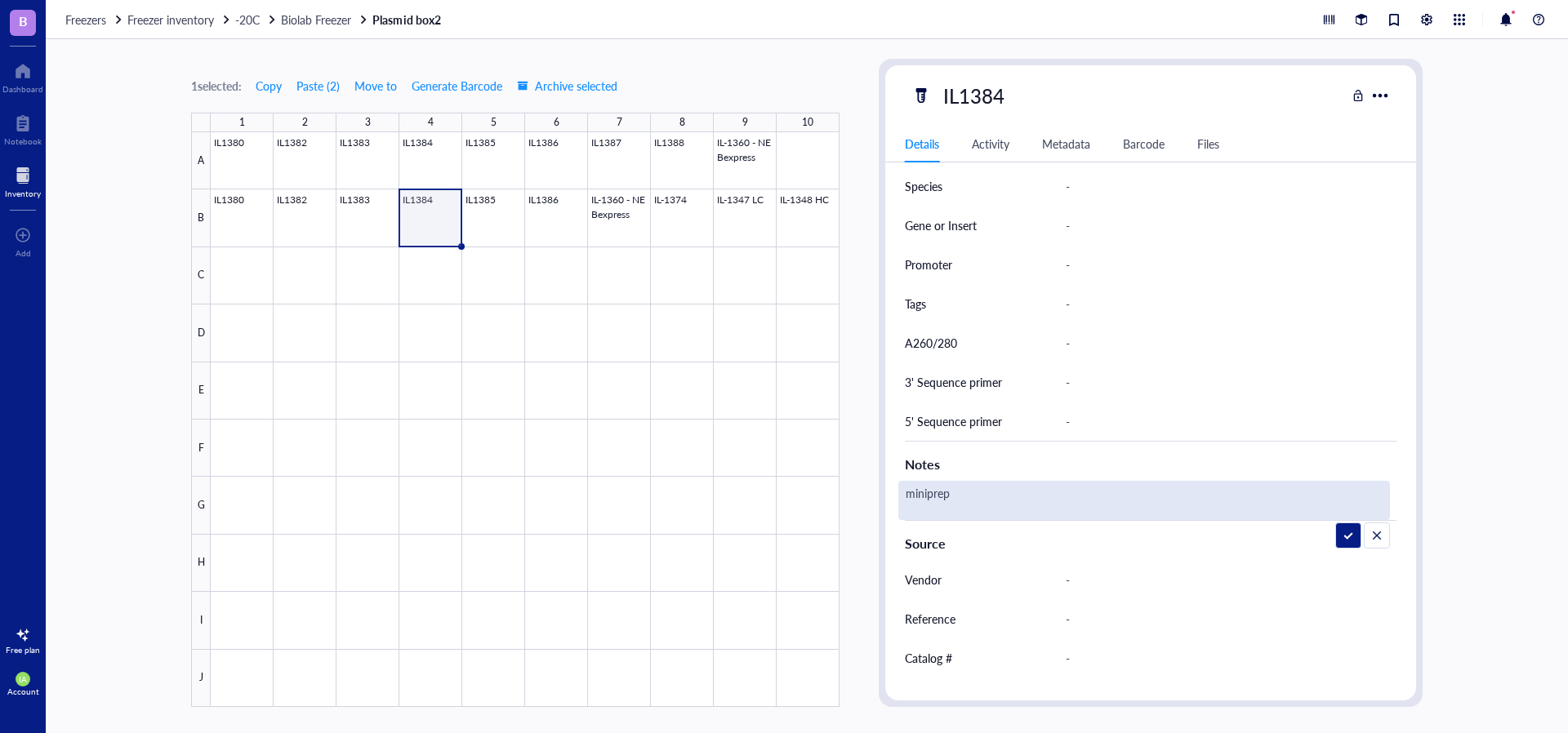
click at [987, 493] on textarea "miniprep" at bounding box center [971, 500] width 144 height 36
type textarea "miniprep,KAT-II - 2xG4S- G7 VHH"
click at [991, 494] on div "miniprep" at bounding box center [1144, 500] width 492 height 39
type textarea "miniprep,KAT-II - 2xG4S- G7 VHH"
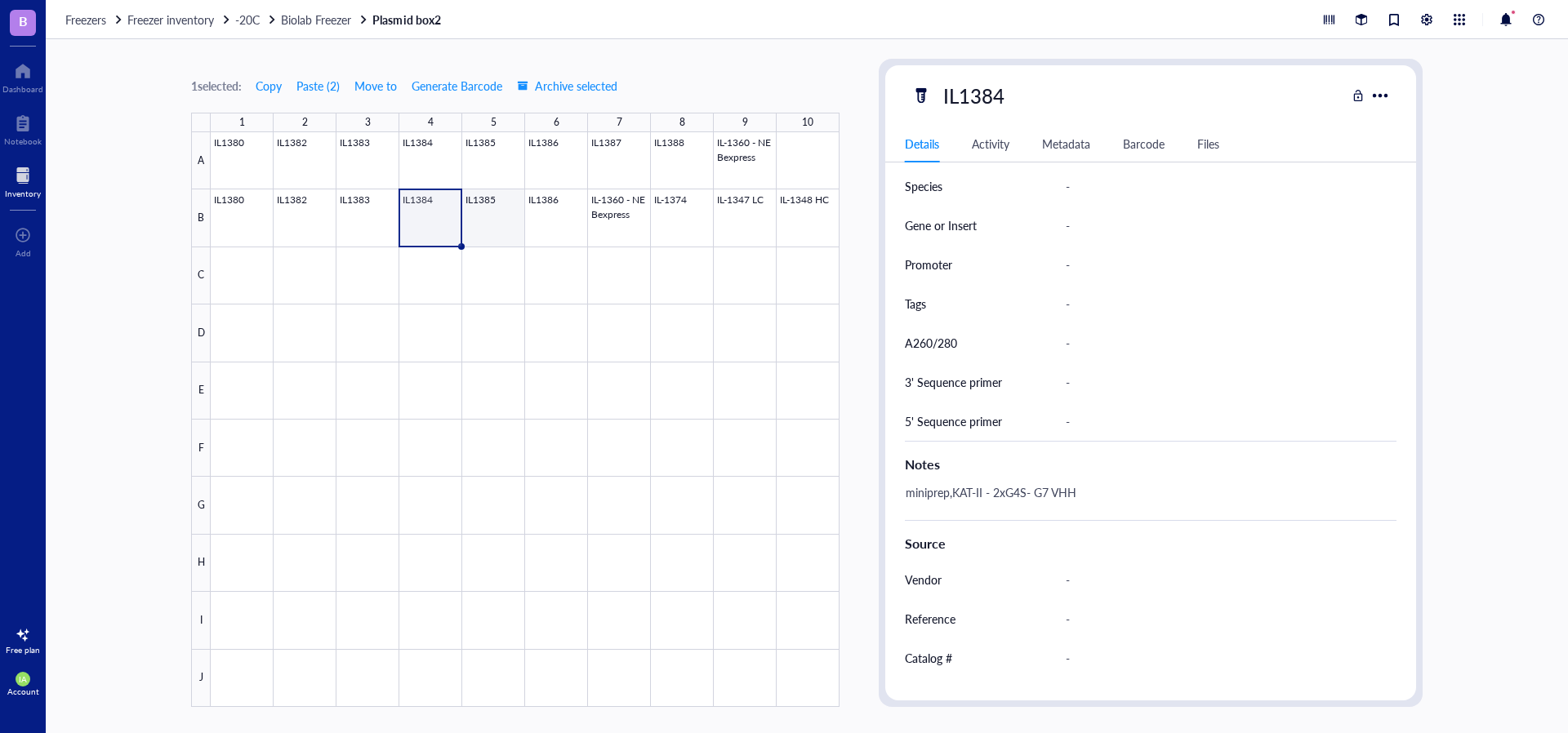
click at [482, 216] on div at bounding box center [524, 419] width 628 height 574
click at [415, 161] on div at bounding box center [524, 419] width 628 height 574
click at [432, 211] on div at bounding box center [524, 419] width 628 height 574
click at [430, 150] on div at bounding box center [524, 419] width 628 height 574
click at [430, 206] on div at bounding box center [524, 419] width 628 height 574
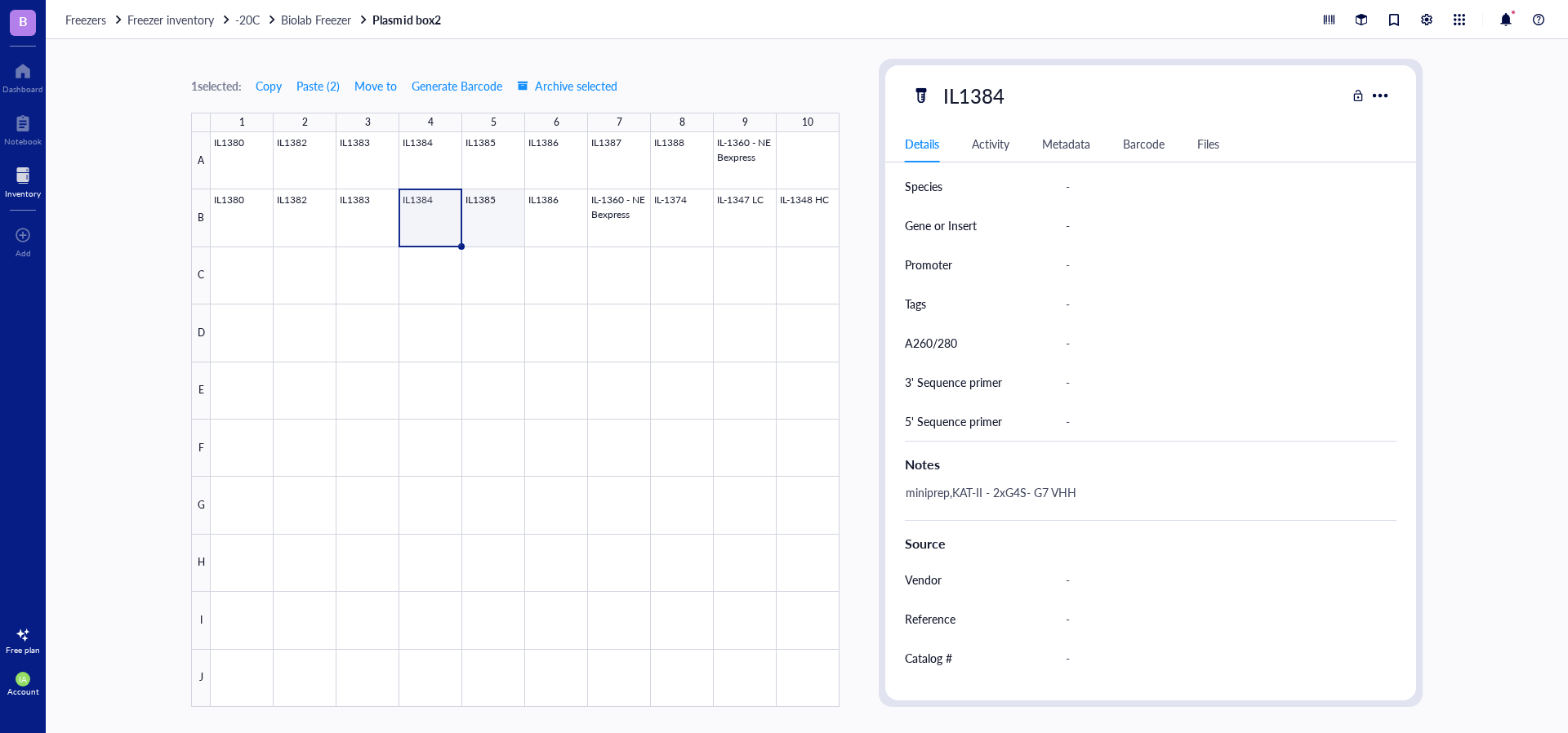
click at [501, 208] on div at bounding box center [524, 419] width 628 height 574
click at [495, 166] on div at bounding box center [524, 419] width 628 height 574
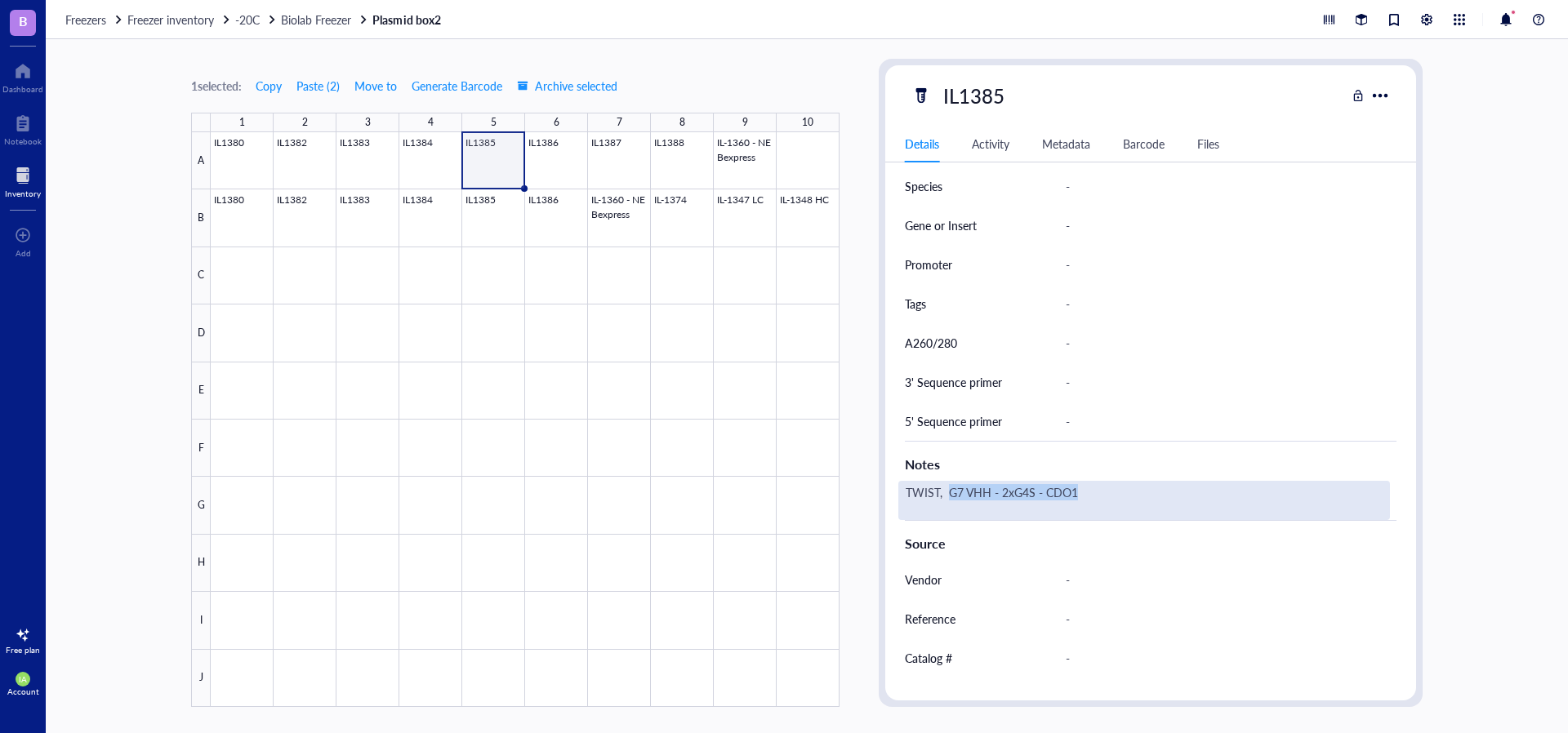
drag, startPoint x: 1079, startPoint y: 495, endPoint x: 948, endPoint y: 497, distance: 131.0
click at [948, 497] on div "TWIST, G7 VHH - 2xG4S - CDO1" at bounding box center [1144, 500] width 492 height 39
click at [480, 216] on div at bounding box center [524, 419] width 628 height 574
click at [978, 488] on div "miniprep" at bounding box center [1144, 500] width 492 height 39
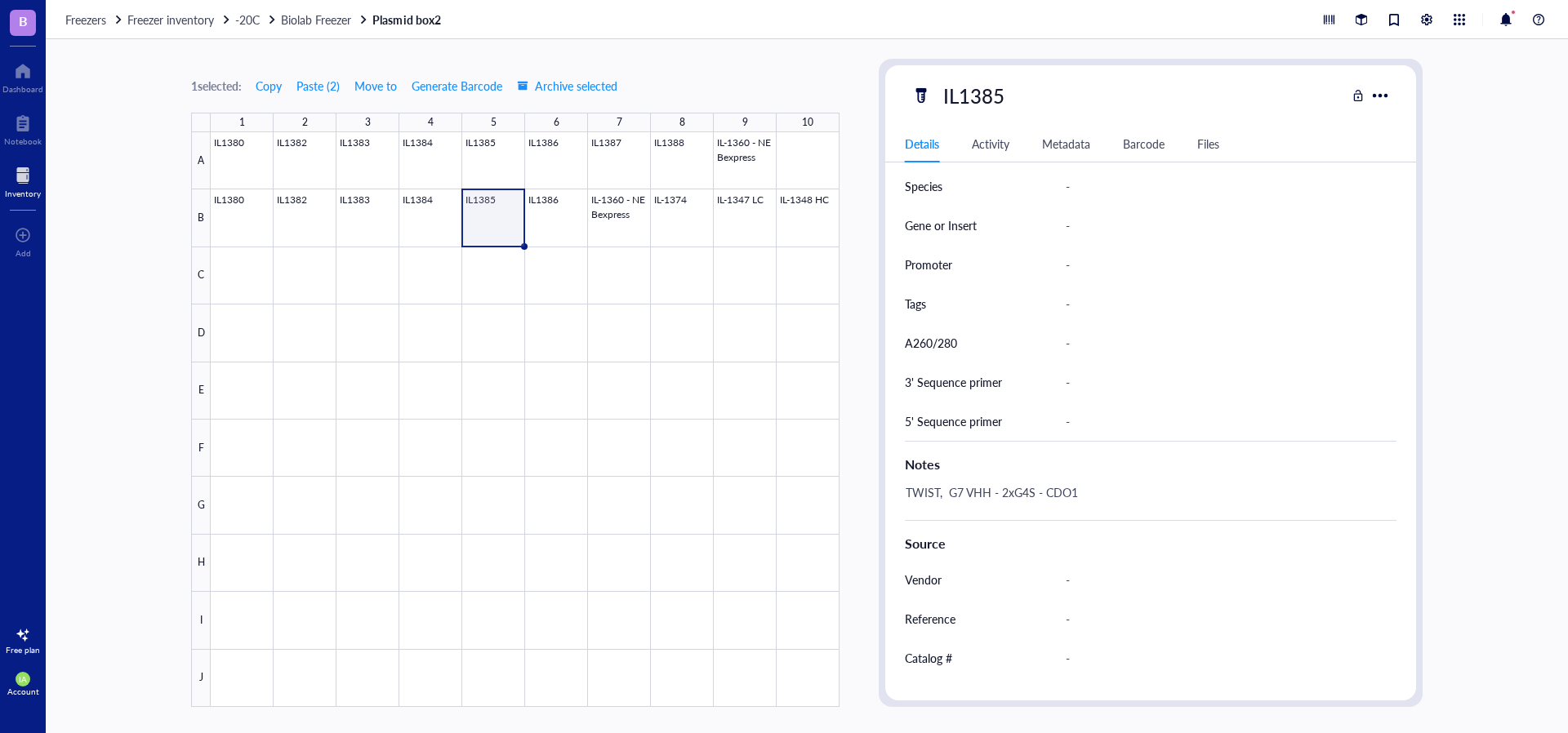
click at [477, 214] on div at bounding box center [524, 419] width 628 height 574
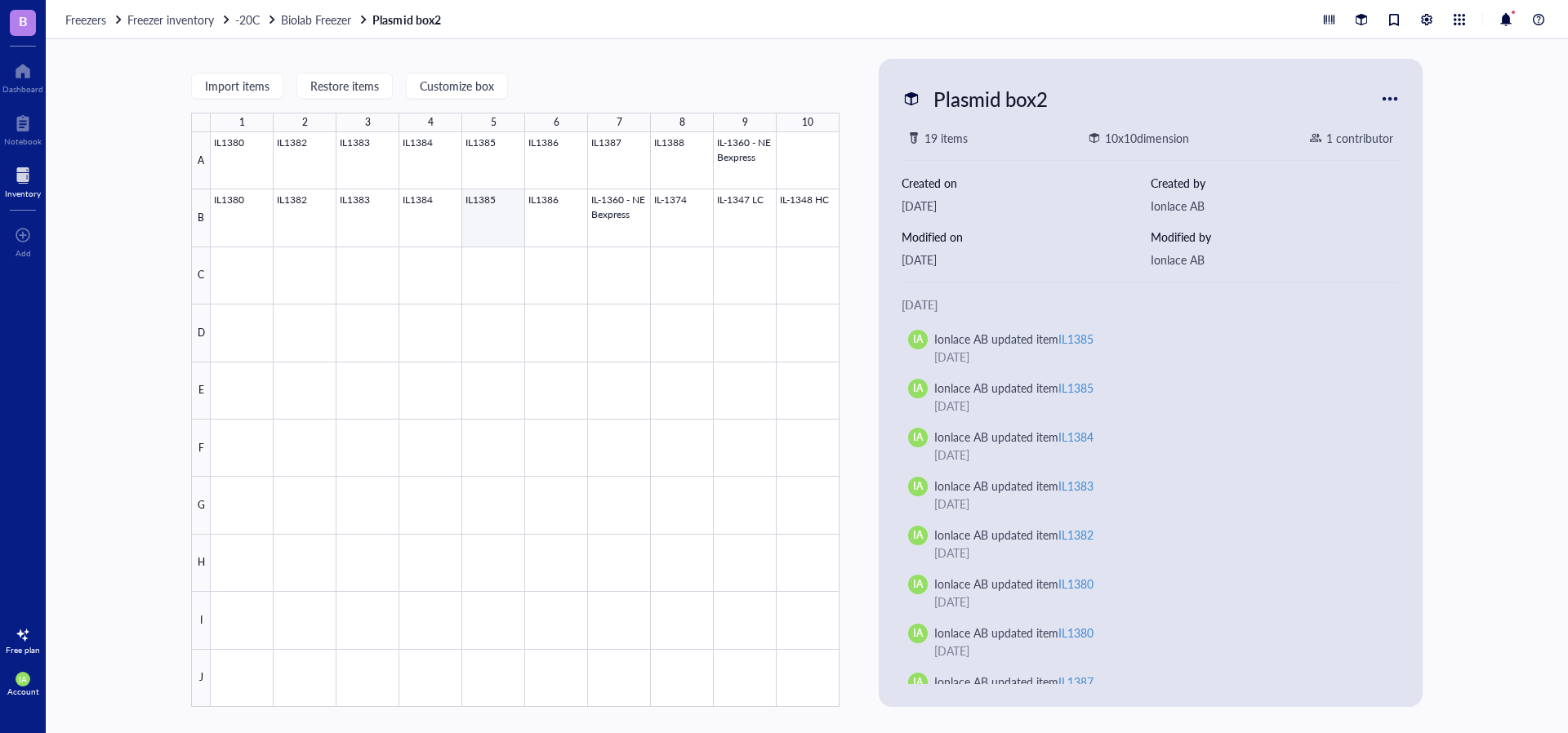
click at [486, 215] on div at bounding box center [524, 419] width 628 height 574
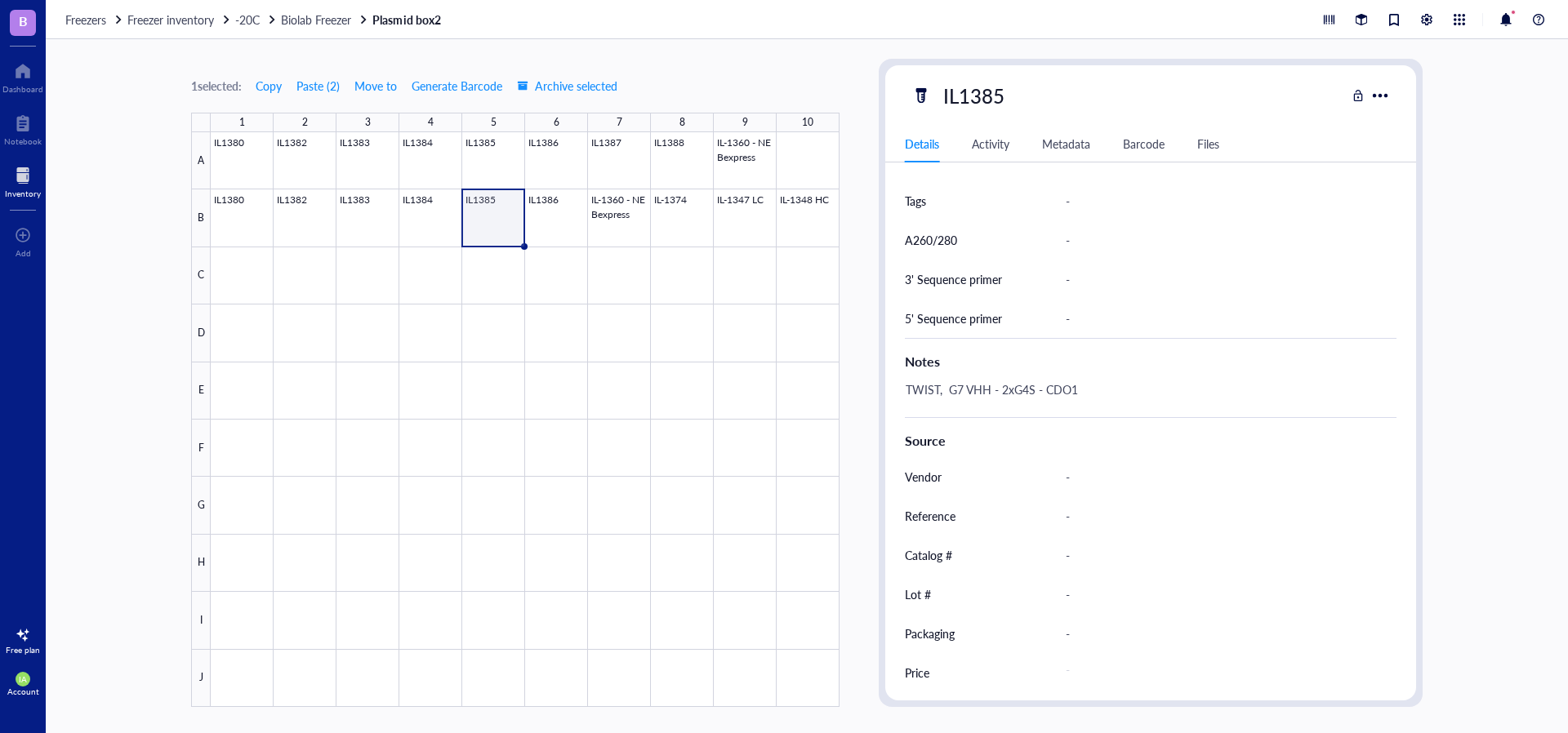
scroll to position [627, 0]
click at [510, 160] on div at bounding box center [524, 419] width 628 height 574
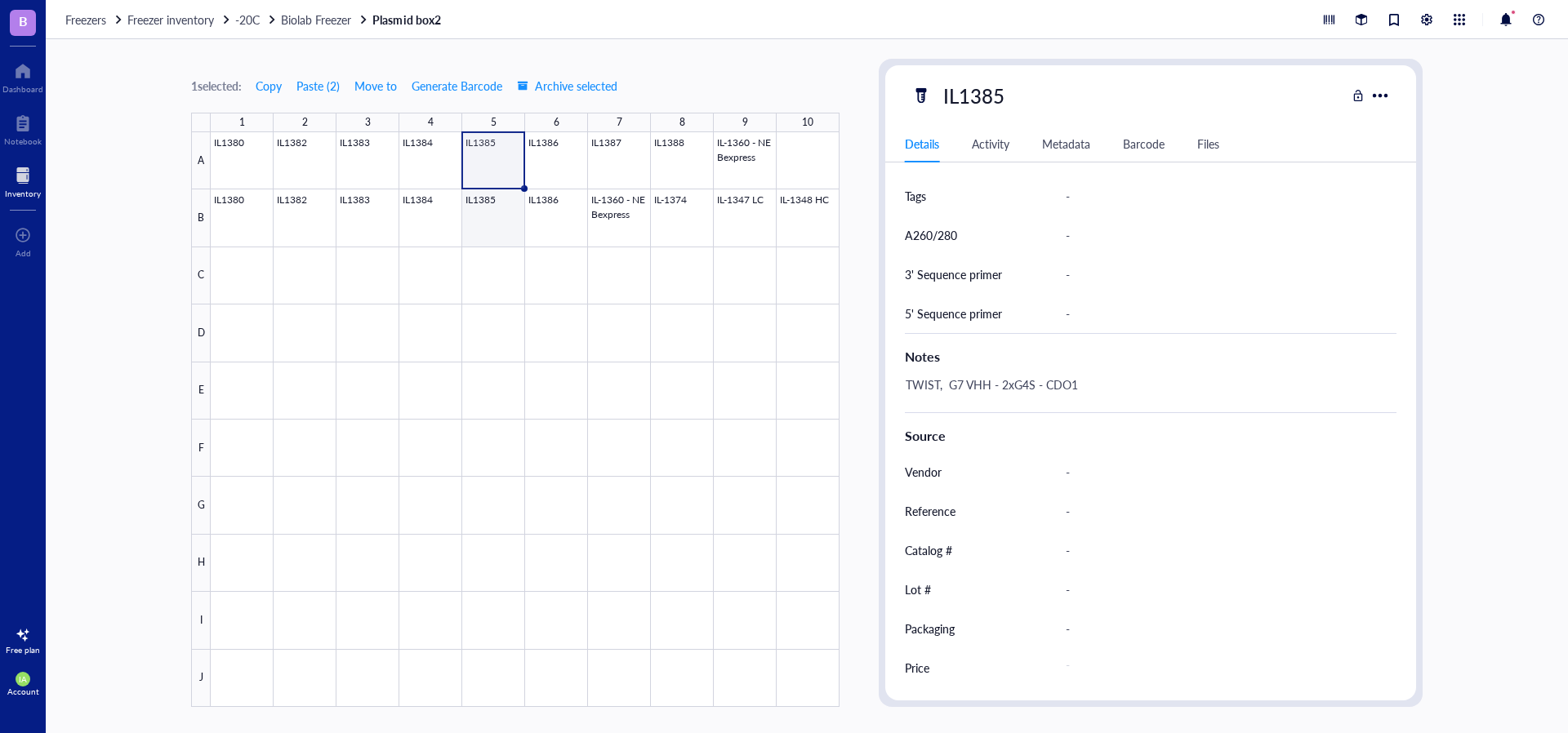
click at [503, 201] on div at bounding box center [524, 419] width 628 height 574
click at [501, 164] on div at bounding box center [524, 419] width 628 height 574
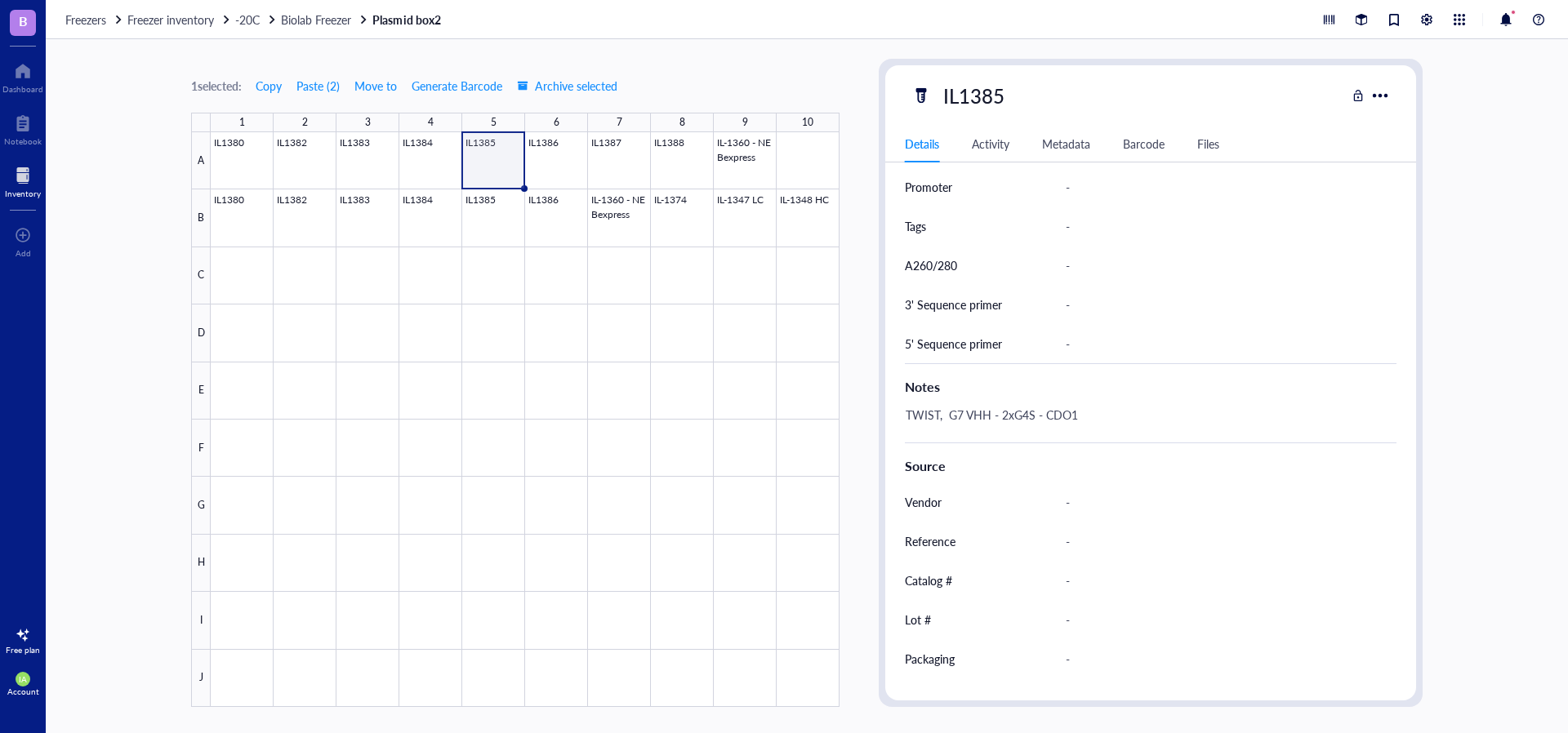
scroll to position [627, 0]
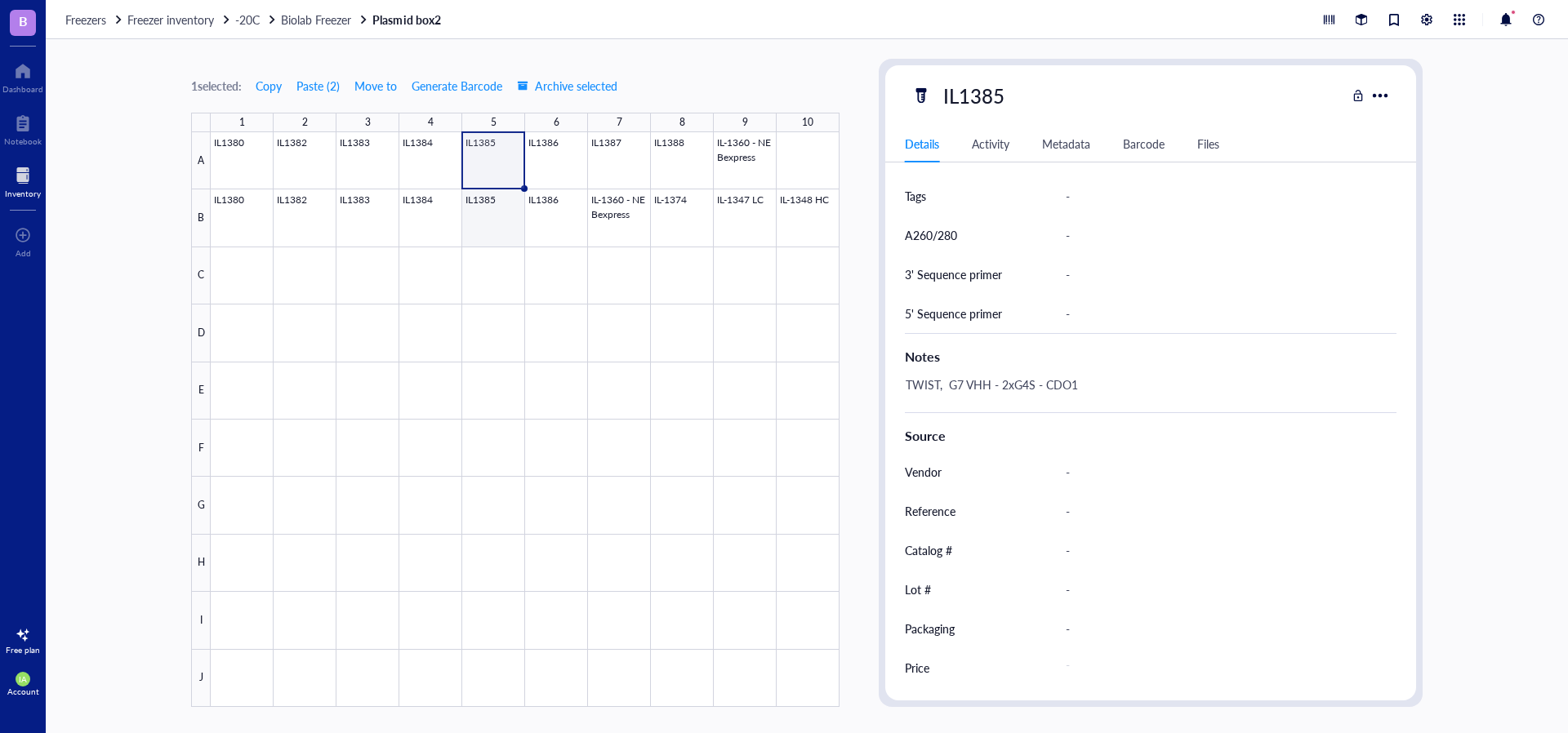
click at [496, 217] on div at bounding box center [524, 419] width 628 height 574
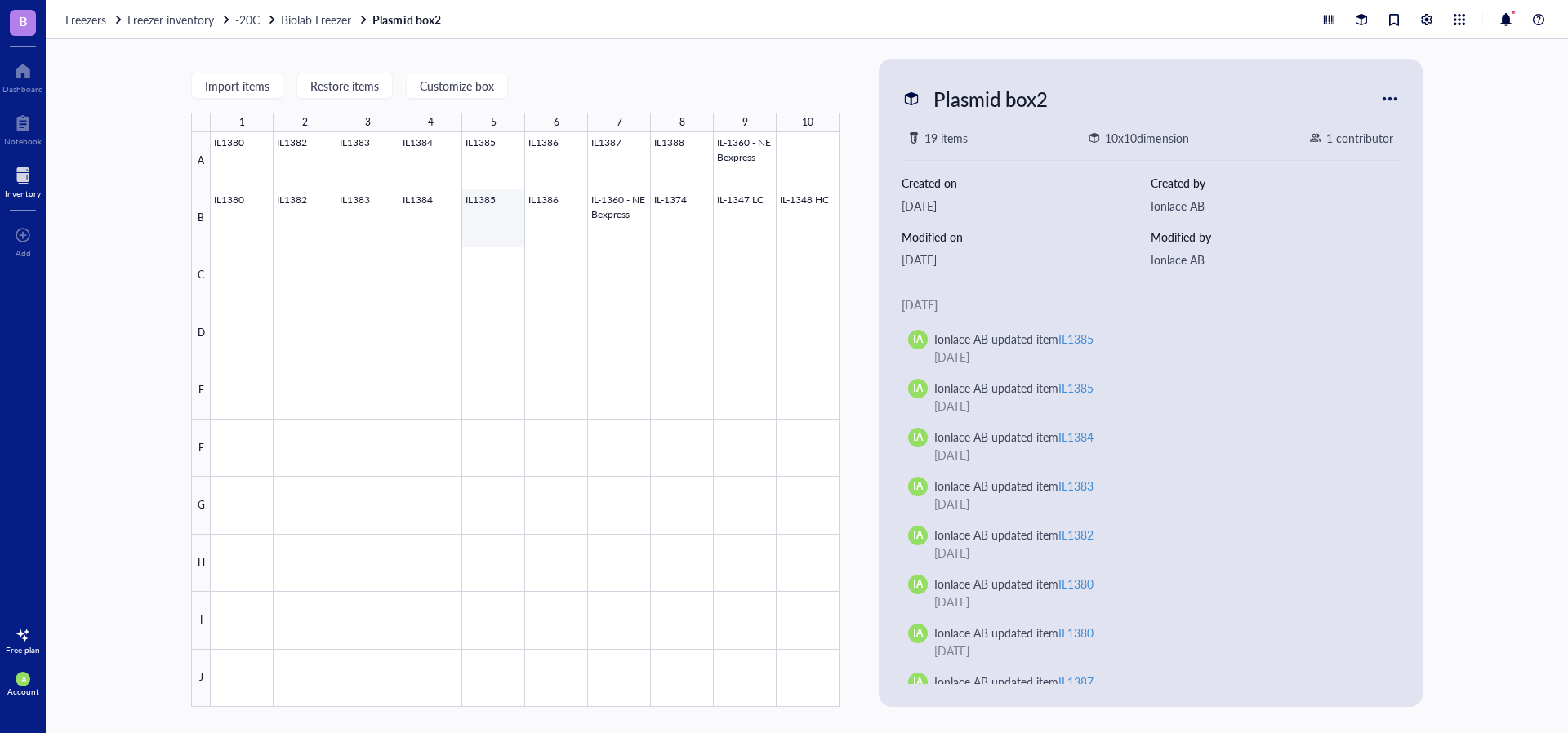
click at [474, 219] on div at bounding box center [524, 419] width 628 height 574
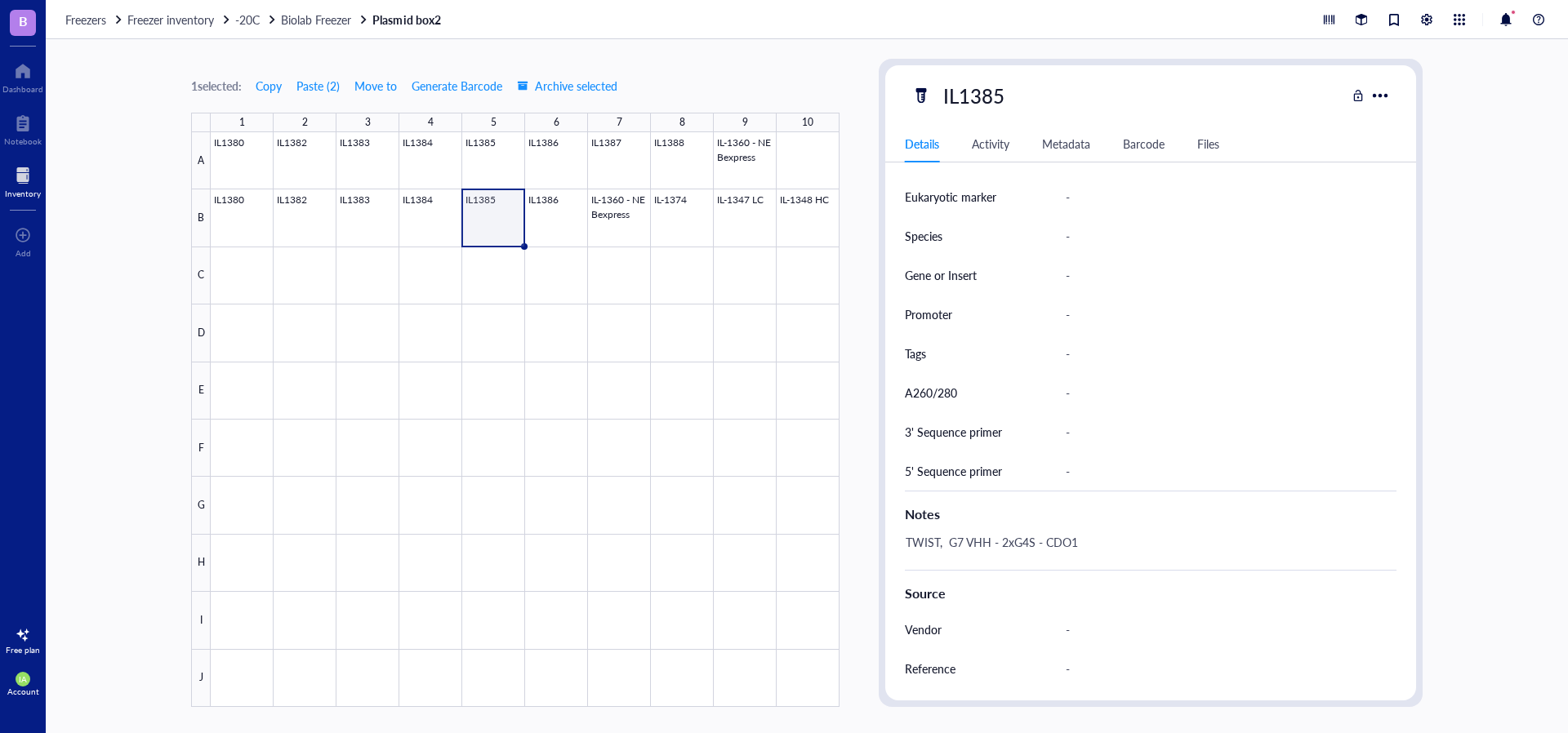
scroll to position [472, 0]
click at [561, 222] on div at bounding box center [524, 419] width 628 height 574
click at [502, 228] on div at bounding box center [524, 419] width 628 height 574
click at [425, 219] on div at bounding box center [524, 419] width 628 height 574
click at [462, 219] on div at bounding box center [524, 419] width 628 height 574
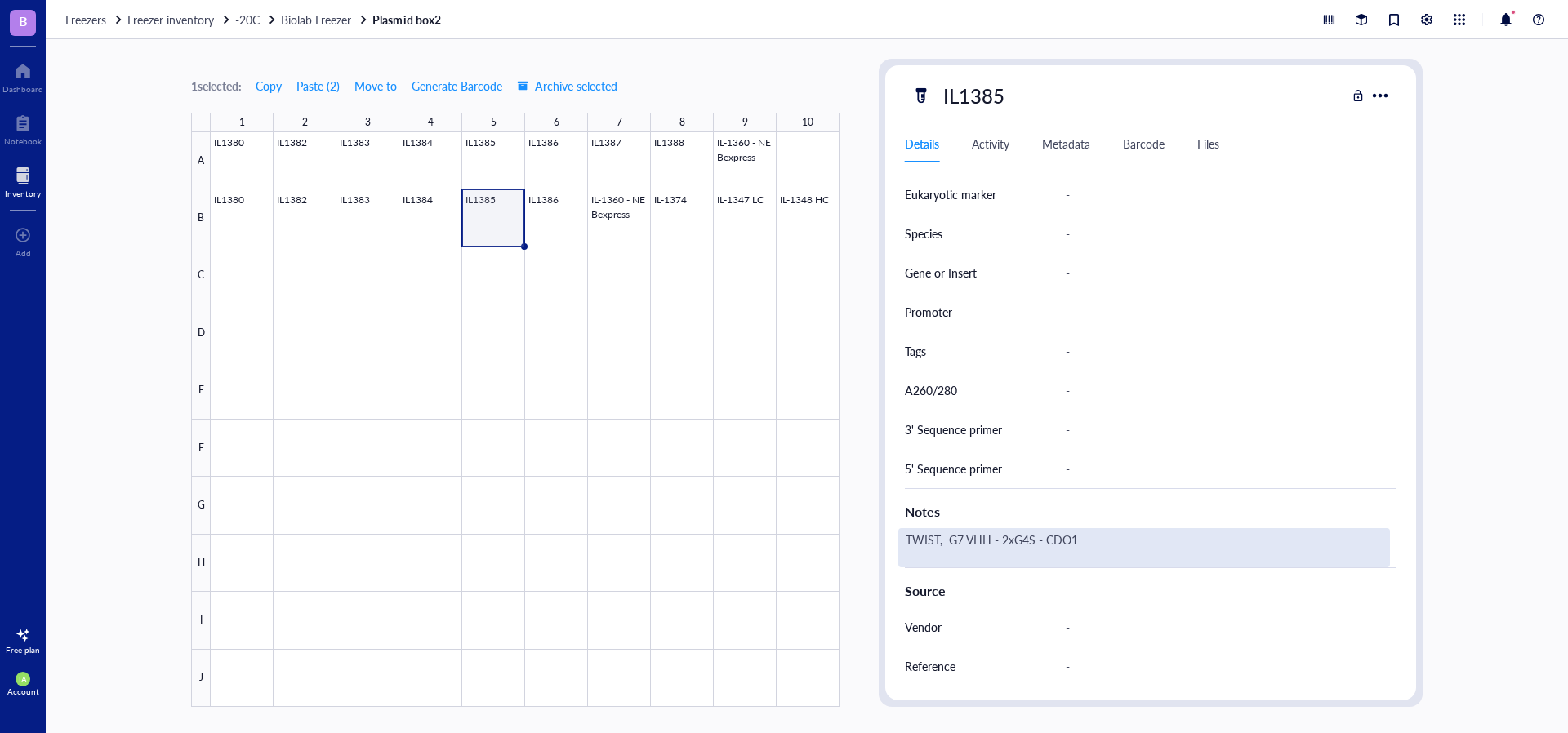
click at [941, 544] on div "TWIST, G7 VHH - 2xG4S - CDO1" at bounding box center [1144, 548] width 492 height 39
click at [940, 542] on textarea "TWIST, G7 VHH - 2xG4S - CDO1" at bounding box center [1039, 548] width 281 height 36
type textarea "miniprep, G7 VHH - 2xG4S - CDO1"
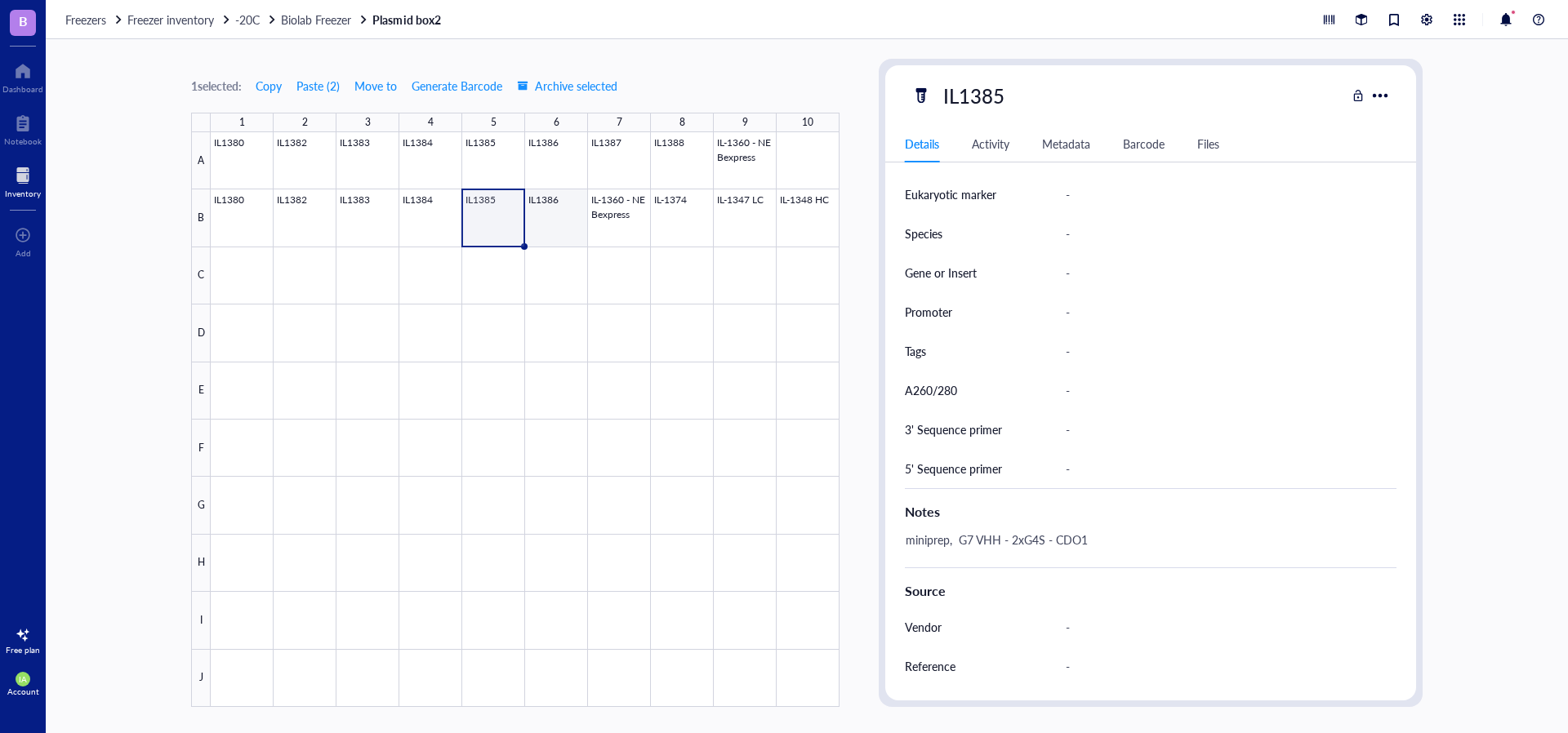
click at [553, 210] on div at bounding box center [524, 419] width 628 height 574
click at [552, 145] on div at bounding box center [524, 419] width 628 height 574
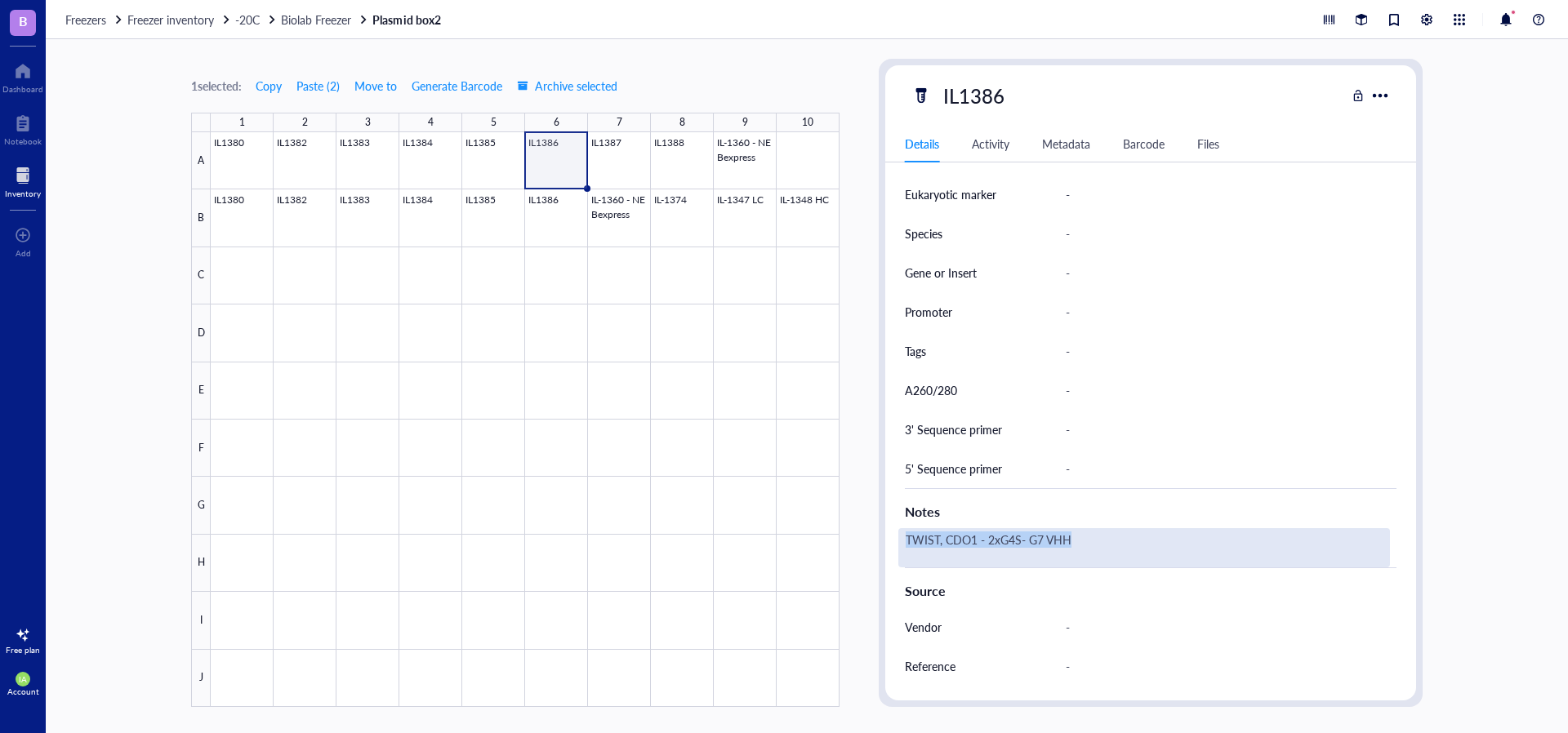
drag, startPoint x: 1079, startPoint y: 541, endPoint x: 907, endPoint y: 540, distance: 172.0
click at [907, 540] on div "TWIST, CDO1 - 2xG4S- G7 VHH" at bounding box center [1144, 548] width 492 height 39
click at [559, 214] on div at bounding box center [524, 419] width 628 height 574
click at [991, 550] on div "miniprep" at bounding box center [1144, 548] width 492 height 39
click at [994, 545] on textarea "TWIST, CDO1 - 2xG4S- G7 VHH" at bounding box center [1033, 548] width 268 height 36
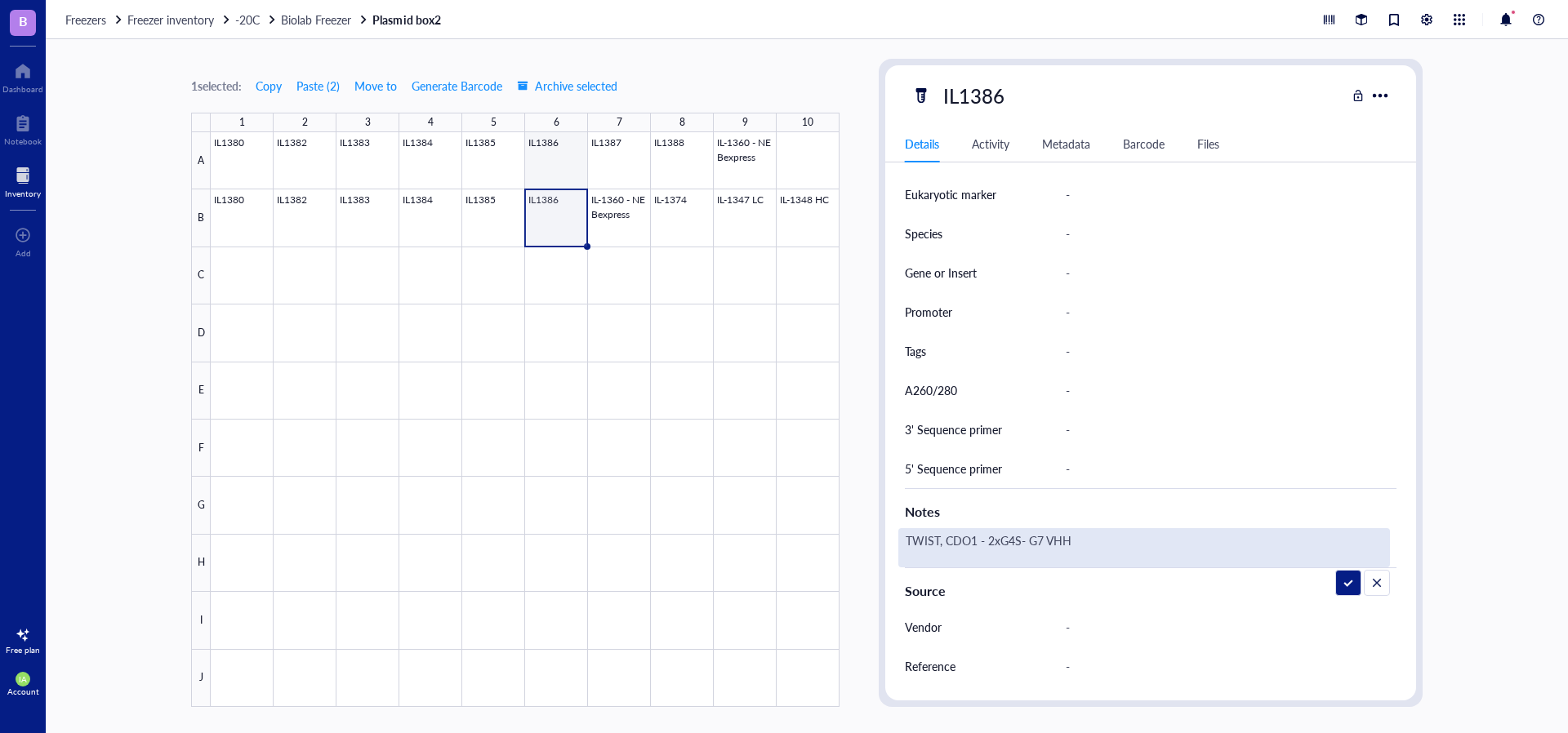
click at [567, 145] on div at bounding box center [524, 419] width 628 height 574
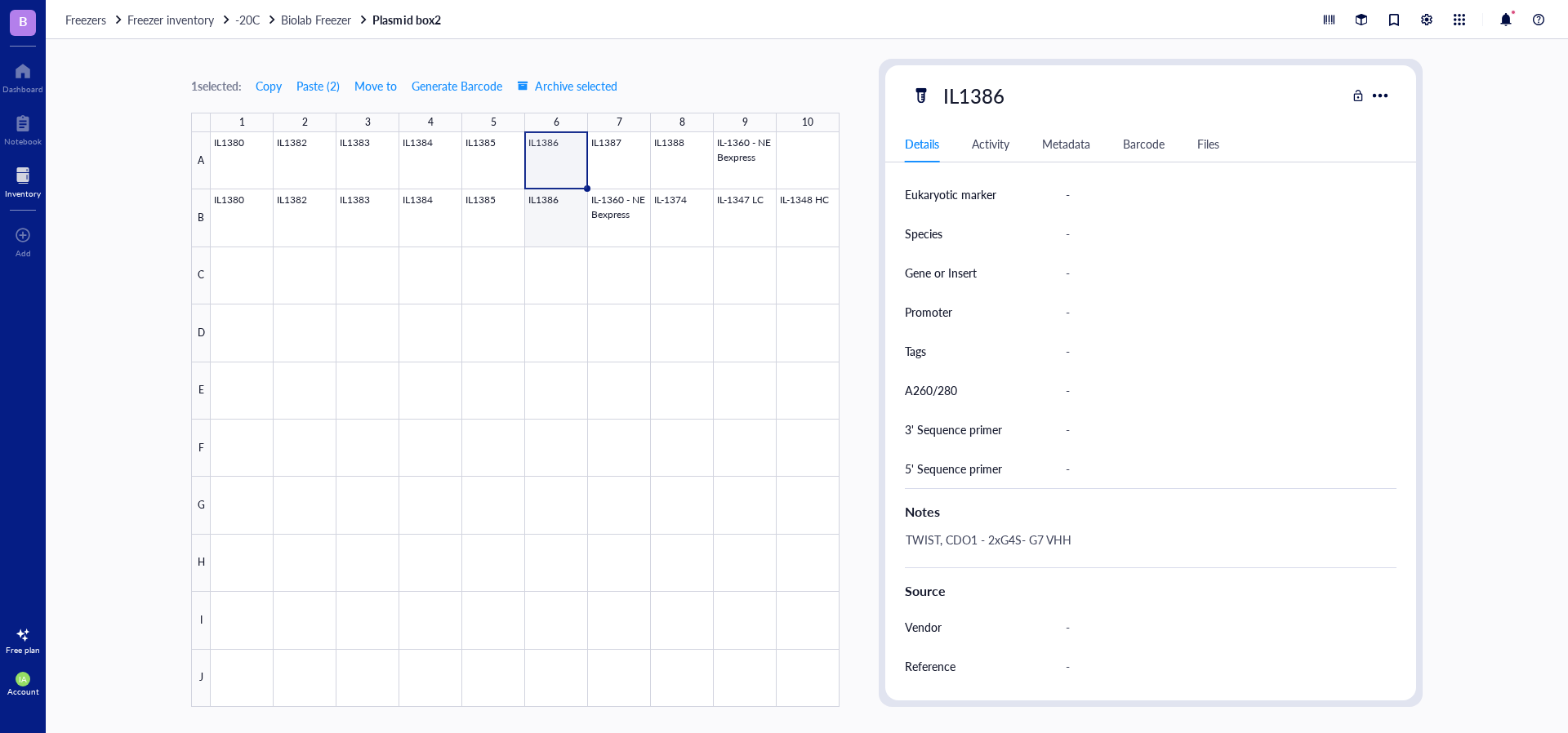
click at [559, 228] on div at bounding box center [524, 419] width 628 height 574
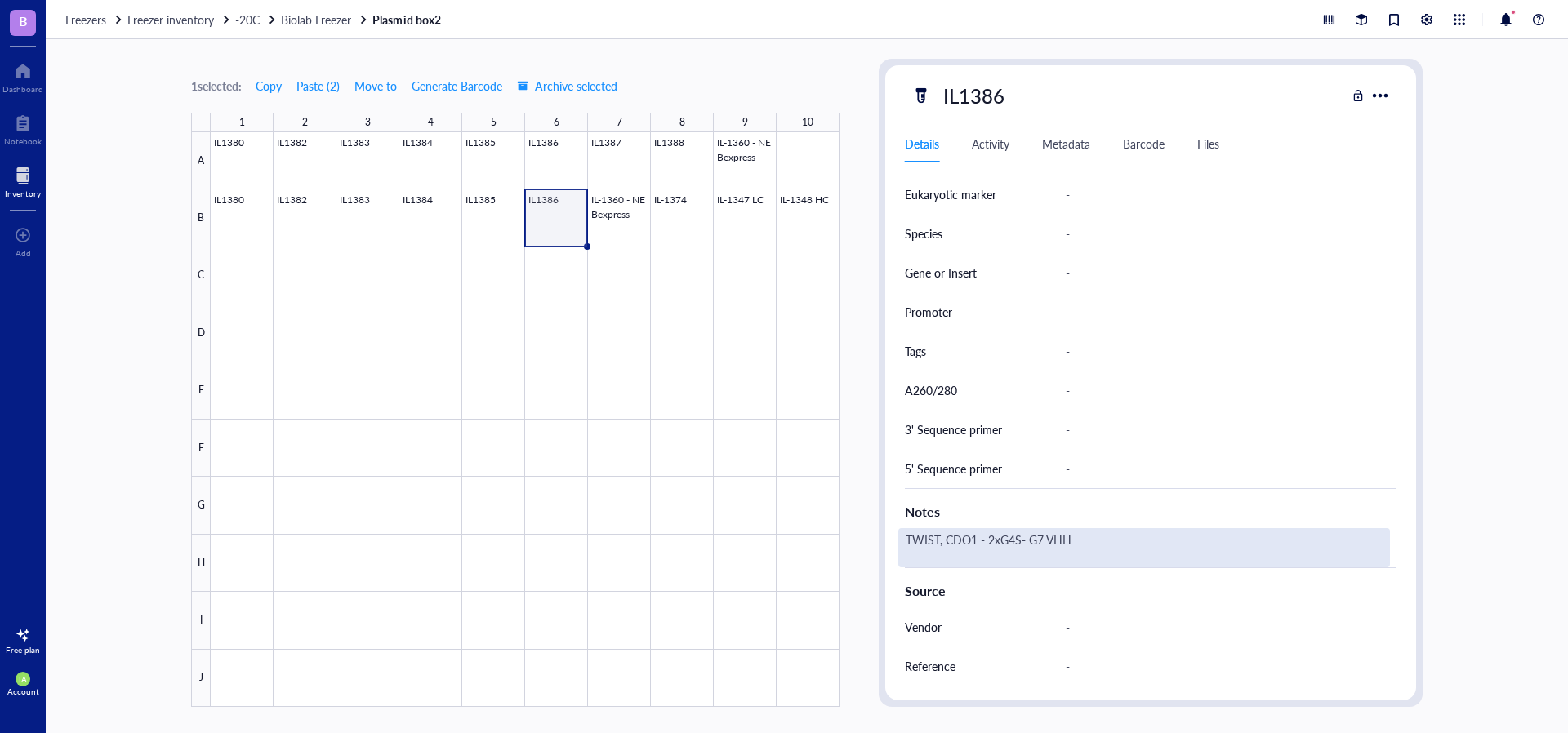
click at [937, 541] on div "TWIST, CDO1 - 2xG4S- G7 VHH" at bounding box center [1144, 548] width 492 height 39
click at [940, 544] on textarea "TWIST, CDO1 - 2xG4S- G7 VHH" at bounding box center [1033, 548] width 268 height 36
type textarea "Miniprep, CDO1 - 2xG4S- G7 VHH"
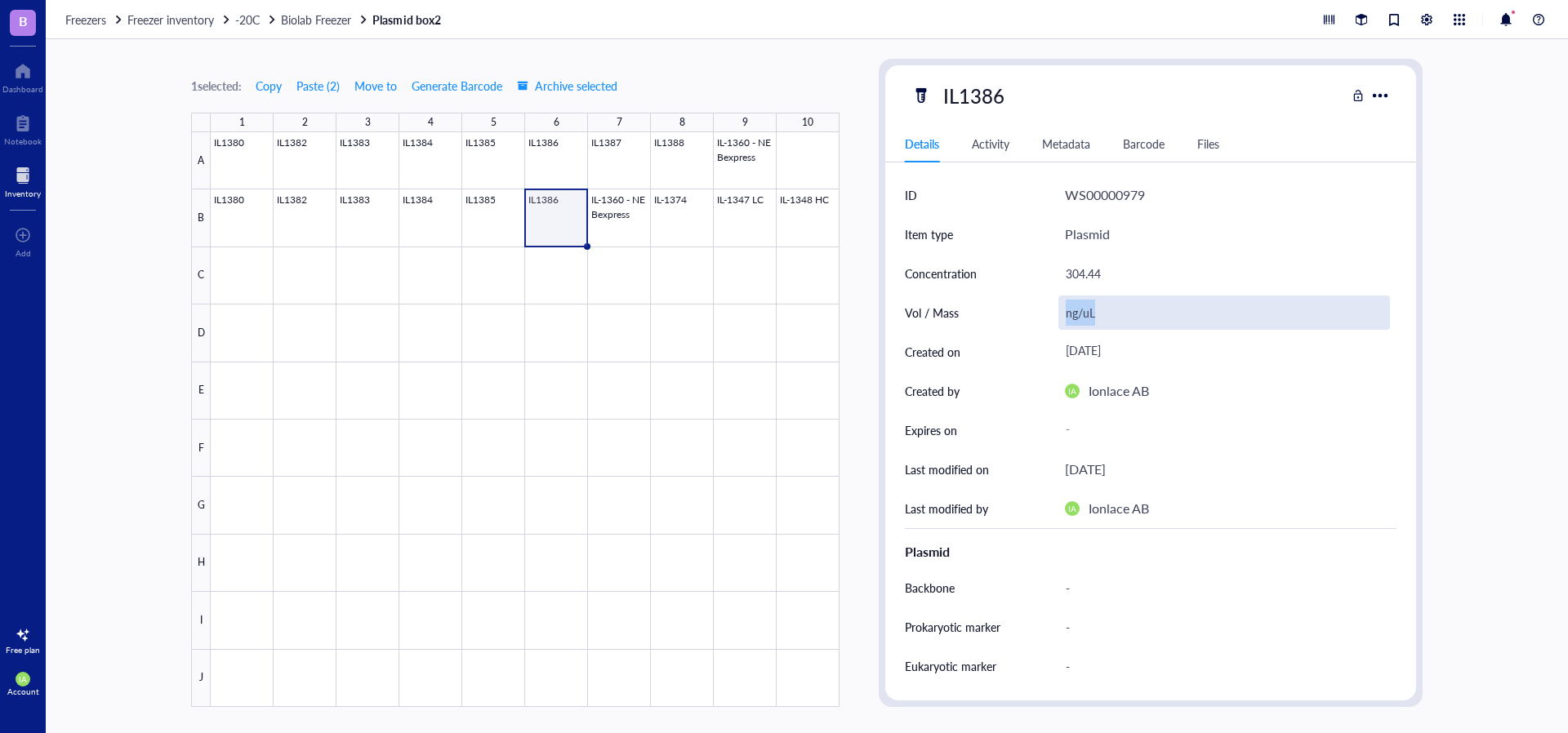
drag, startPoint x: 1103, startPoint y: 318, endPoint x: 1064, endPoint y: 323, distance: 39.3
click at [1064, 323] on div "ng/uL" at bounding box center [1224, 313] width 332 height 34
click at [1131, 270] on div "304.44" at bounding box center [1224, 274] width 332 height 34
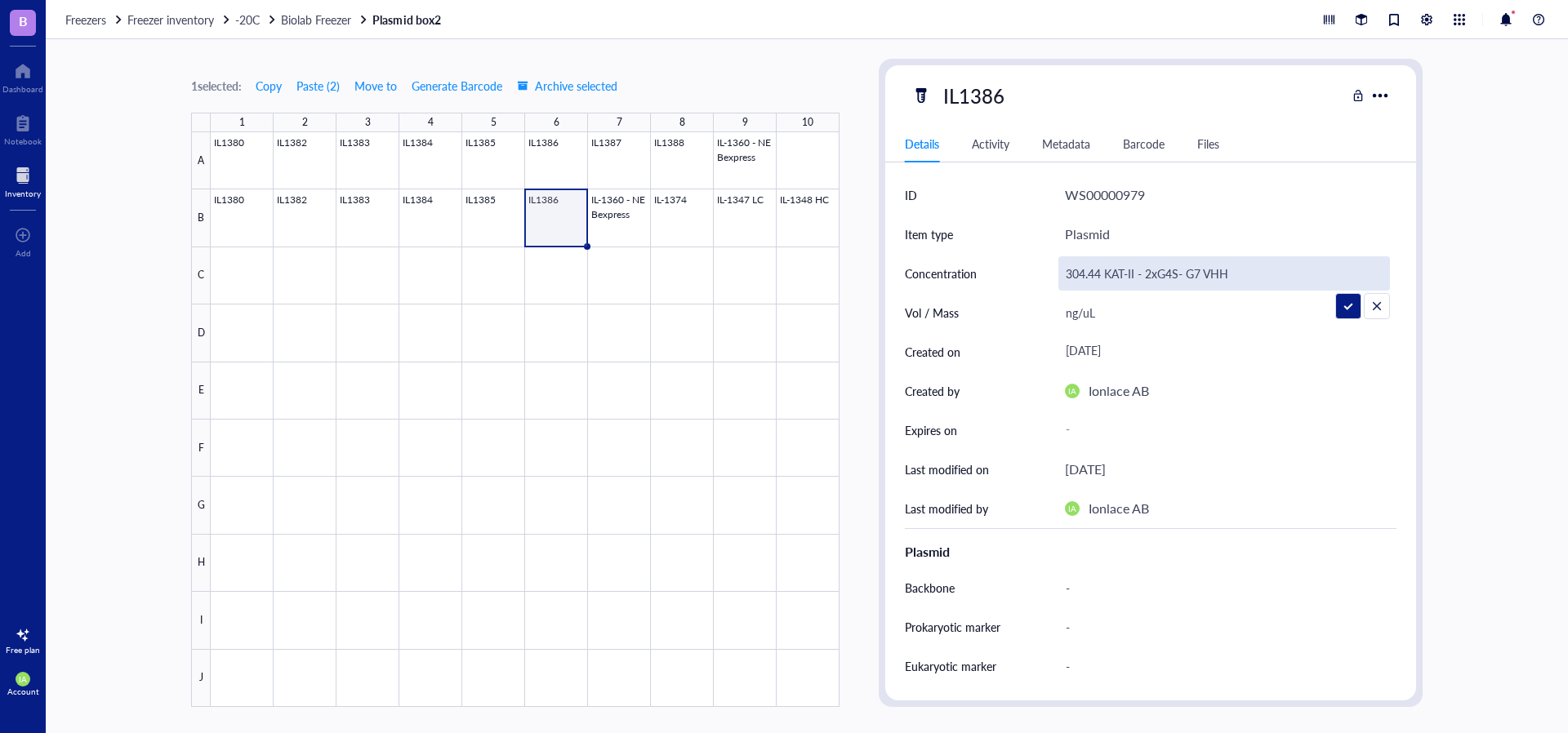
drag, startPoint x: 1270, startPoint y: 263, endPoint x: 1108, endPoint y: 275, distance: 162.4
click at [1108, 275] on input "304.44 KAT-II - 2xG4S- G7 VHH" at bounding box center [1224, 274] width 330 height 32
type input "304.44 ng/ul"
drag, startPoint x: 1340, startPoint y: 302, endPoint x: 1324, endPoint y: 304, distance: 16.1
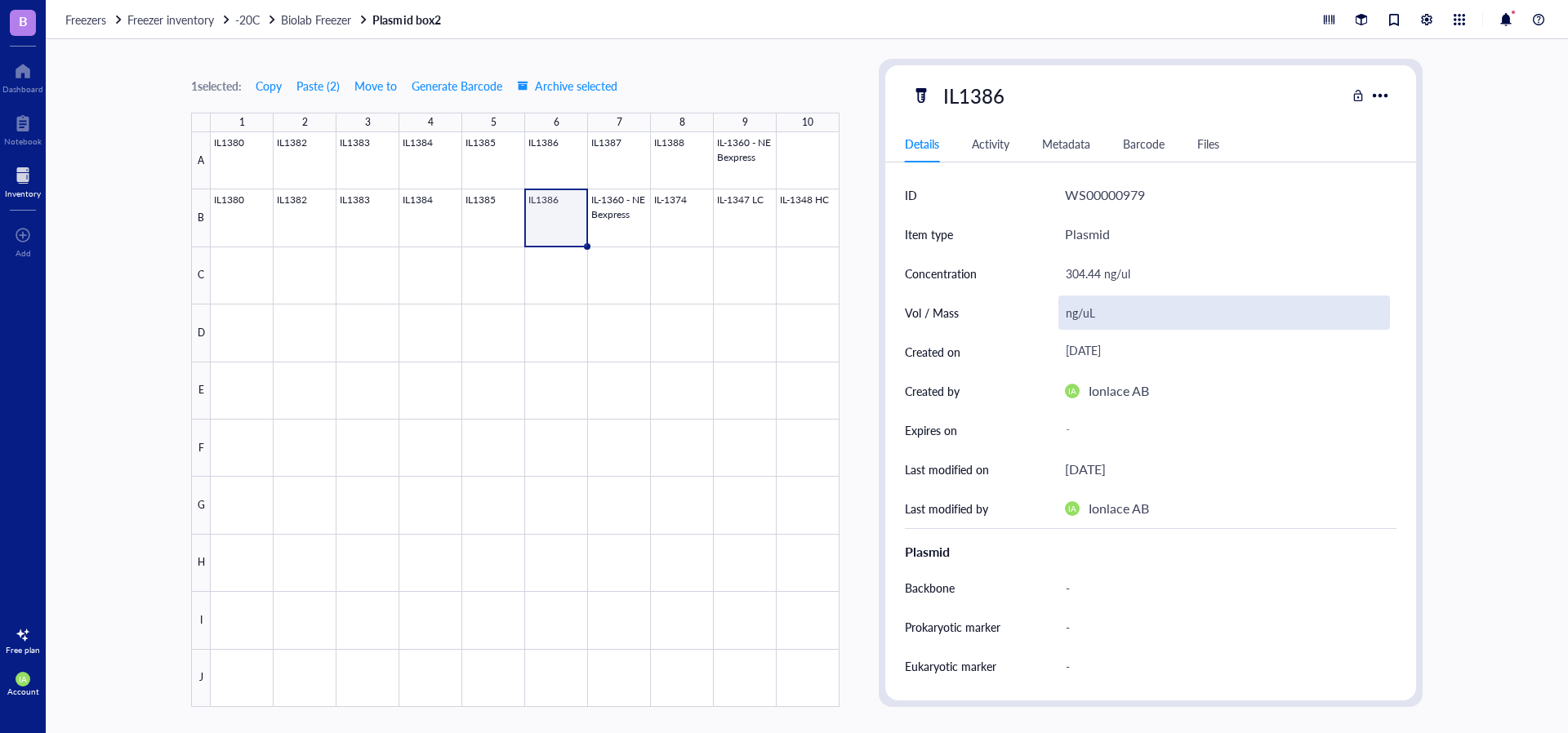
click at [1110, 310] on div "ng/uL" at bounding box center [1224, 313] width 332 height 34
type input "n"
click at [493, 213] on div at bounding box center [524, 419] width 628 height 574
click at [1110, 307] on div "ng/uL" at bounding box center [1224, 313] width 332 height 34
drag, startPoint x: 1112, startPoint y: 316, endPoint x: 1061, endPoint y: 319, distance: 51.1
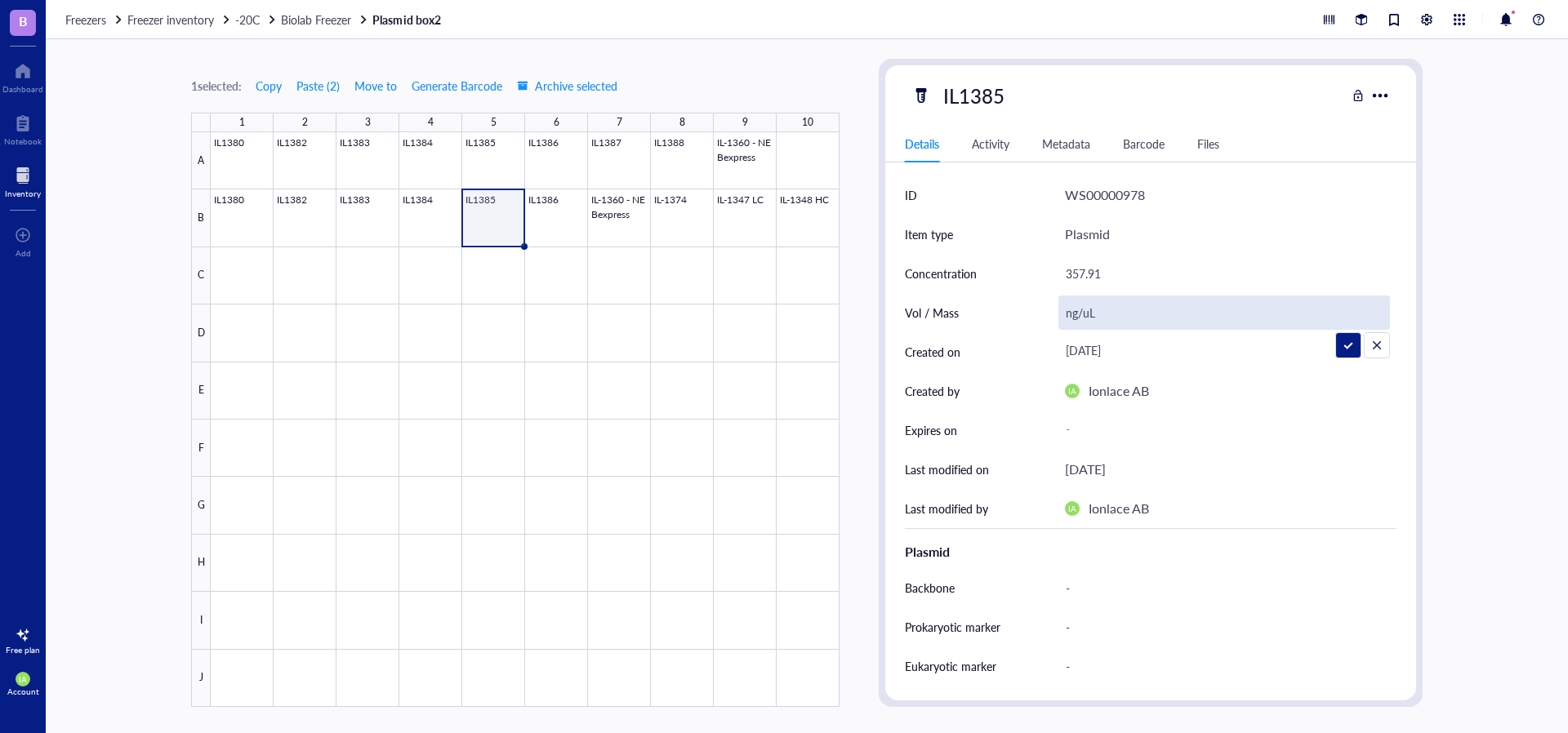
click at [1061, 319] on input "ng/uL" at bounding box center [1224, 313] width 330 height 32
click at [1125, 313] on input "ng/uL" at bounding box center [1224, 313] width 330 height 32
click at [1127, 266] on div "357.91" at bounding box center [1224, 274] width 332 height 34
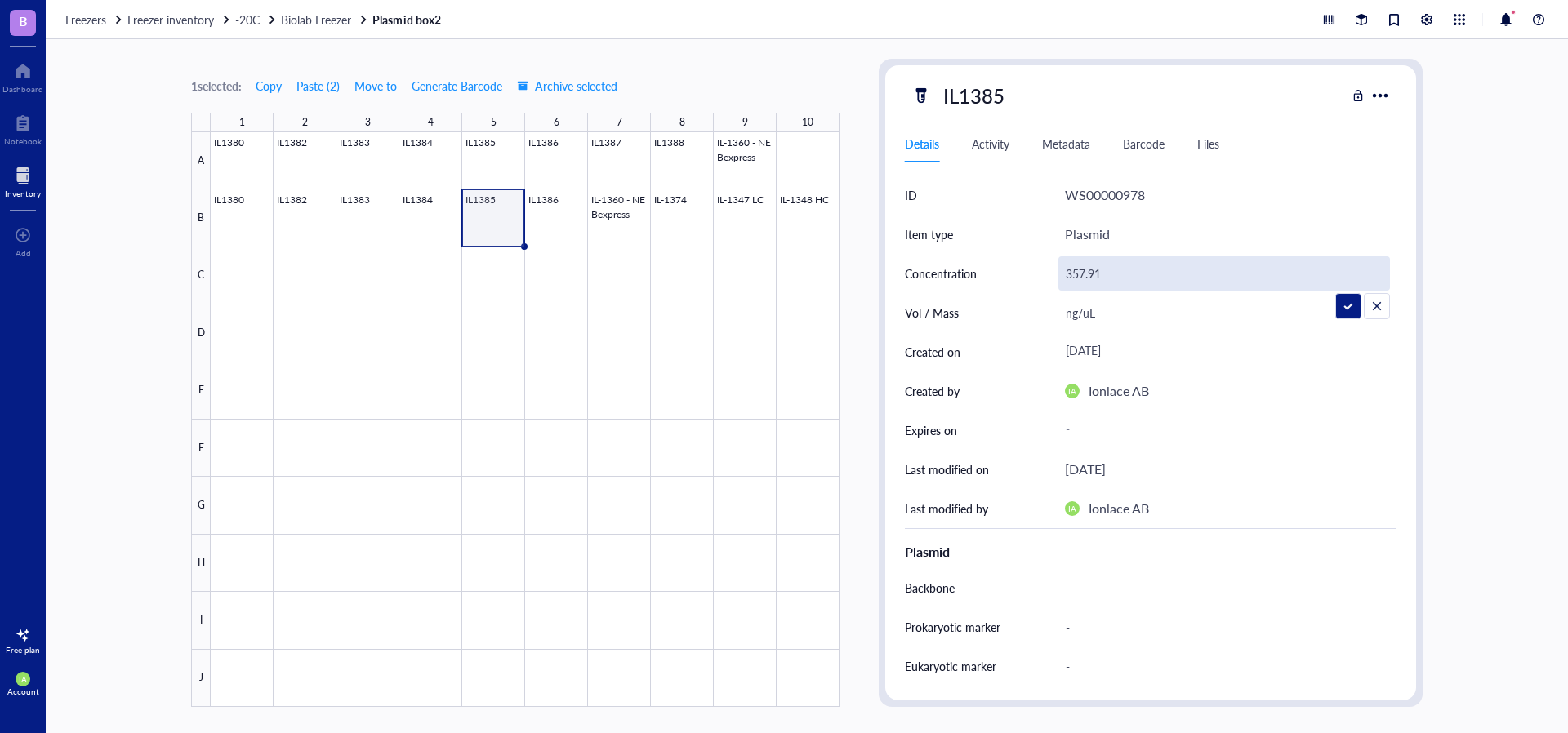
type input "357.91 ng/uL"
click at [1112, 309] on div "ng/uL" at bounding box center [1224, 313] width 332 height 34
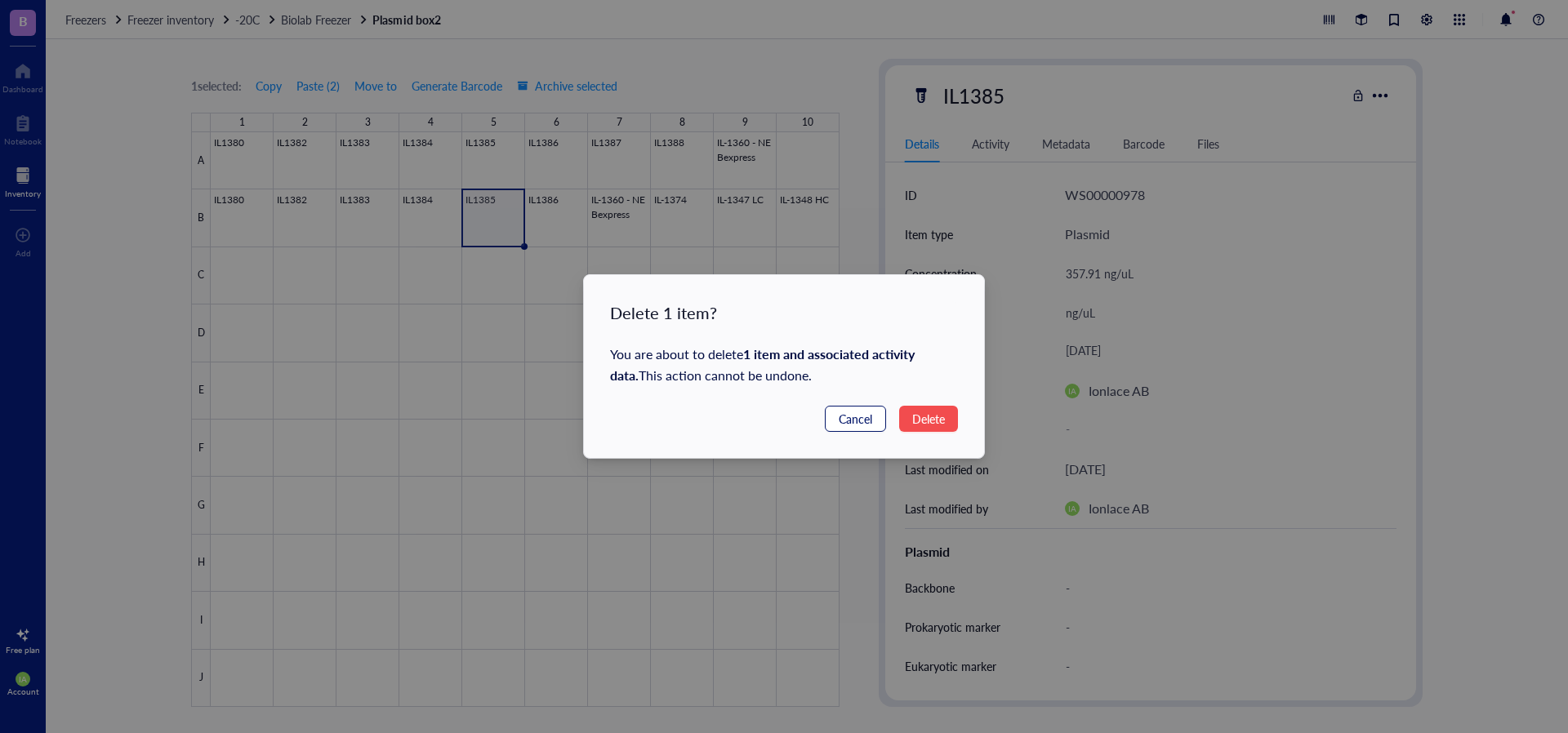
click at [865, 422] on span "Cancel" at bounding box center [855, 418] width 33 height 18
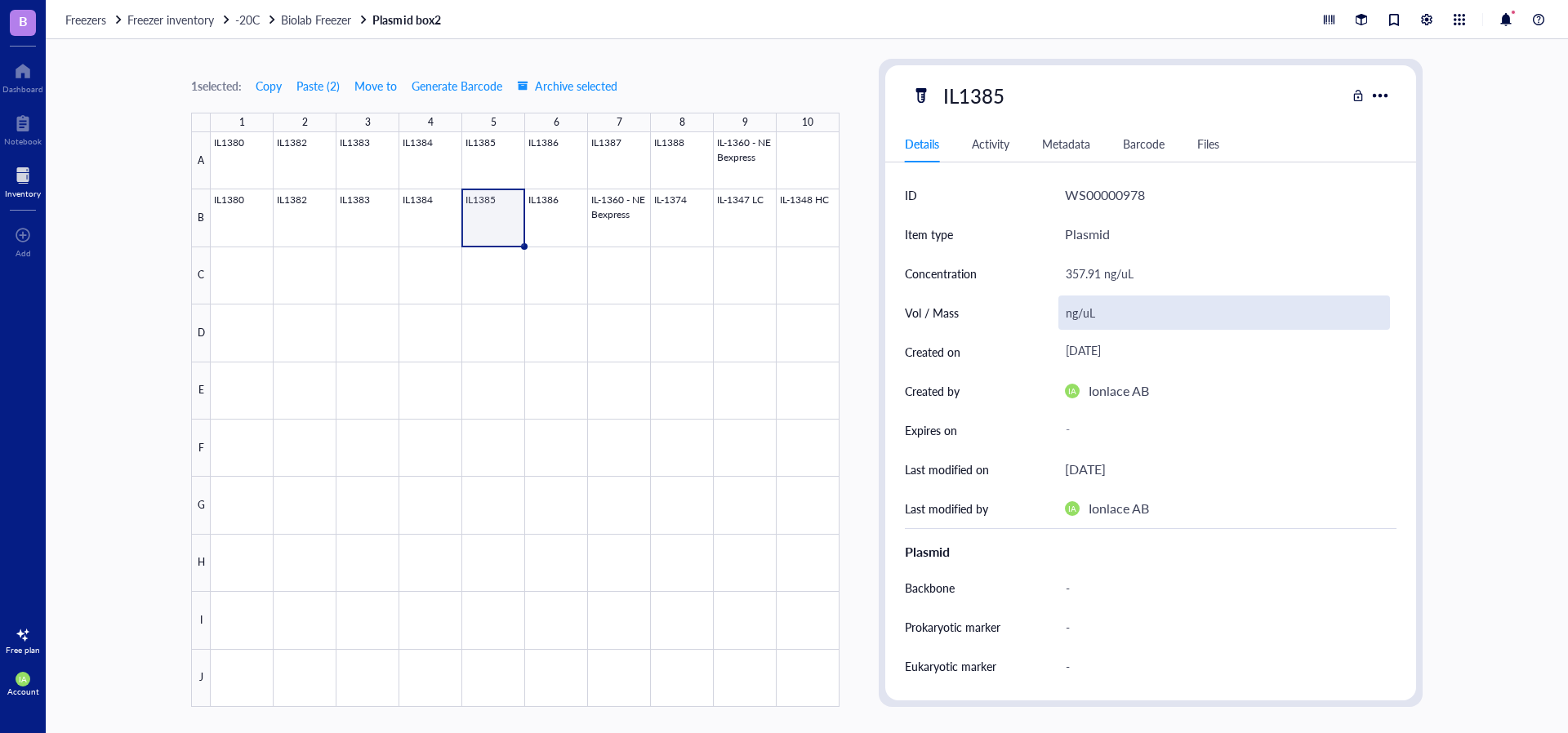
click at [1107, 307] on div "ng/uL" at bounding box center [1224, 313] width 332 height 34
type input "n"
click at [449, 214] on div at bounding box center [524, 419] width 628 height 574
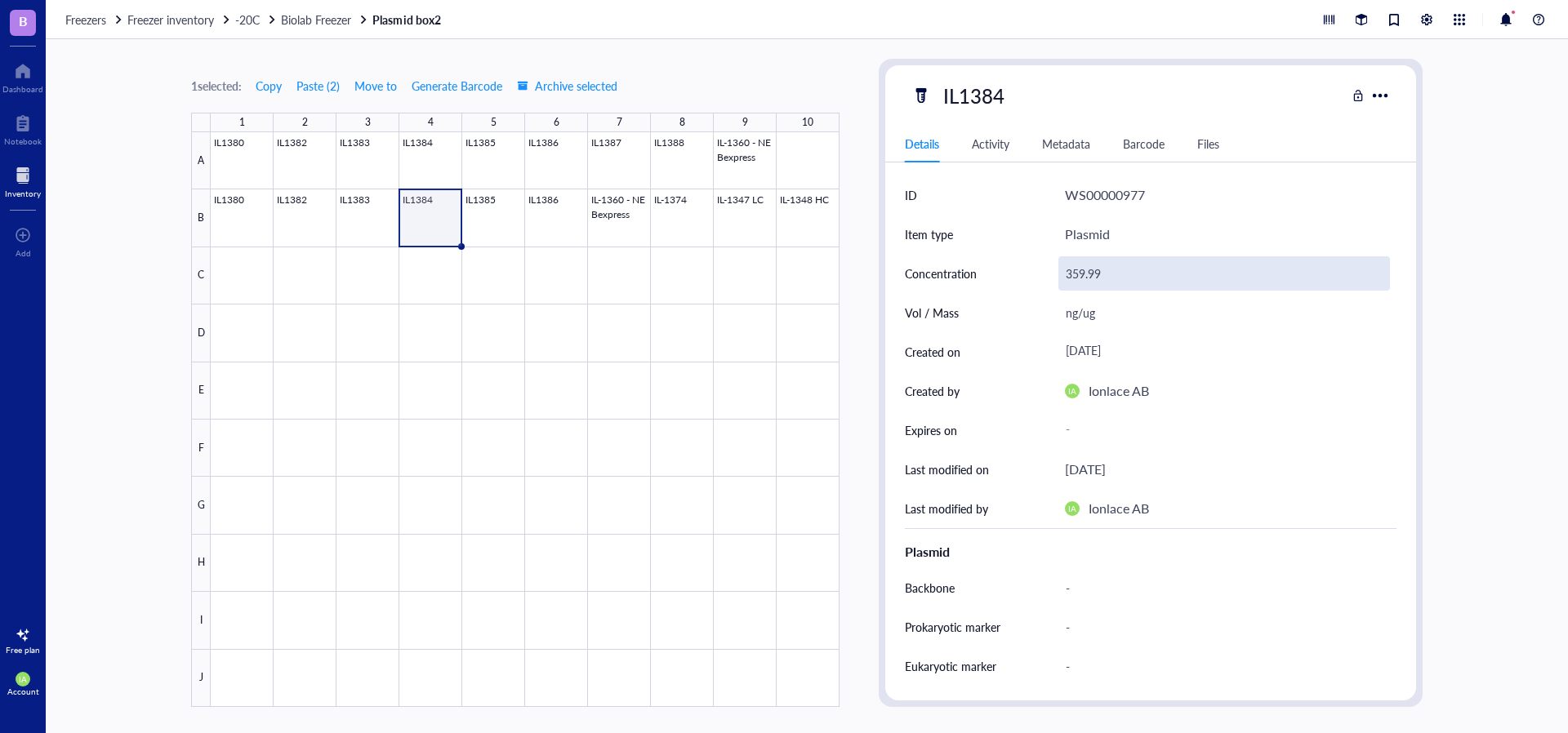
click at [1122, 276] on div "359.99" at bounding box center [1224, 274] width 332 height 34
type input "359.99 ng/ul"
click at [1123, 317] on div "ng/ug" at bounding box center [1224, 313] width 332 height 34
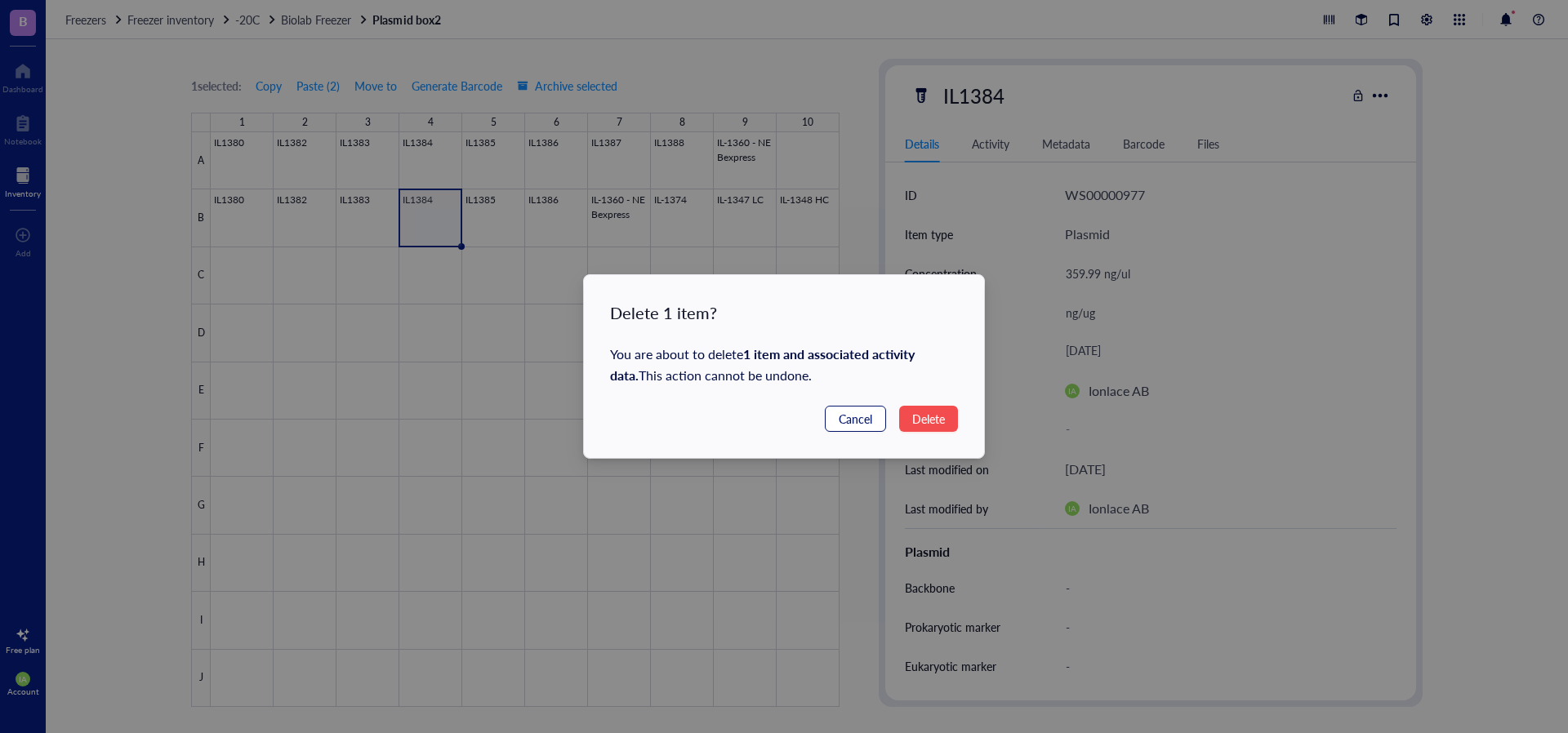
drag, startPoint x: 860, startPoint y: 425, endPoint x: 922, endPoint y: 413, distance: 63.2
click at [861, 425] on span "Cancel" at bounding box center [855, 418] width 33 height 18
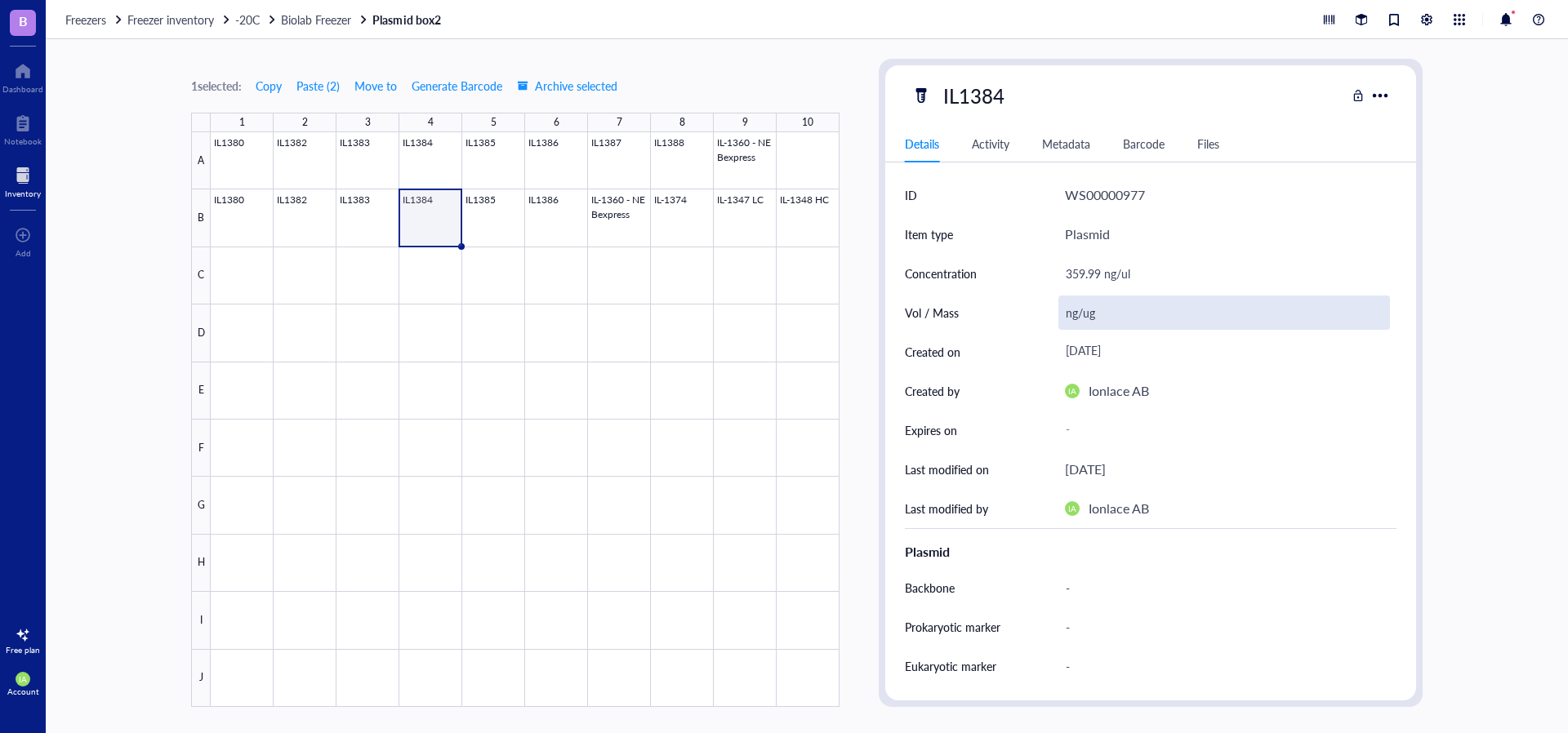
click at [1116, 315] on div "ng/ug" at bounding box center [1224, 313] width 332 height 34
type input "n"
click at [371, 202] on div at bounding box center [524, 419] width 628 height 574
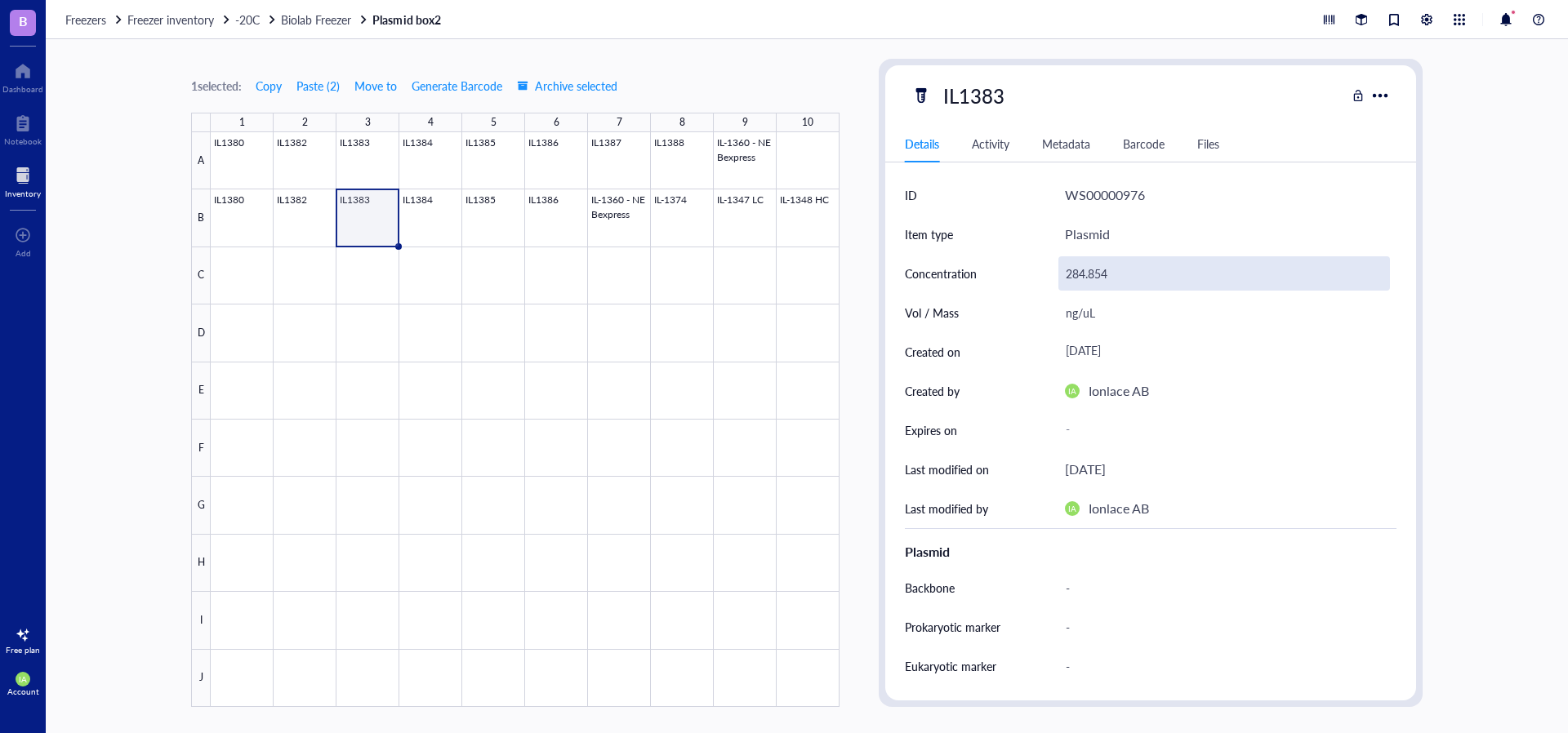
click at [1120, 274] on div "284.854" at bounding box center [1224, 274] width 332 height 34
type input "284.854 ng/ul"
click at [1113, 316] on div "ng/uL" at bounding box center [1224, 313] width 332 height 34
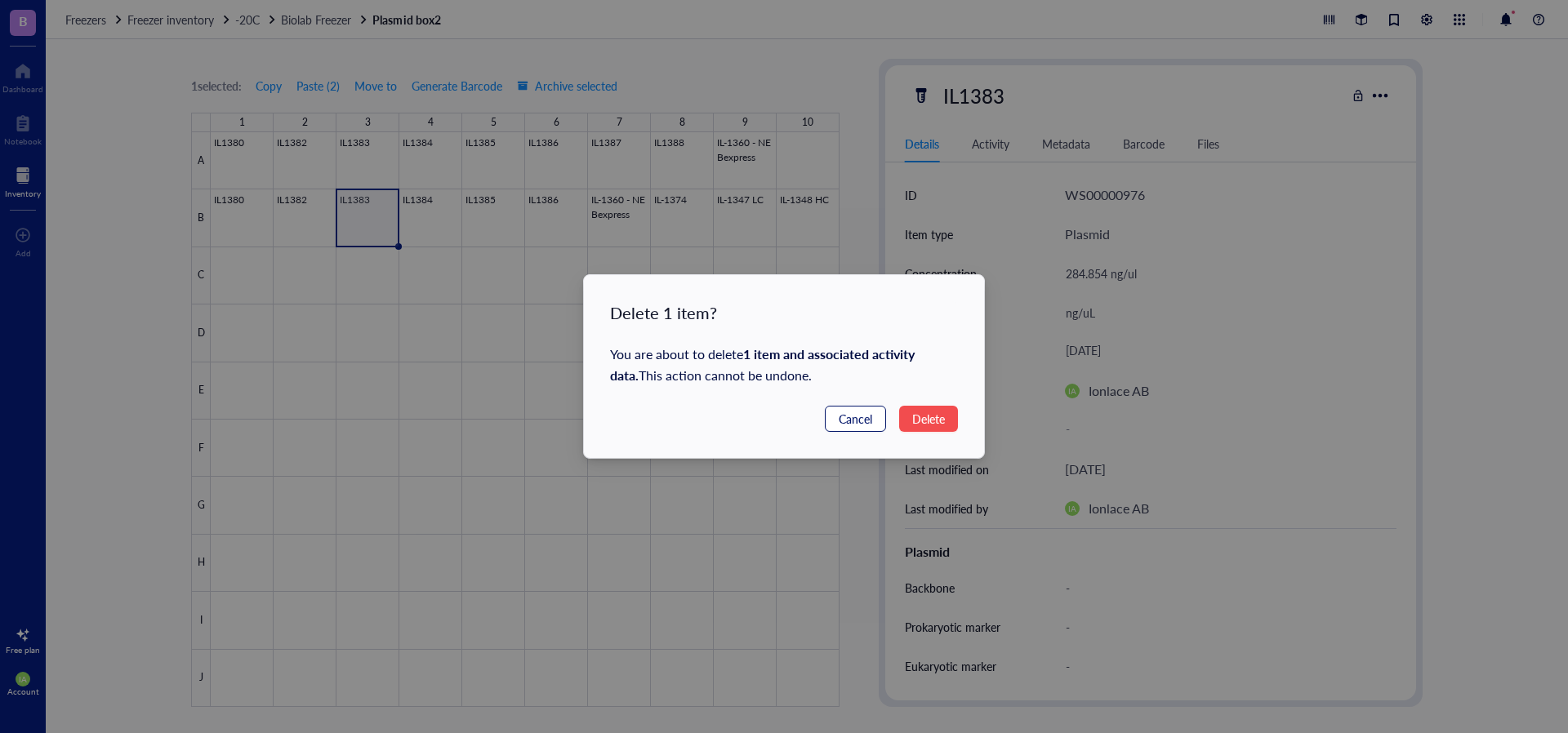
click at [872, 418] on button "Cancel" at bounding box center [855, 418] width 61 height 26
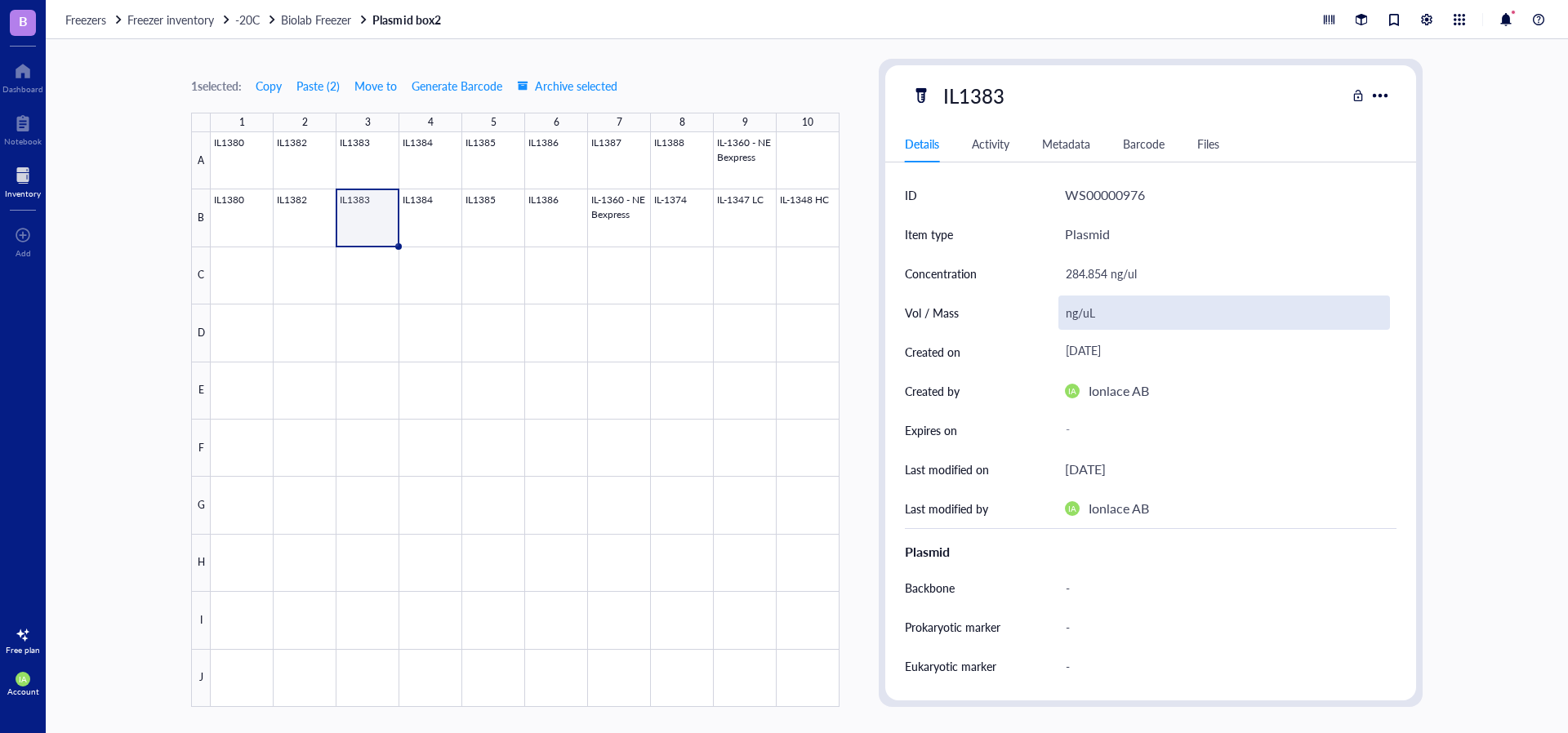
click at [1126, 298] on div "ng/uL" at bounding box center [1224, 313] width 332 height 34
type input "n"
click at [307, 219] on div at bounding box center [524, 419] width 628 height 574
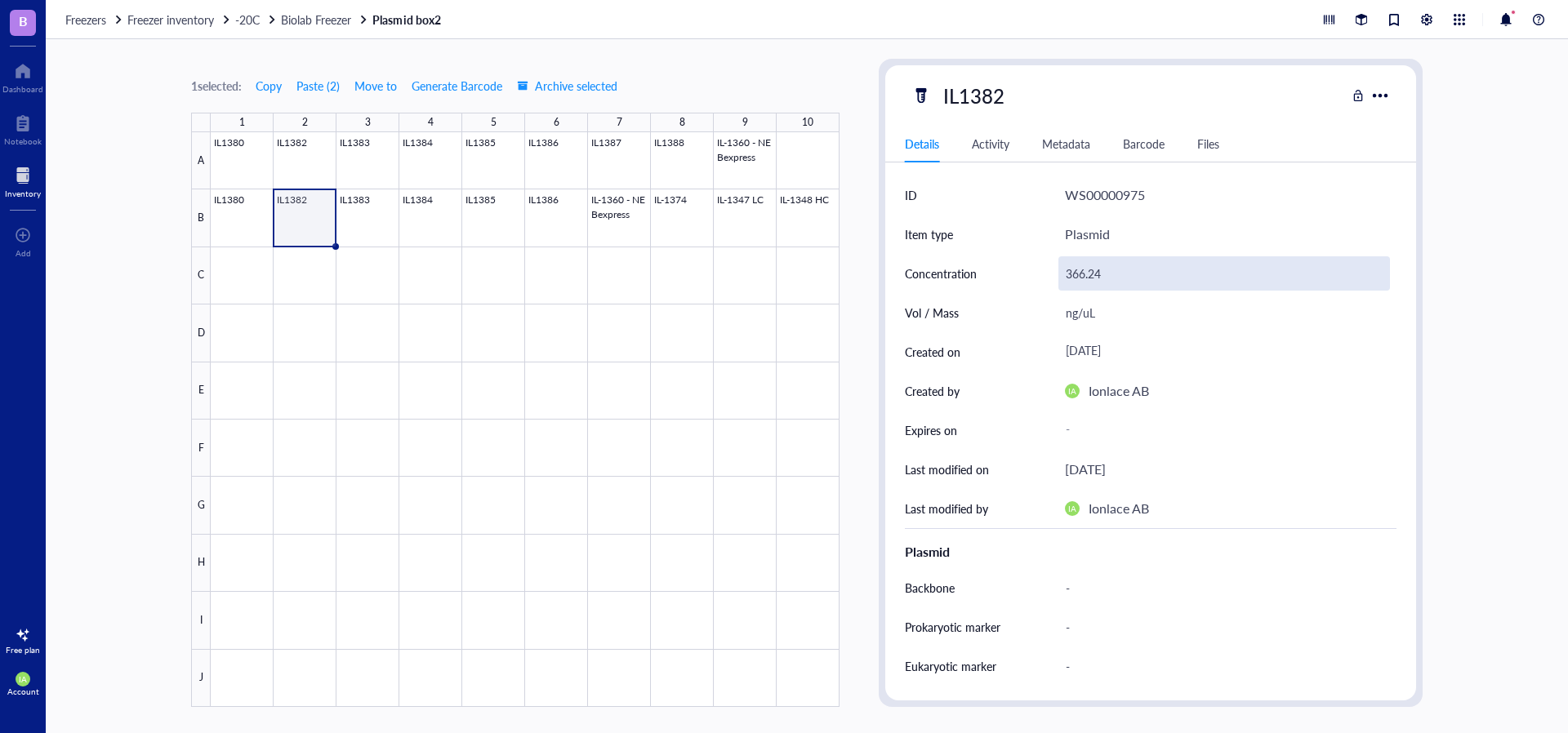
click at [1132, 284] on div "366.24" at bounding box center [1224, 274] width 332 height 34
type input "366.24 ng/ul"
click at [1112, 326] on div "ng/uL" at bounding box center [1224, 313] width 332 height 34
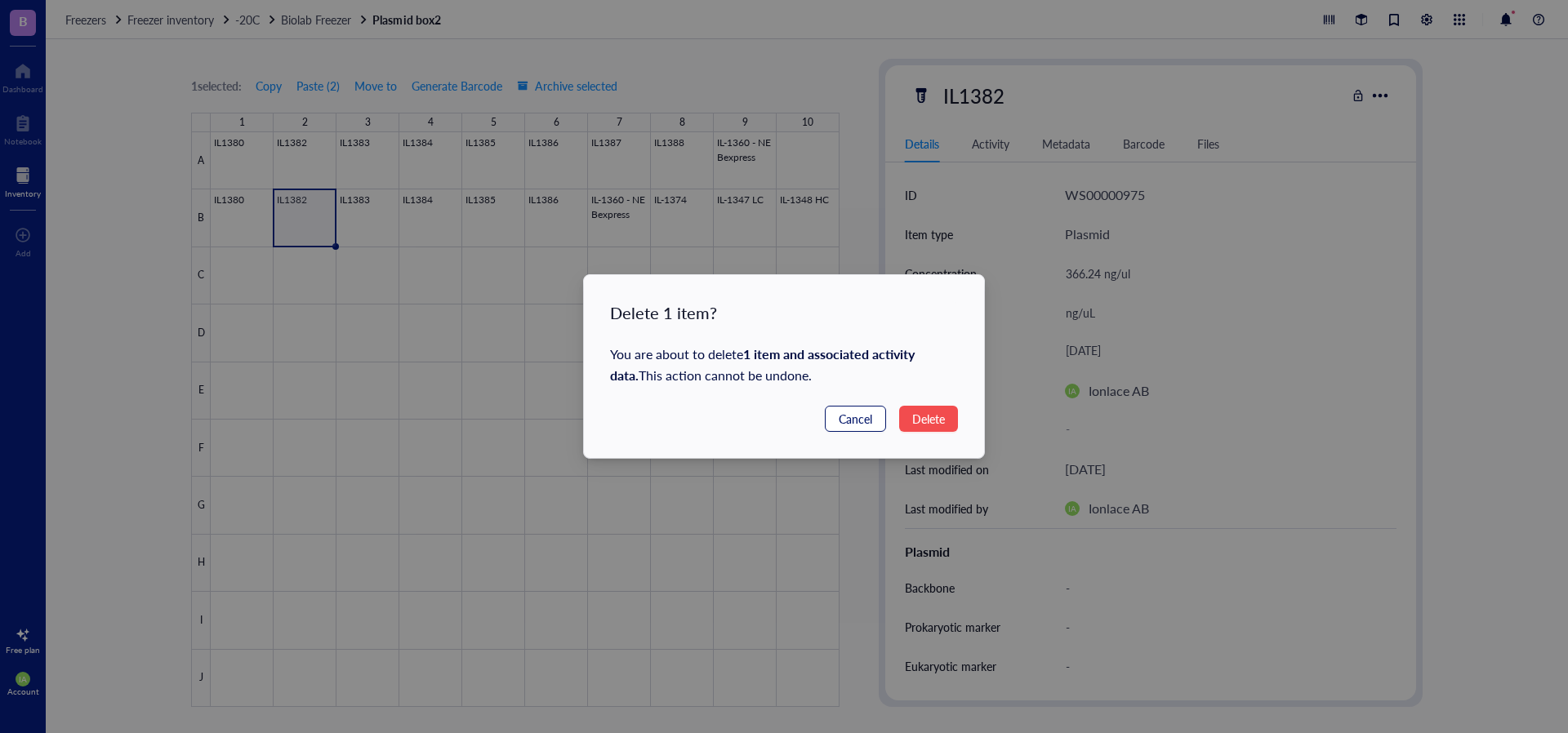
click at [859, 422] on span "Cancel" at bounding box center [855, 418] width 33 height 18
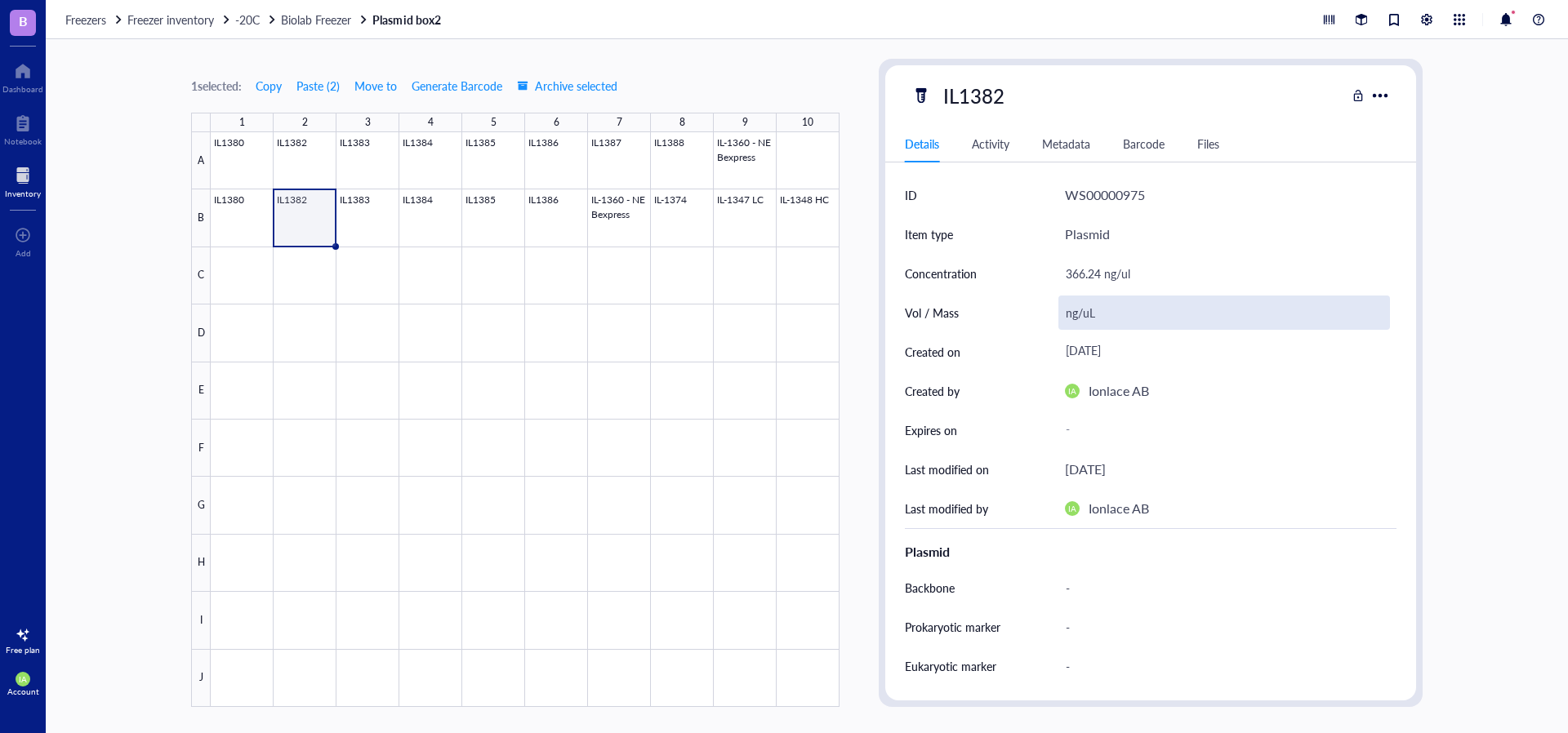
click at [1137, 310] on div "ng/uL" at bounding box center [1224, 313] width 332 height 34
type input "n"
click at [238, 219] on div at bounding box center [524, 419] width 628 height 574
drag, startPoint x: 1108, startPoint y: 316, endPoint x: 1064, endPoint y: 320, distance: 44.2
click at [1064, 320] on div "ng/ul" at bounding box center [1224, 313] width 332 height 34
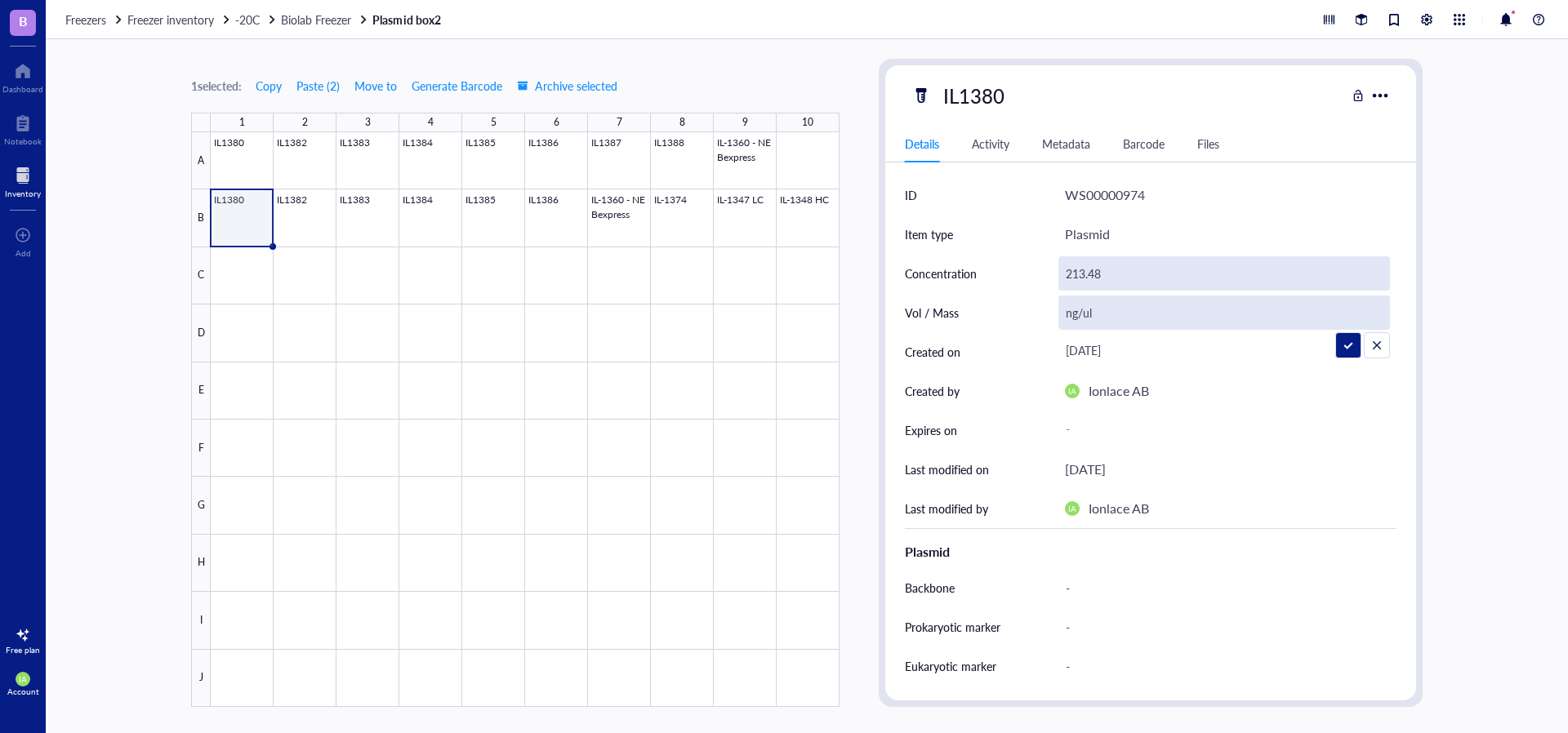
click at [1160, 272] on div "213.48" at bounding box center [1224, 274] width 332 height 34
type input "213.48 ng/uL"
click at [1129, 312] on div "ng/ul" at bounding box center [1224, 313] width 332 height 34
type input "ng/u"
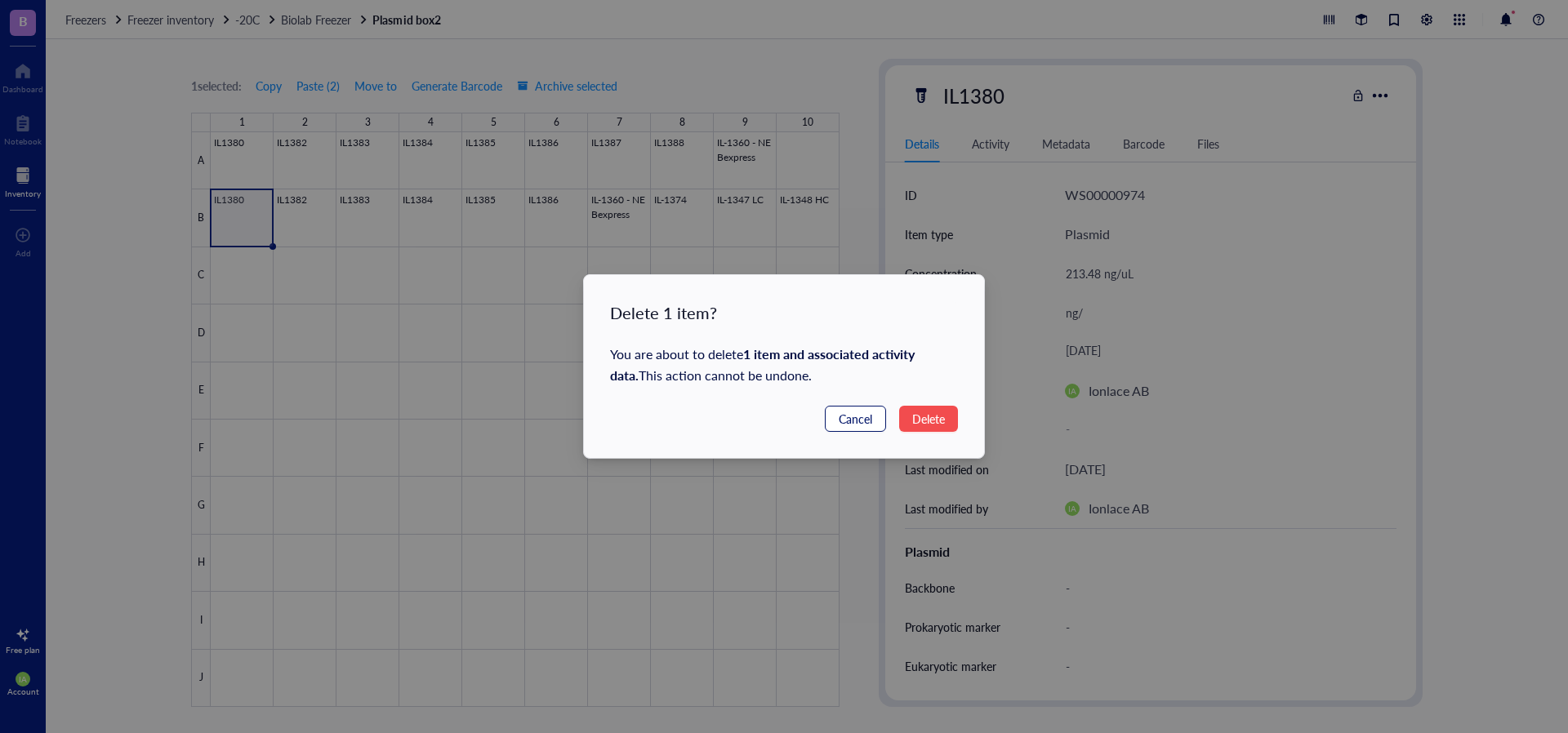
click at [854, 417] on span "Cancel" at bounding box center [855, 418] width 33 height 18
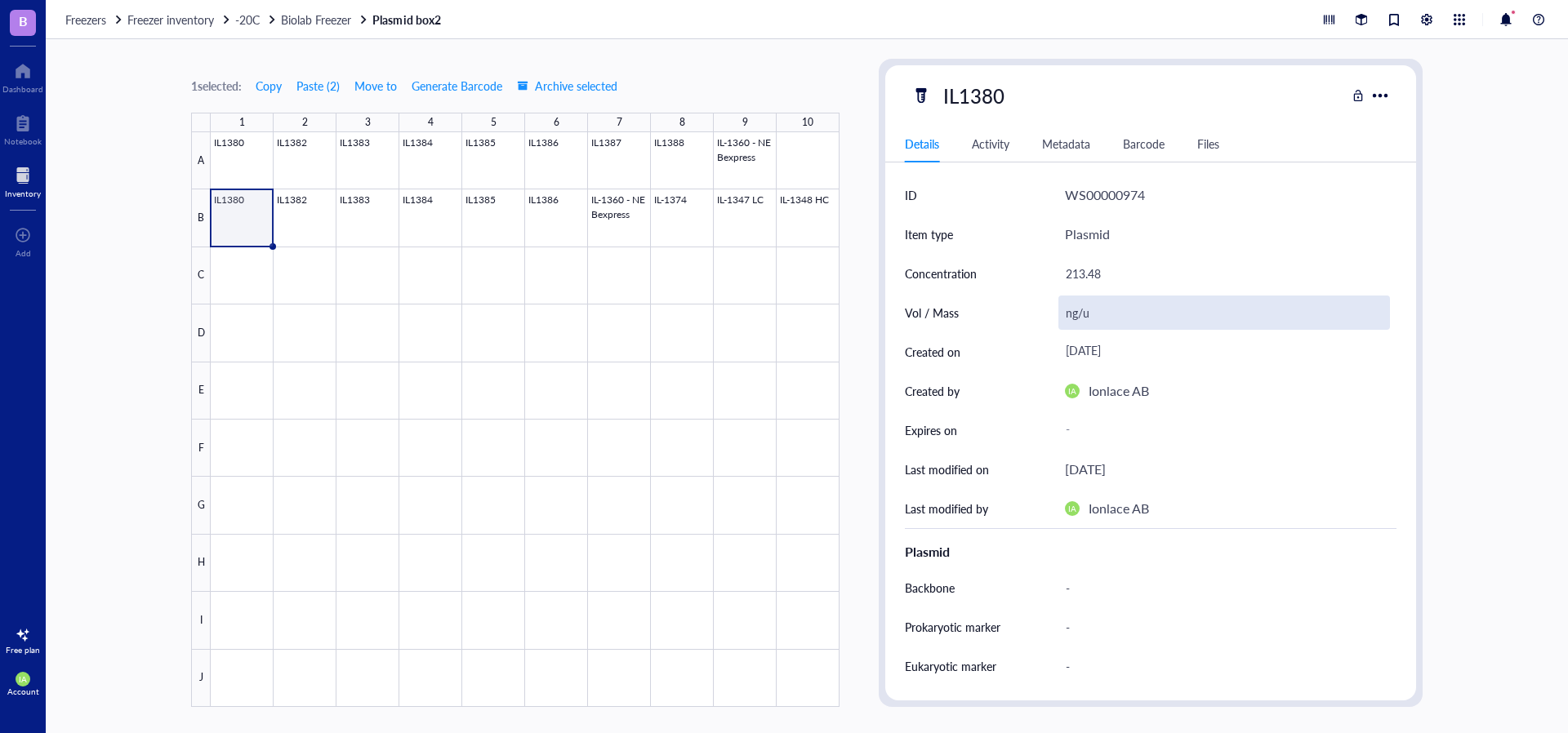
click at [1105, 315] on div "ng/u" at bounding box center [1224, 313] width 332 height 34
type input "n"
click at [574, 306] on div at bounding box center [524, 419] width 628 height 574
